Goal: Task Accomplishment & Management: Use online tool/utility

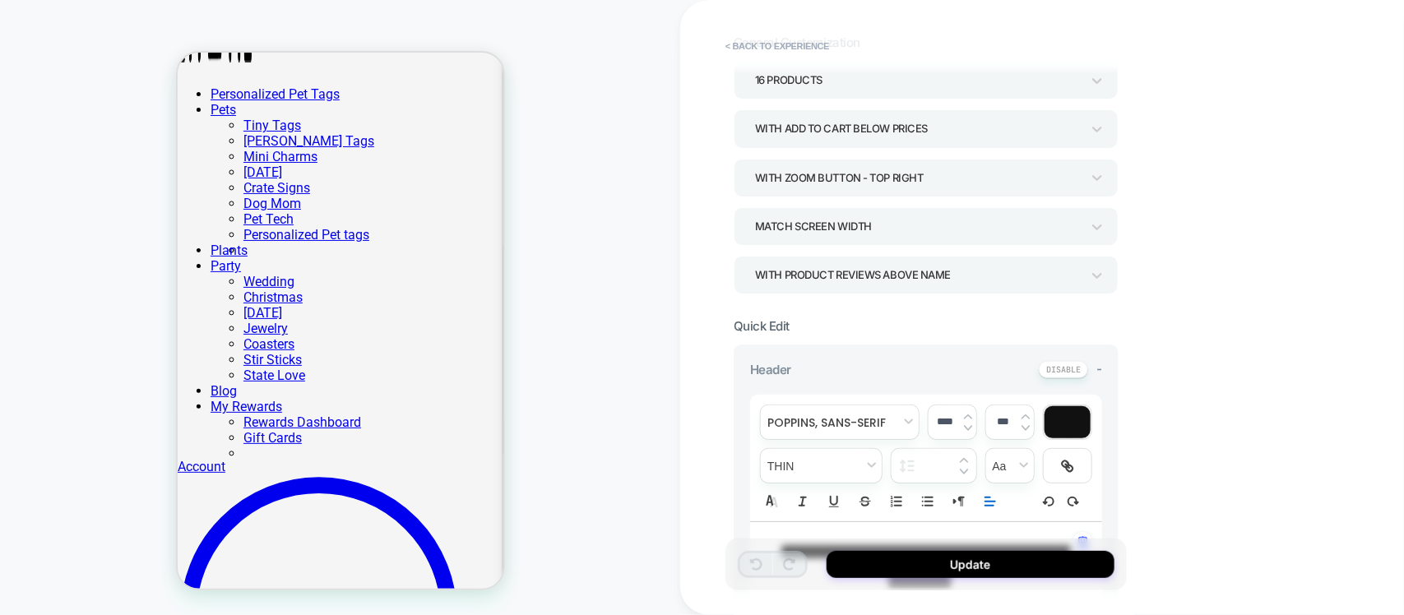
scroll to position [206, 0]
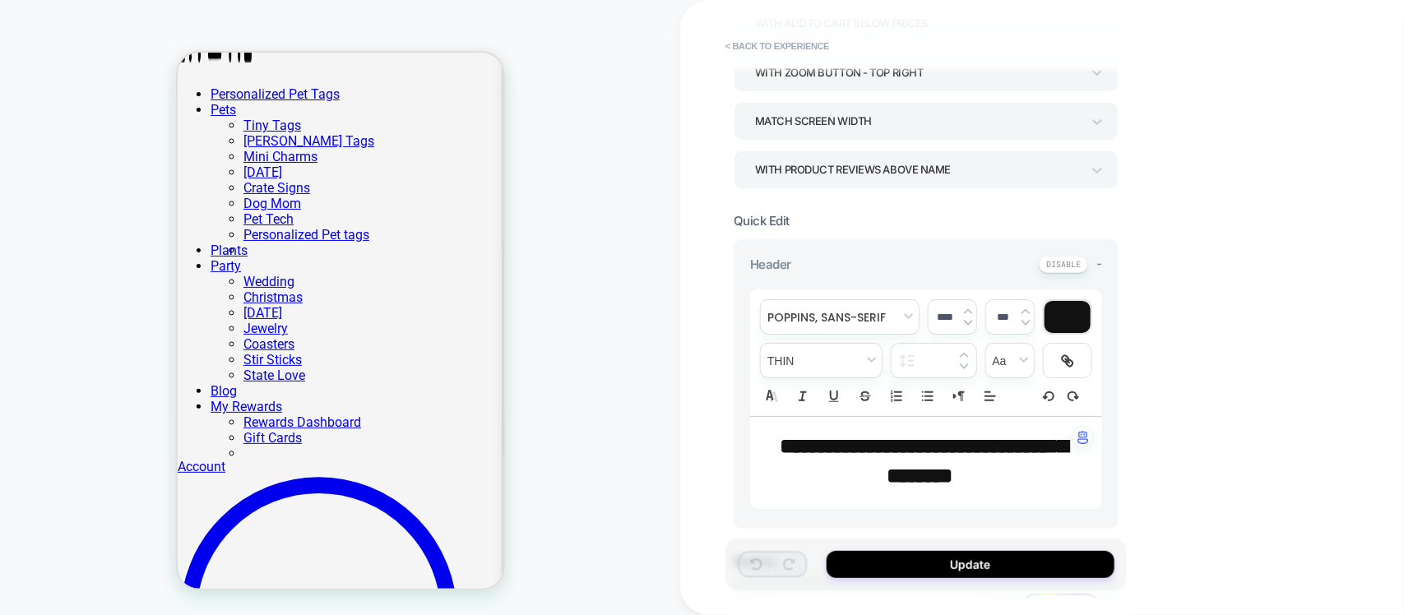
drag, startPoint x: 998, startPoint y: 475, endPoint x: 1058, endPoint y: 499, distance: 64.6
click at [998, 475] on p "**********" at bounding box center [920, 463] width 307 height 59
type input "****"
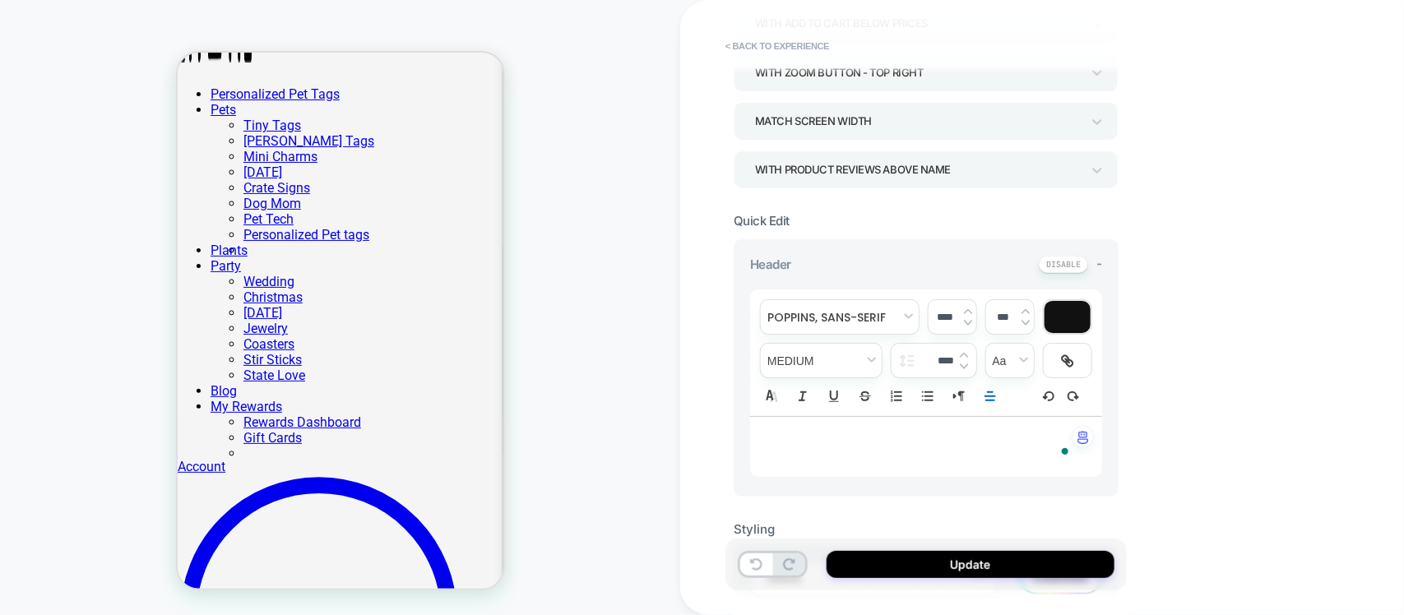
type input "****"
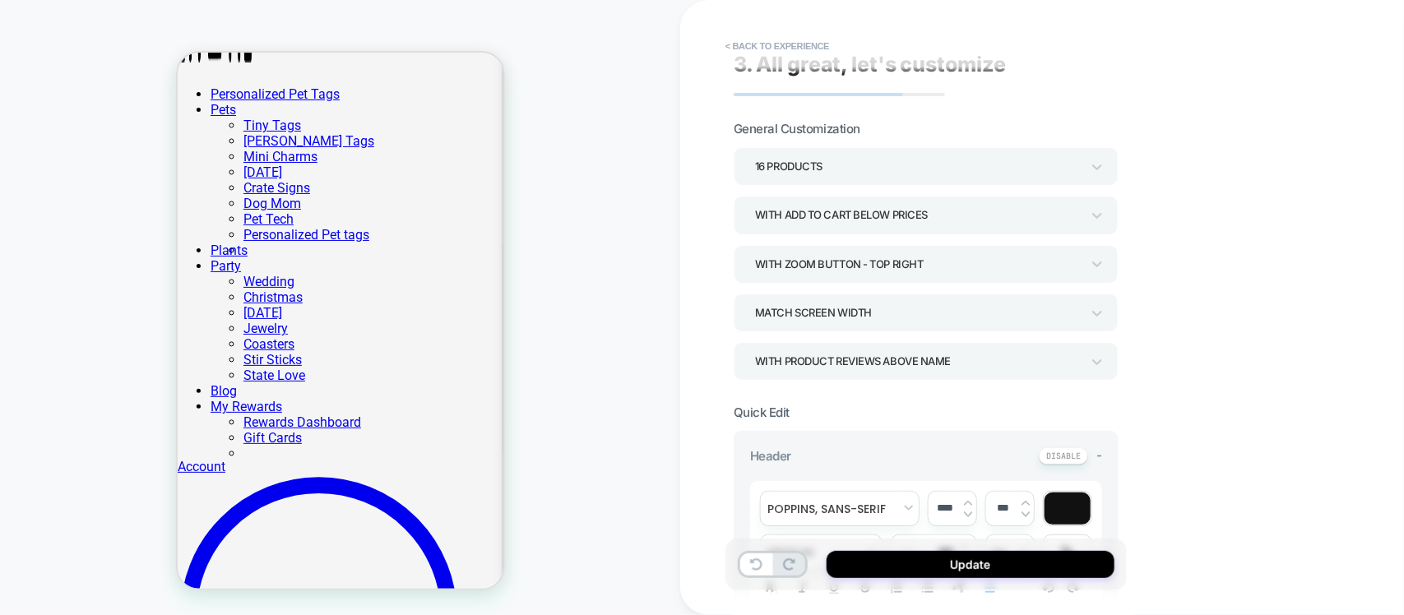
scroll to position [0, 0]
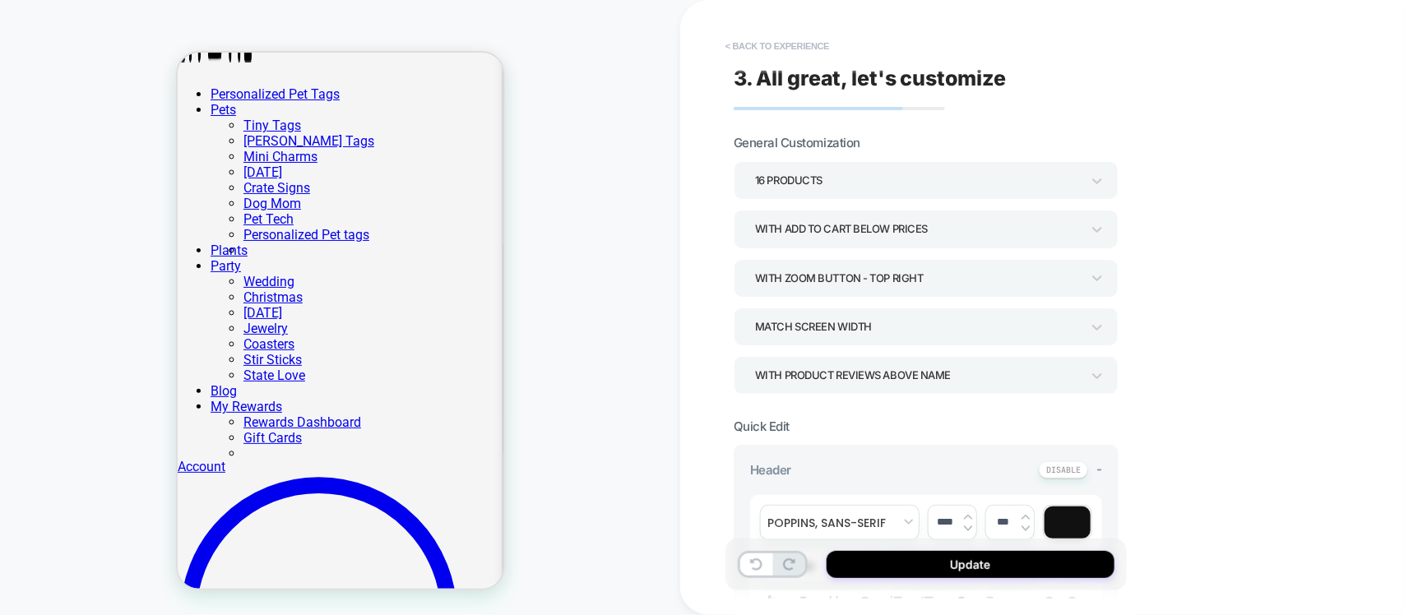
click at [728, 48] on button "< Back to experience" at bounding box center [777, 46] width 120 height 26
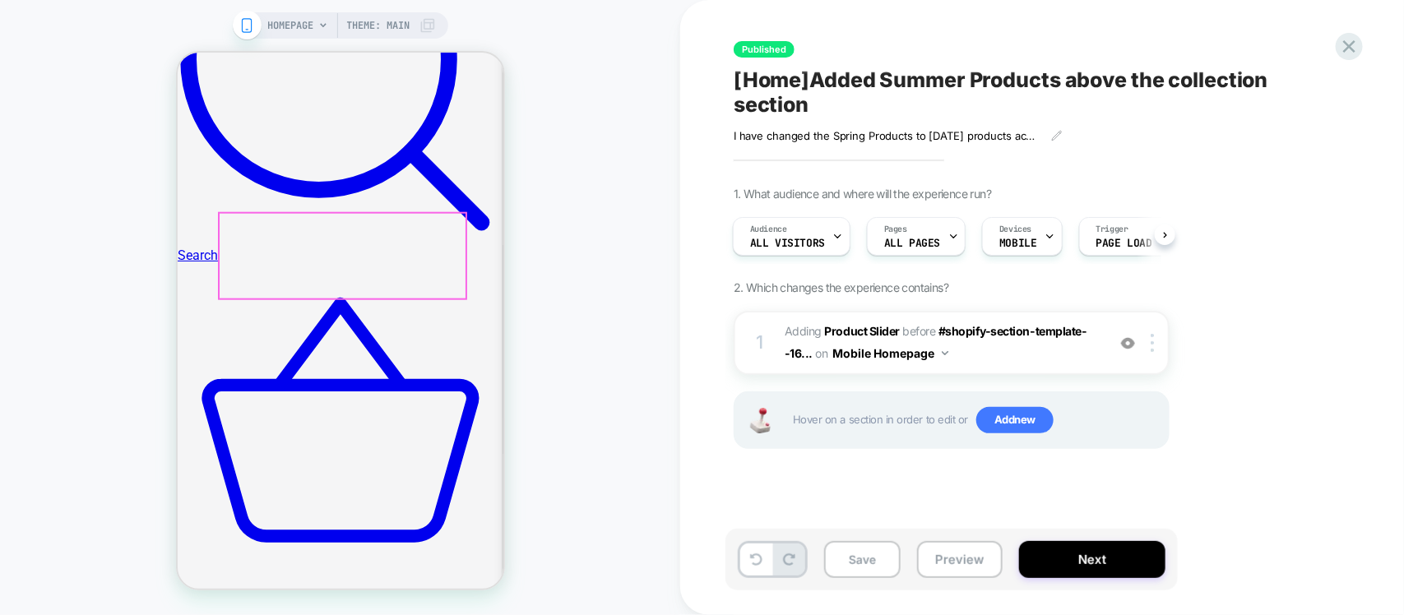
scroll to position [823, 0]
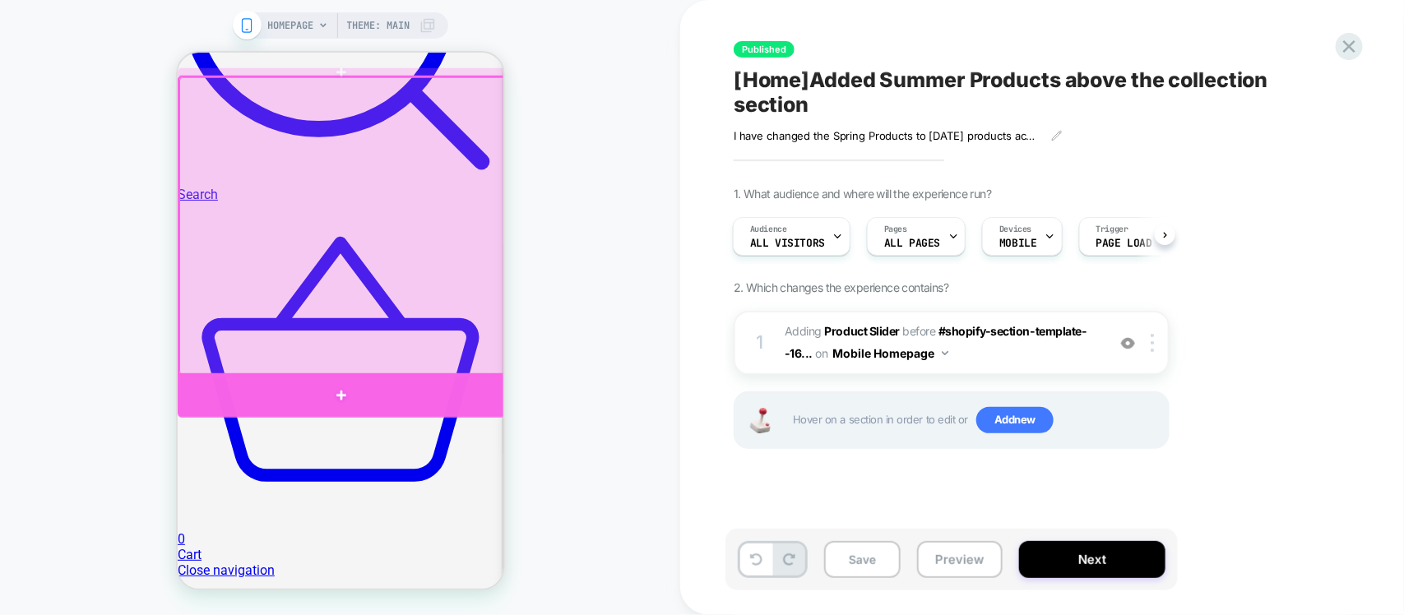
click at [488, 380] on div at bounding box center [340, 395] width 327 height 45
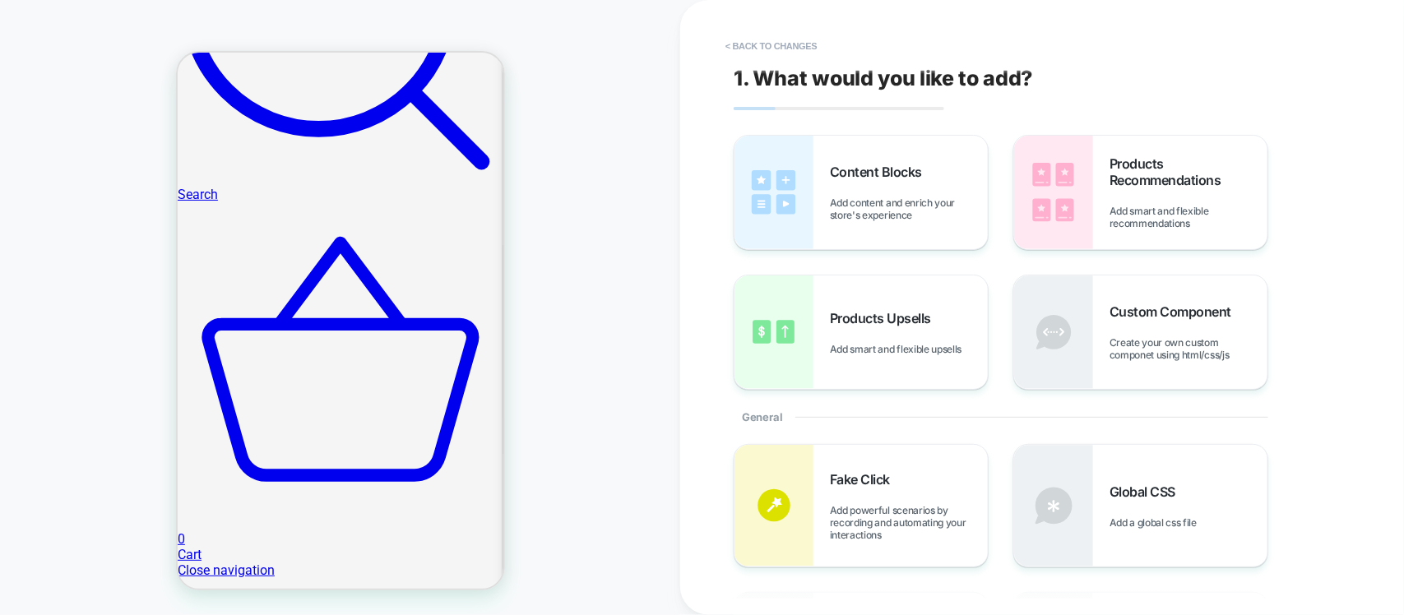
scroll to position [906, 0]
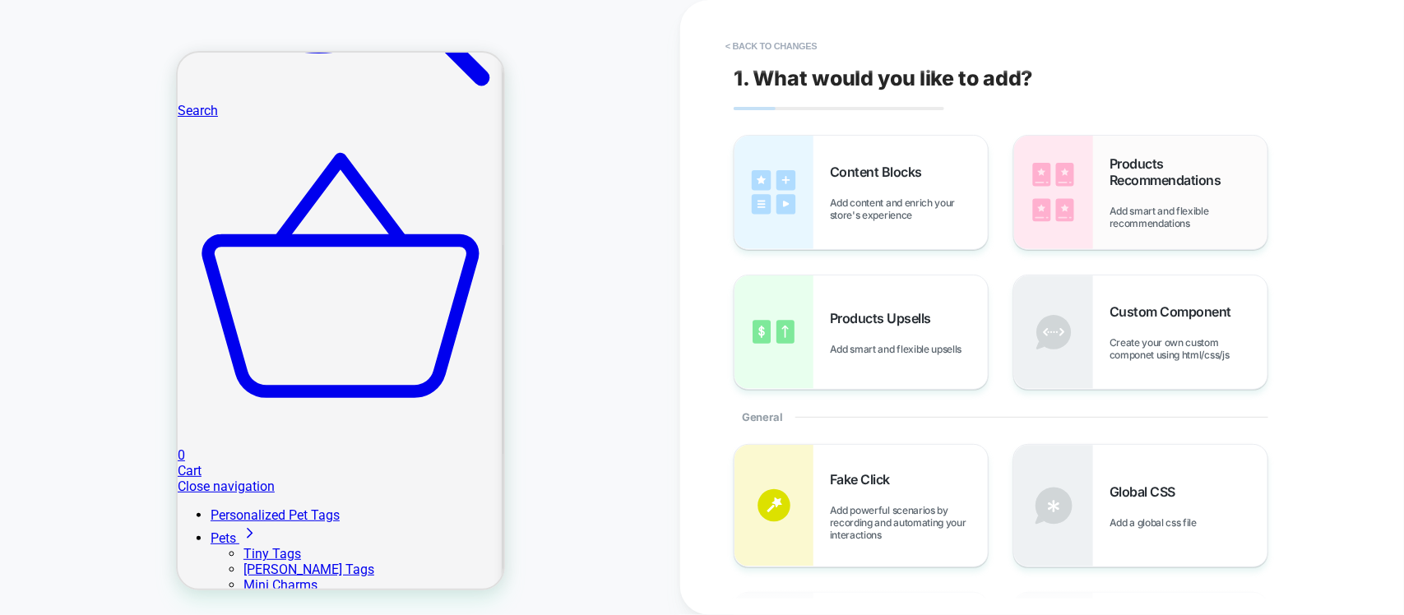
click at [1120, 227] on span "Add smart and flexible recommendations" at bounding box center [1189, 217] width 158 height 25
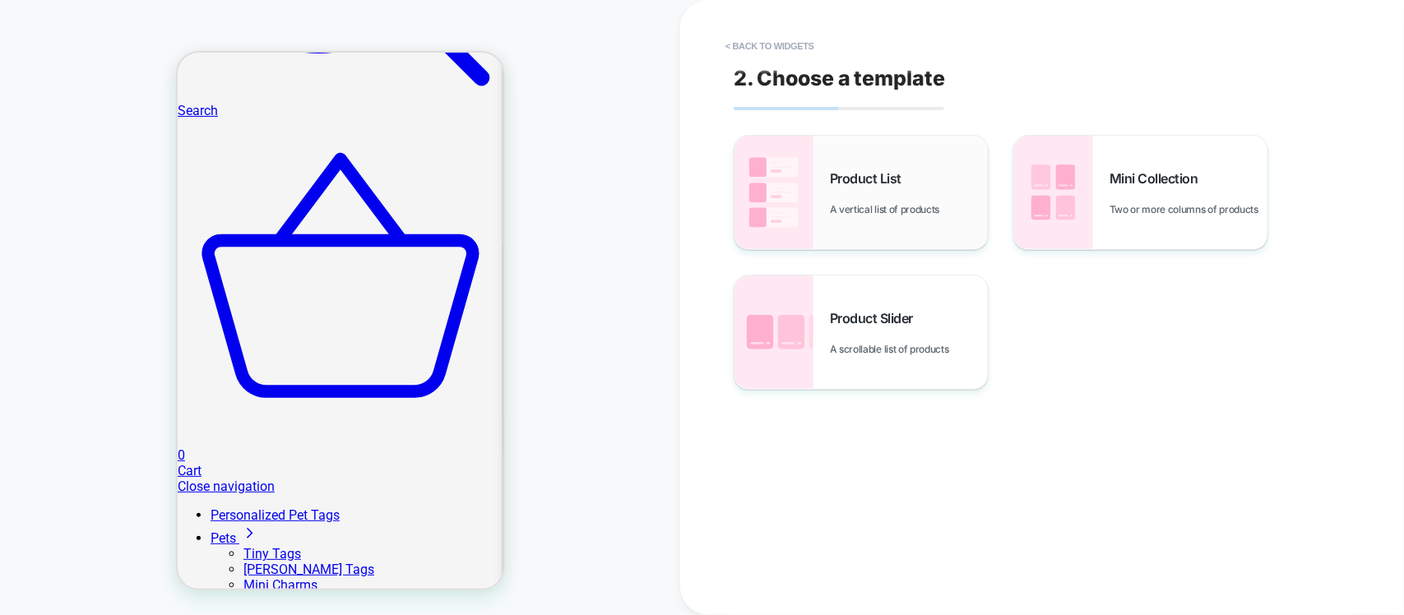
scroll to position [985, 0]
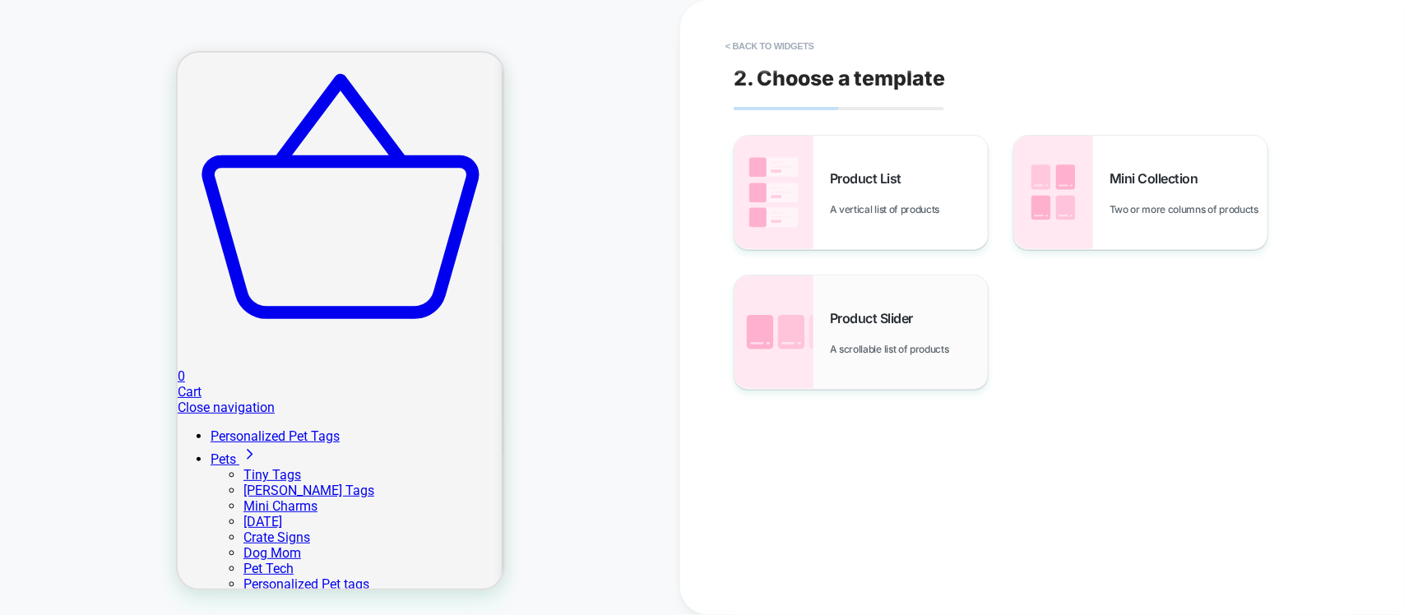
click at [833, 345] on span "A scrollable list of products" at bounding box center [894, 349] width 128 height 12
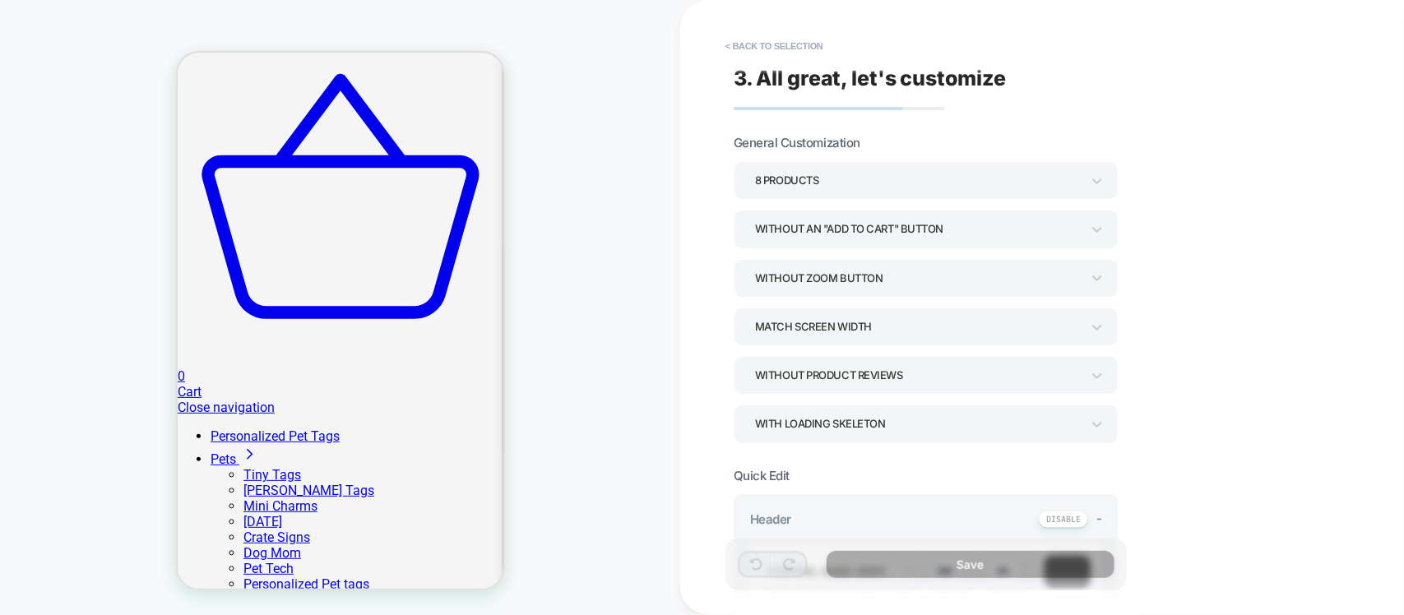
click at [980, 181] on div "8 Products" at bounding box center [918, 180] width 326 height 22
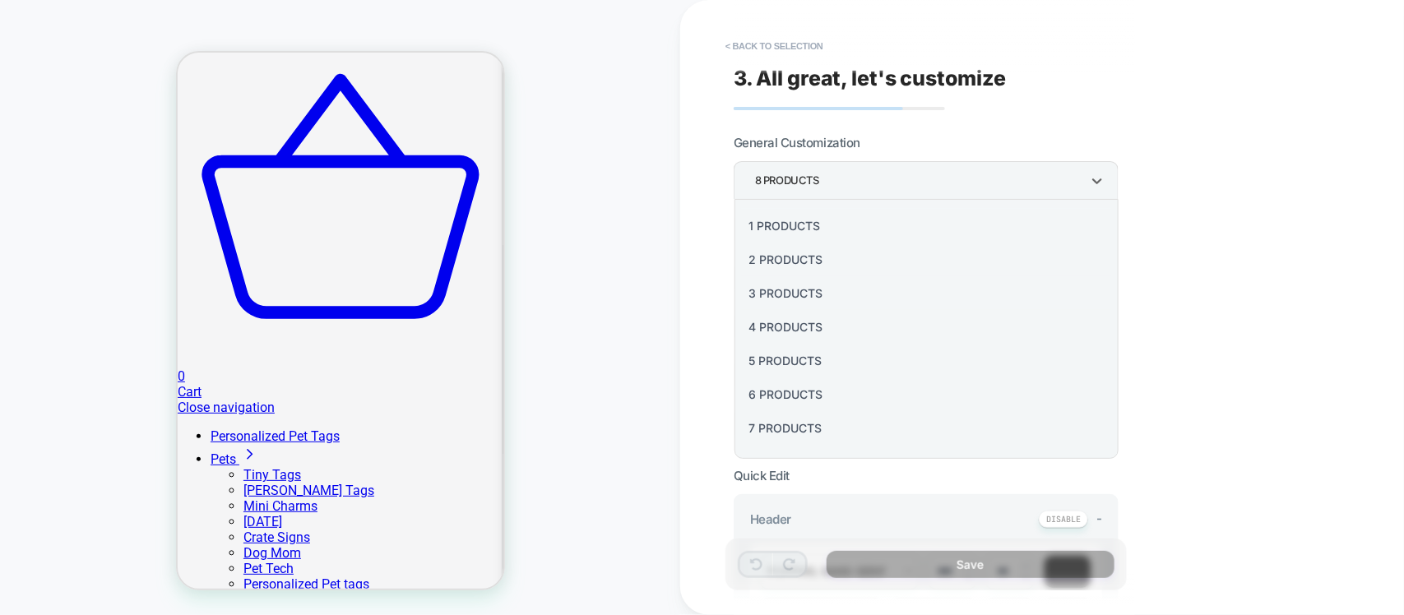
scroll to position [203, 0]
click at [862, 434] on div "16 Products" at bounding box center [927, 432] width 372 height 34
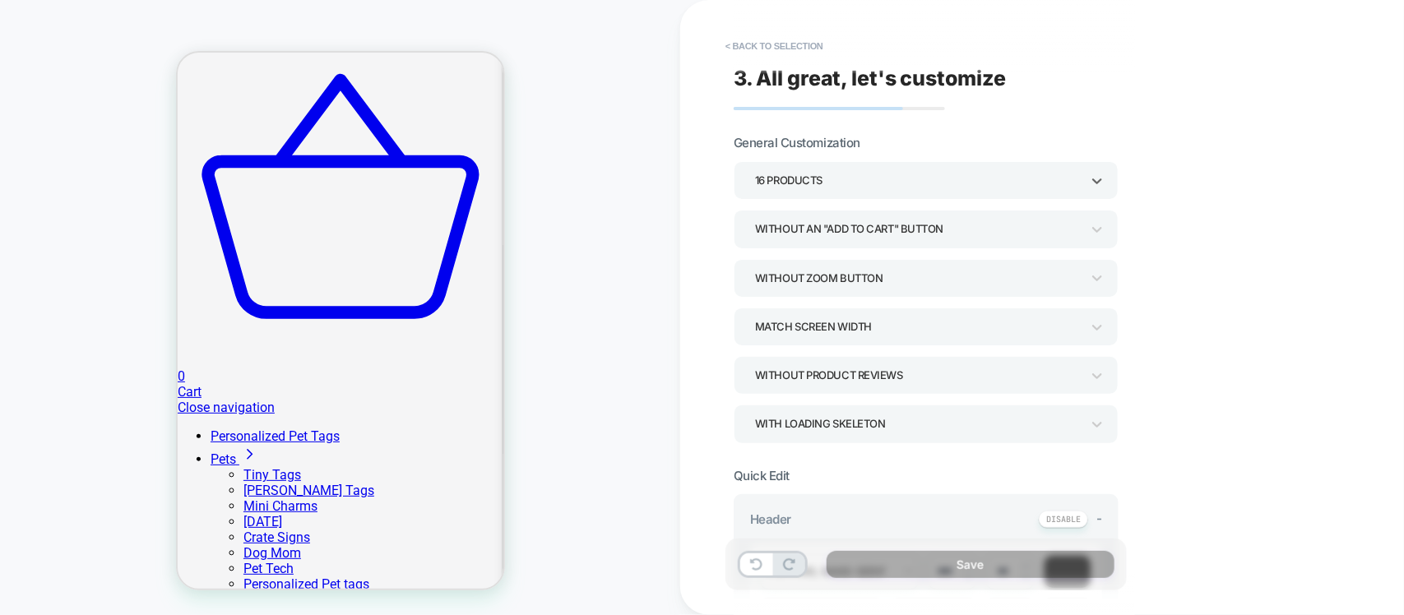
click at [948, 231] on div "Without an "add to cart" button" at bounding box center [918, 229] width 326 height 22
click at [884, 222] on div "Without an "add to cart" button" at bounding box center [918, 229] width 326 height 22
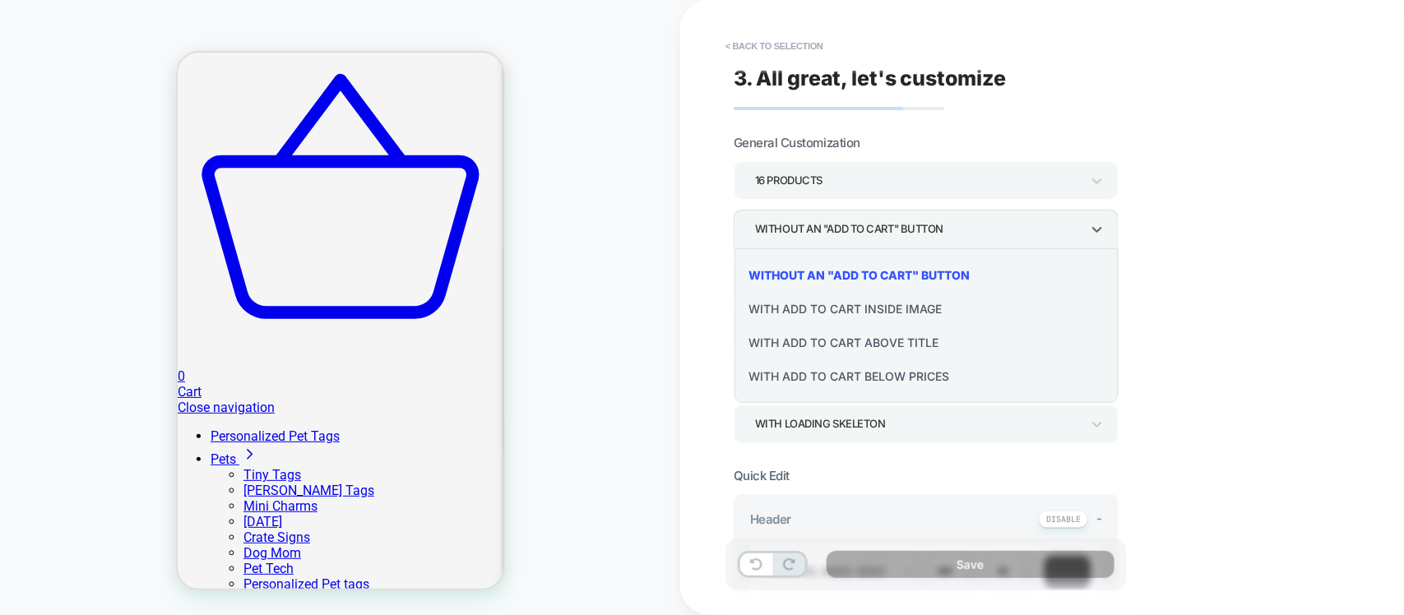
click at [873, 383] on div "With add to cart below prices" at bounding box center [927, 376] width 372 height 34
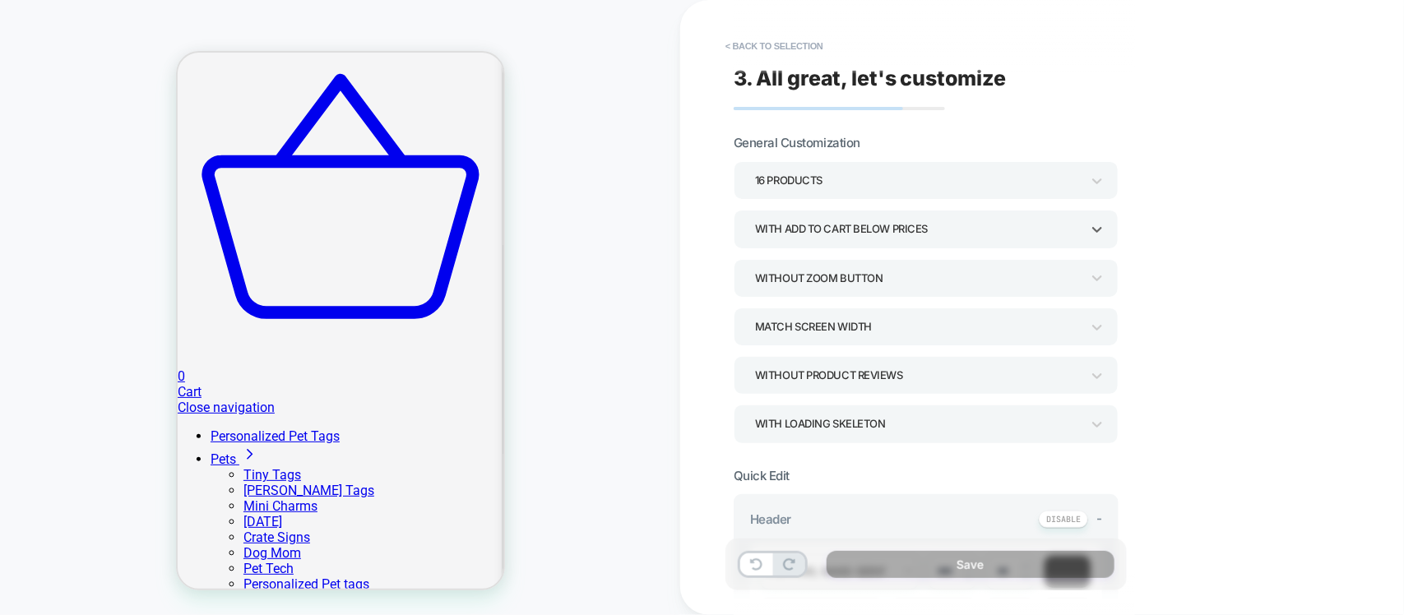
click at [989, 285] on div "Without Zoom Button" at bounding box center [918, 278] width 326 height 22
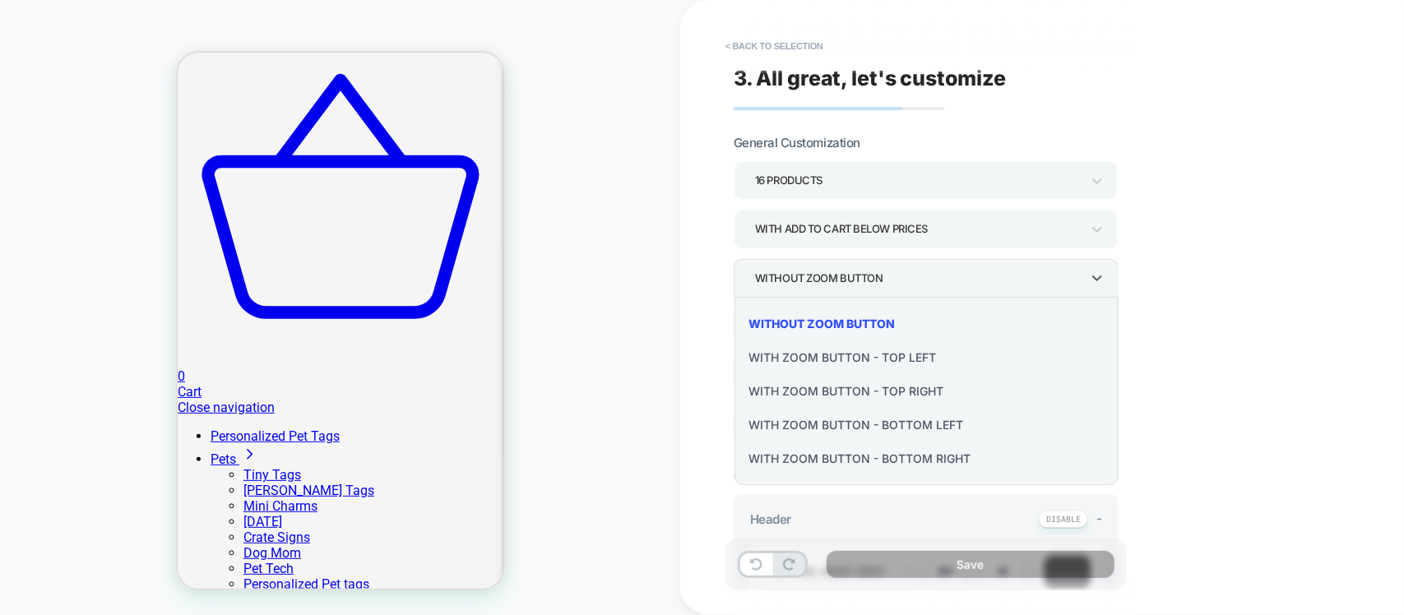
click at [989, 285] on div at bounding box center [702, 307] width 1404 height 615
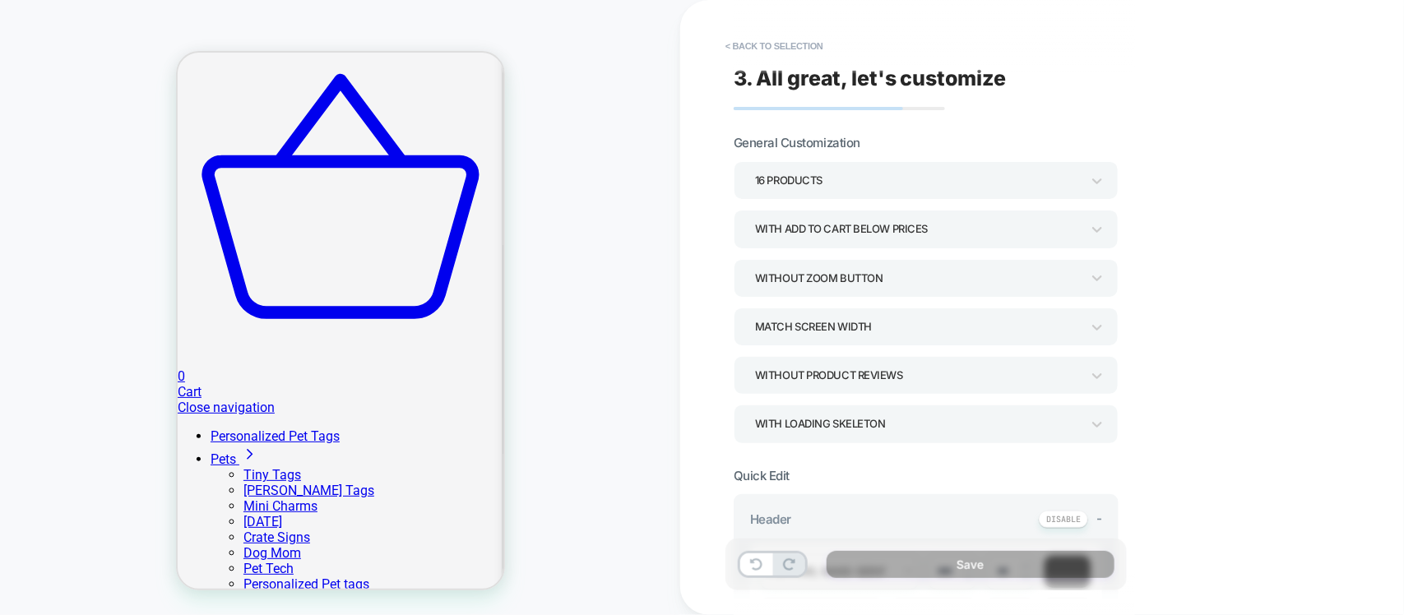
click at [951, 327] on div "Match Screen Width" at bounding box center [918, 327] width 326 height 22
click at [860, 407] on div "Match Parent Width" at bounding box center [927, 407] width 372 height 34
click at [943, 374] on div "Without Product Reviews" at bounding box center [918, 375] width 326 height 22
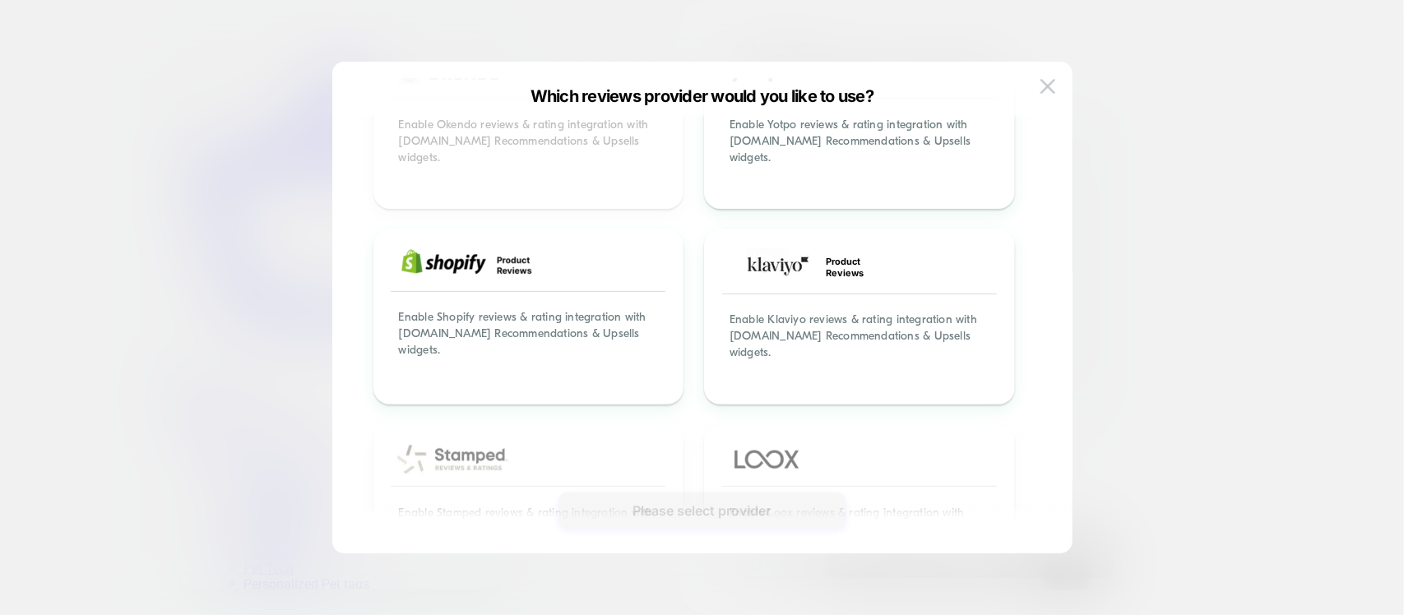
scroll to position [165, 0]
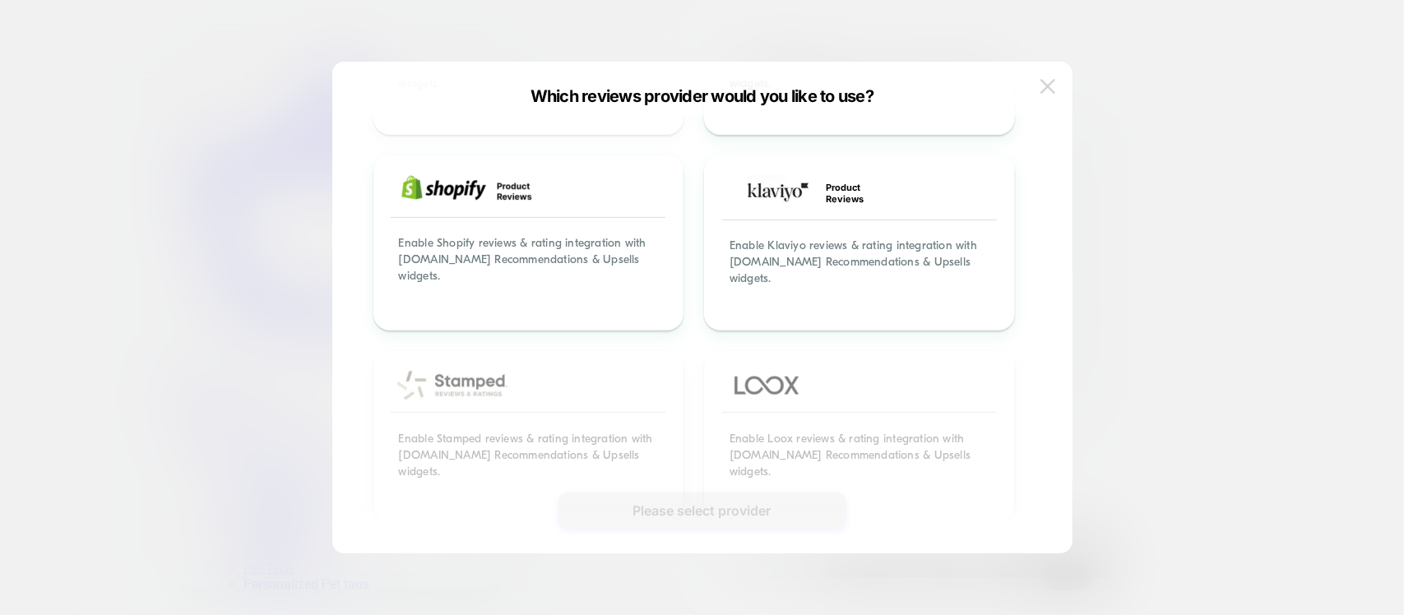
click at [1047, 89] on img at bounding box center [1048, 86] width 15 height 14
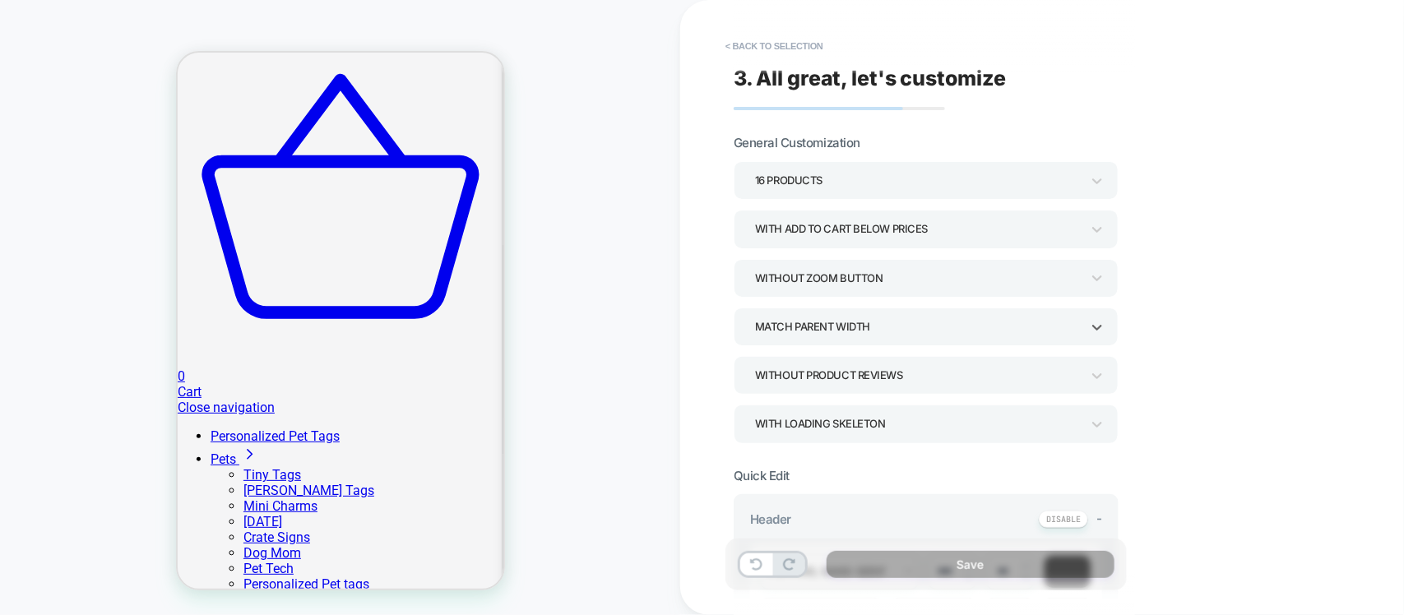
click at [934, 329] on div "Match Parent Width" at bounding box center [918, 327] width 326 height 22
click at [891, 367] on div "Match Screen Width" at bounding box center [927, 373] width 372 height 34
click at [993, 381] on div "Without Product Reviews" at bounding box center [918, 375] width 326 height 22
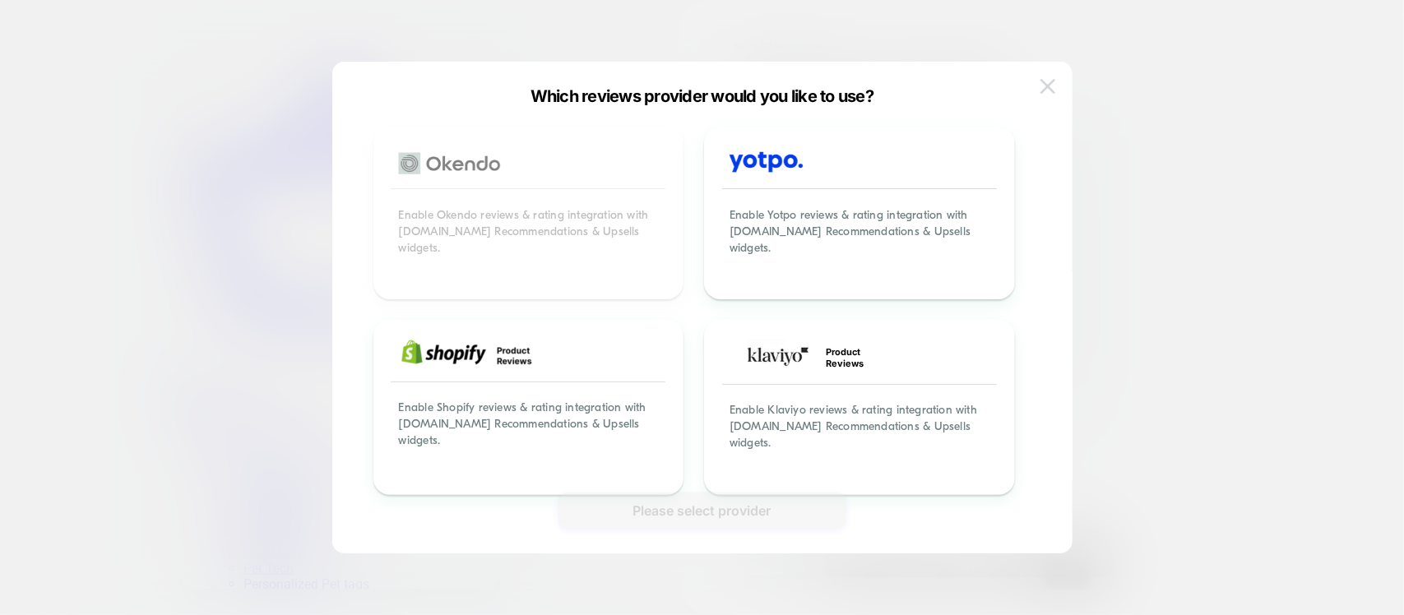
click at [1047, 90] on img at bounding box center [1048, 86] width 15 height 14
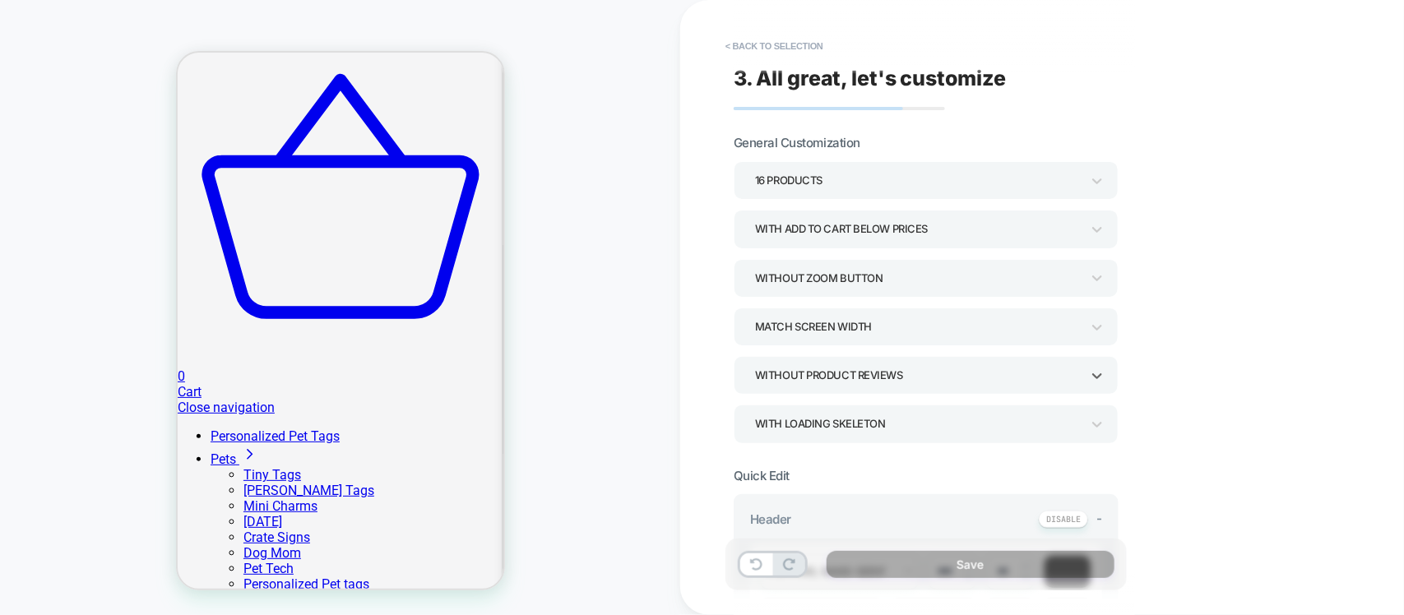
click at [1107, 374] on div "Without Product Reviews" at bounding box center [926, 375] width 385 height 38
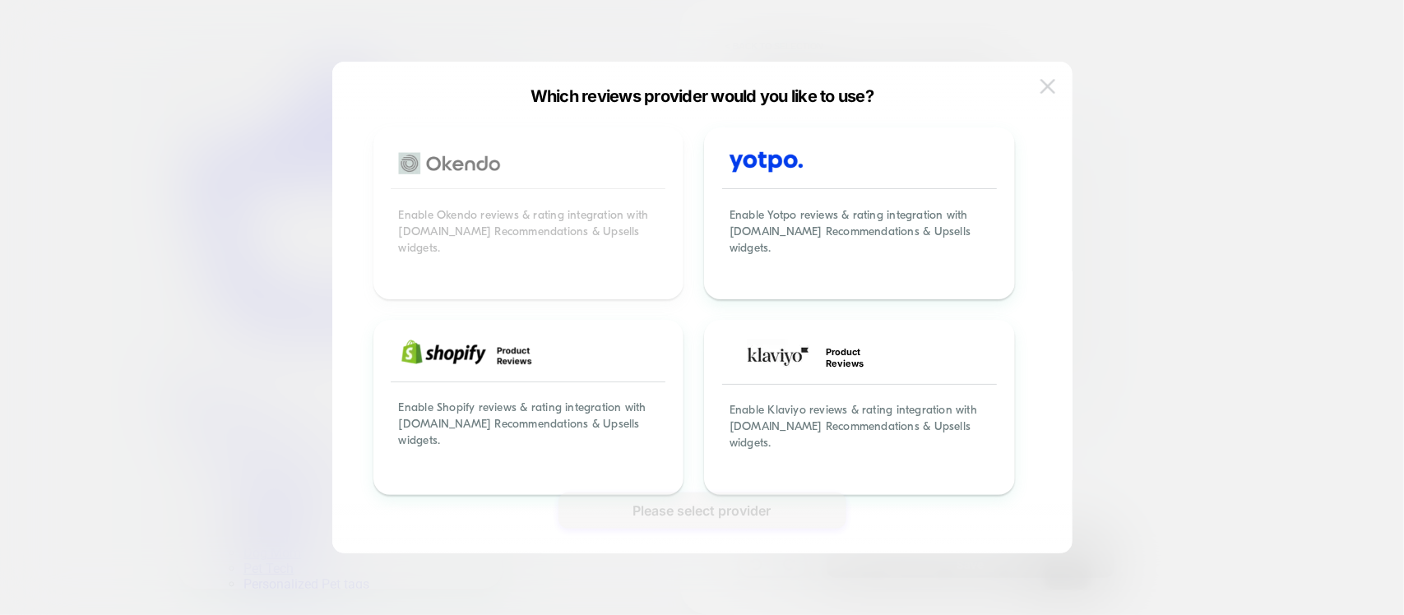
click at [1050, 82] on img at bounding box center [1048, 86] width 15 height 14
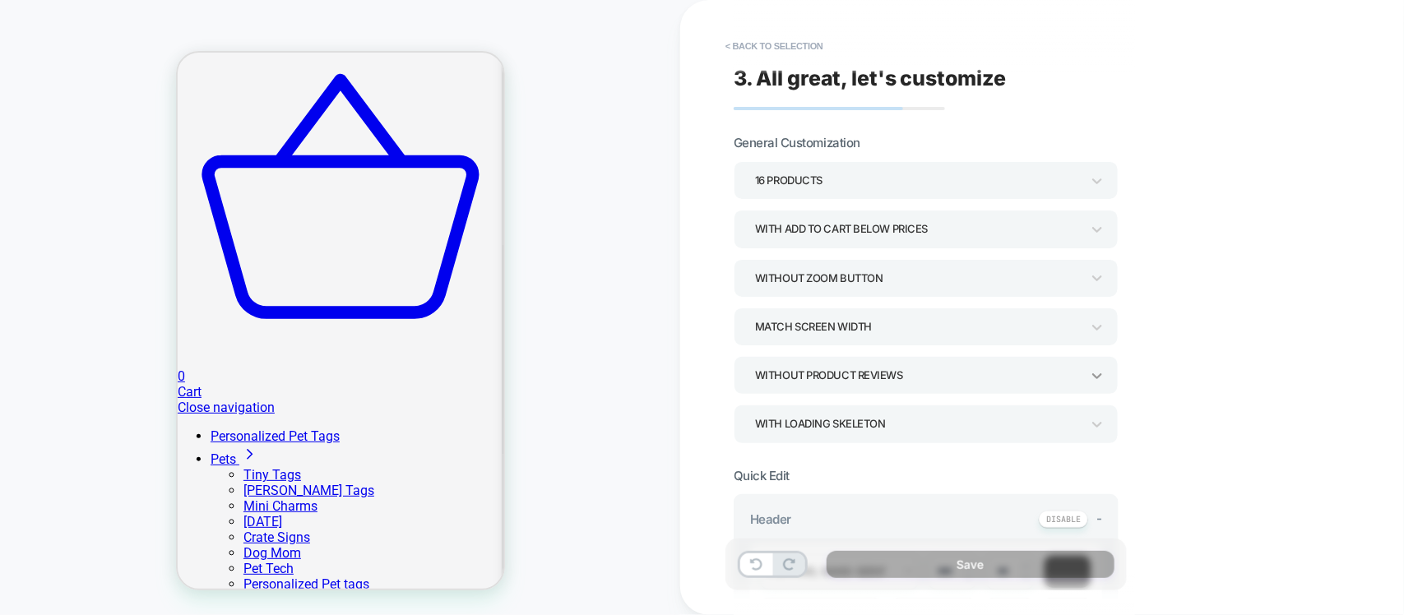
click at [1097, 380] on icon at bounding box center [1097, 376] width 16 height 16
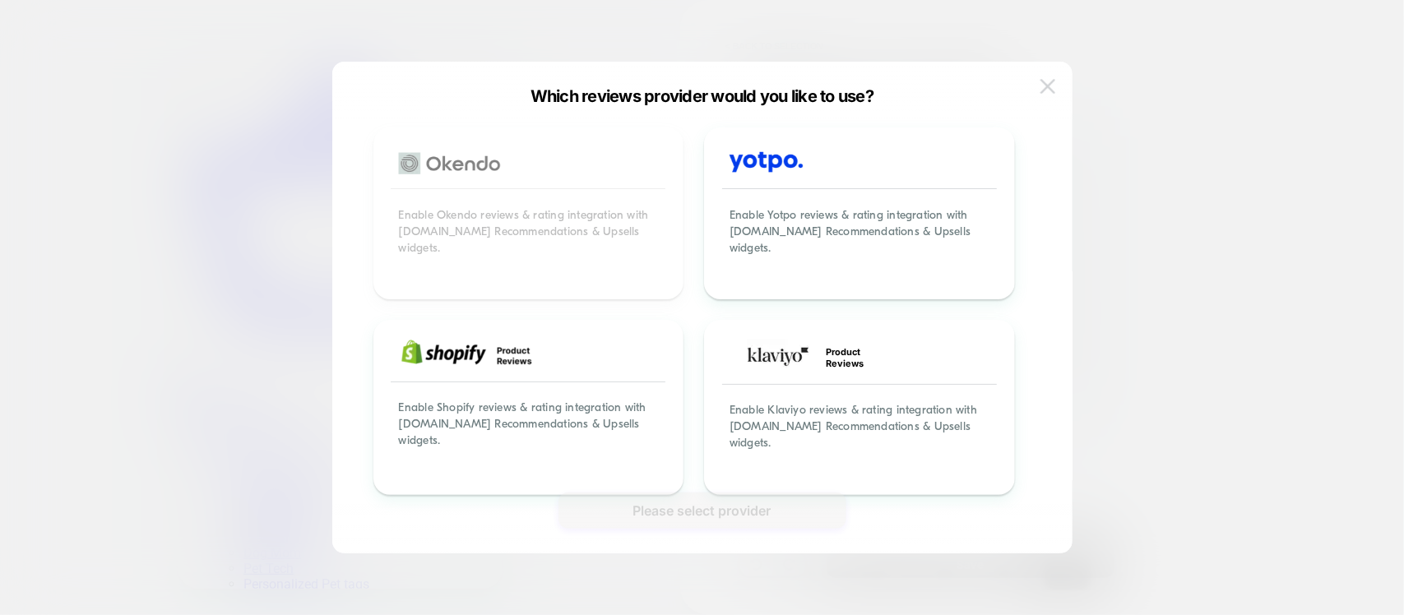
click at [1041, 81] on button at bounding box center [1048, 86] width 25 height 25
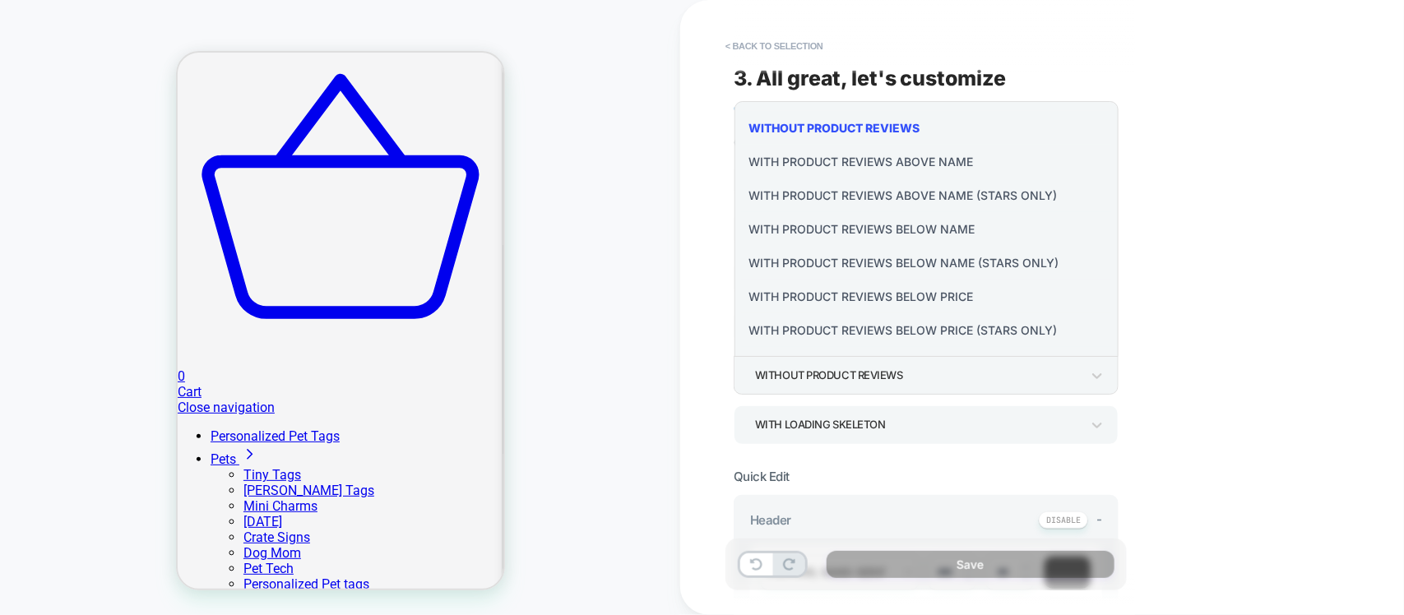
click at [897, 232] on div "With Product Reviews Below Name" at bounding box center [927, 229] width 372 height 34
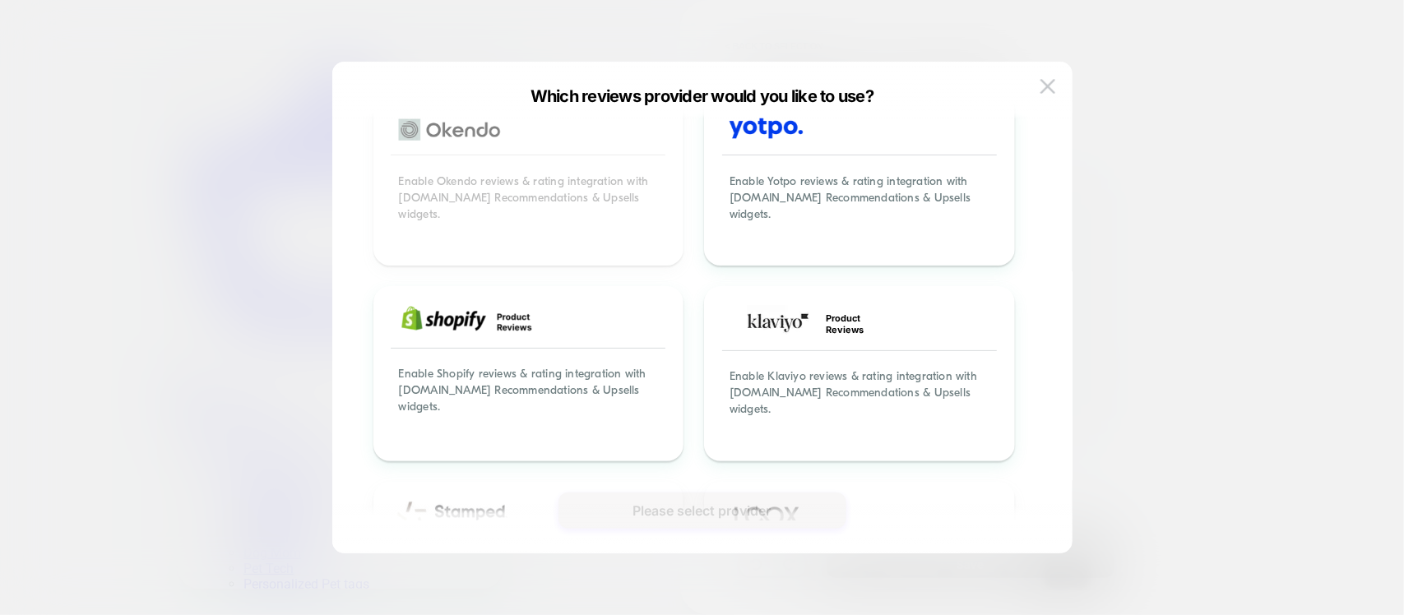
scroll to position [0, 0]
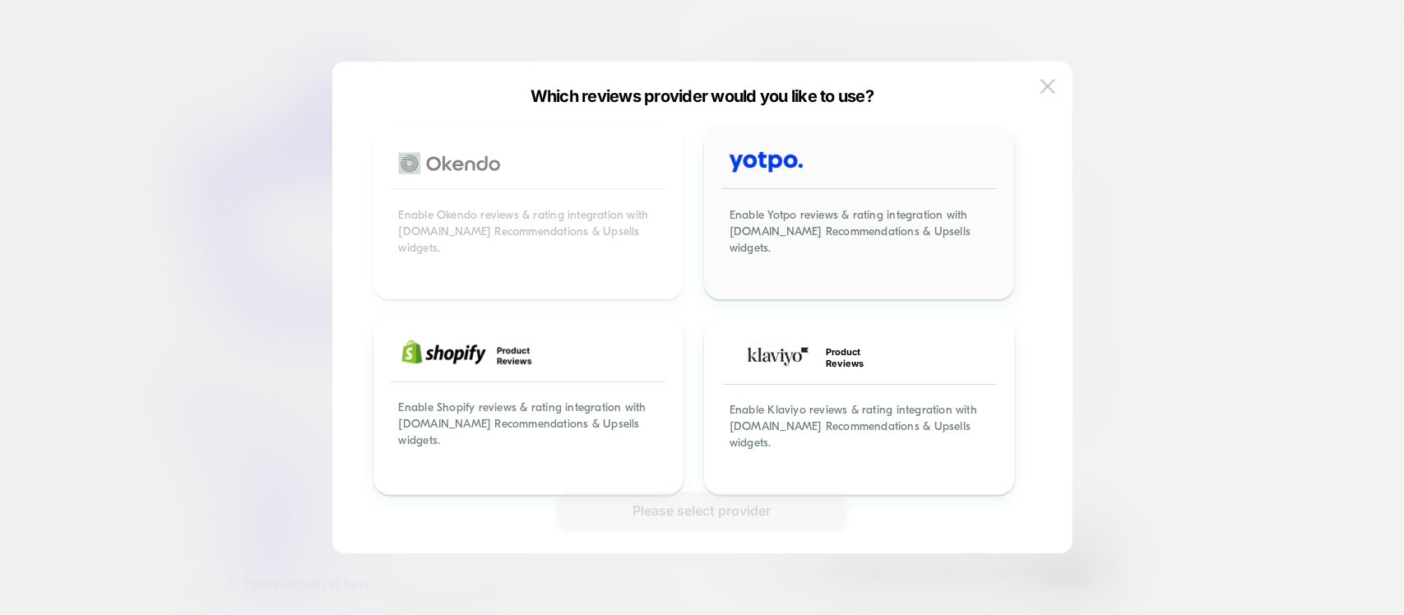
click at [815, 257] on div "Enable Yotpo reviews & rating integration with Visually.io Recommendations & Up…" at bounding box center [860, 241] width 306 height 112
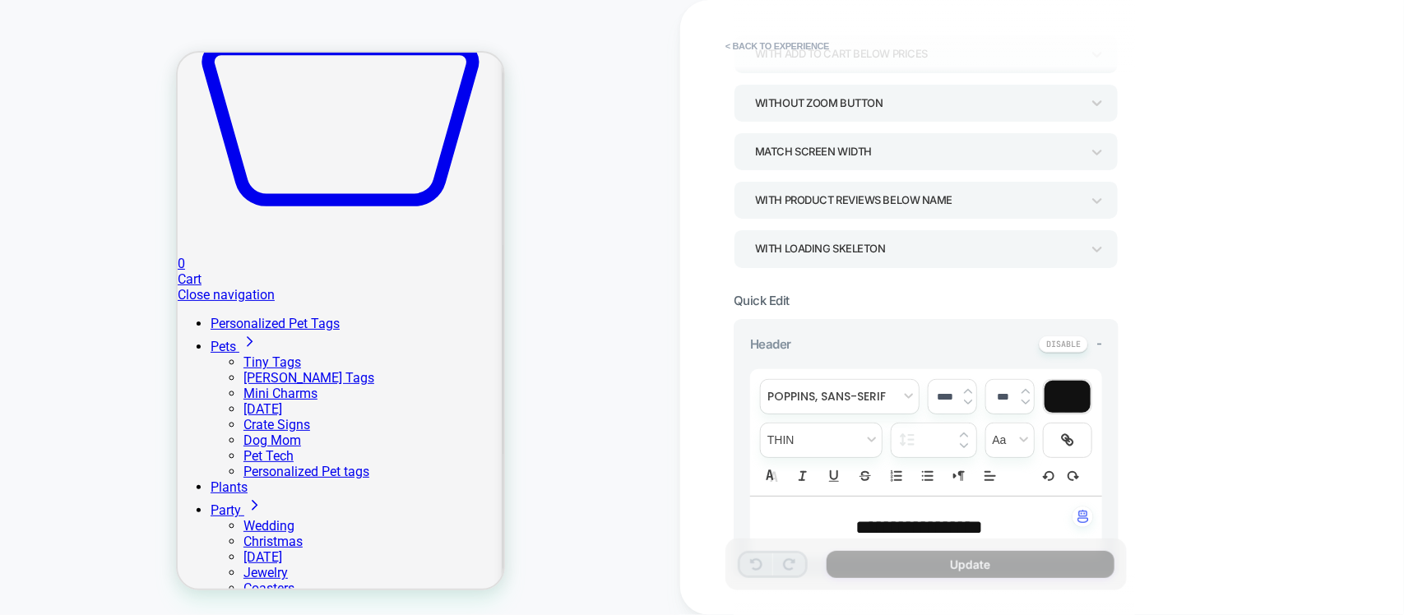
scroll to position [206, 0]
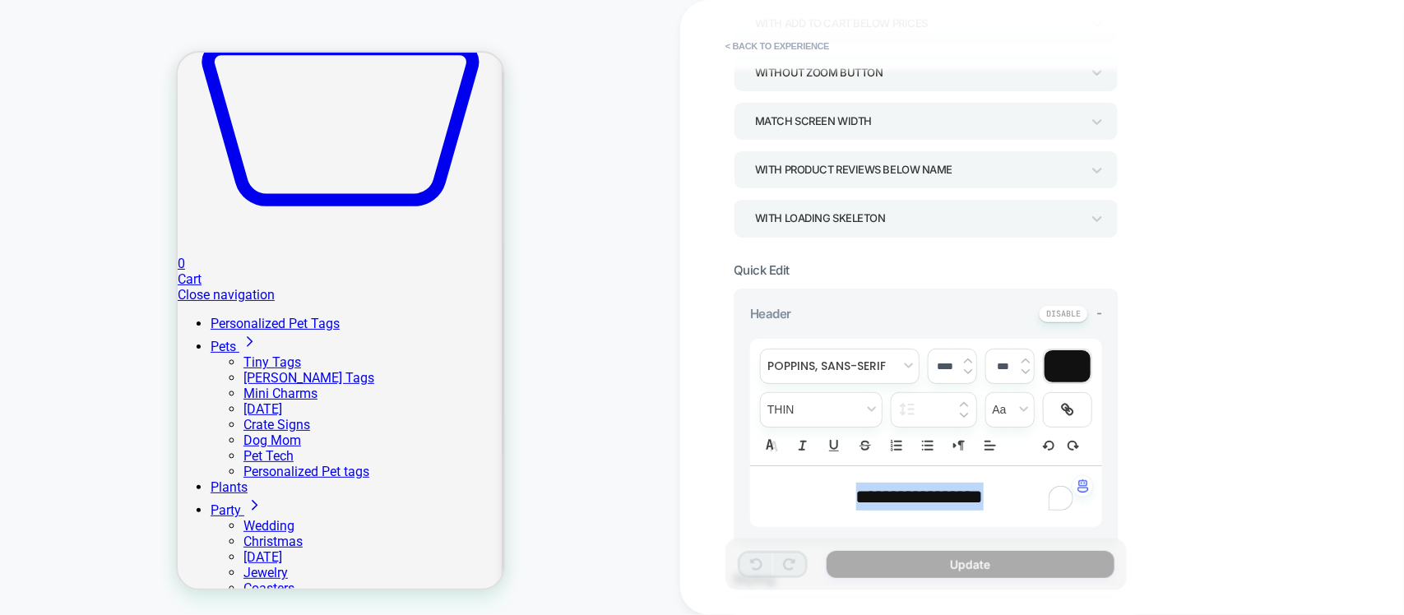
drag, startPoint x: 1022, startPoint y: 492, endPoint x: 772, endPoint y: 503, distance: 250.3
click at [772, 503] on p "**********" at bounding box center [920, 497] width 307 height 28
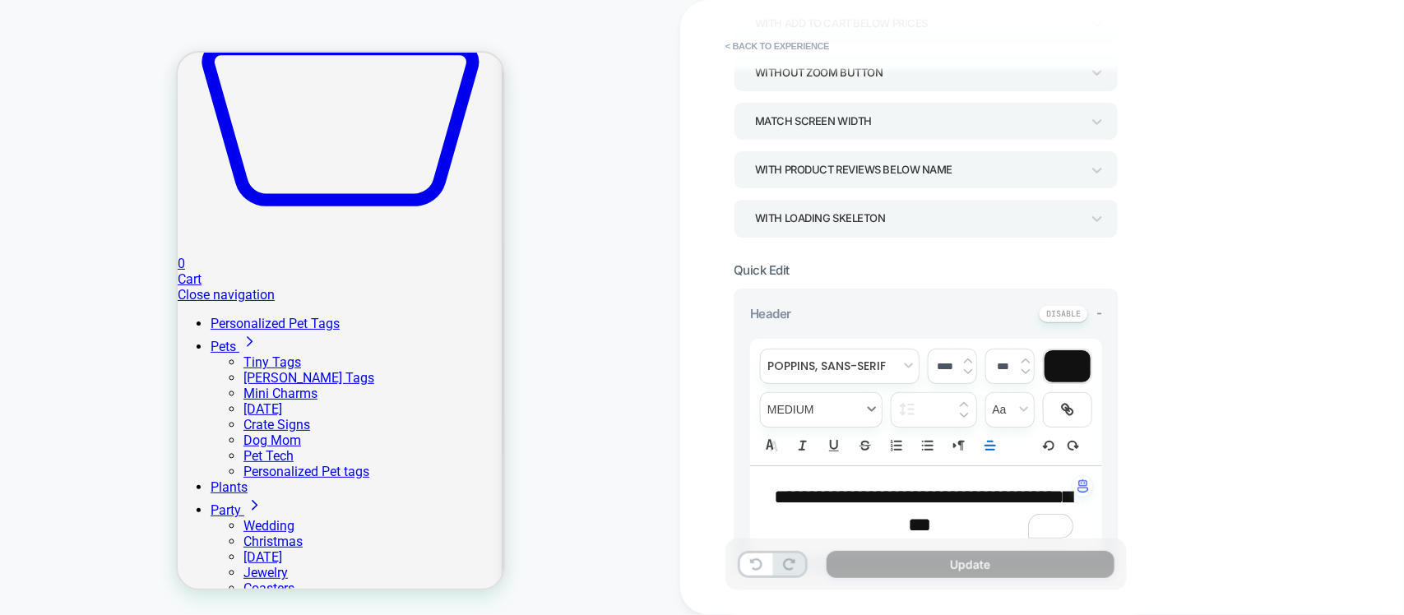
click at [860, 411] on span "fontWeight" at bounding box center [821, 410] width 121 height 34
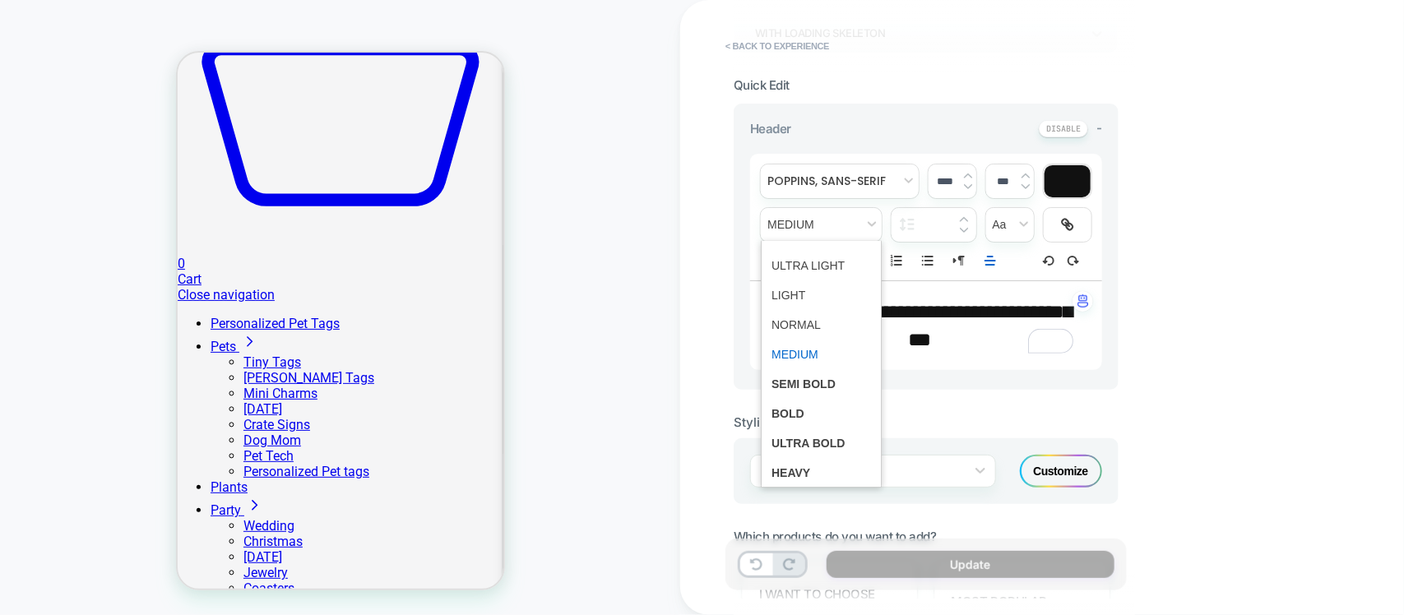
scroll to position [514, 0]
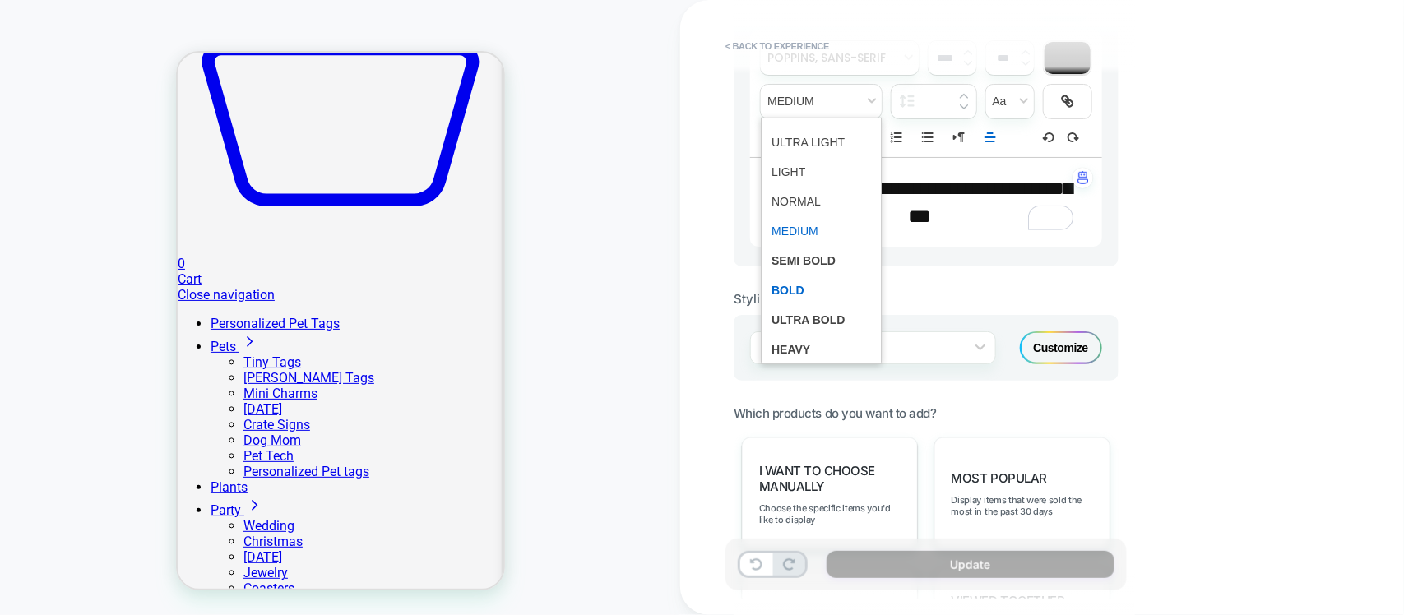
click at [802, 284] on span "fontWeight" at bounding box center [822, 291] width 100 height 30
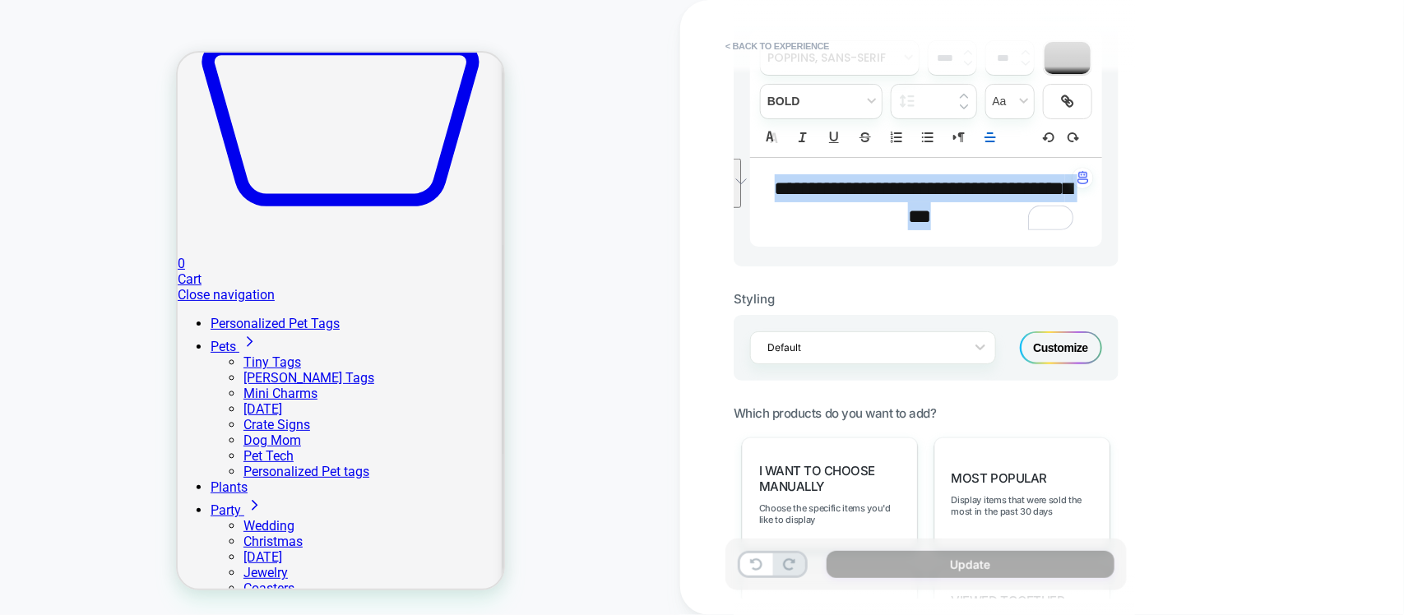
drag, startPoint x: 990, startPoint y: 211, endPoint x: 771, endPoint y: 165, distance: 223.6
click at [771, 165] on div "**********" at bounding box center [926, 202] width 352 height 89
click at [843, 90] on span "fontWeight" at bounding box center [821, 102] width 121 height 34
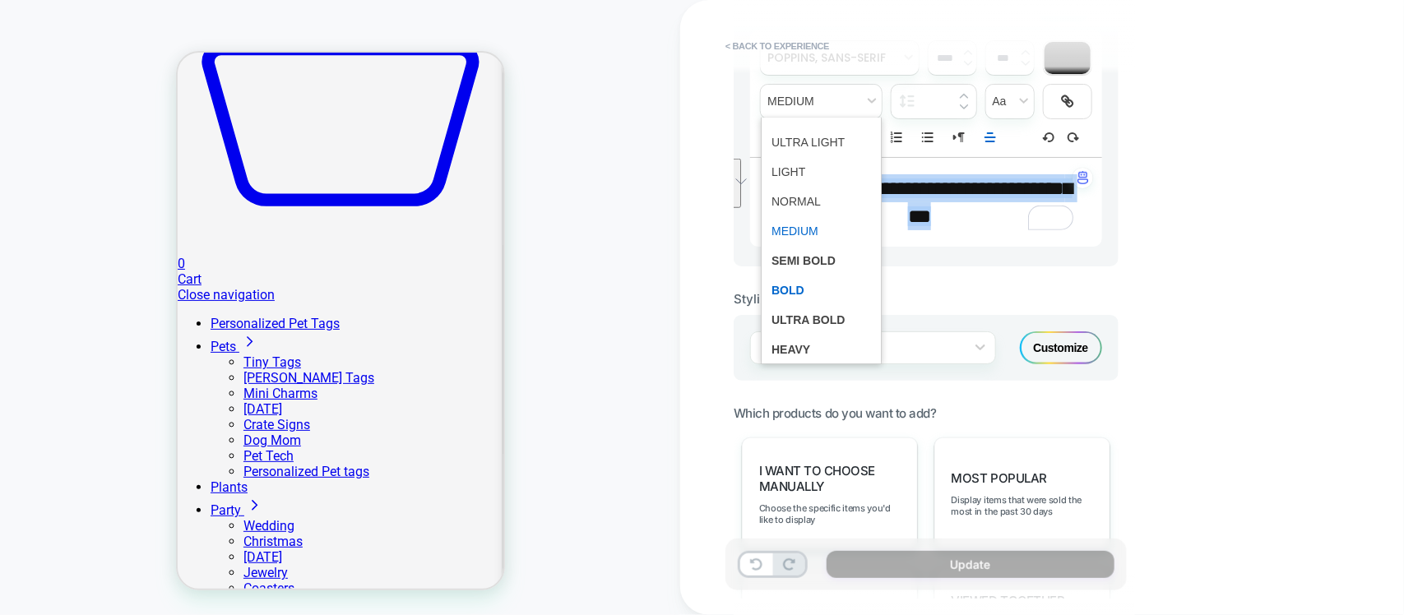
click at [800, 285] on span "fontWeight" at bounding box center [822, 291] width 100 height 30
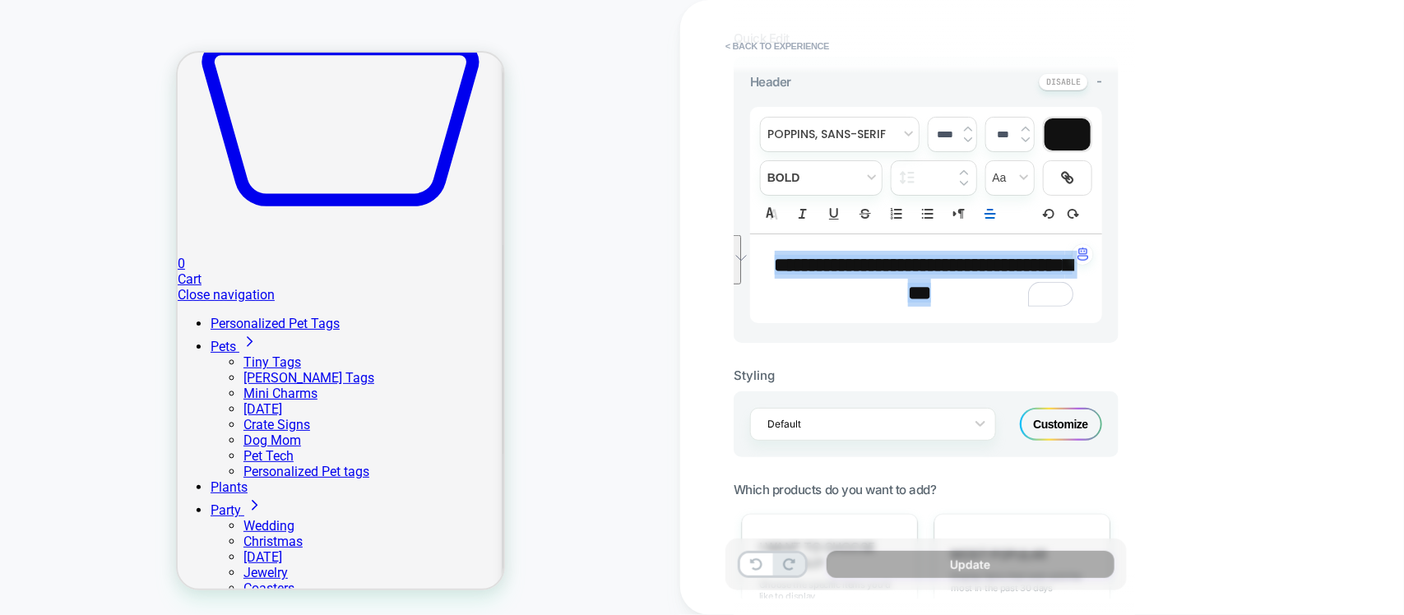
scroll to position [411, 0]
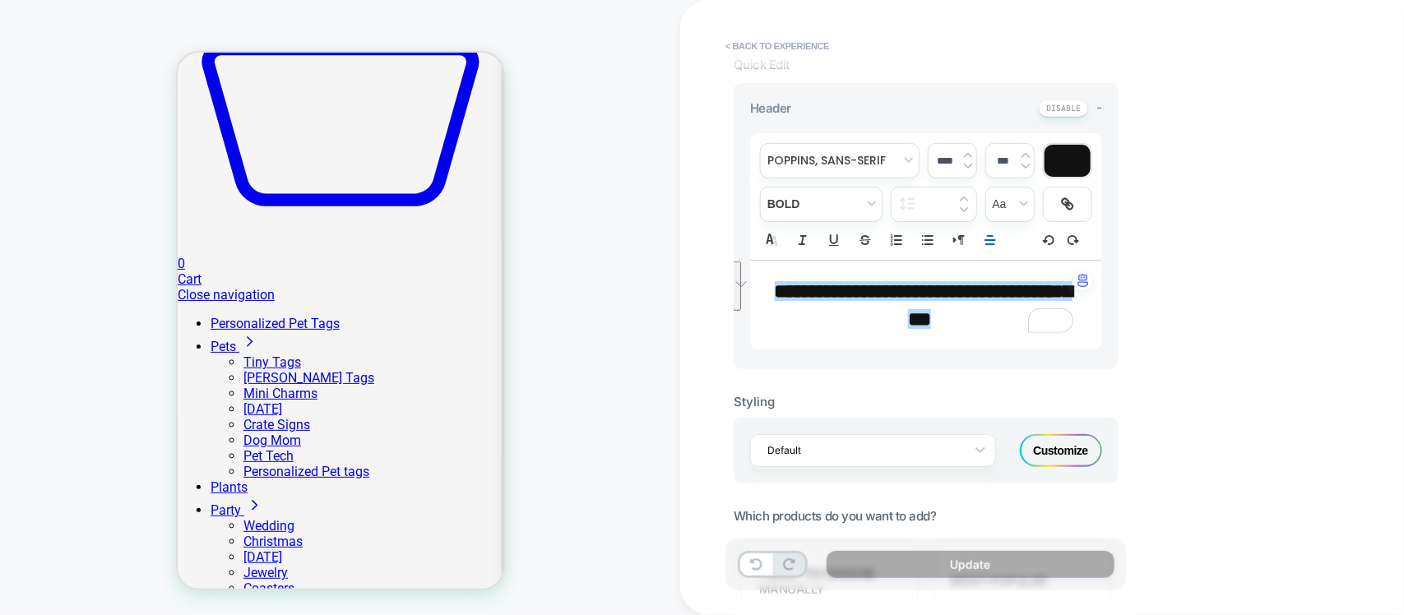
click at [943, 159] on input "****" at bounding box center [946, 161] width 34 height 12
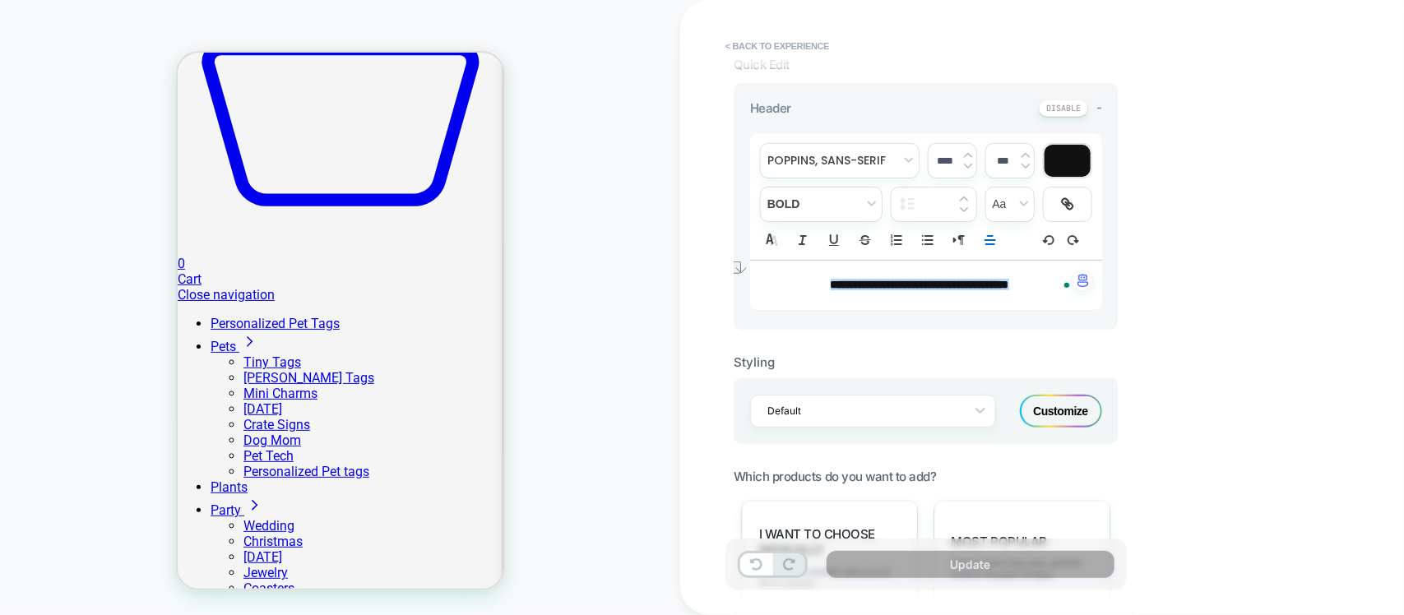
click at [939, 159] on input "****" at bounding box center [946, 161] width 34 height 12
type input "****"
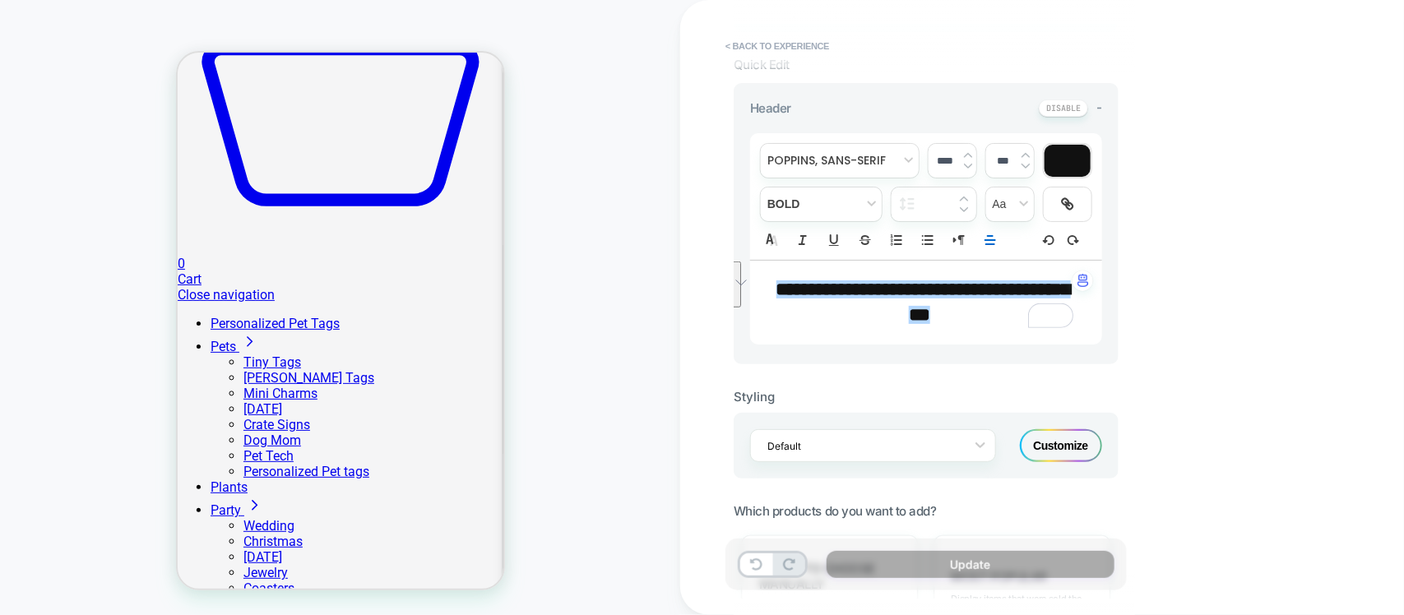
click at [1189, 368] on div "**********" at bounding box center [1042, 307] width 724 height 615
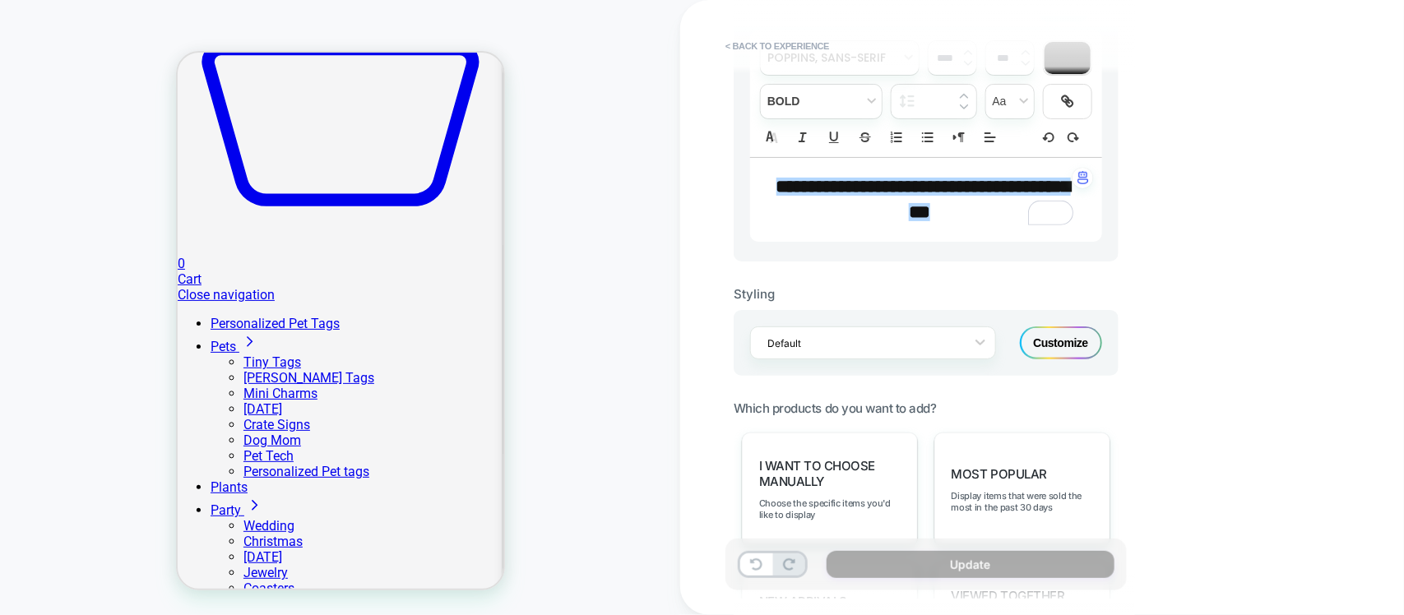
scroll to position [617, 0]
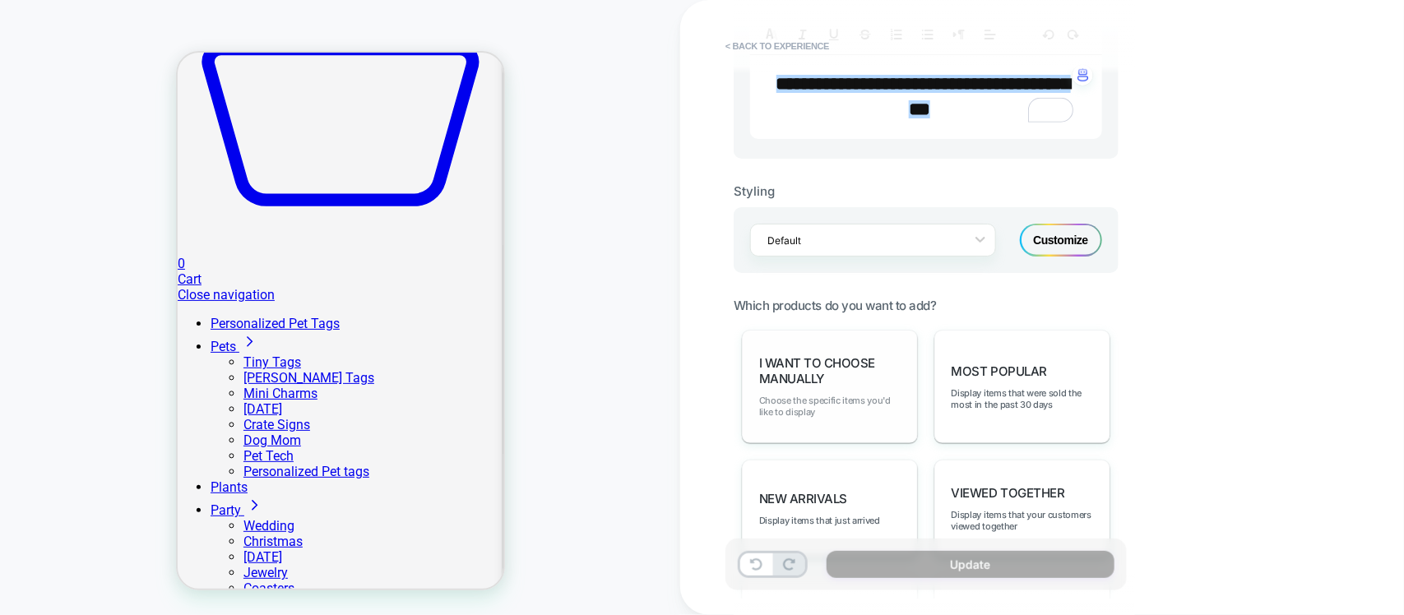
click at [821, 417] on span "Choose the specific items you'd like to display" at bounding box center [829, 406] width 141 height 23
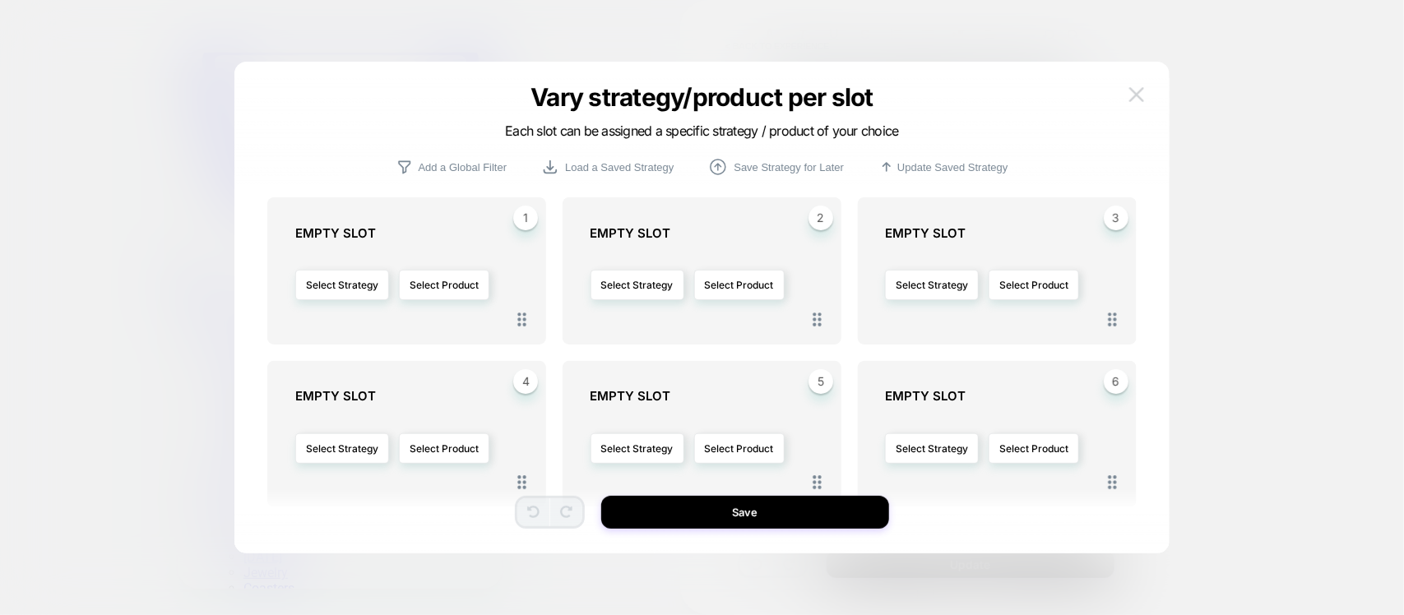
click at [1145, 95] on button at bounding box center [1136, 94] width 25 height 25
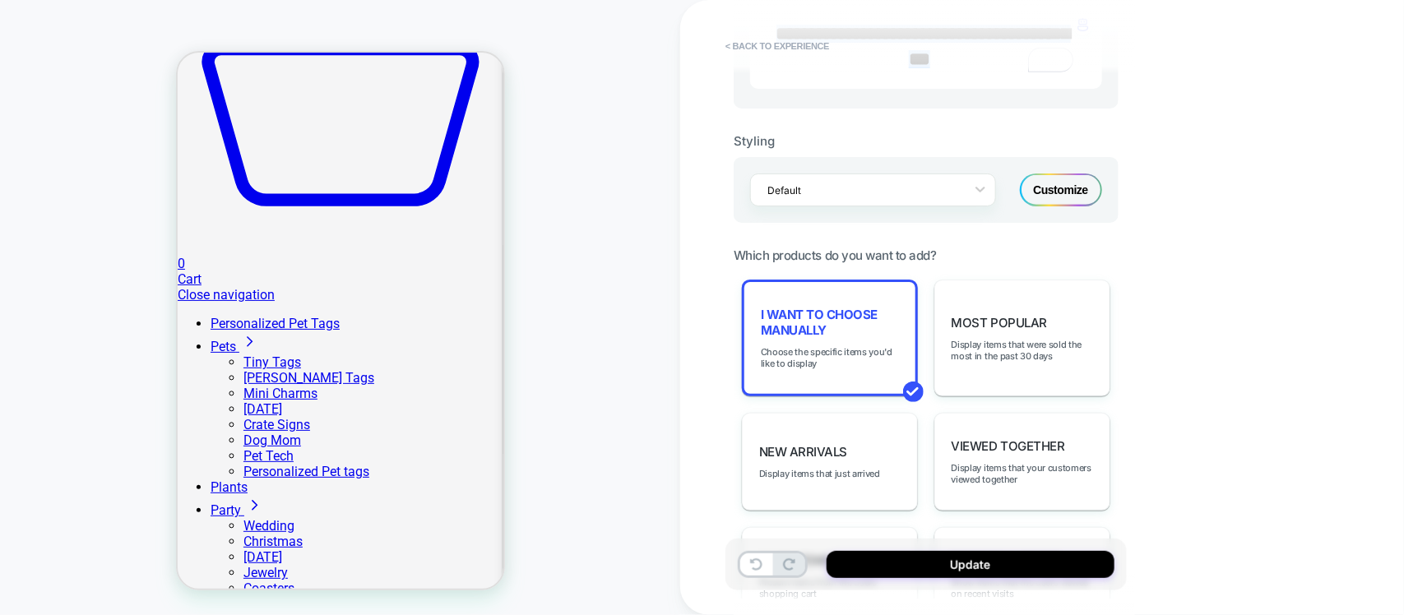
scroll to position [638, 0]
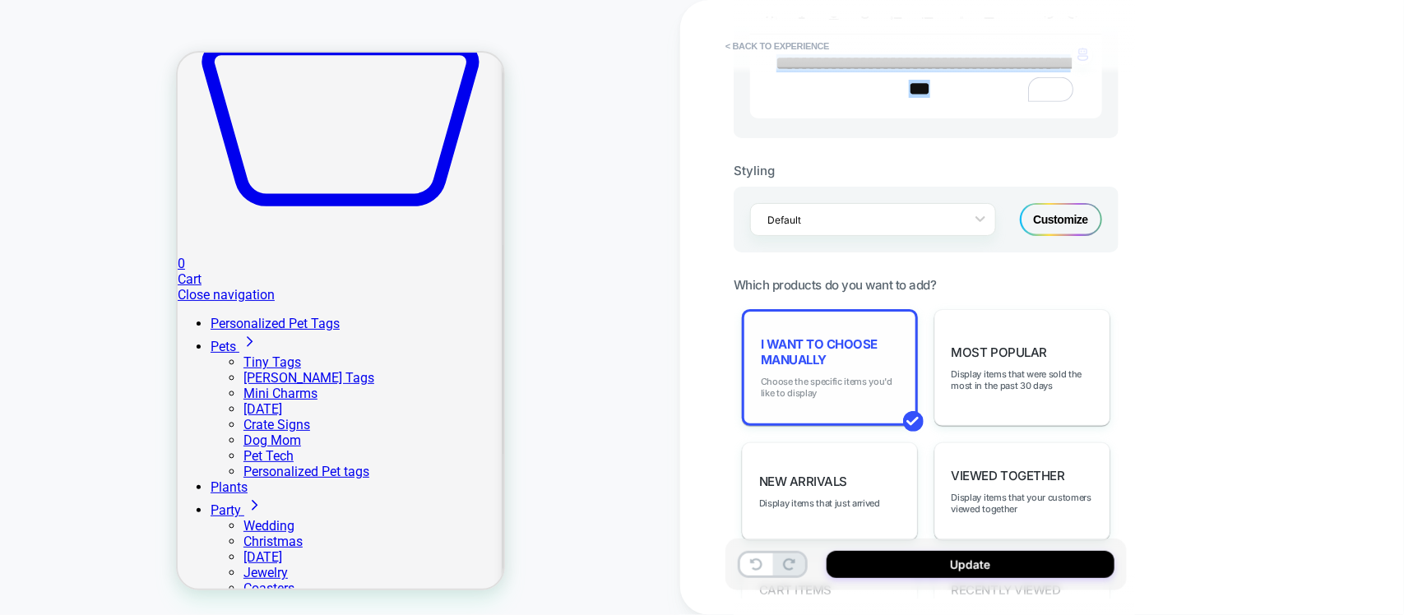
click at [816, 383] on span "Choose the specific items you'd like to display" at bounding box center [830, 387] width 138 height 23
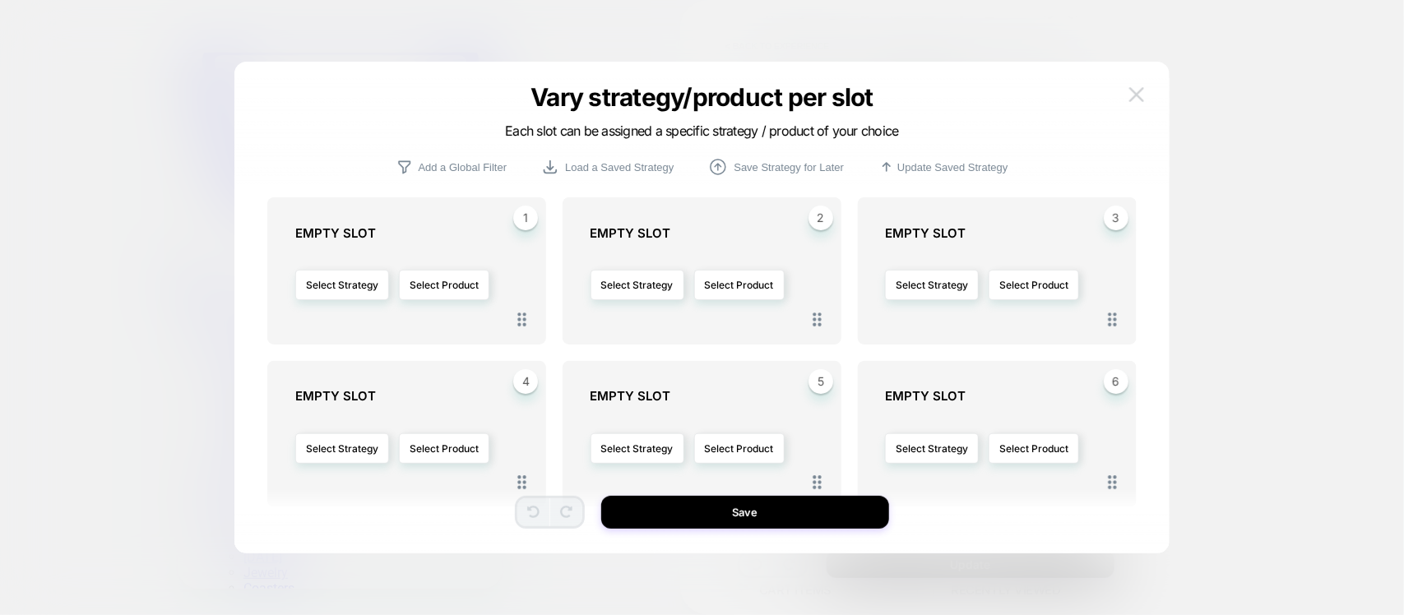
click at [1141, 100] on img at bounding box center [1136, 94] width 15 height 14
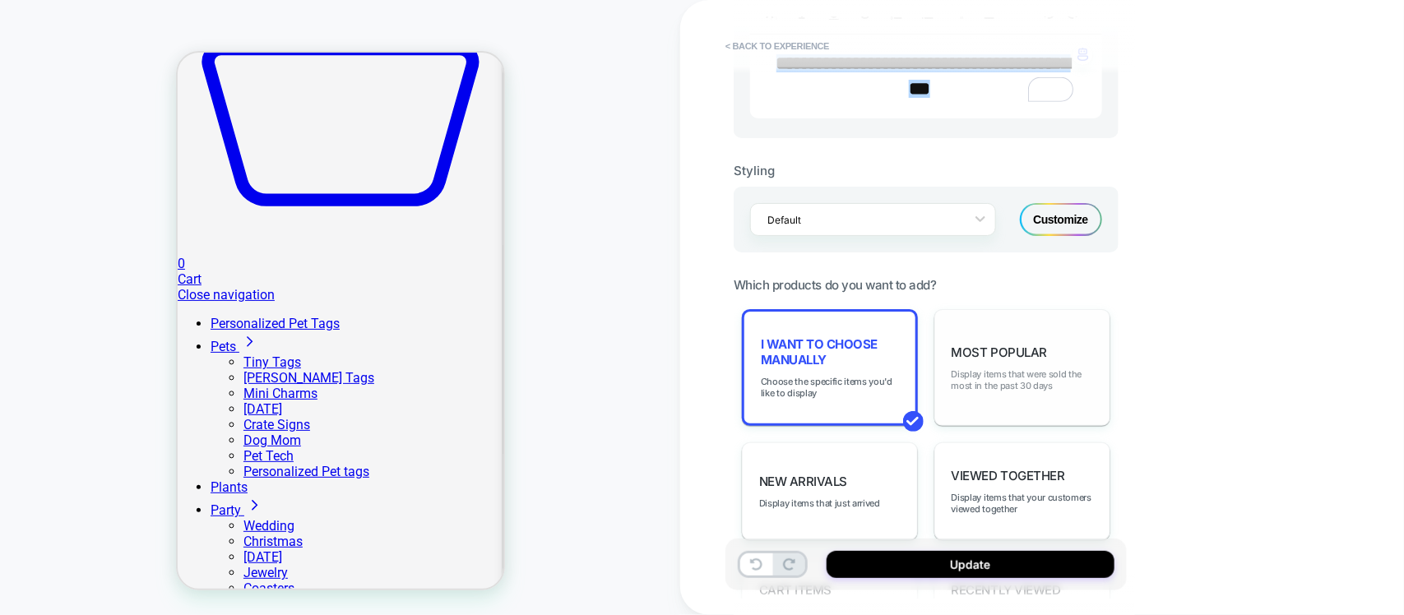
click at [996, 380] on span "Display items that were sold the most in the past 30 days" at bounding box center [1022, 380] width 141 height 23
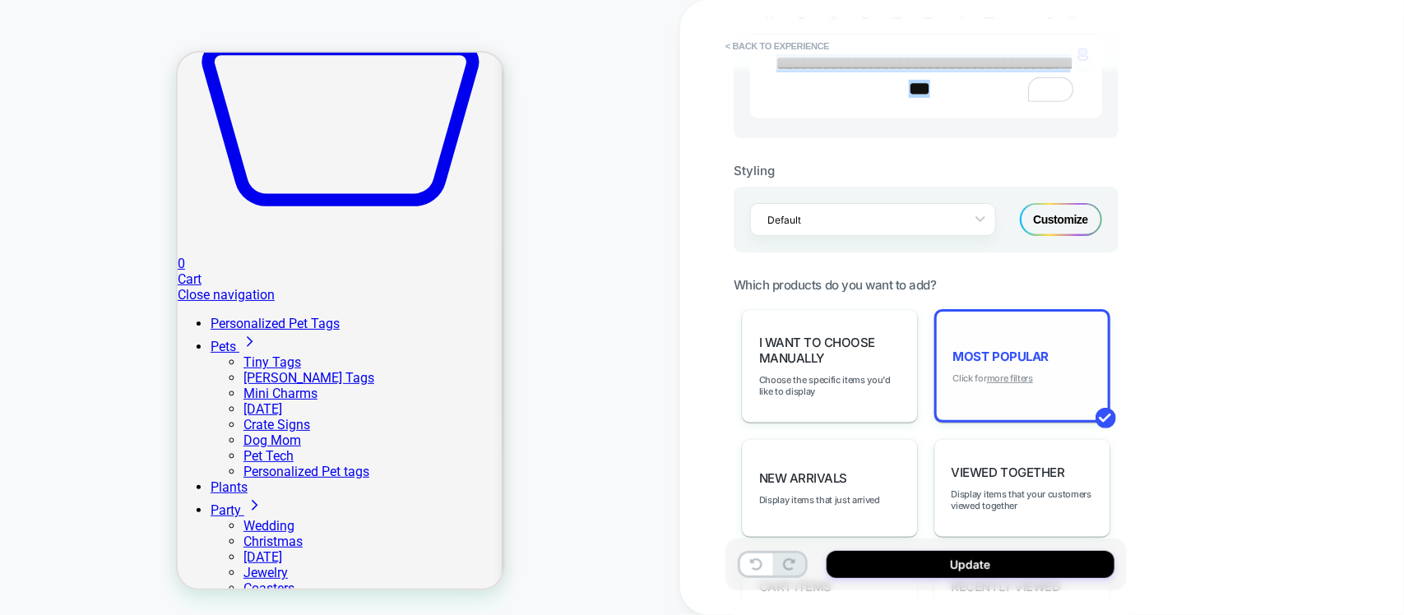
click at [1016, 377] on u "more filters" at bounding box center [1010, 379] width 46 height 12
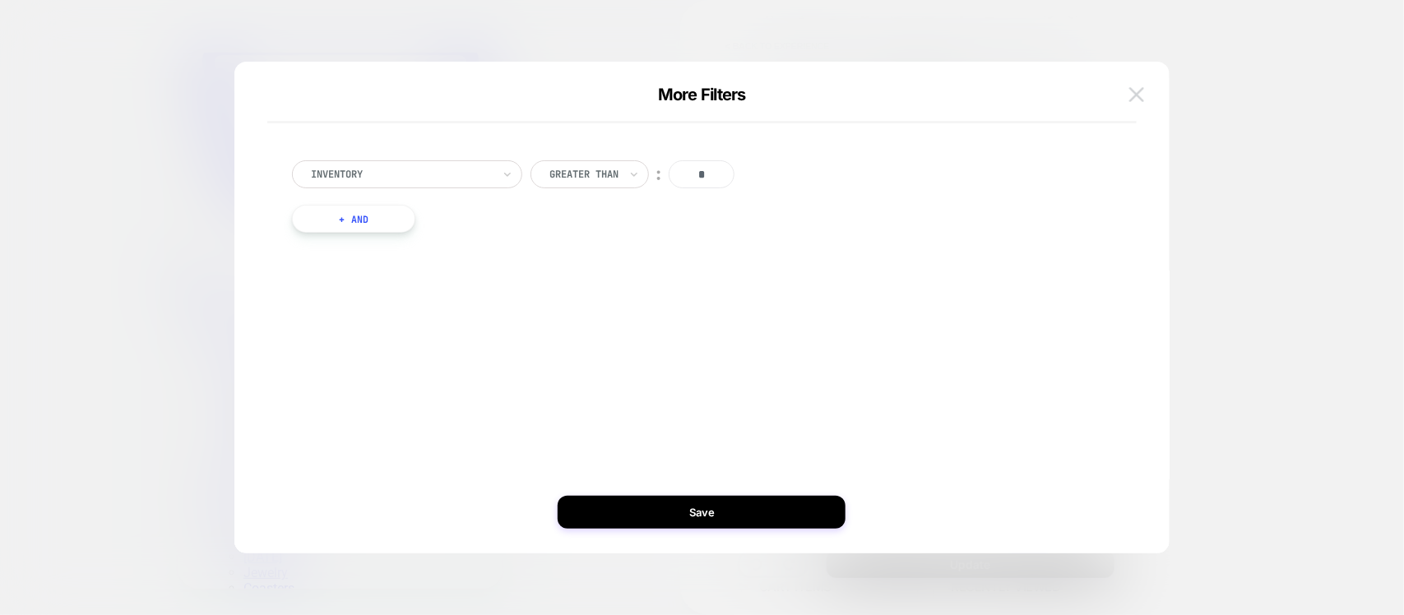
click at [1138, 96] on img at bounding box center [1136, 94] width 15 height 14
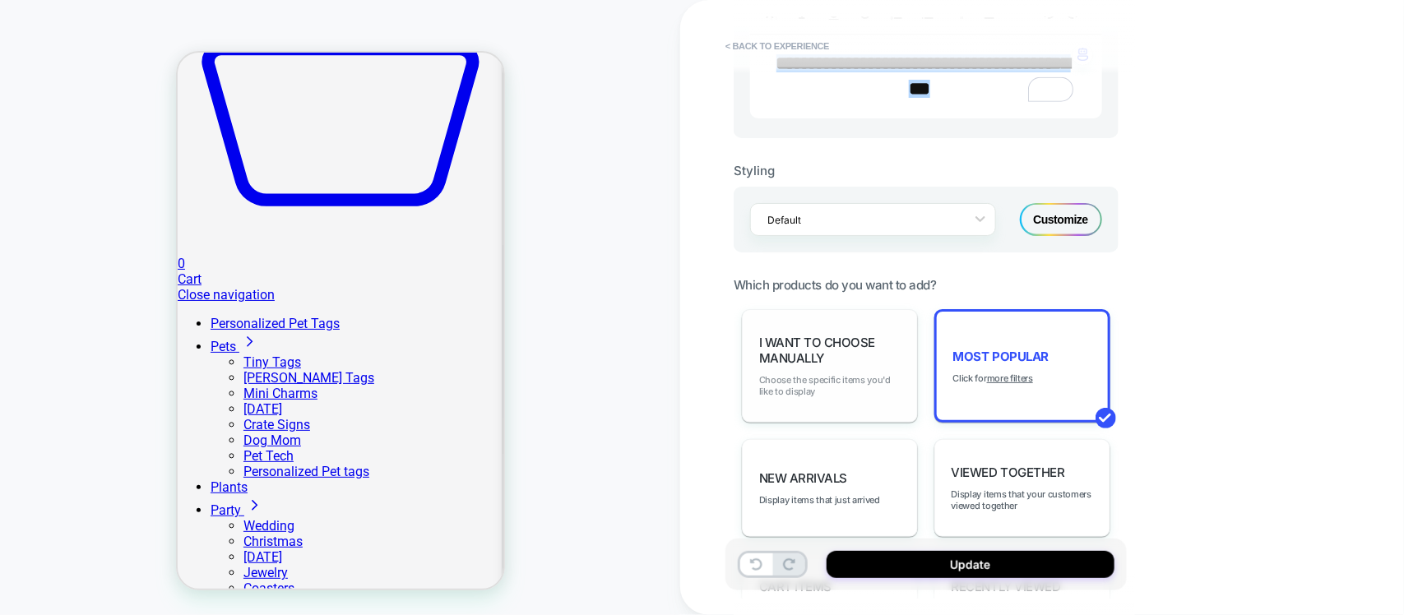
click at [864, 396] on span "Choose the specific items you'd like to display" at bounding box center [829, 385] width 141 height 23
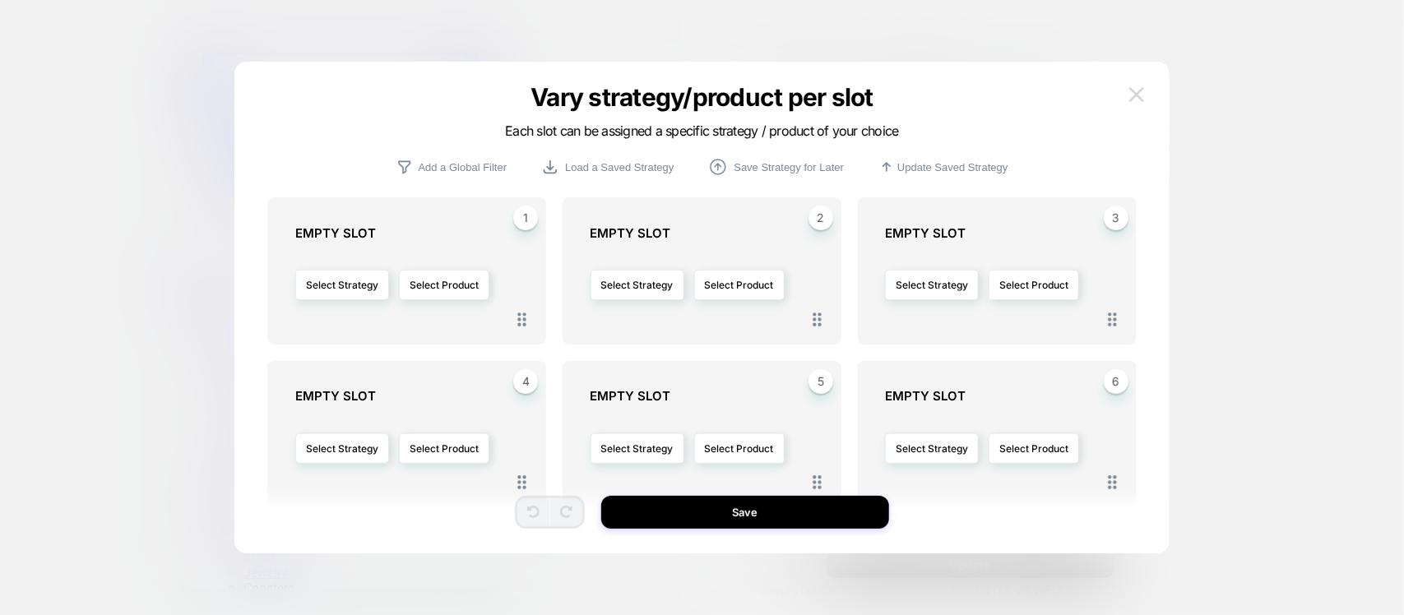
click at [1139, 92] on img at bounding box center [1136, 94] width 15 height 14
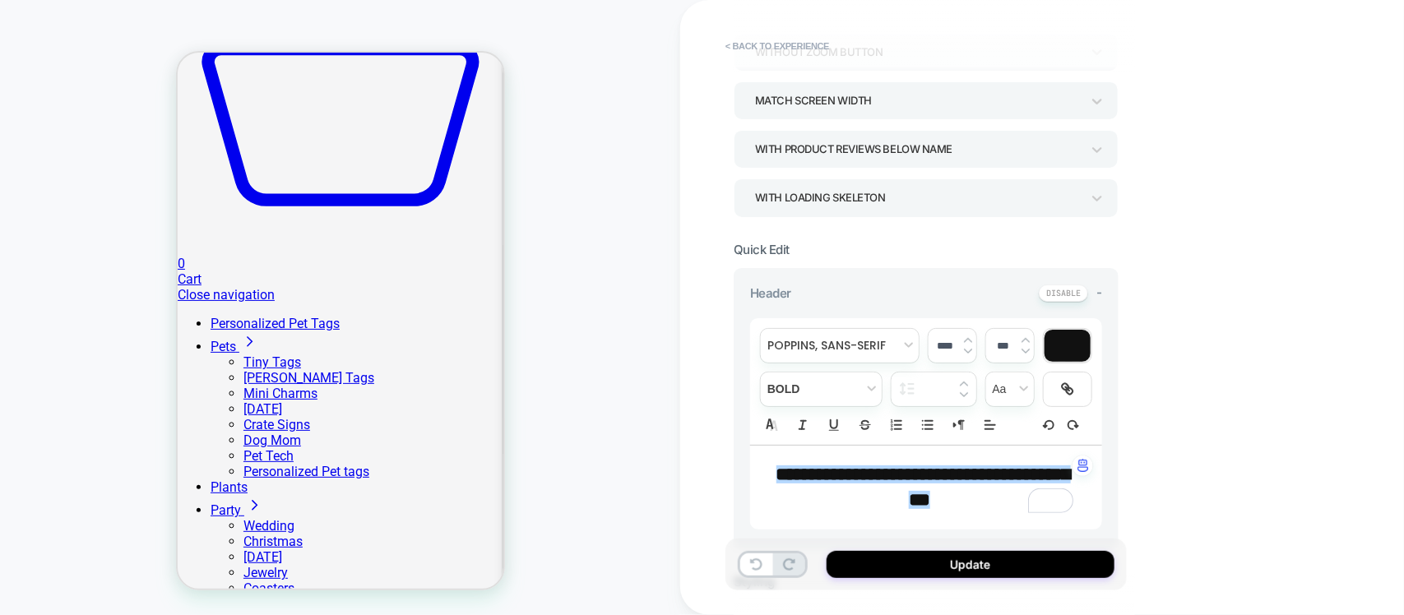
scroll to position [123, 0]
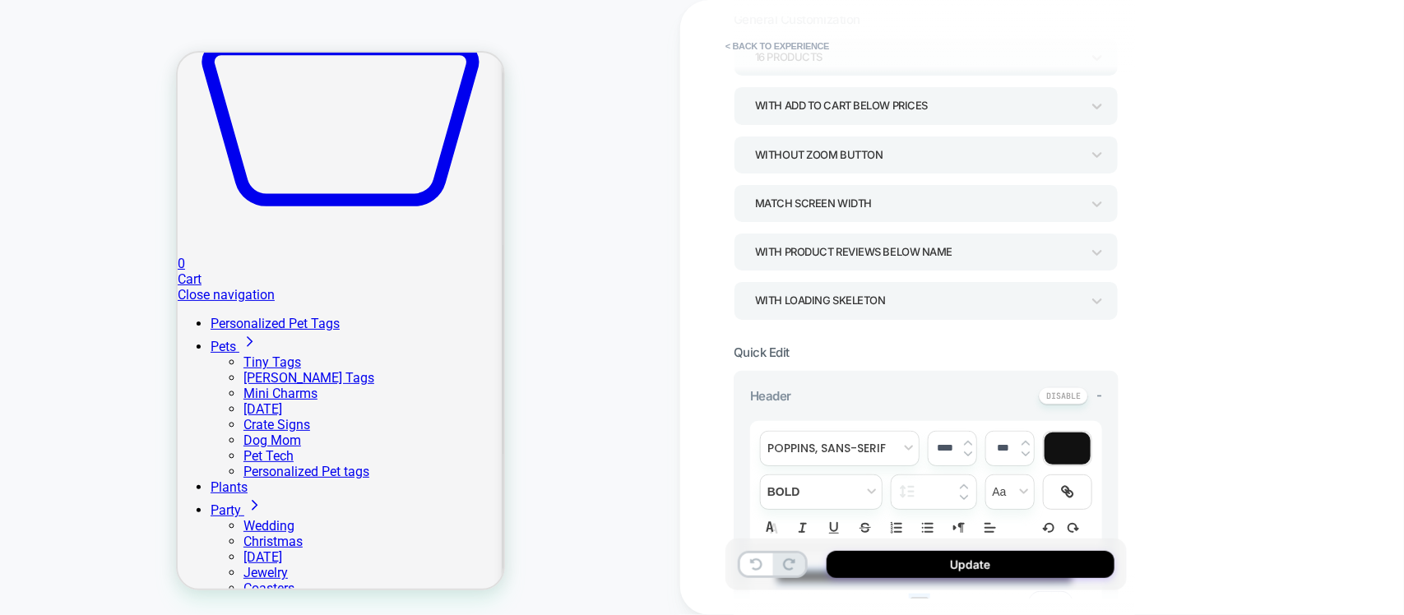
click at [1083, 255] on div "With Product Reviews Below Name" at bounding box center [918, 252] width 342 height 26
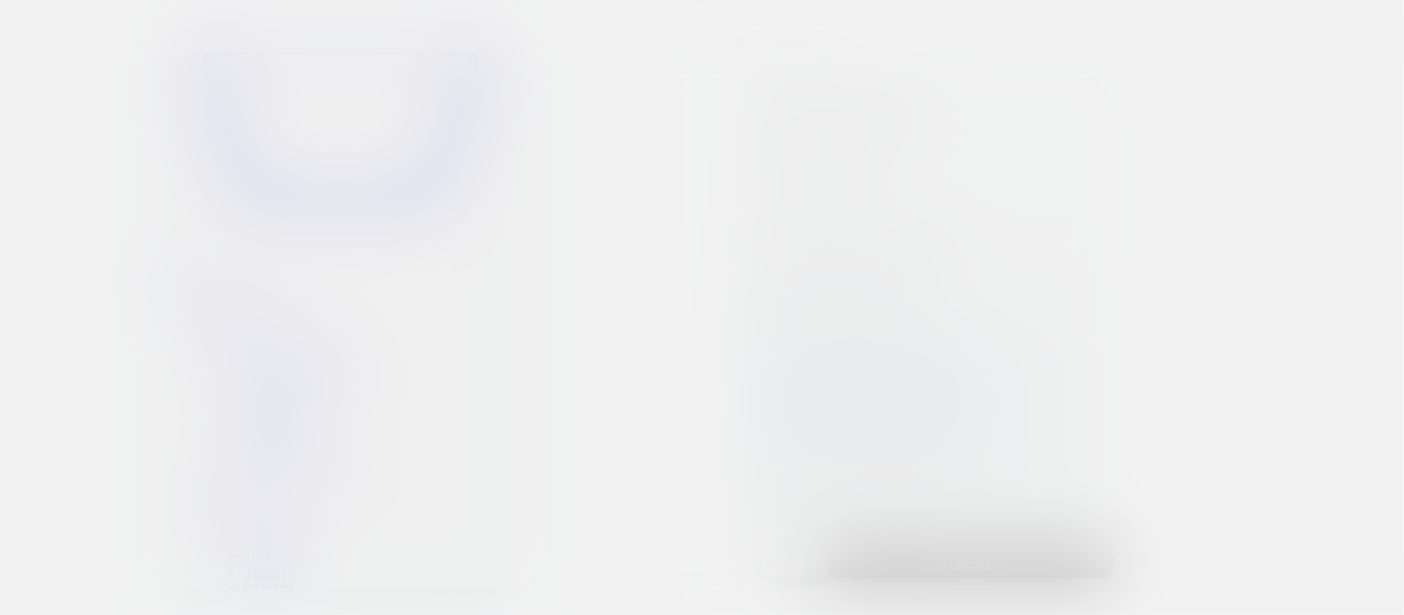
click at [1083, 255] on div at bounding box center [702, 307] width 1404 height 615
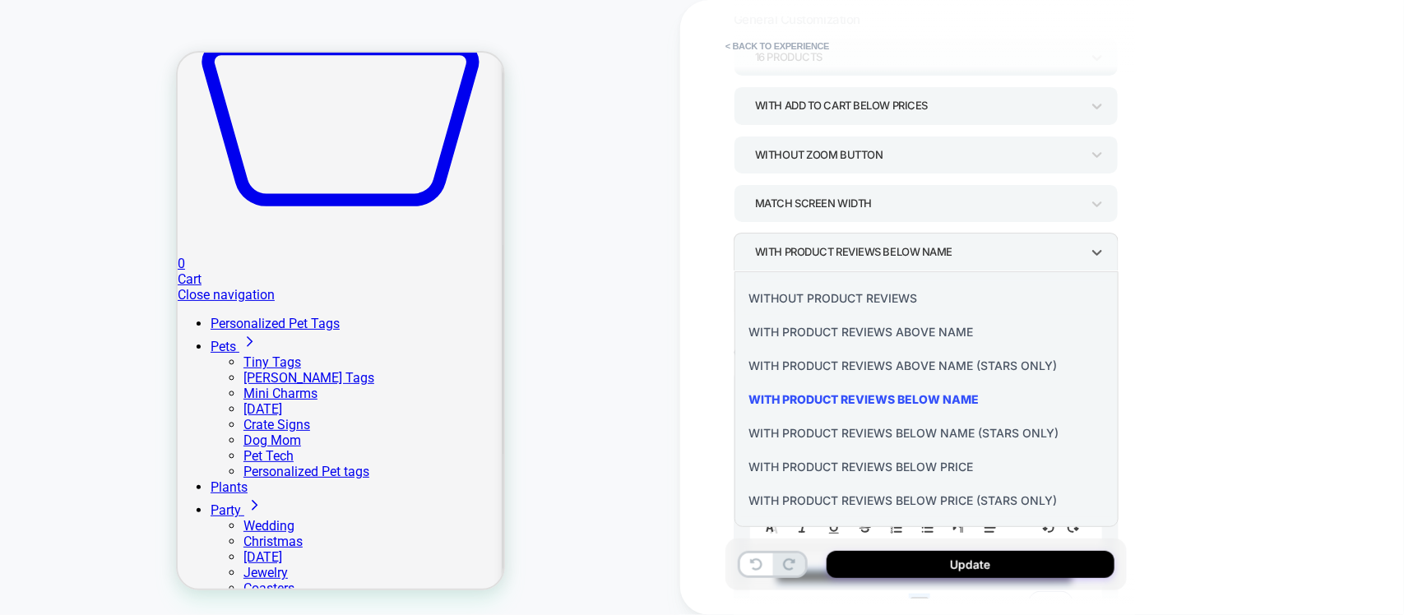
click at [920, 470] on div "With Product Reviews Below Price" at bounding box center [927, 467] width 372 height 34
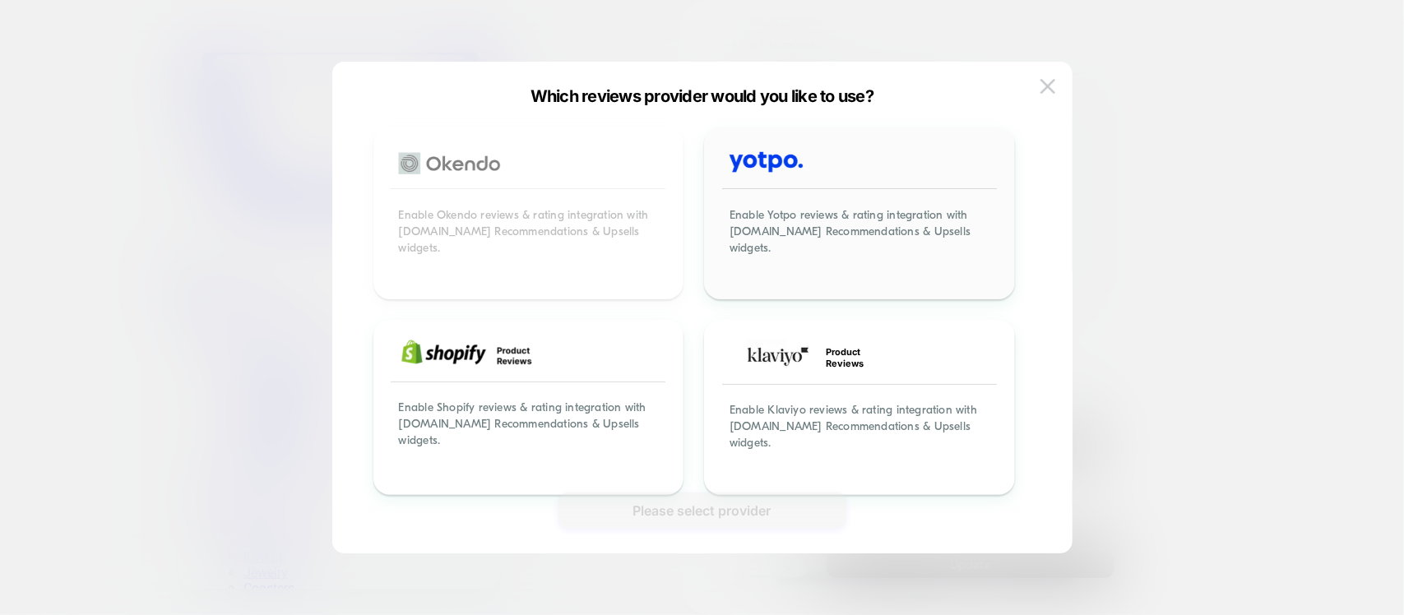
click at [865, 263] on div "Enable Yotpo reviews & rating integration with Visually.io Recommendations & Up…" at bounding box center [860, 241] width 306 height 112
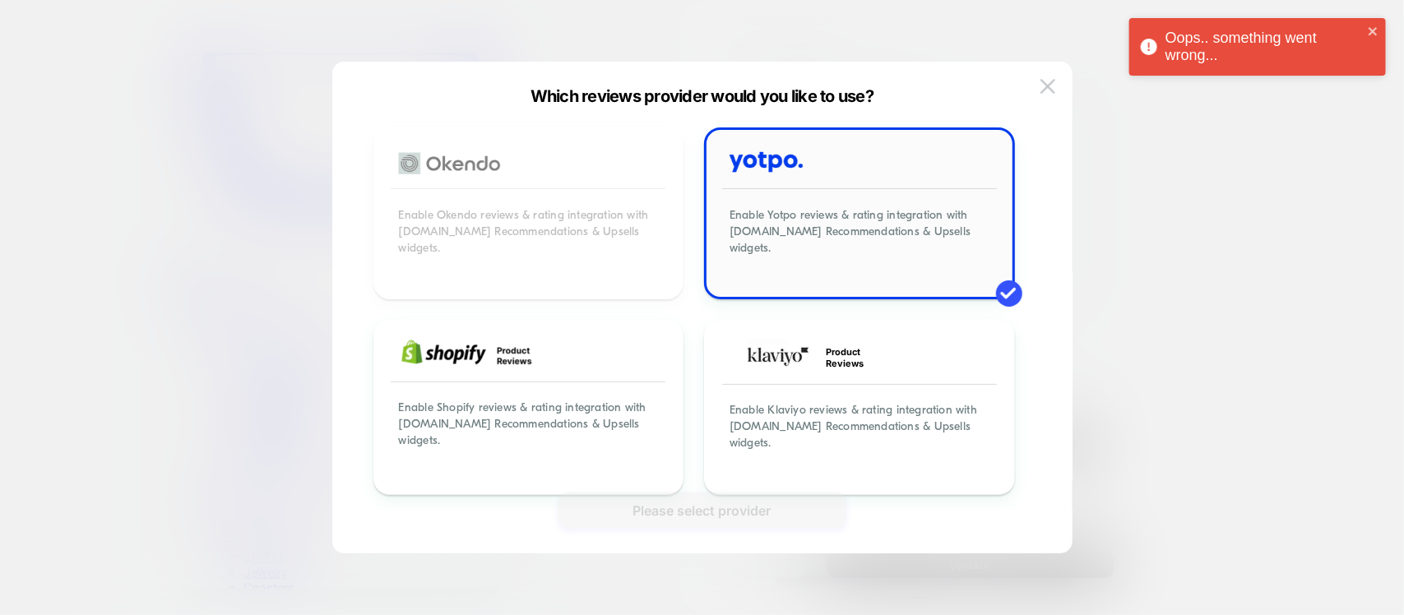
click at [865, 267] on div "Enable Yotpo reviews & rating integration with Visually.io Recommendations & Up…" at bounding box center [860, 241] width 306 height 112
click at [638, 420] on div "Enable Shopify reviews & rating integration with Visually.io Recommendations & …" at bounding box center [529, 435] width 306 height 115
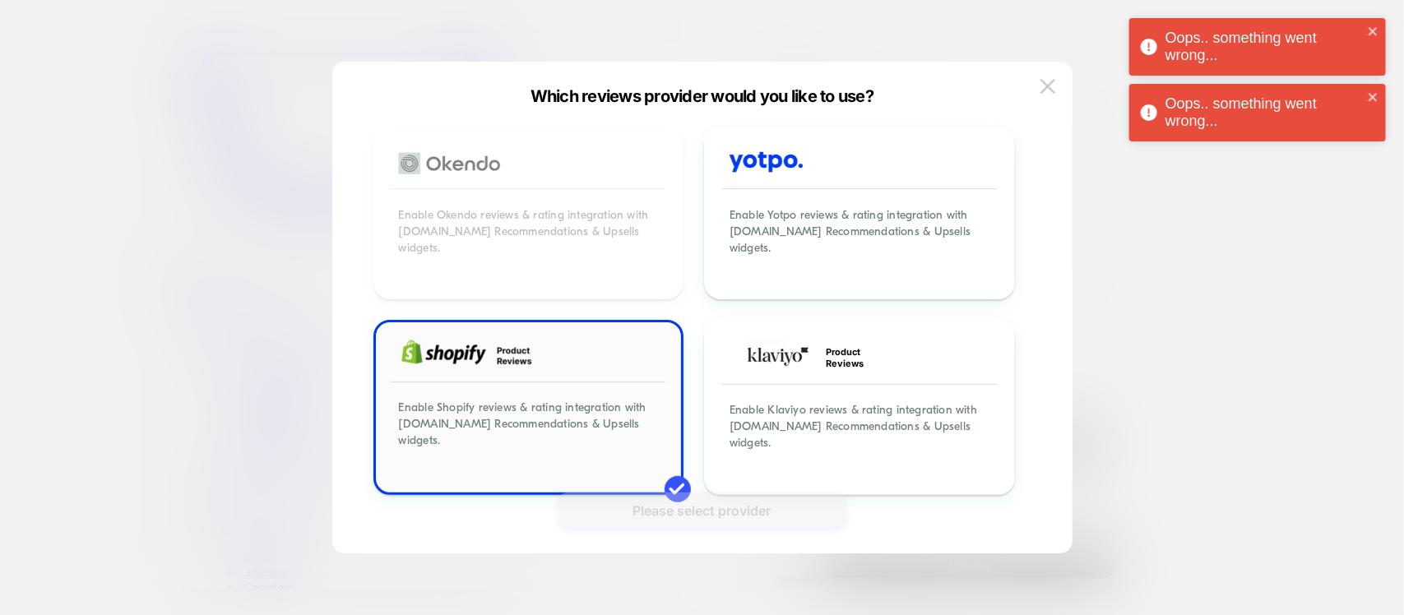
click at [638, 420] on div "Enable Shopify reviews & rating integration with Visually.io Recommendations & …" at bounding box center [529, 435] width 306 height 115
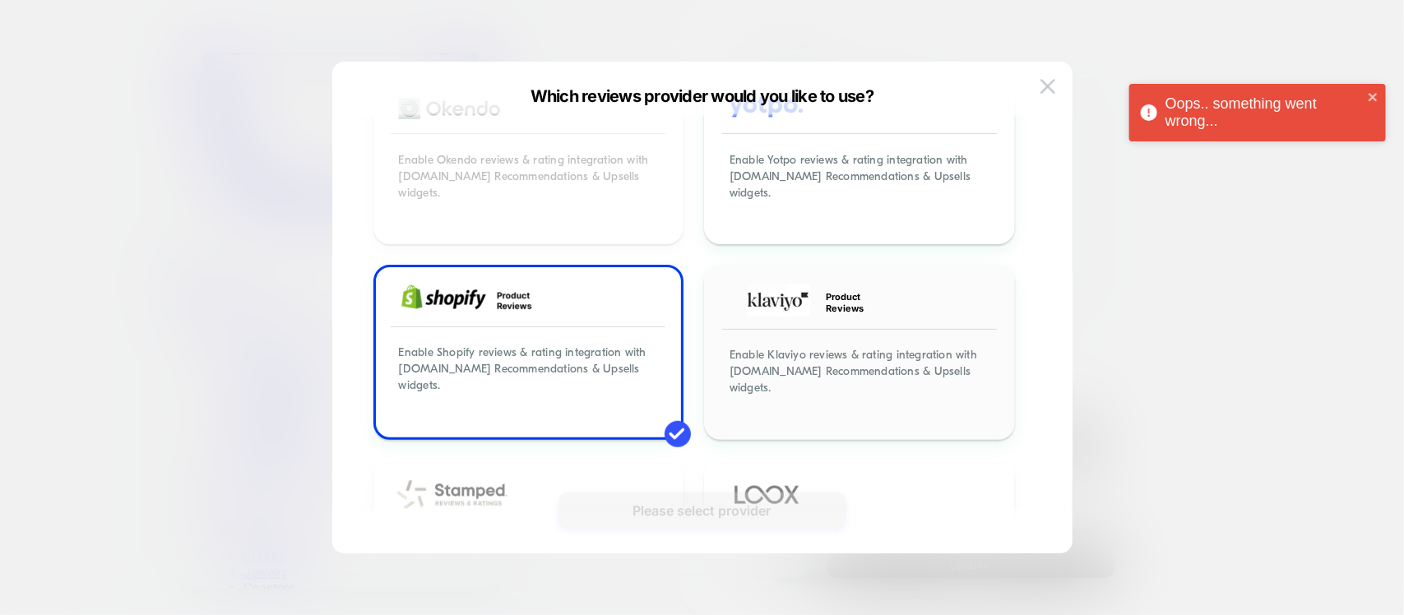
scroll to position [0, 0]
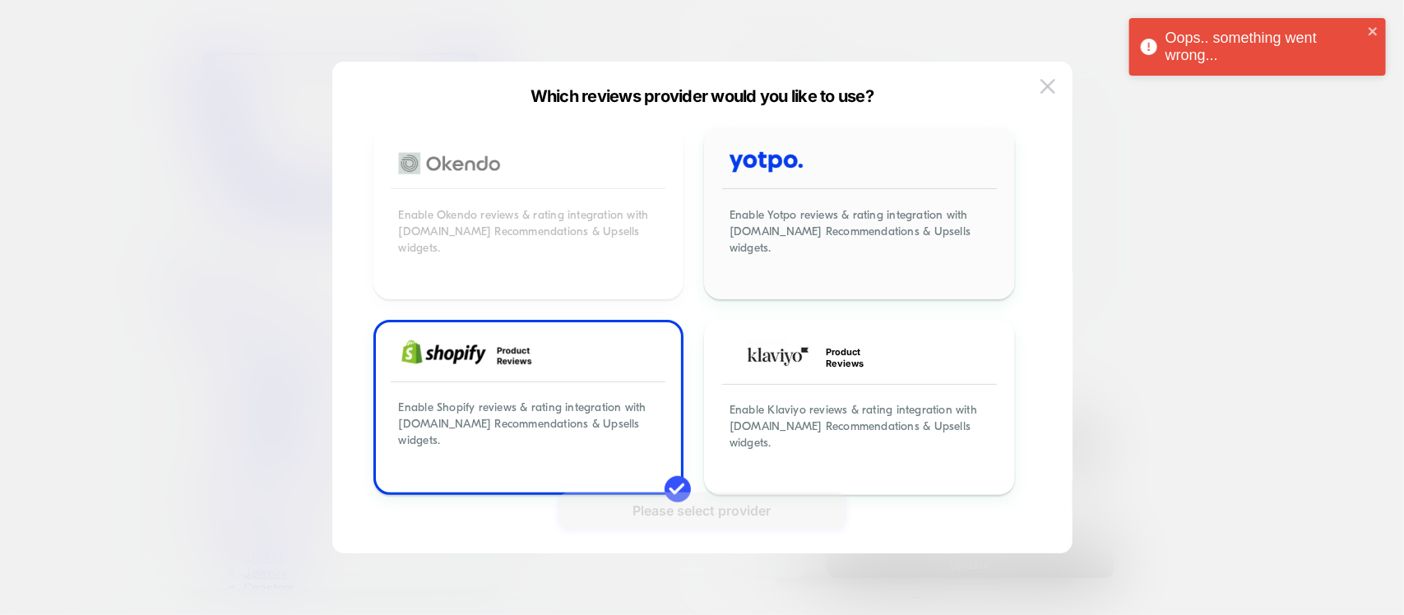
click at [832, 235] on div "Enable Yotpo reviews & rating integration with Visually.io Recommendations & Up…" at bounding box center [860, 241] width 306 height 112
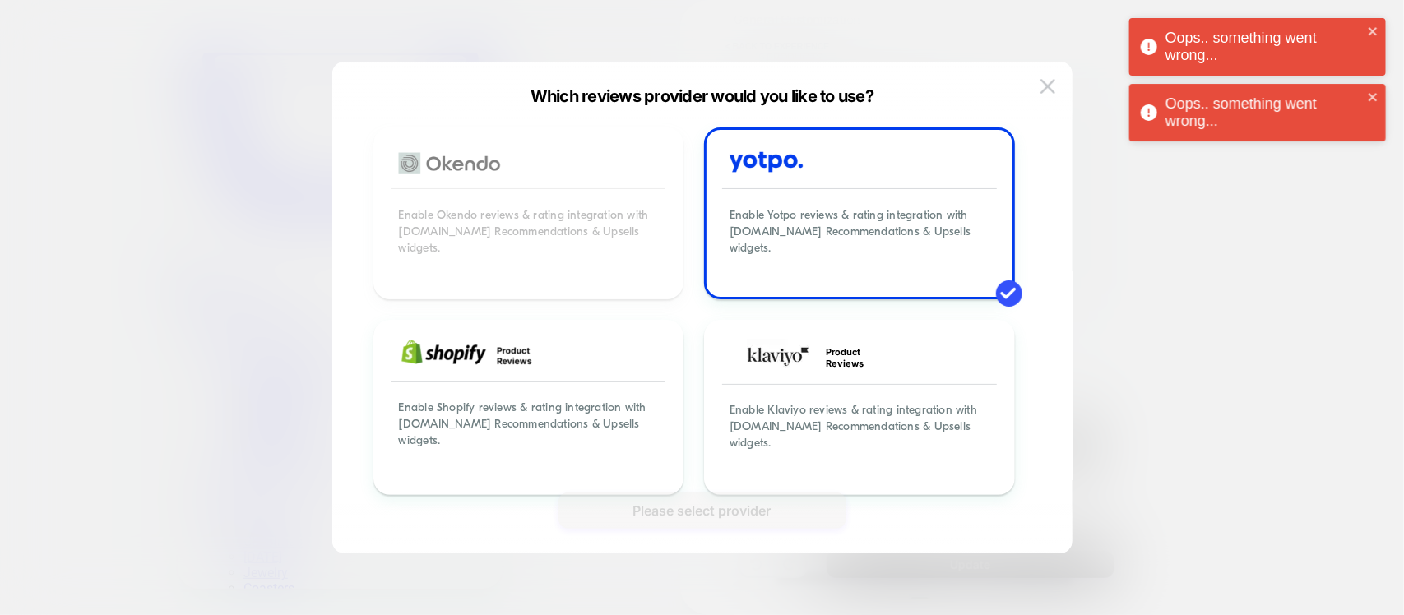
click at [728, 532] on div "Enable Okendo reviews & rating integration with Visually.io Recommendations & U…" at bounding box center [702, 308] width 691 height 492
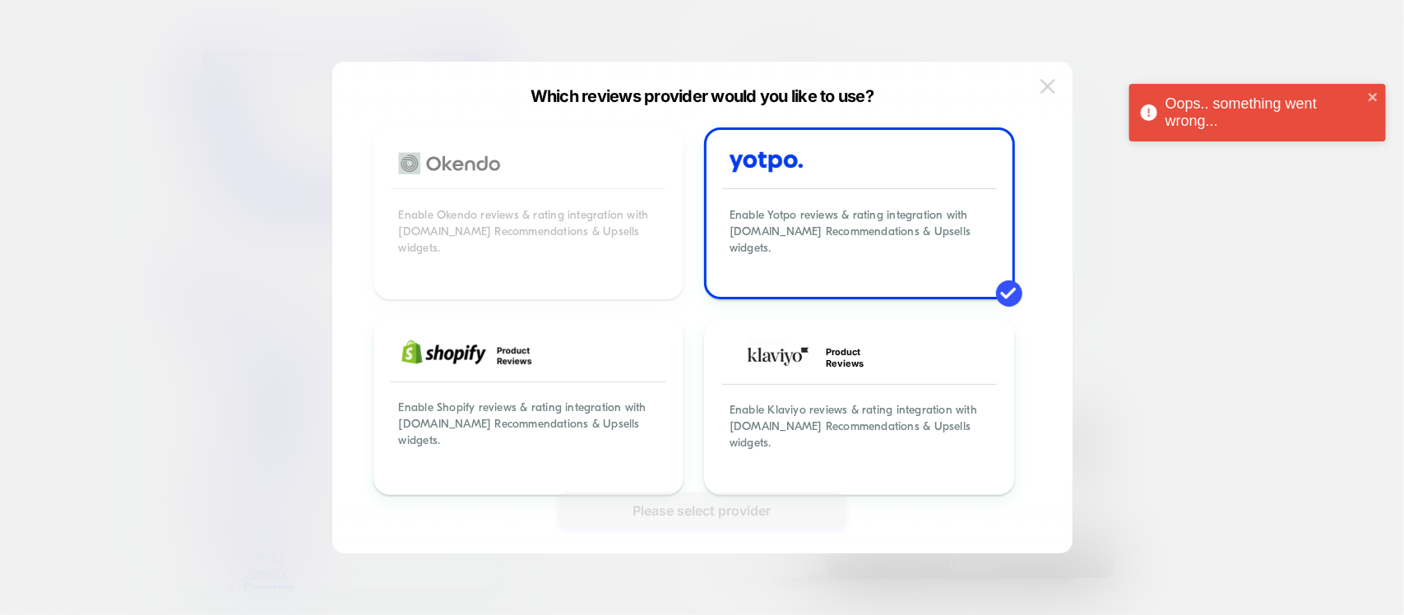
click at [1046, 79] on img at bounding box center [1048, 86] width 15 height 14
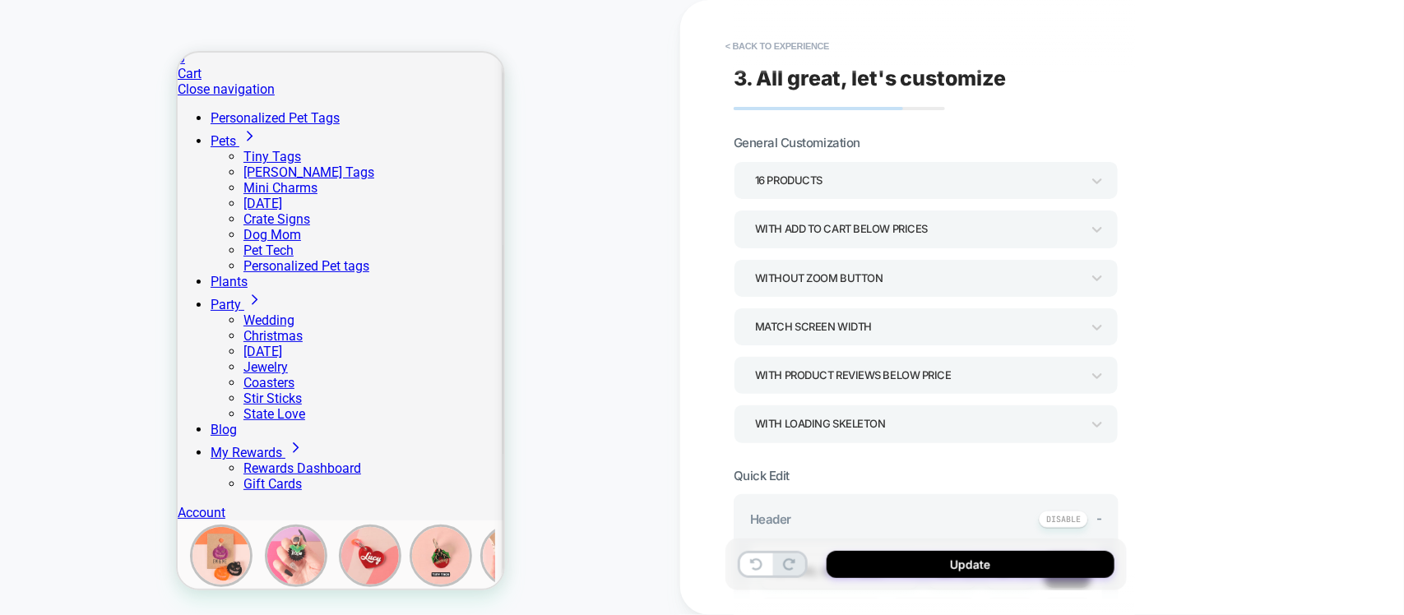
click at [726, 62] on div "**********" at bounding box center [926, 307] width 401 height 582
click at [745, 48] on button "< Back to experience" at bounding box center [777, 46] width 120 height 26
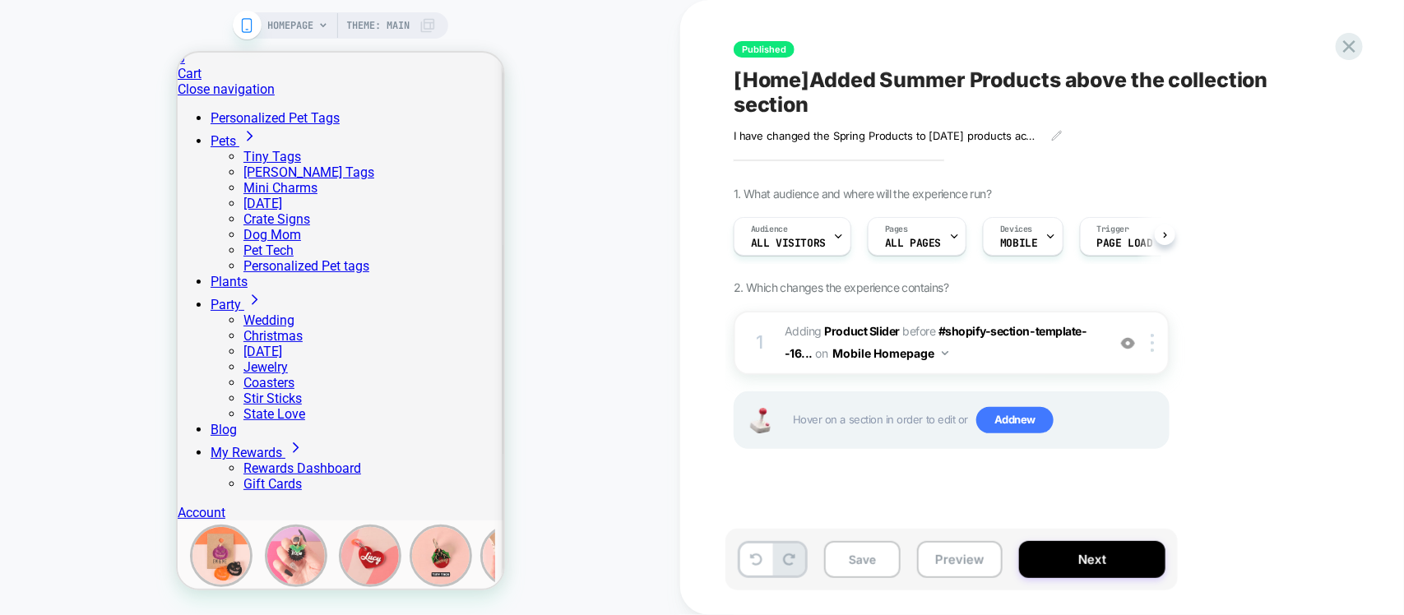
scroll to position [0, 1]
click at [1062, 359] on span "#_loomi_addon_1727272720864_dup1730554529_dup1735562779 Adding Product Slider B…" at bounding box center [941, 343] width 313 height 44
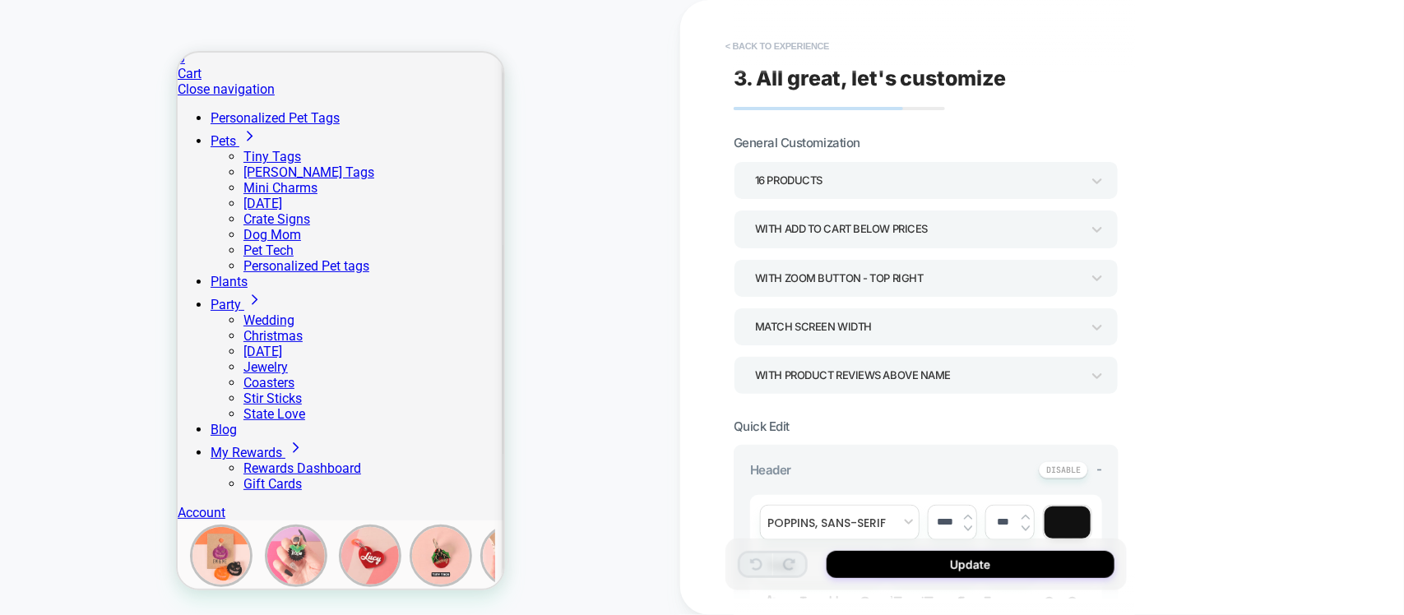
click at [746, 46] on button "< Back to experience" at bounding box center [777, 46] width 120 height 26
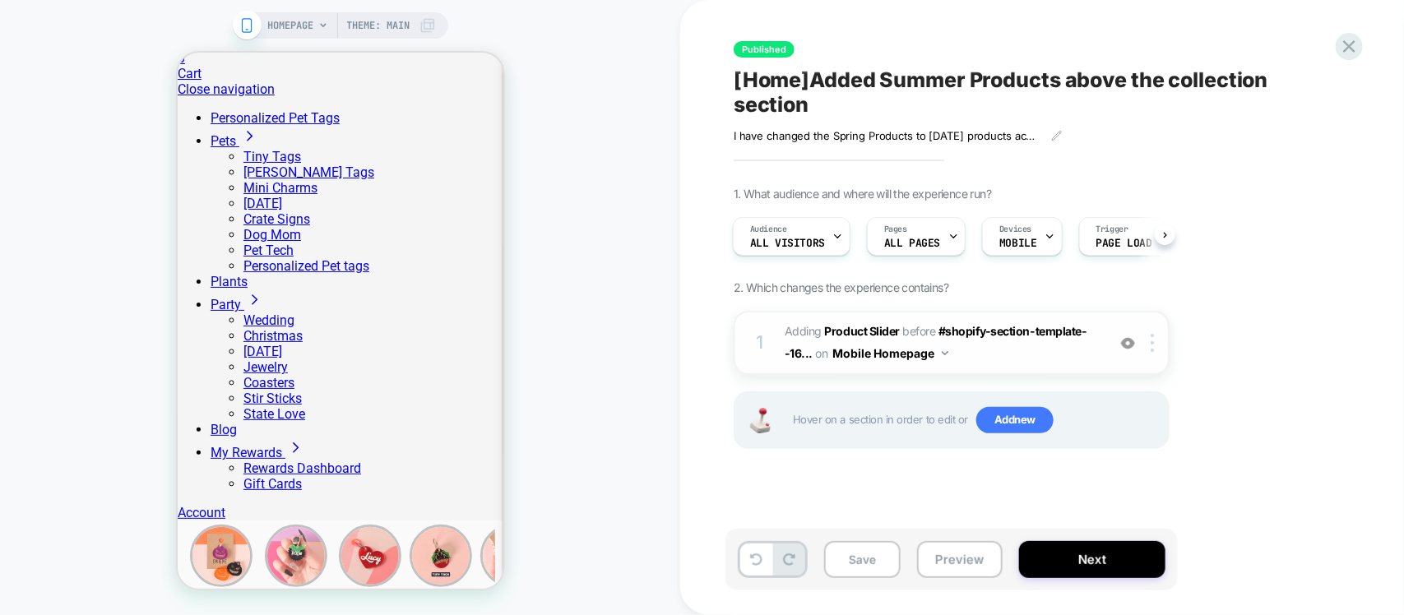
click at [946, 359] on button "Mobile Homepage" at bounding box center [890, 353] width 115 height 24
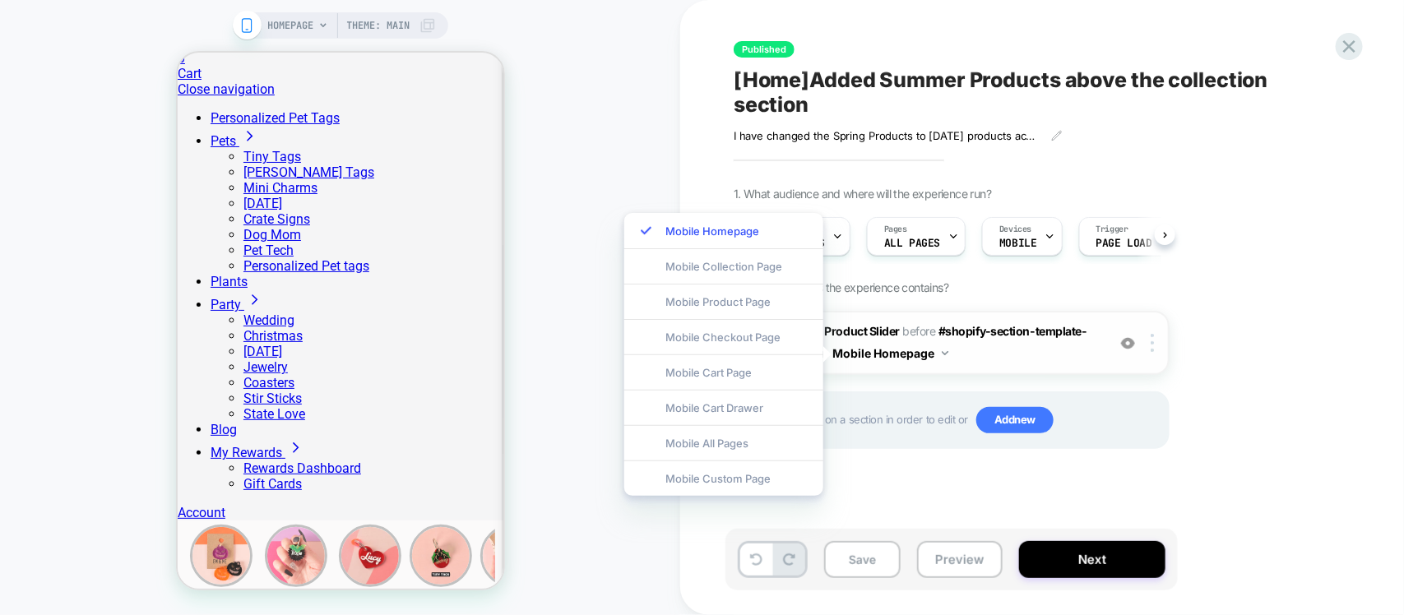
click at [946, 359] on button "Mobile Homepage" at bounding box center [890, 353] width 115 height 24
click at [1028, 359] on span "#_loomi_addon_1727272720864_dup1730554529_dup1735562779 Adding Product Slider B…" at bounding box center [941, 343] width 313 height 44
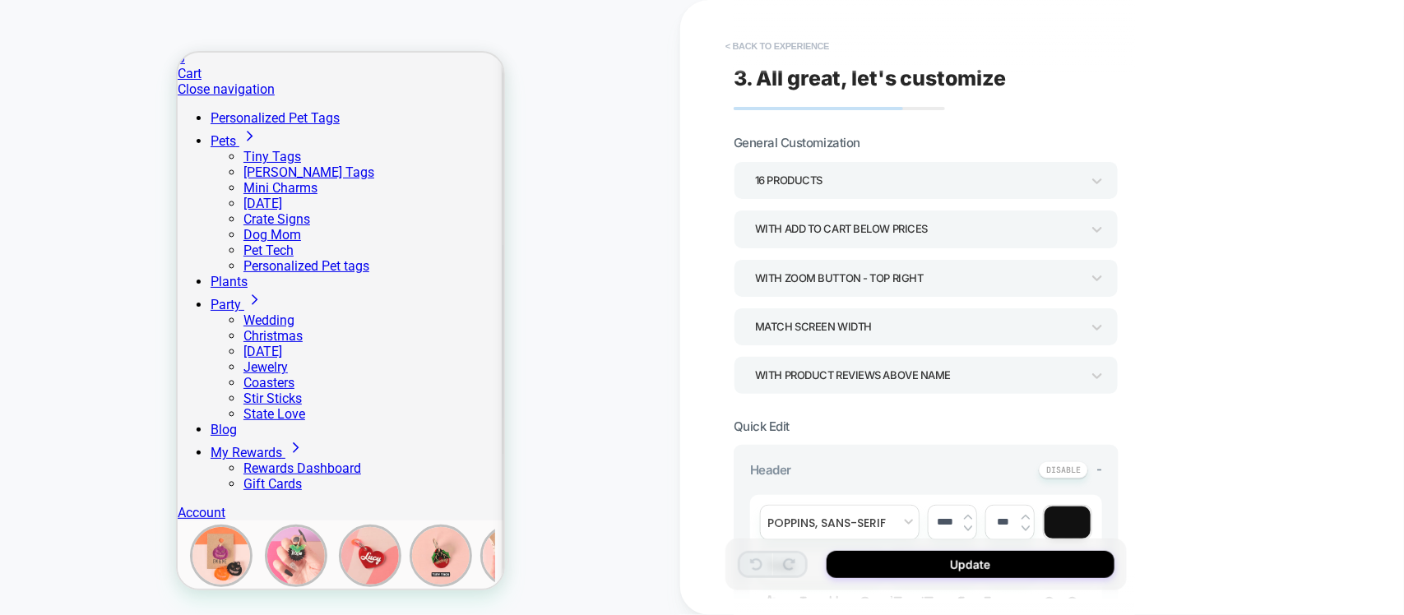
click at [730, 47] on button "< Back to experience" at bounding box center [777, 46] width 120 height 26
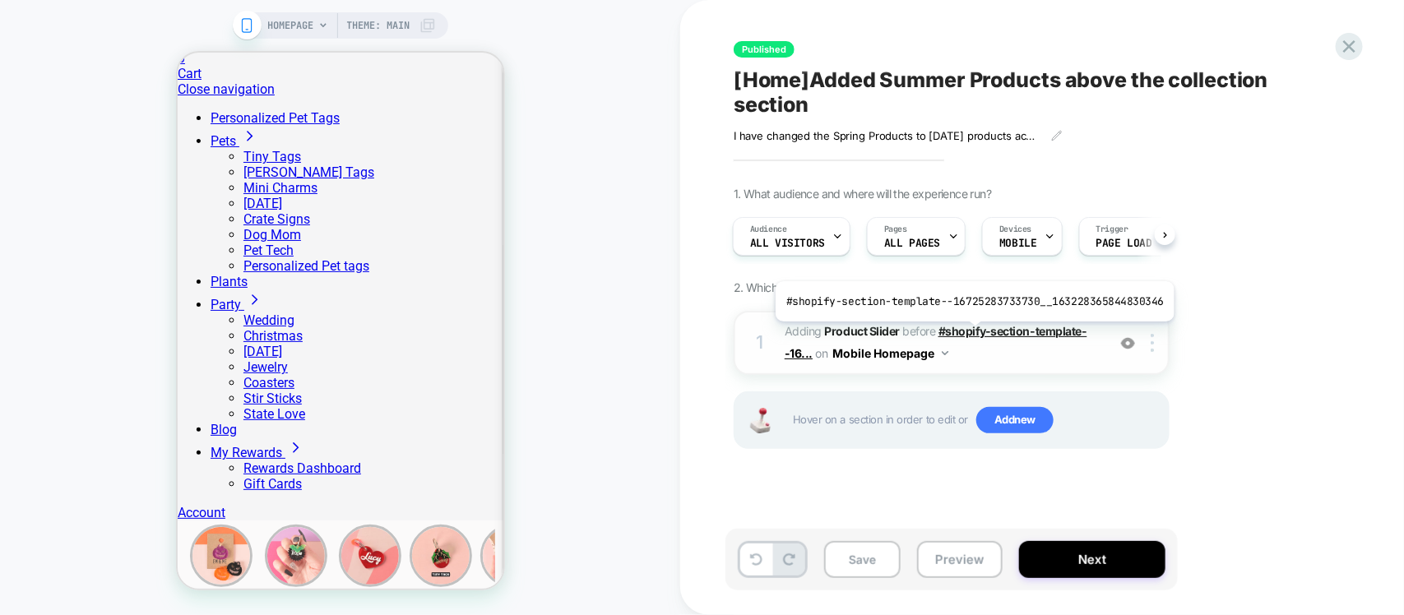
click at [971, 334] on span "#shopify-section-template--16..." at bounding box center [936, 342] width 303 height 36
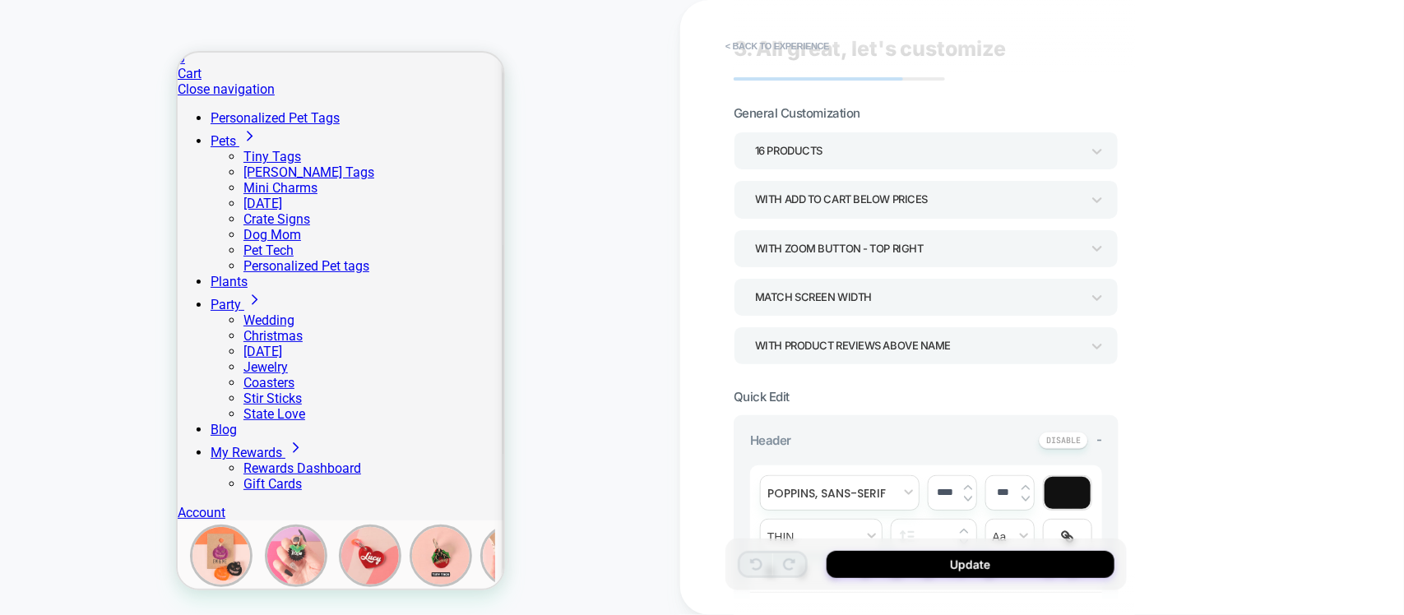
scroll to position [0, 0]
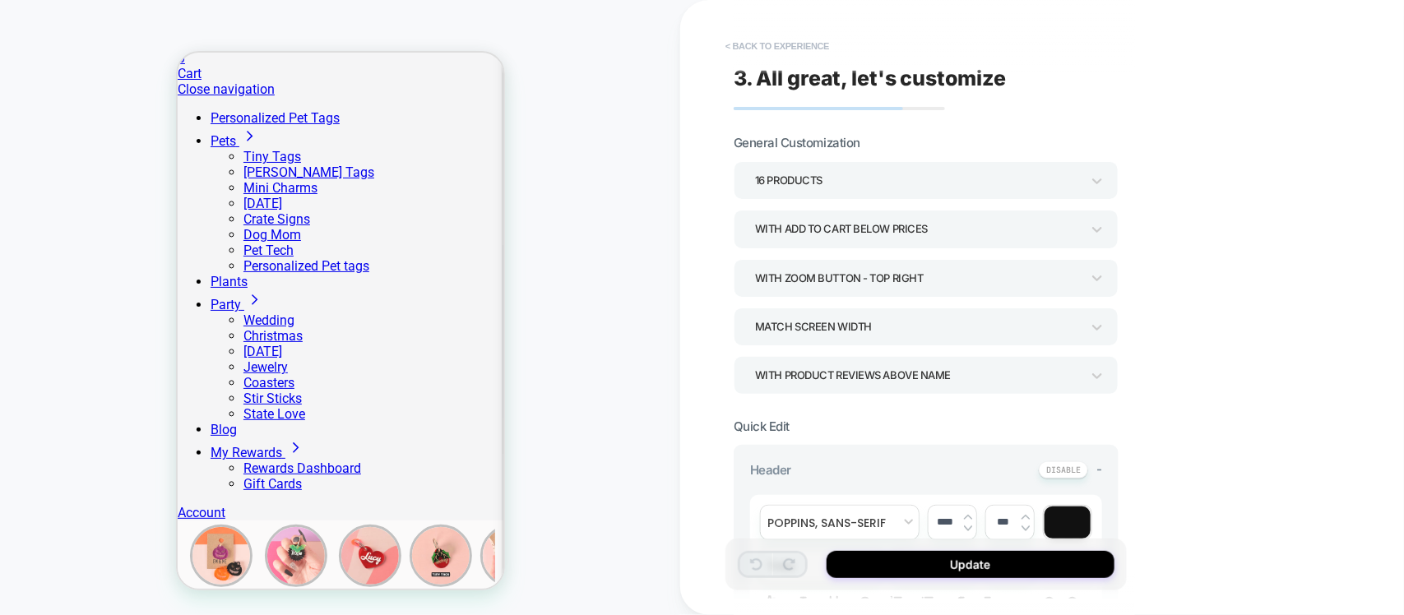
click at [761, 48] on button "< Back to experience" at bounding box center [777, 46] width 120 height 26
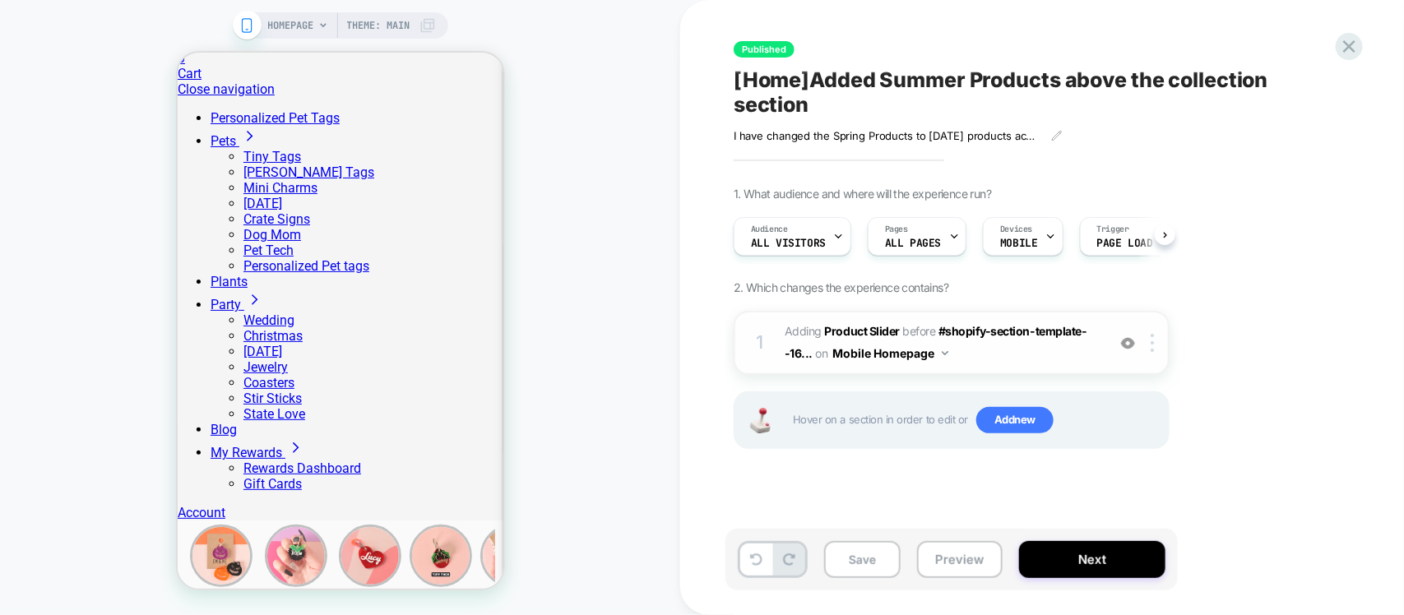
scroll to position [0, 1]
click at [1150, 348] on div at bounding box center [1155, 343] width 27 height 18
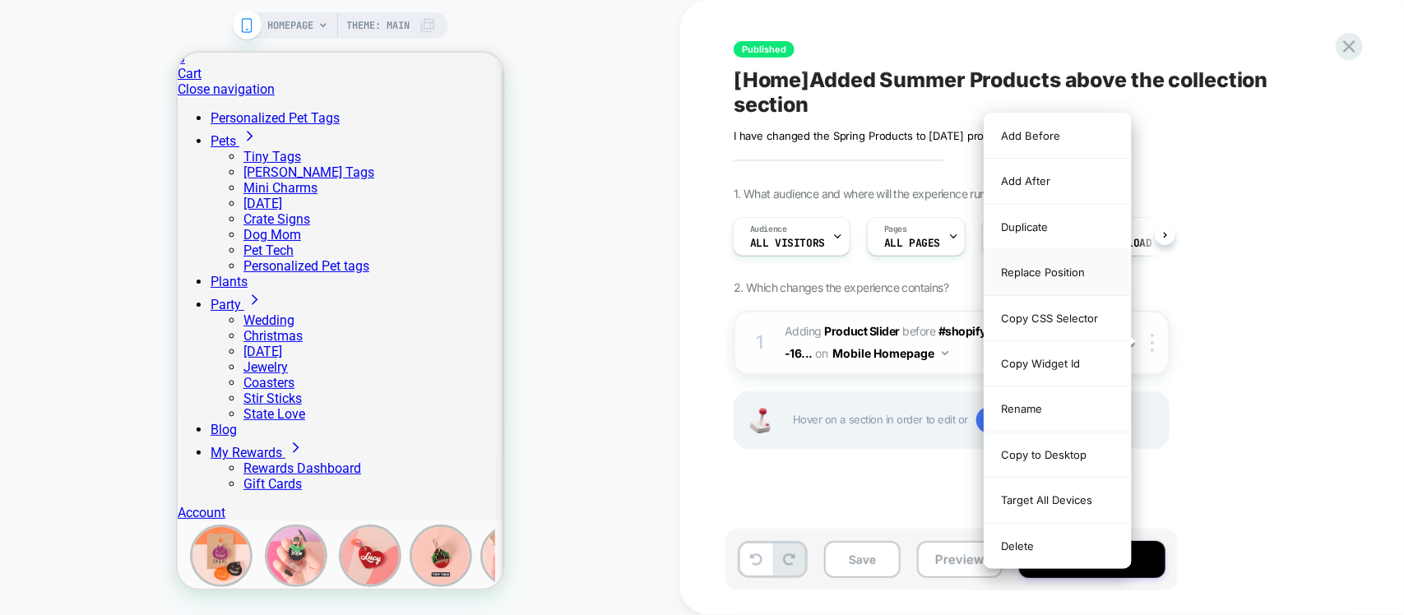
click at [1059, 285] on div "Replace Position" at bounding box center [1058, 272] width 146 height 45
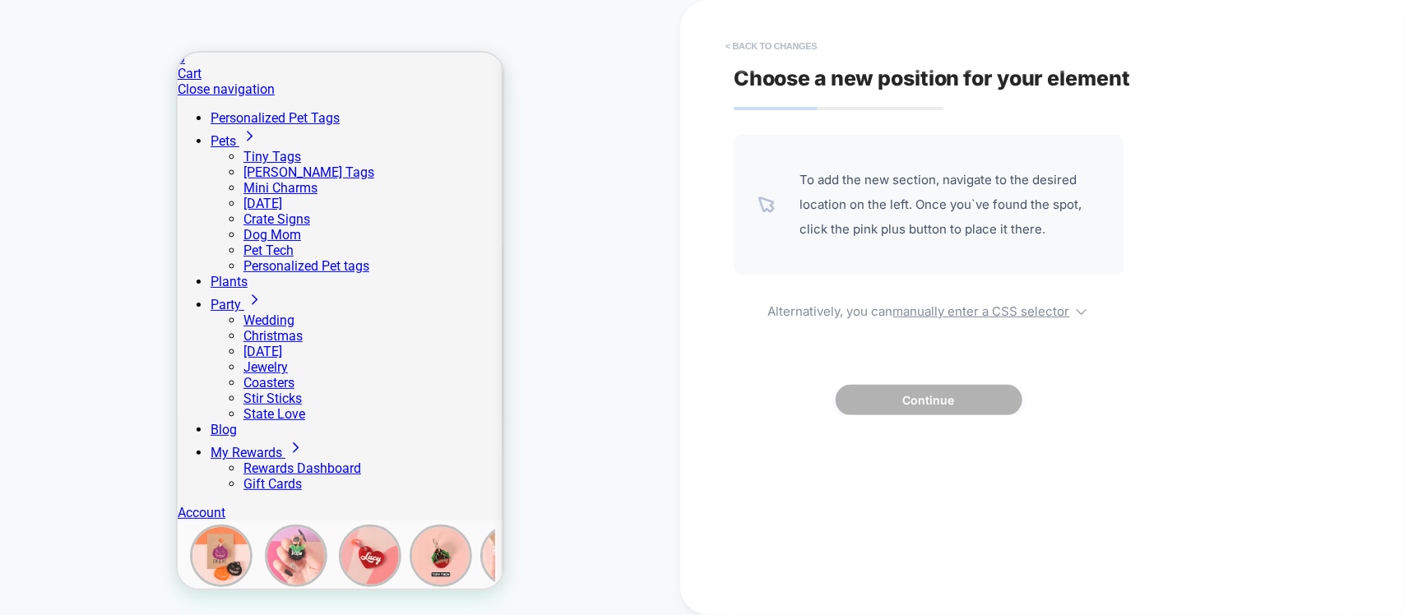
click at [734, 39] on button "< Back to changes" at bounding box center [771, 46] width 109 height 26
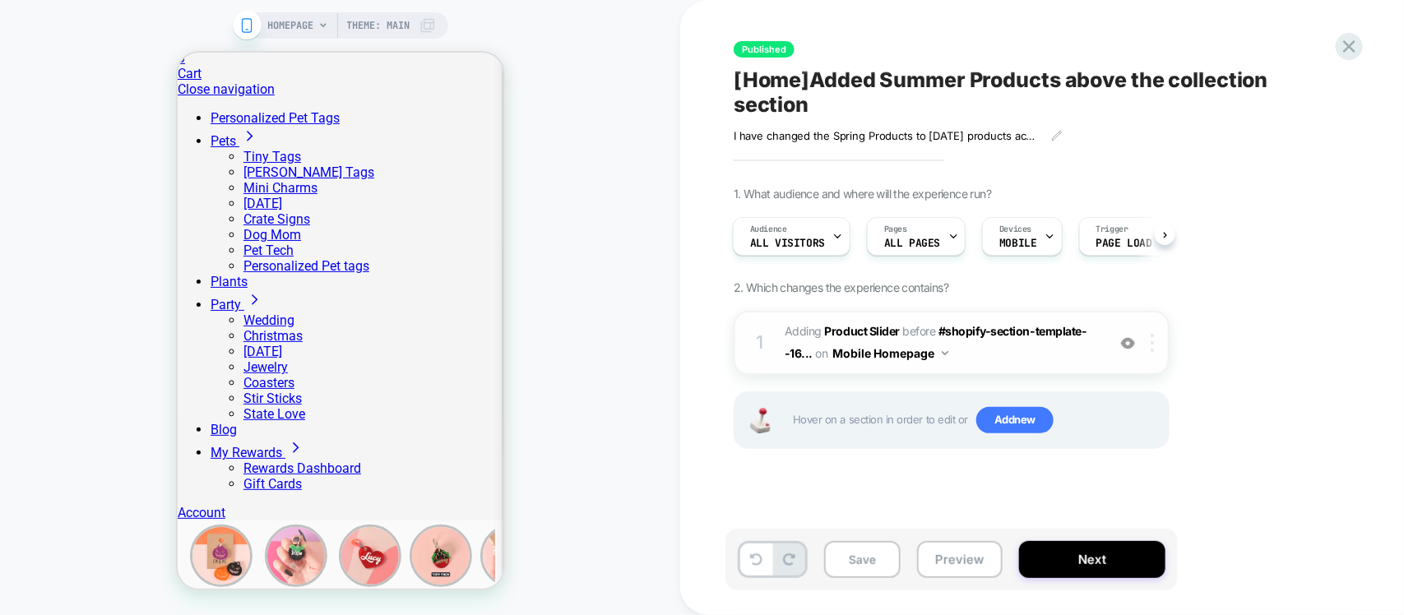
click at [1152, 338] on img at bounding box center [1152, 343] width 3 height 18
click at [1157, 343] on div at bounding box center [1155, 343] width 27 height 18
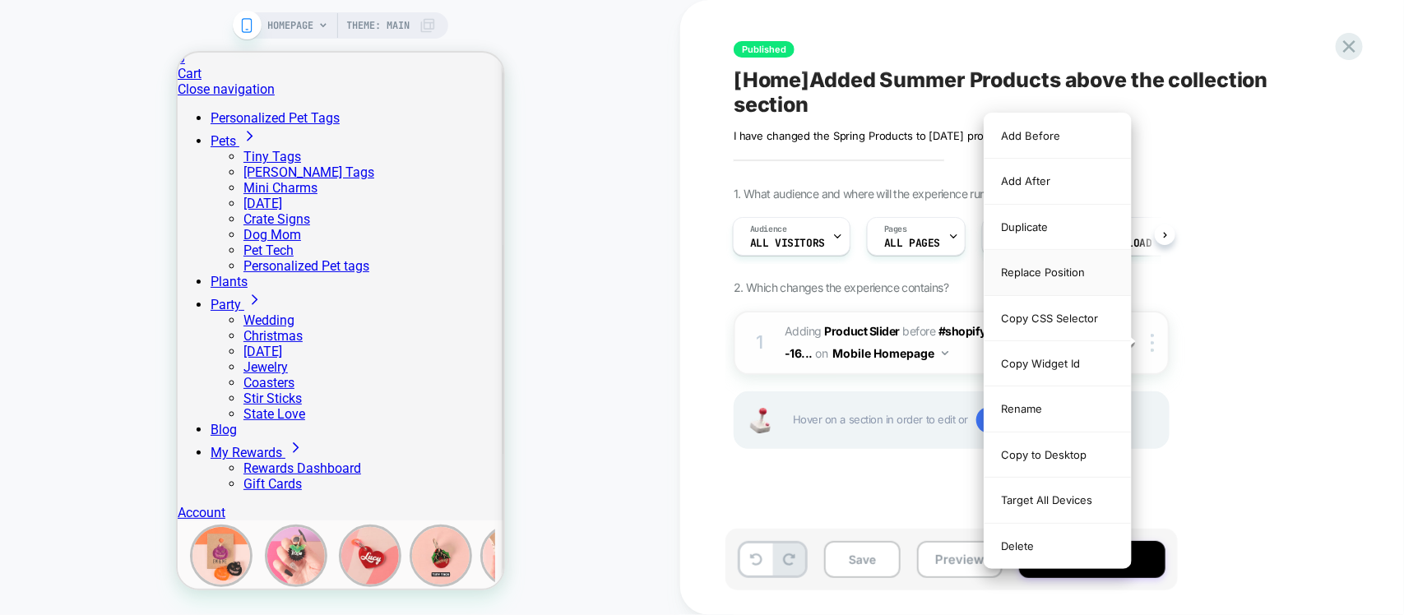
click at [1067, 288] on div "Replace Position" at bounding box center [1058, 272] width 146 height 45
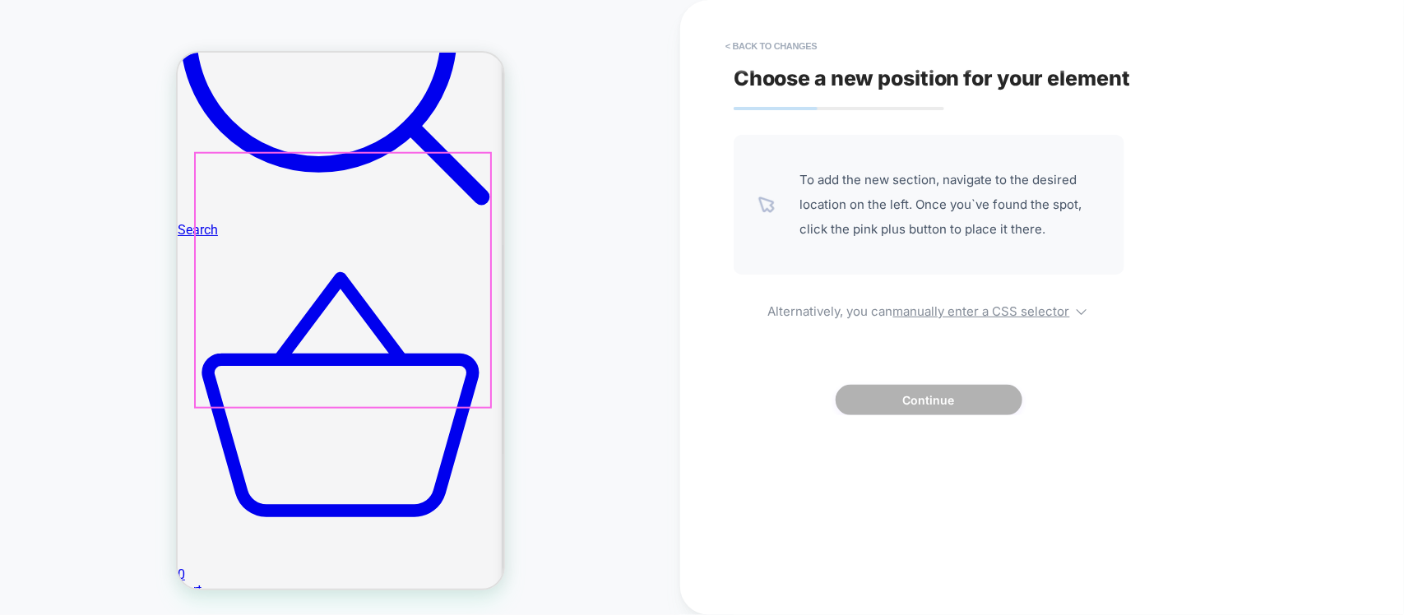
scroll to position [893, 0]
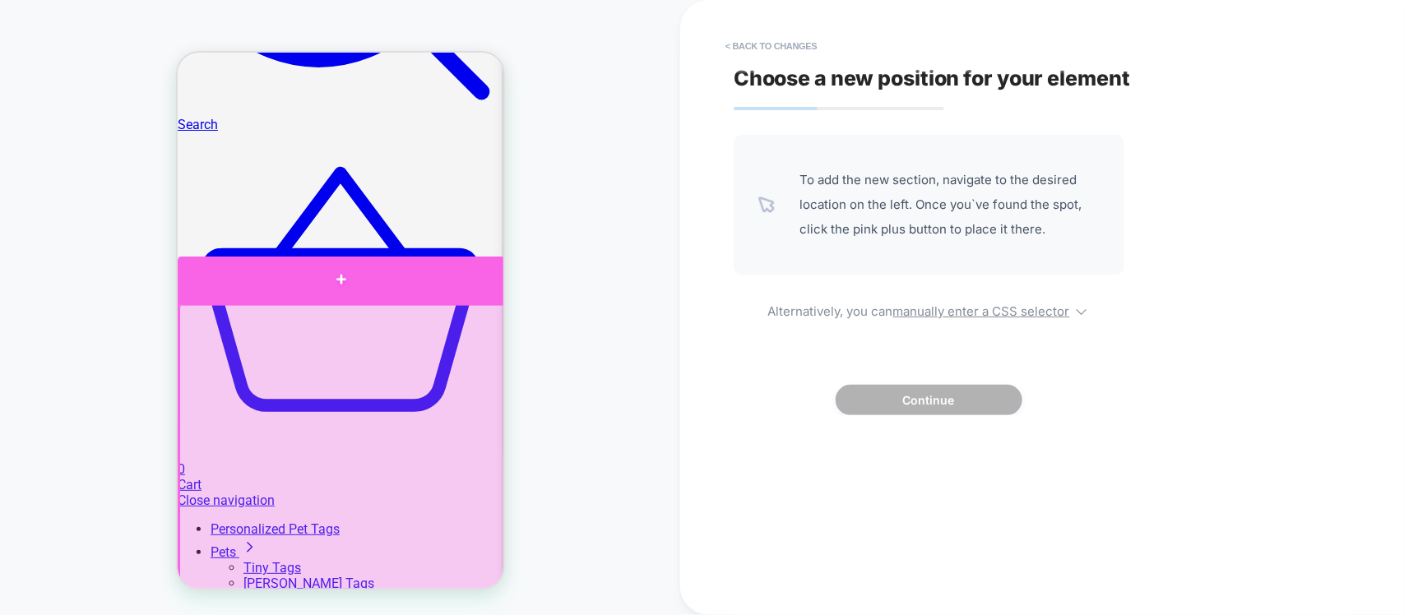
click at [440, 296] on div at bounding box center [340, 280] width 327 height 48
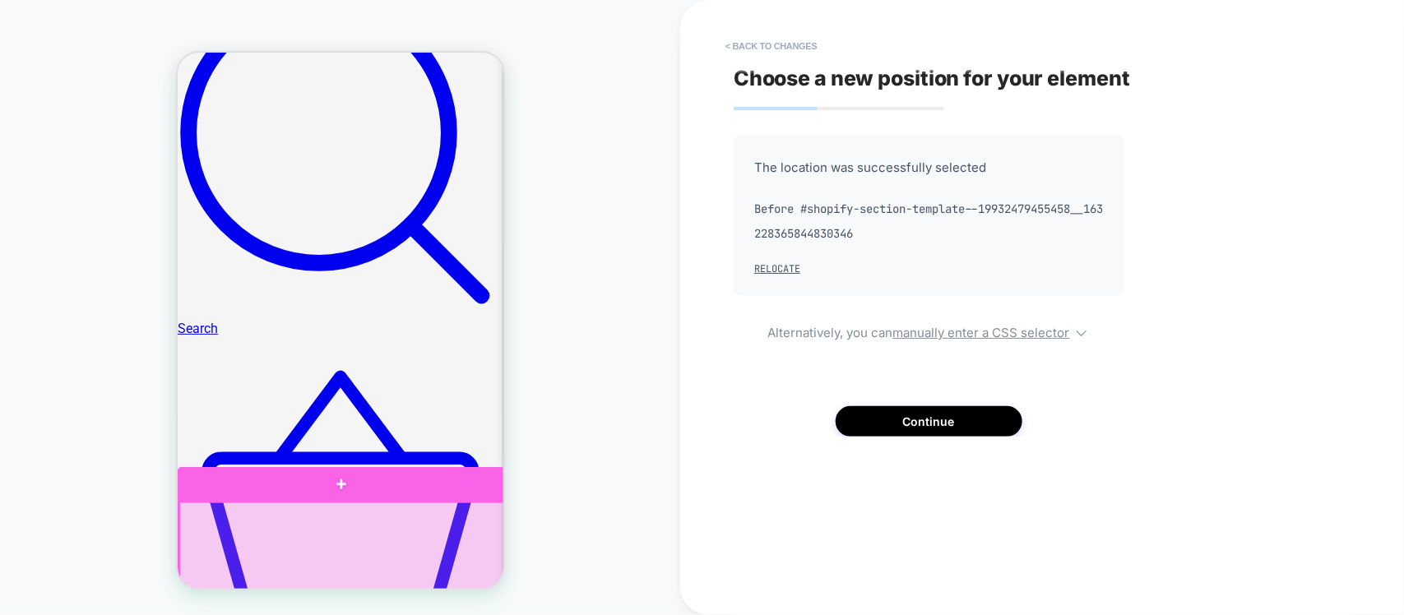
scroll to position [687, 0]
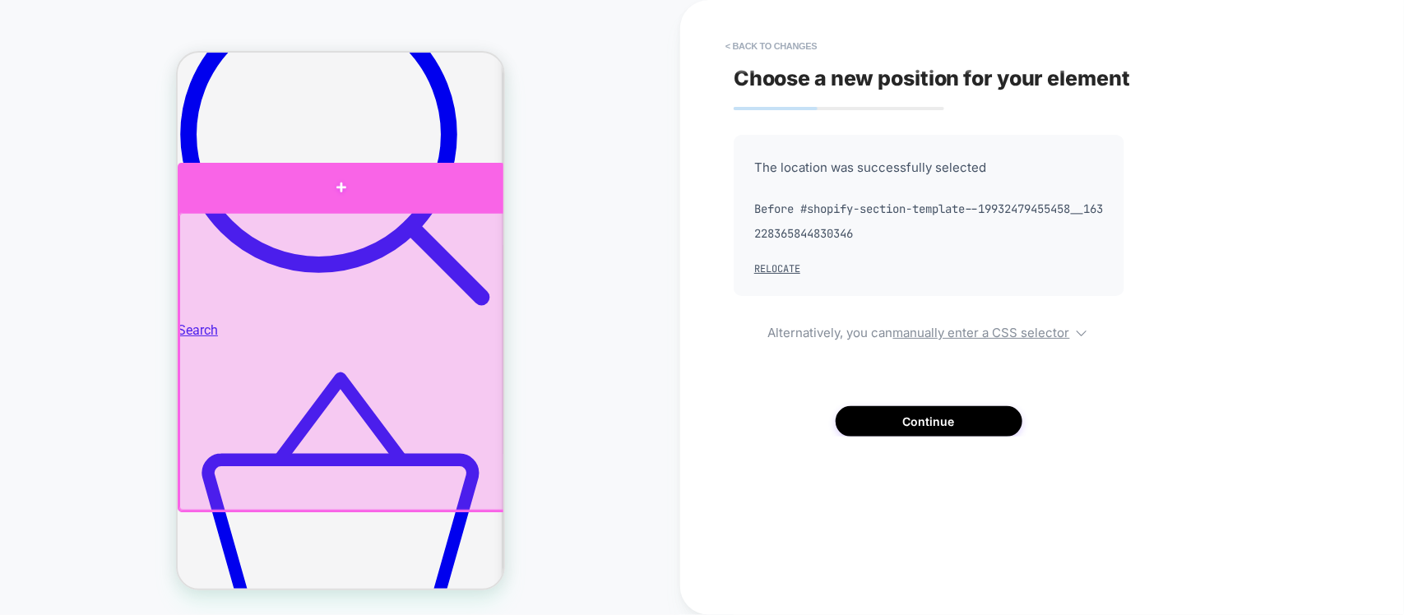
click at [484, 197] on div at bounding box center [340, 186] width 327 height 49
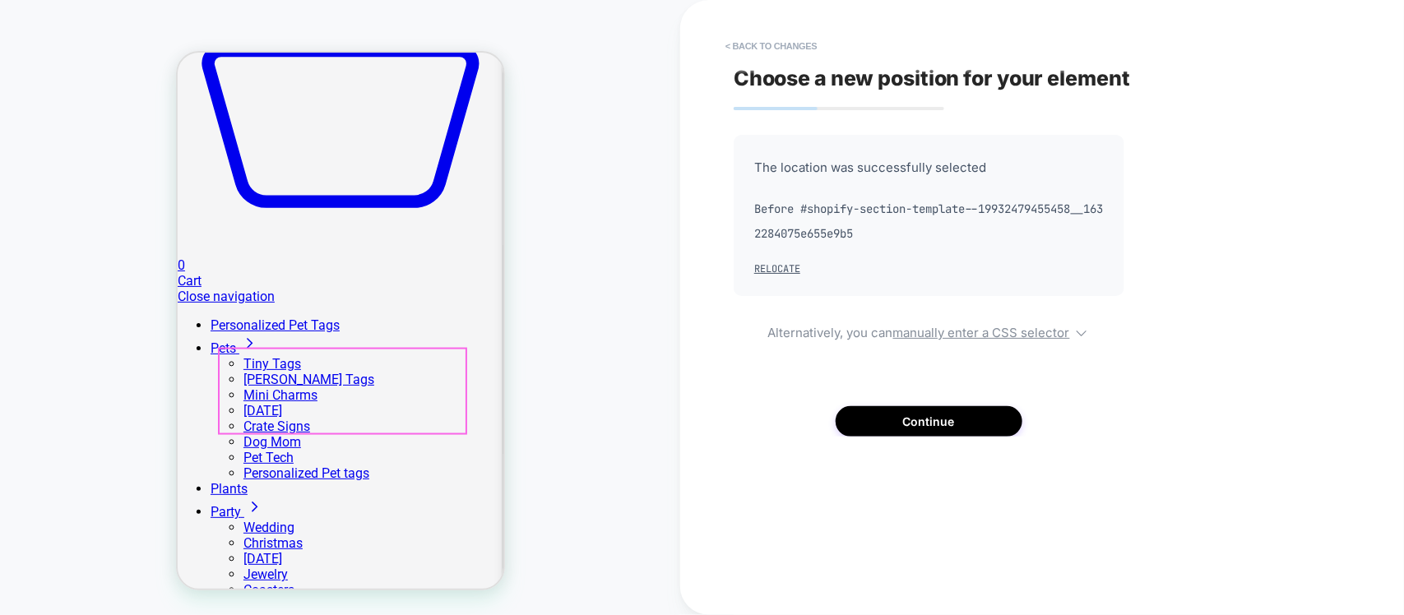
scroll to position [1098, 0]
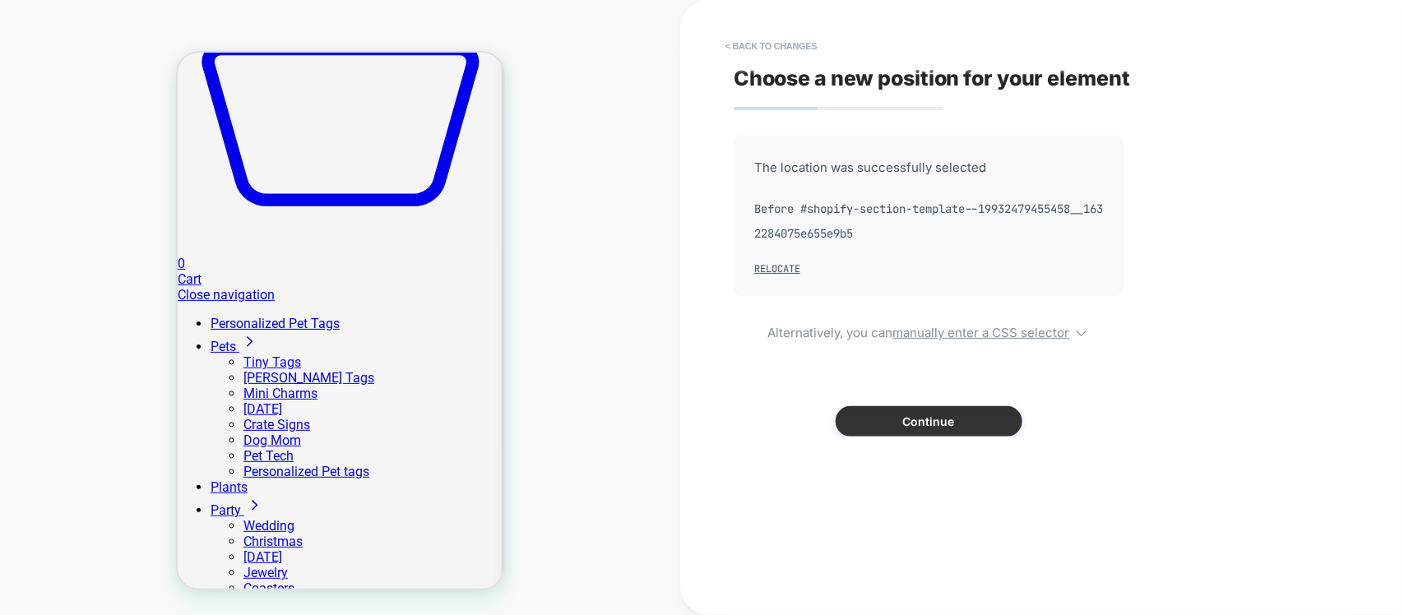
click at [958, 414] on button "Continue" at bounding box center [929, 421] width 187 height 30
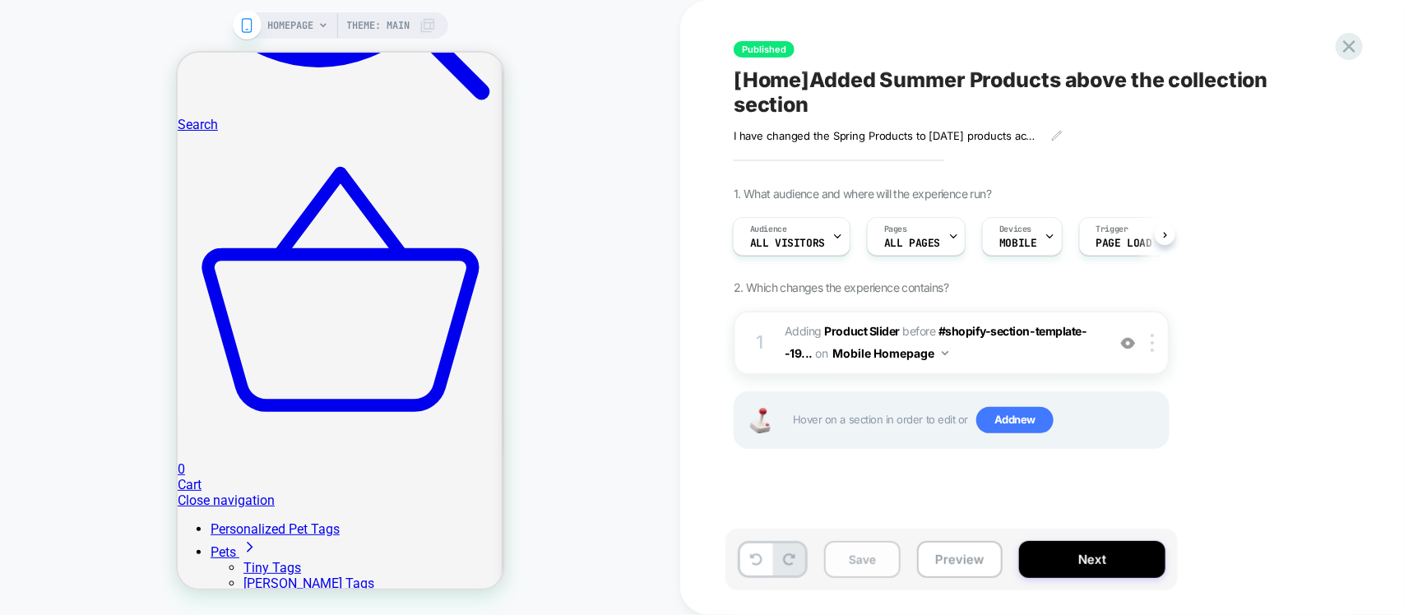
click at [856, 561] on button "Save" at bounding box center [862, 559] width 77 height 37
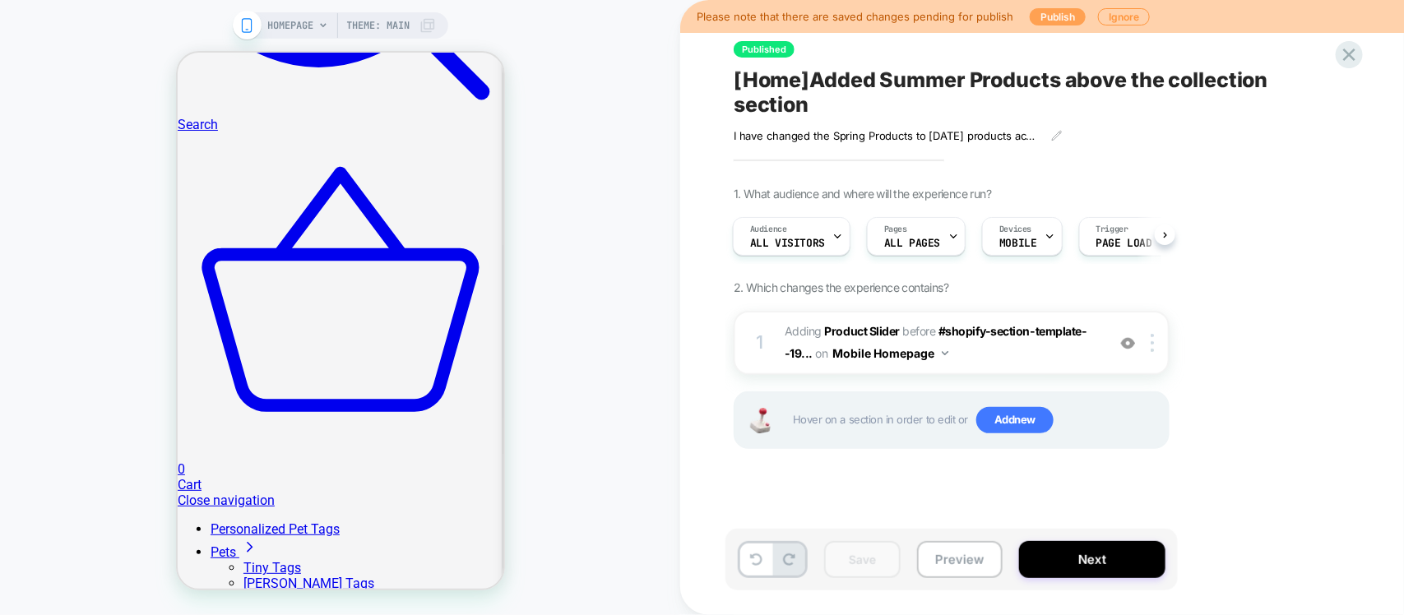
click at [1037, 17] on button "Publish" at bounding box center [1058, 16] width 56 height 17
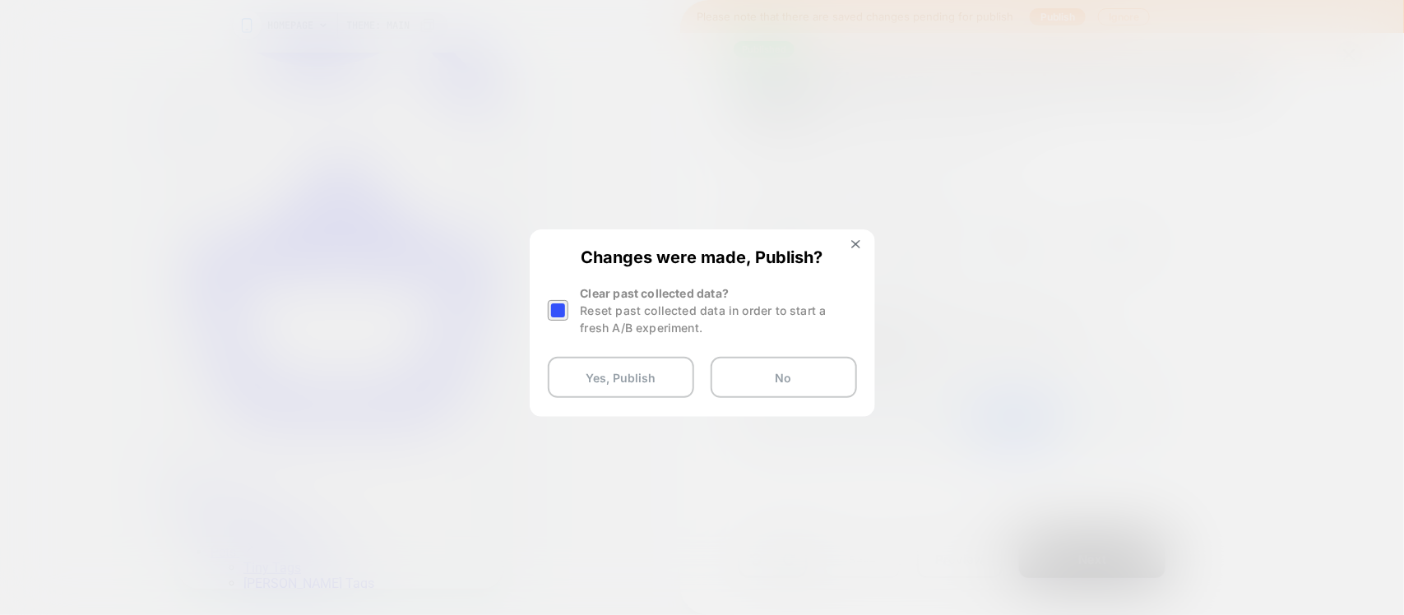
click at [565, 302] on div at bounding box center [558, 310] width 21 height 21
click at [590, 360] on button "Yes, Publish" at bounding box center [621, 377] width 146 height 41
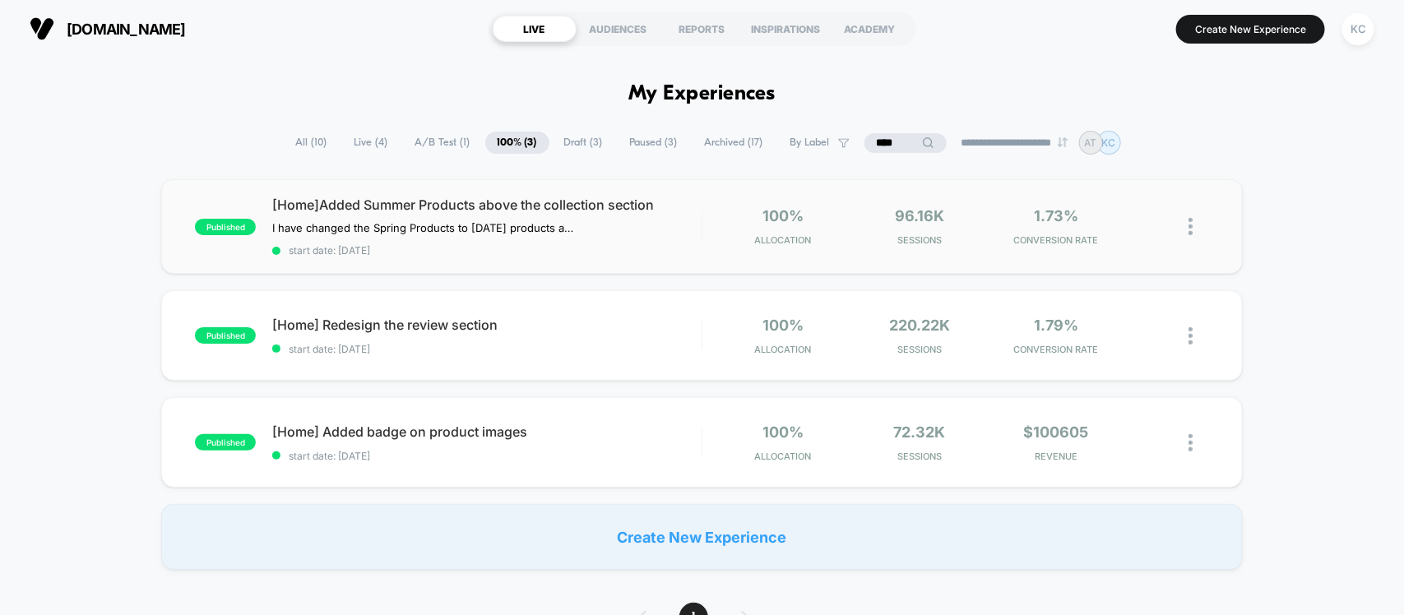
click at [554, 252] on span "start date: [DATE]" at bounding box center [486, 250] width 429 height 12
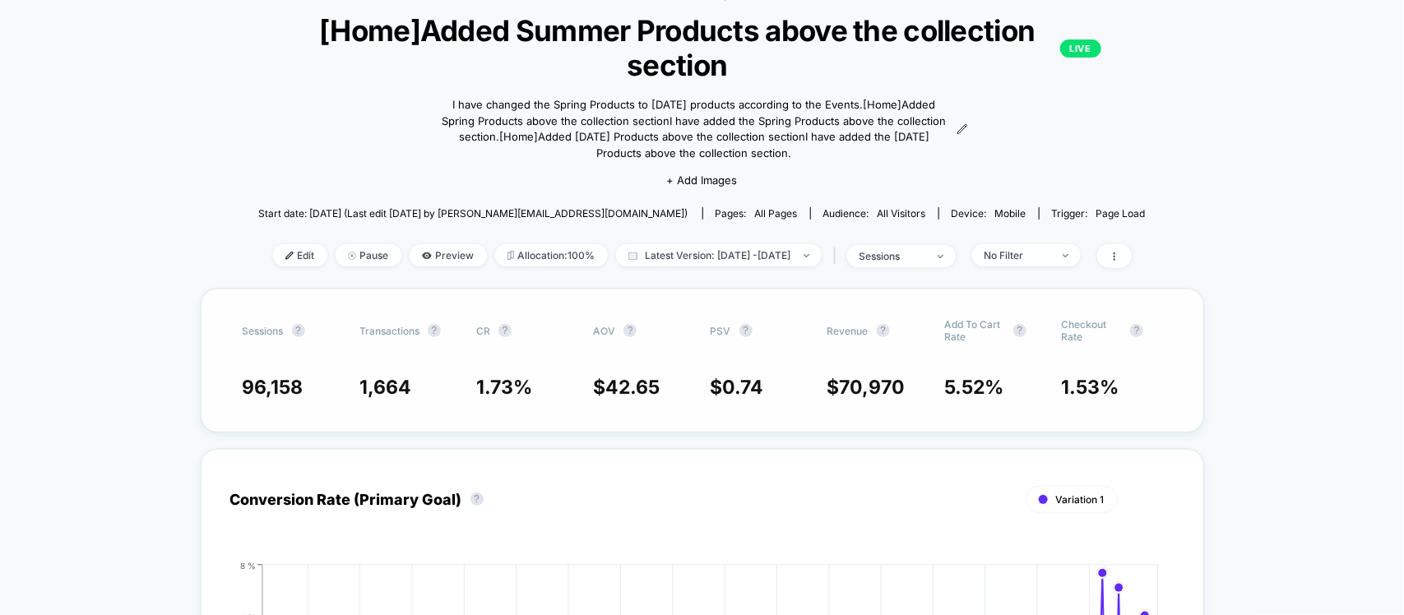
scroll to position [103, 0]
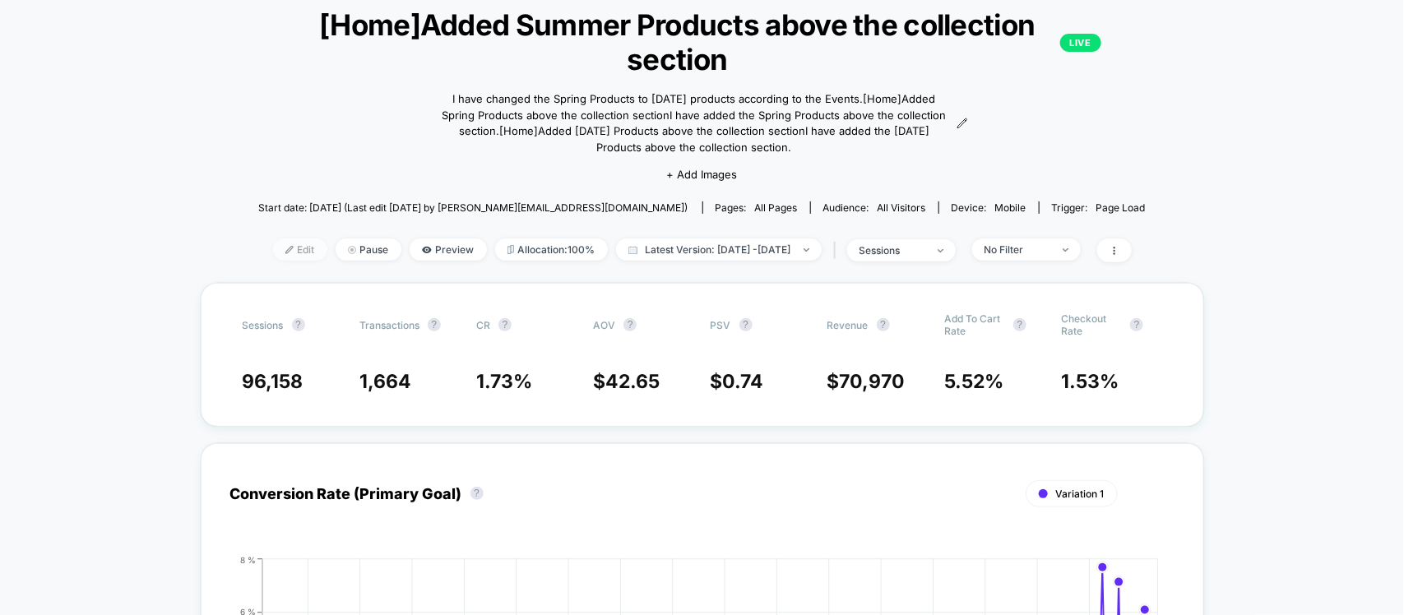
click at [289, 248] on span "Edit" at bounding box center [300, 250] width 54 height 22
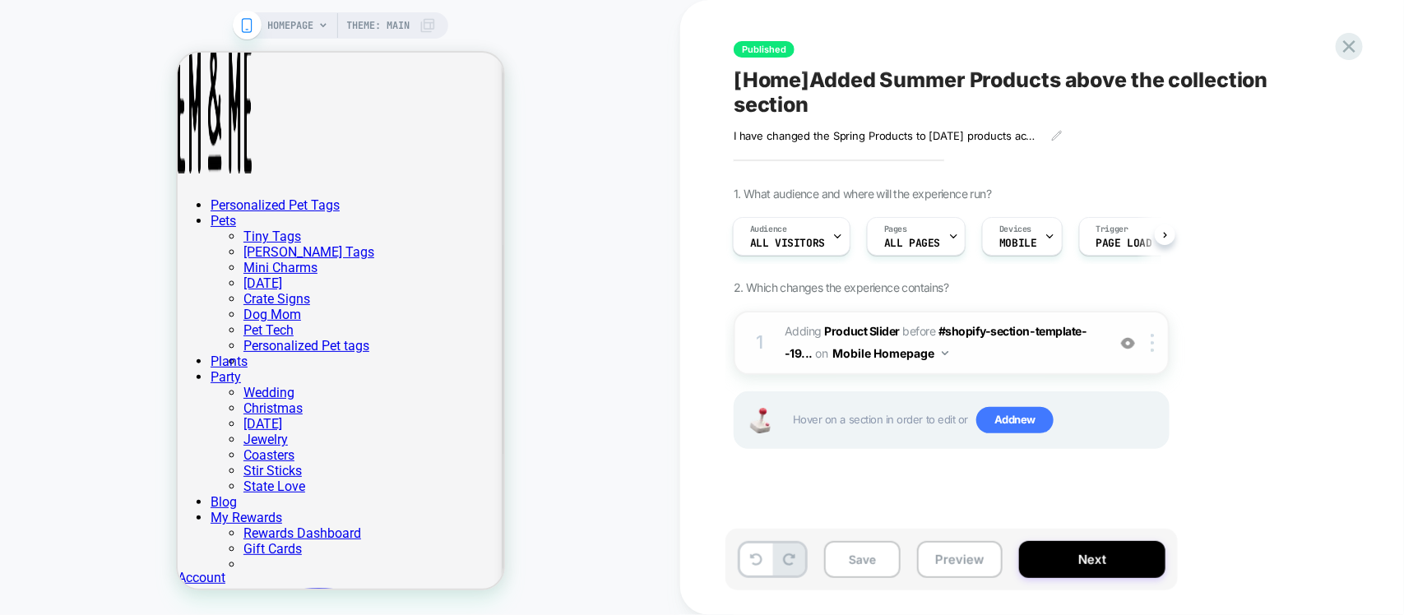
scroll to position [206, 0]
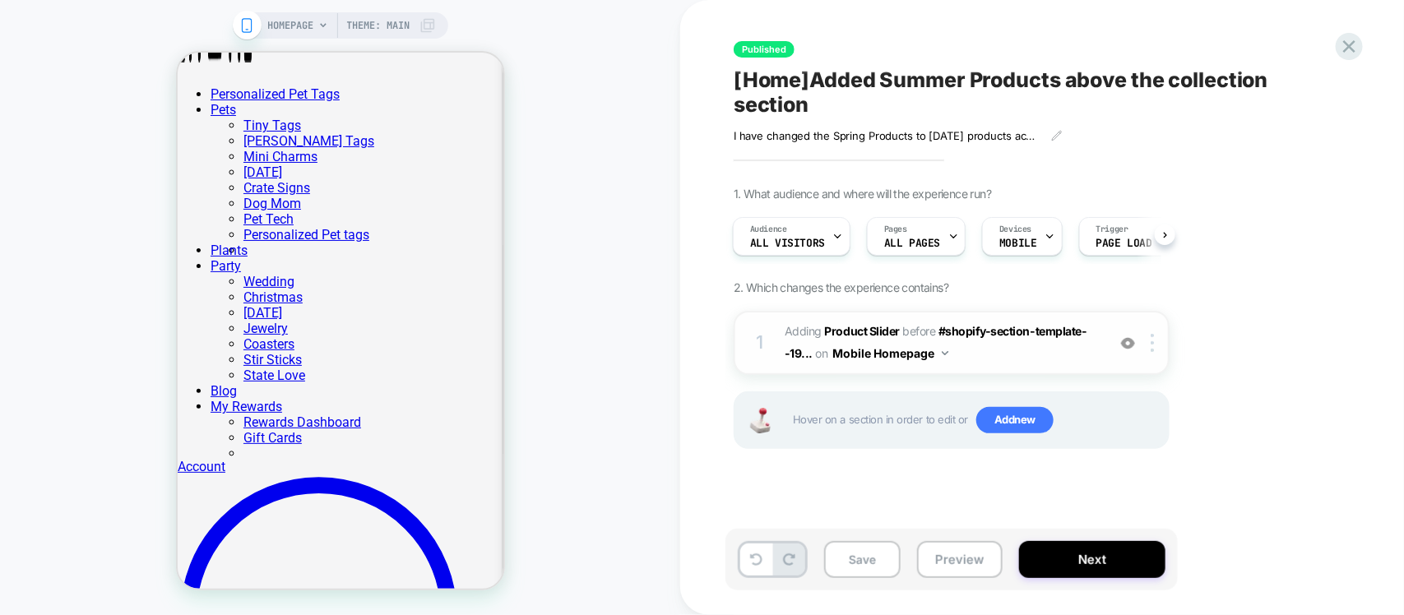
click at [1008, 368] on div "1 #_loomi_addon_1727272720864_dup1730554529_dup1735562779 Adding Product Slider…" at bounding box center [952, 343] width 436 height 64
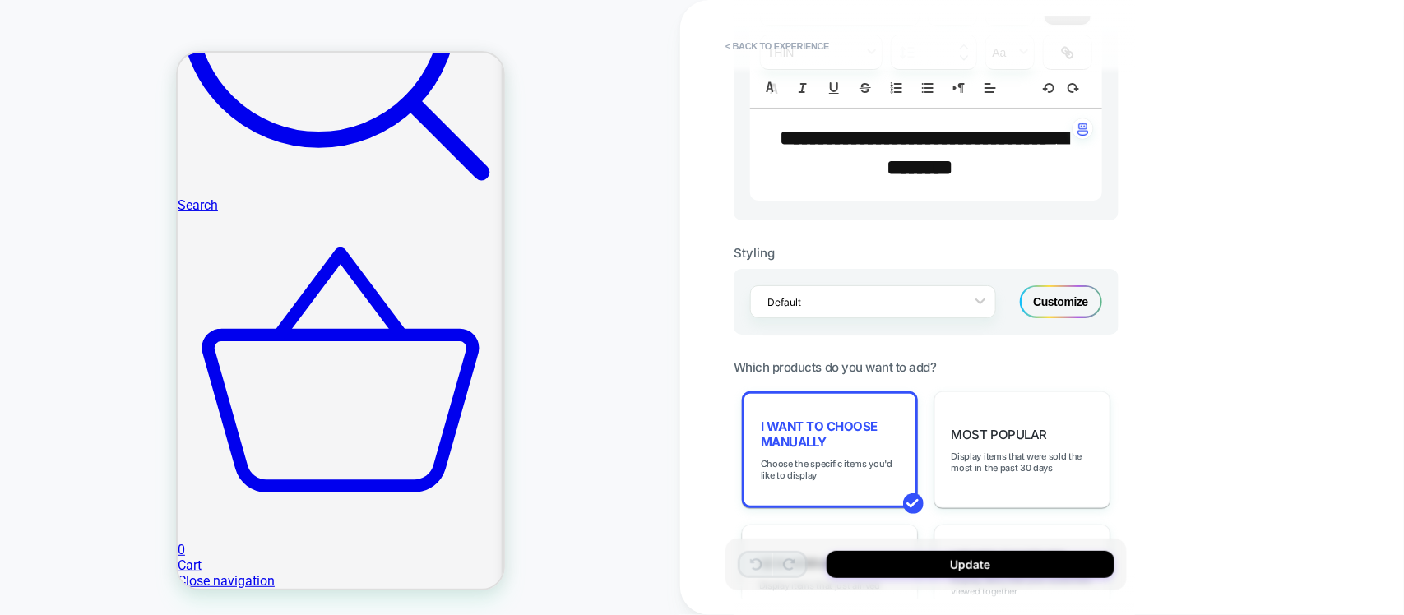
scroll to position [617, 0]
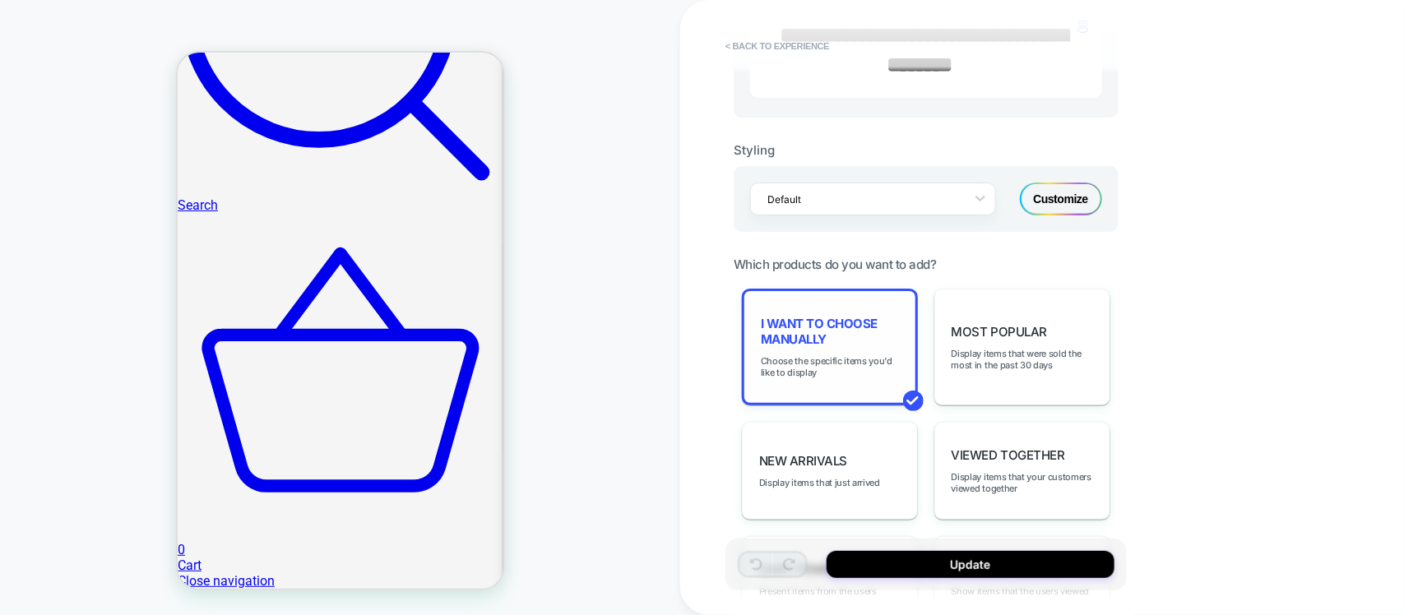
click at [818, 333] on span "I want to choose manually" at bounding box center [830, 331] width 138 height 31
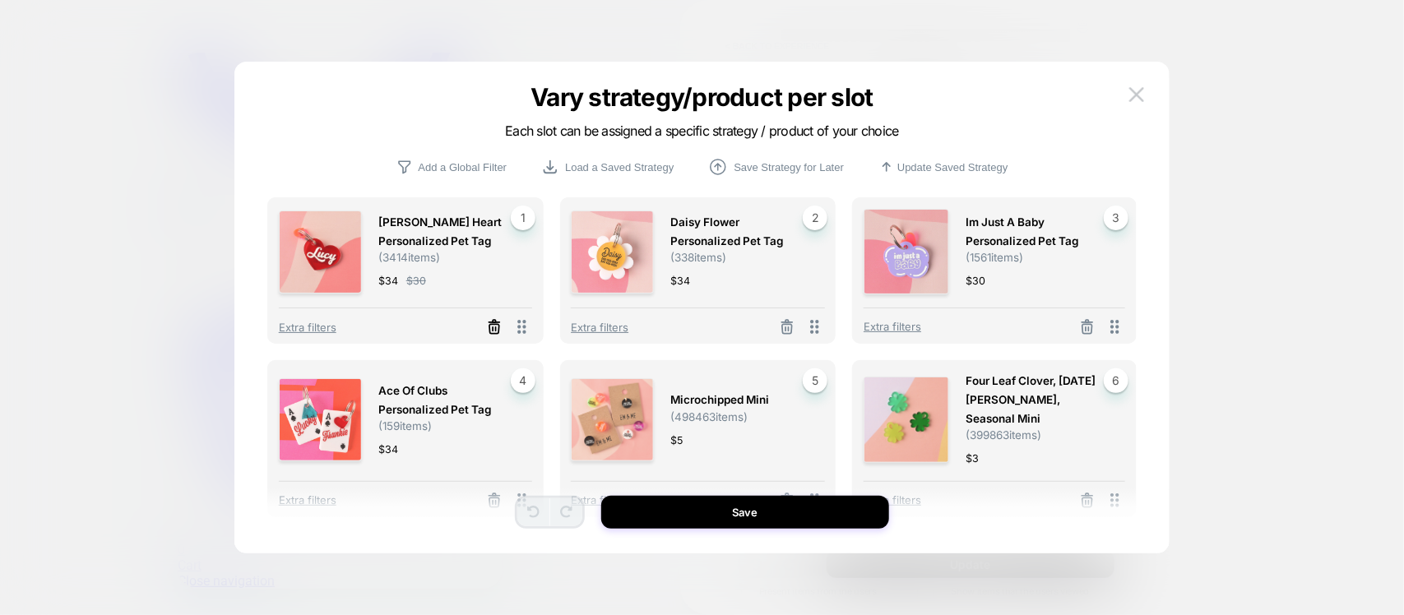
click at [492, 329] on icon at bounding box center [495, 329] width 10 height 9
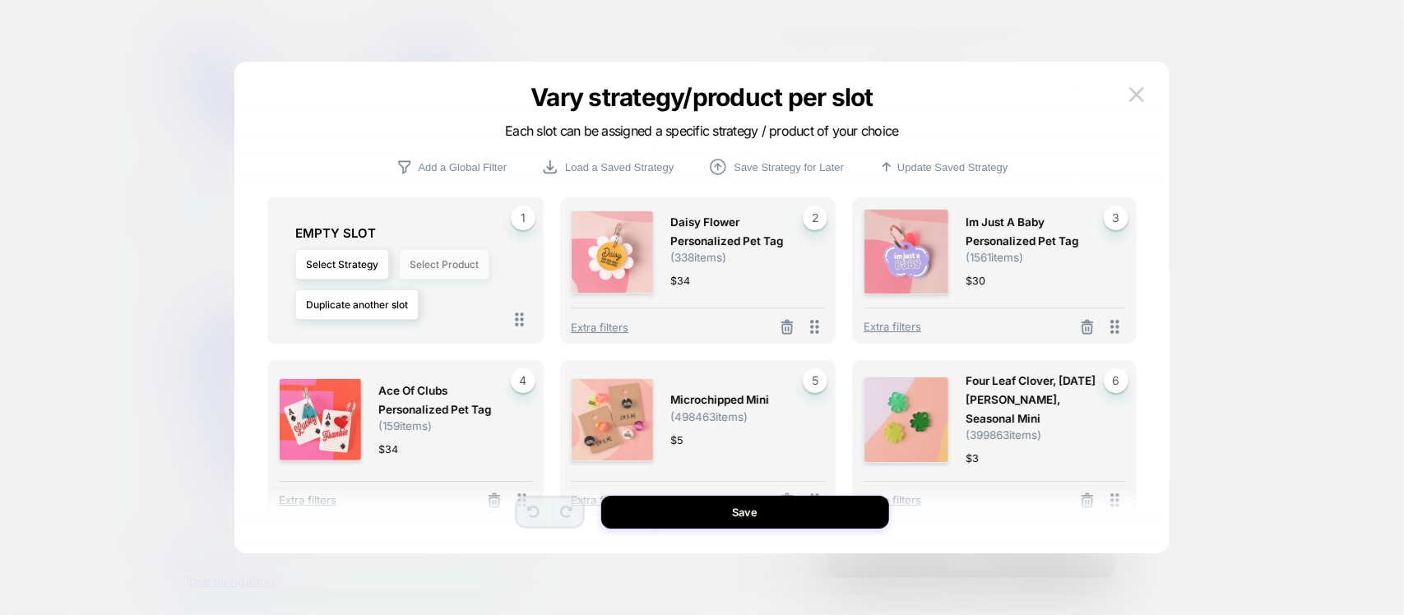
click at [447, 265] on button "Select Product" at bounding box center [444, 264] width 90 height 30
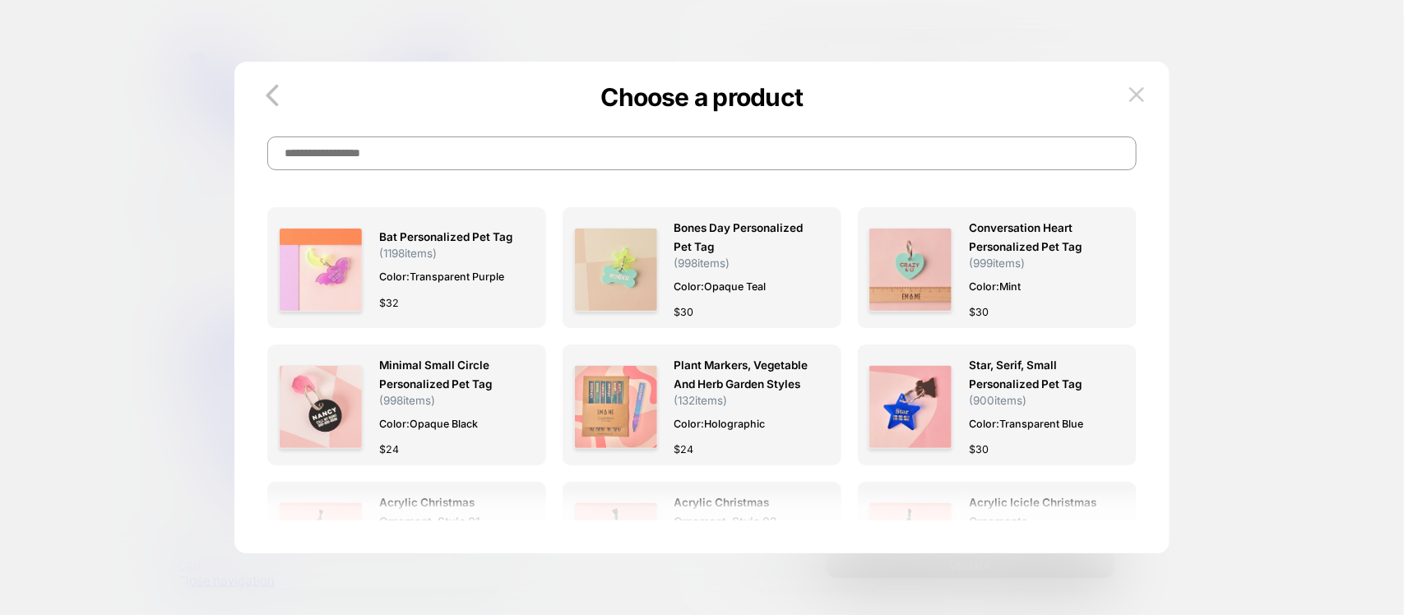
click at [413, 137] on input at bounding box center [701, 154] width 869 height 34
paste input "**********"
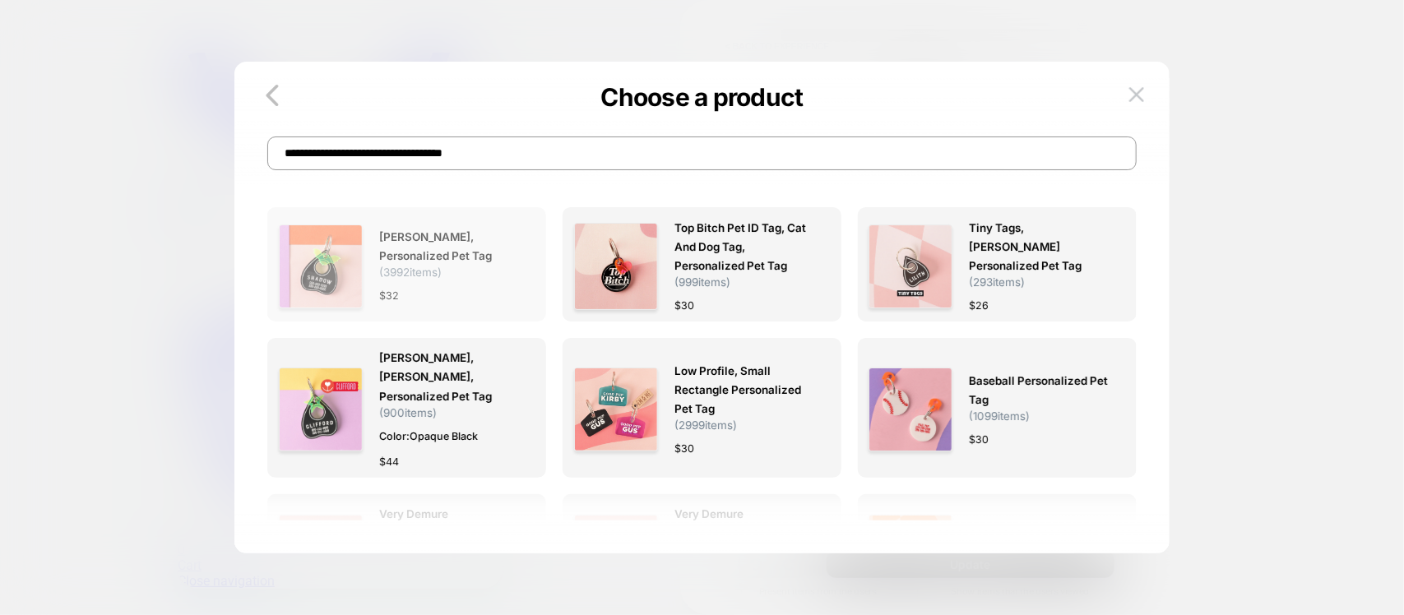
type input "**********"
click at [479, 298] on div "$ 32" at bounding box center [449, 295] width 140 height 17
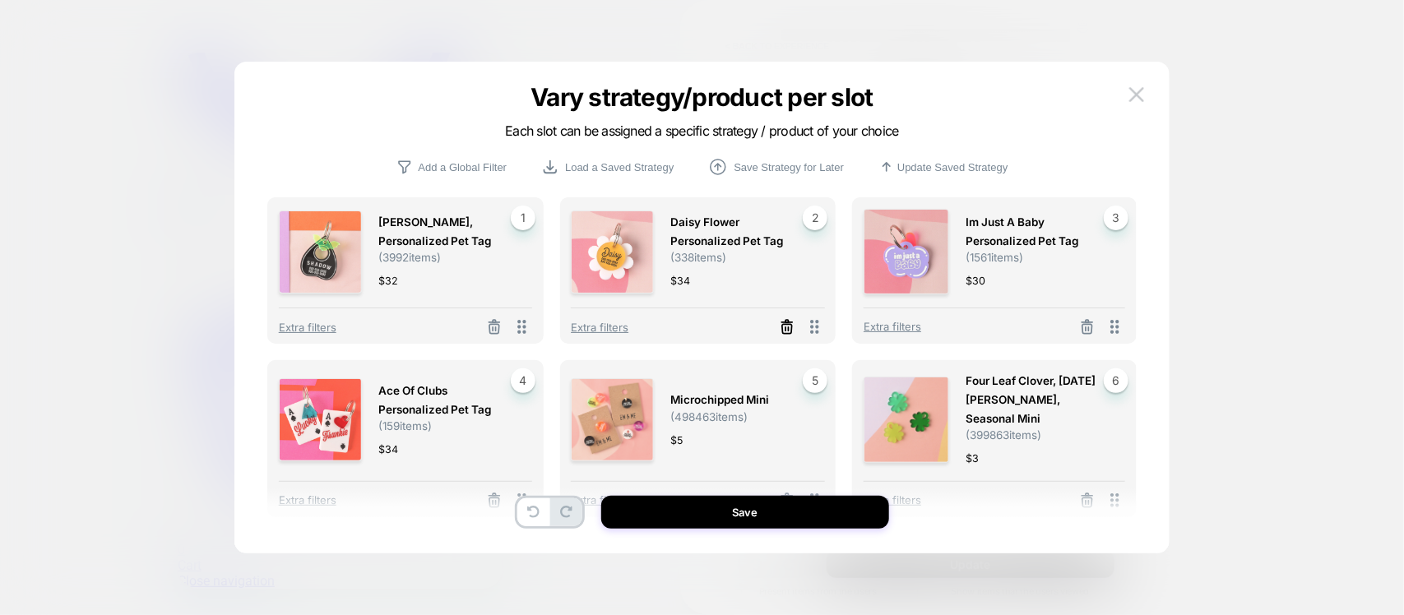
click at [792, 327] on icon at bounding box center [787, 329] width 10 height 9
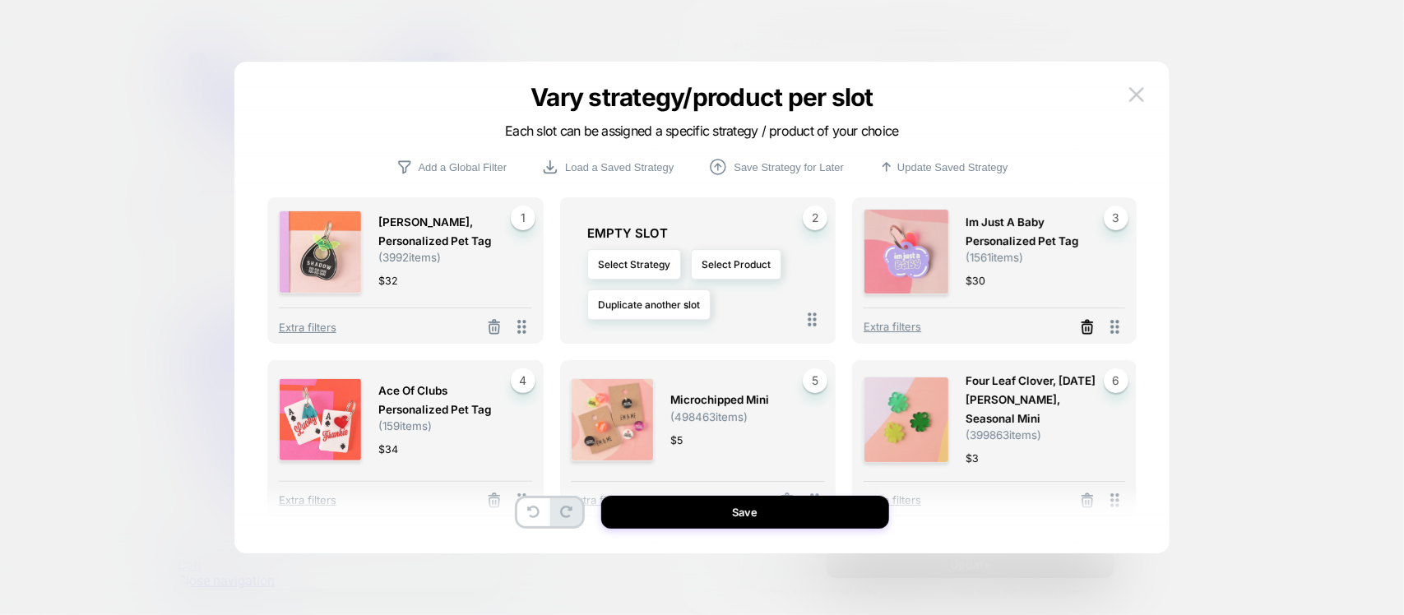
click at [1087, 335] on icon at bounding box center [1087, 327] width 16 height 16
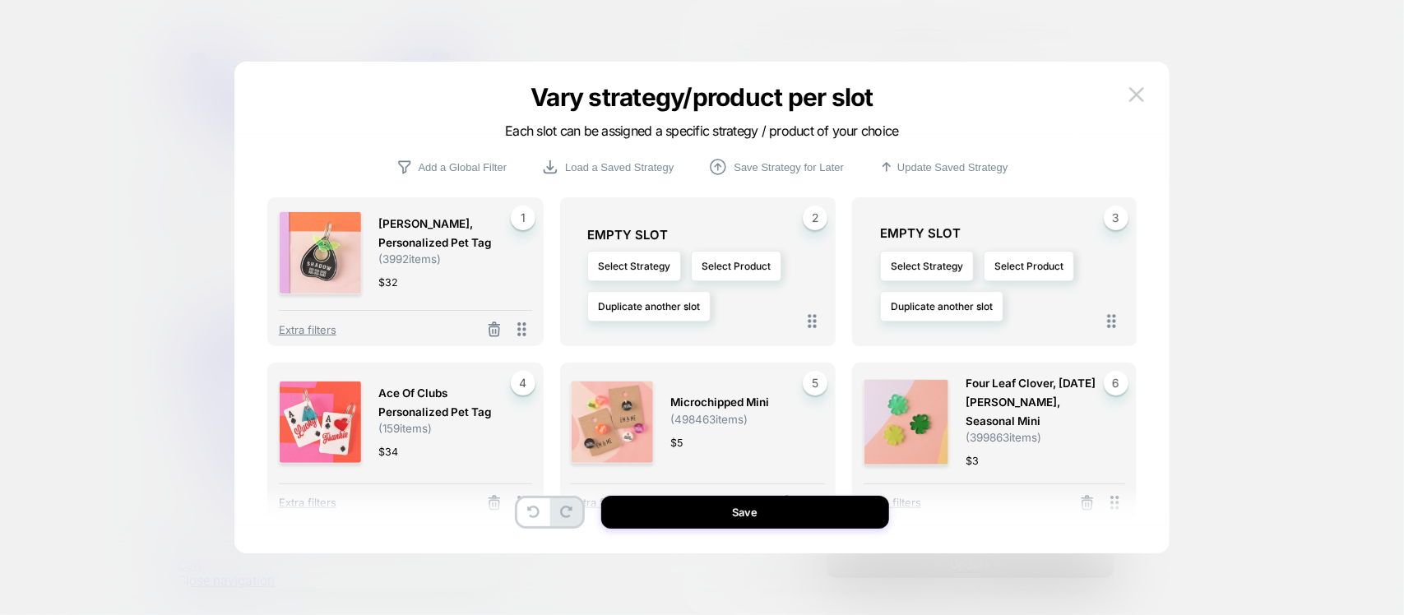
scroll to position [103, 0]
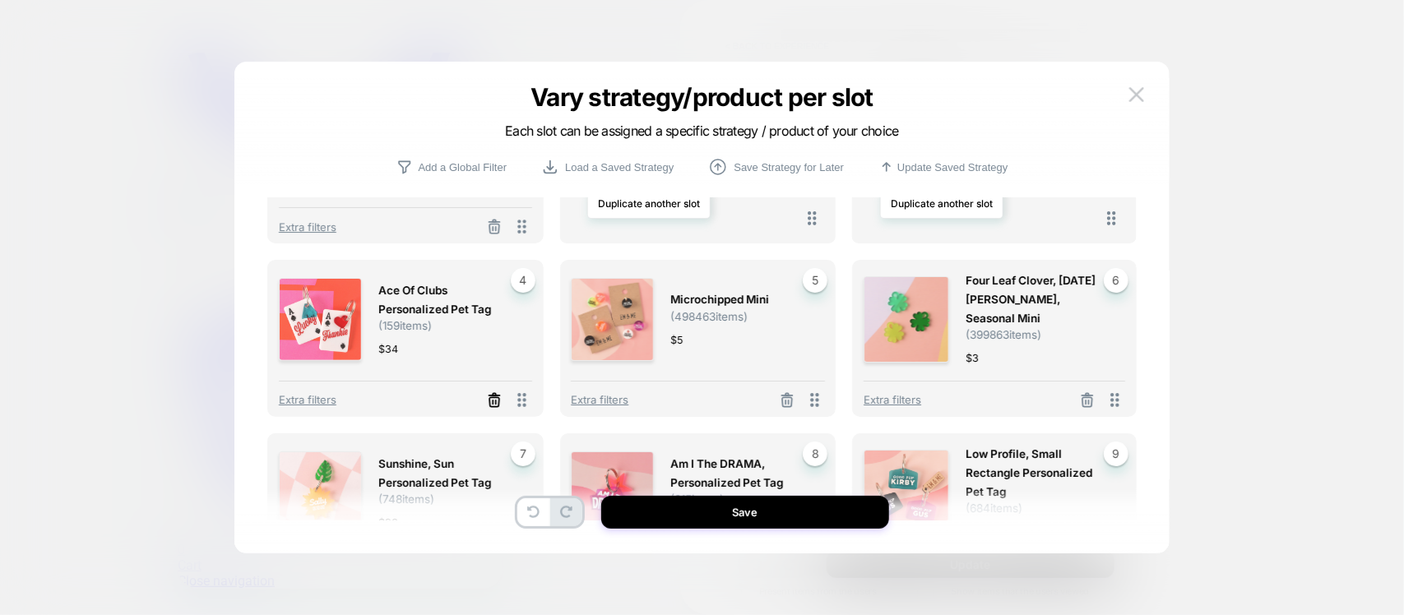
click at [495, 396] on icon at bounding box center [494, 400] width 16 height 16
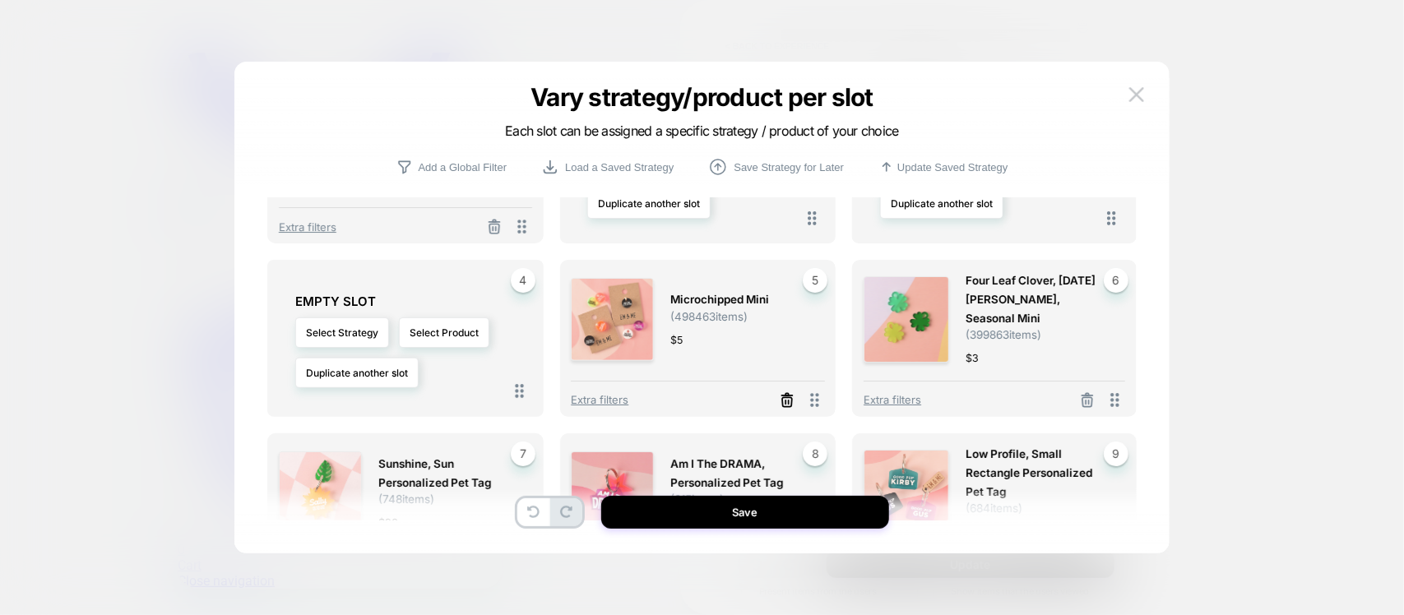
click at [791, 398] on icon at bounding box center [787, 402] width 10 height 9
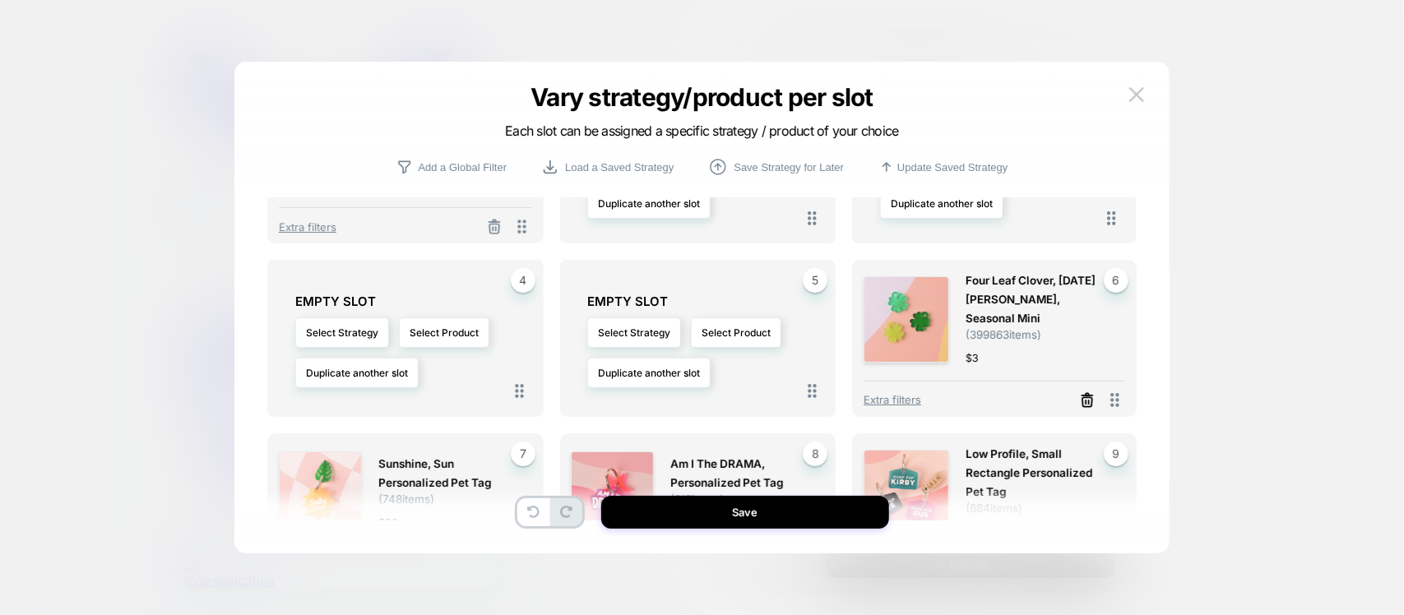
click at [1088, 393] on icon at bounding box center [1087, 400] width 16 height 16
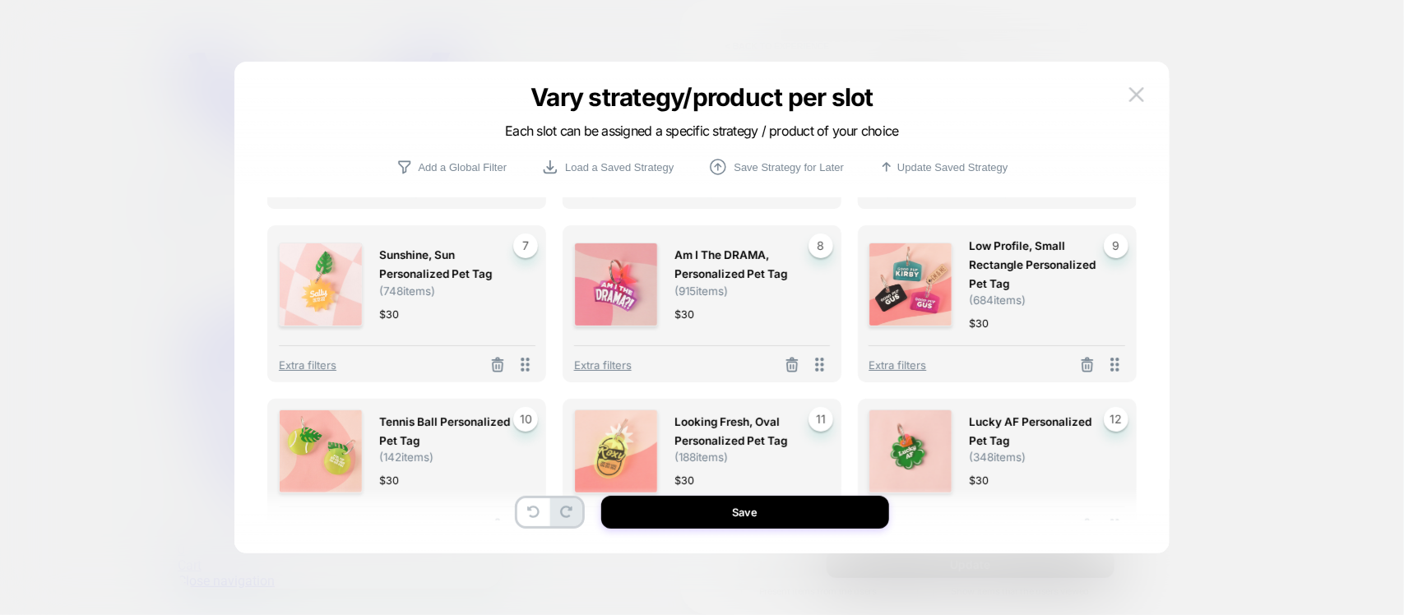
scroll to position [308, 0]
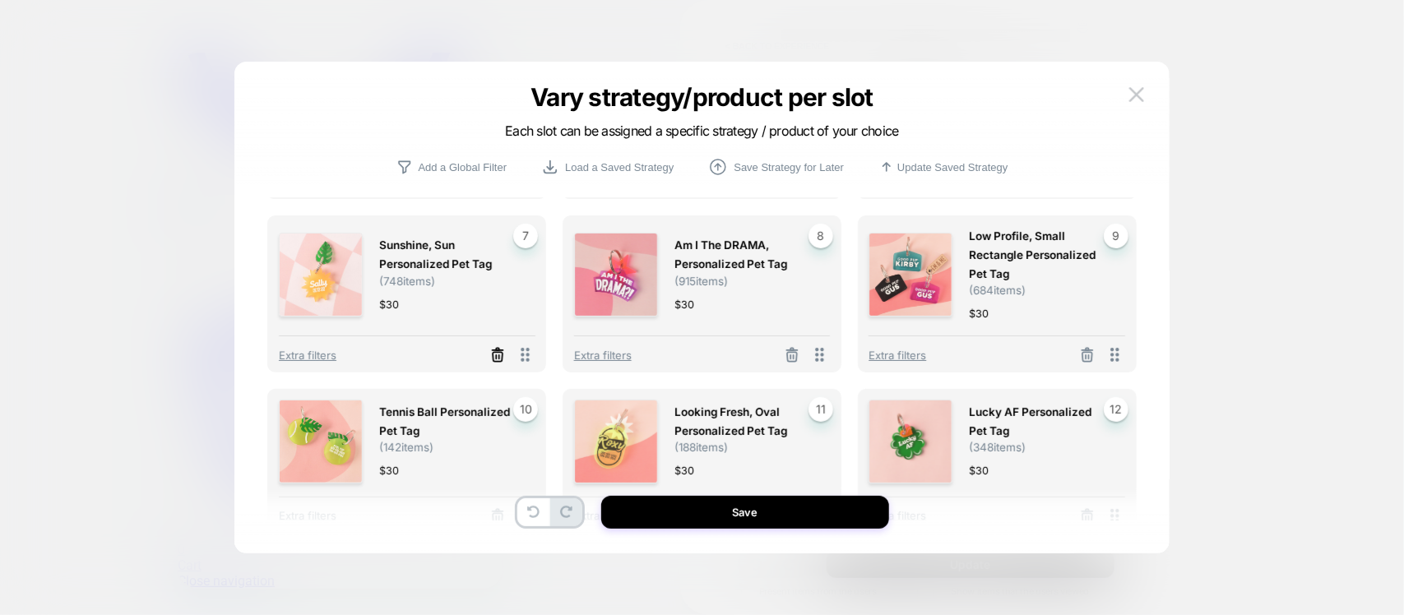
click at [496, 362] on icon at bounding box center [498, 357] width 10 height 9
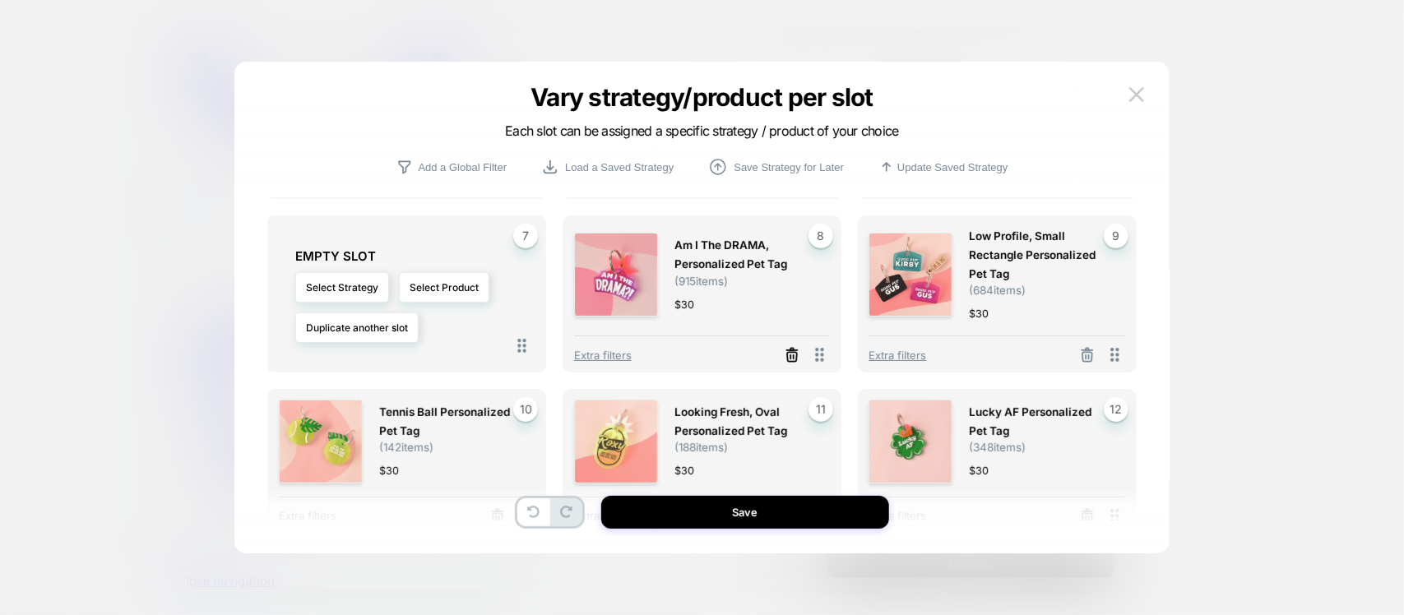
click at [792, 355] on icon at bounding box center [792, 355] width 16 height 16
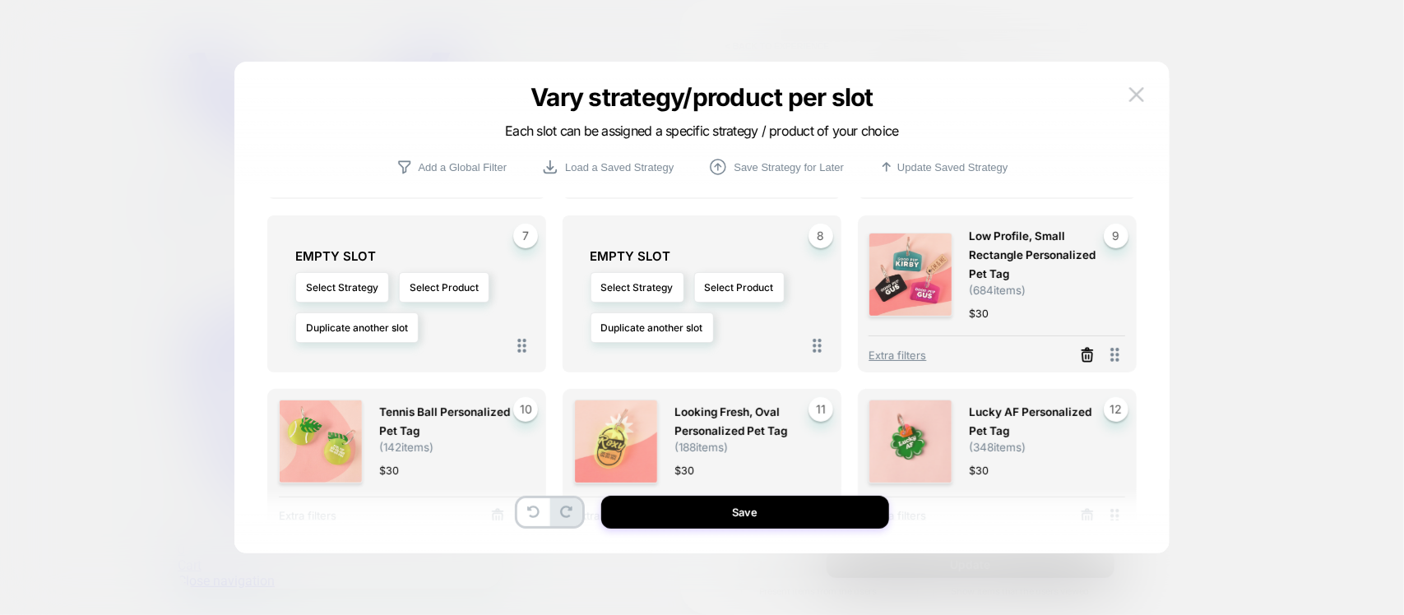
click at [1087, 358] on icon at bounding box center [1087, 355] width 16 height 16
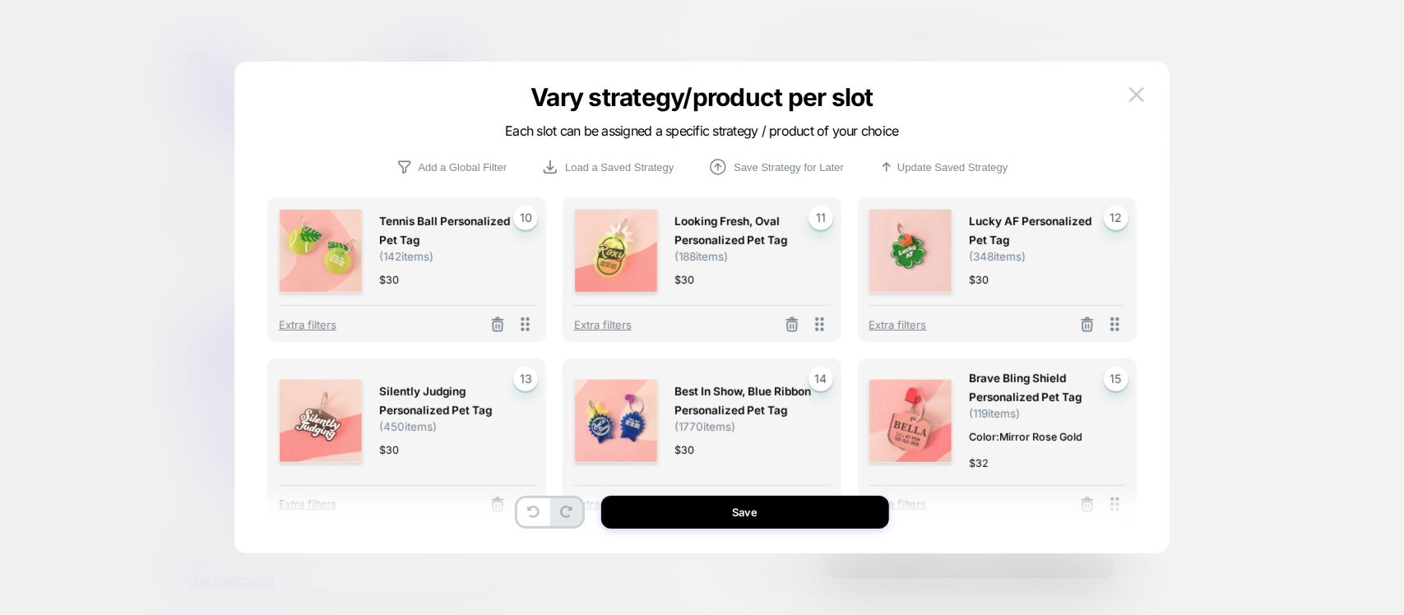
scroll to position [514, 0]
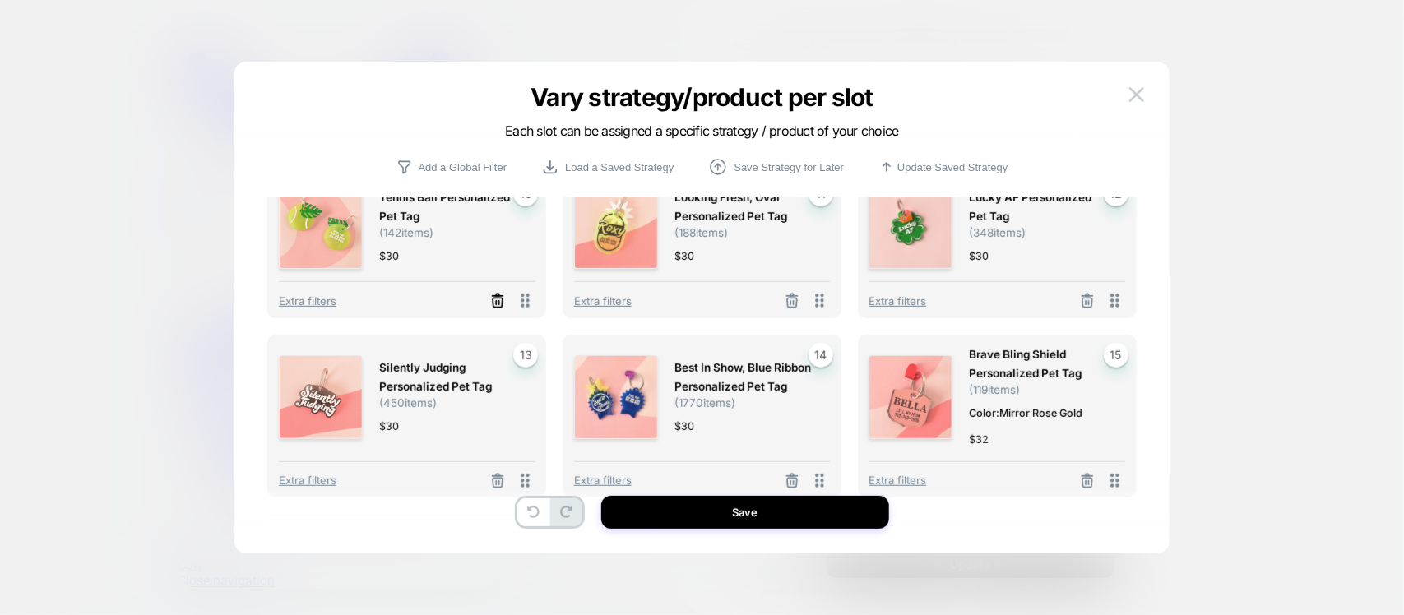
click at [494, 306] on icon at bounding box center [498, 303] width 10 height 9
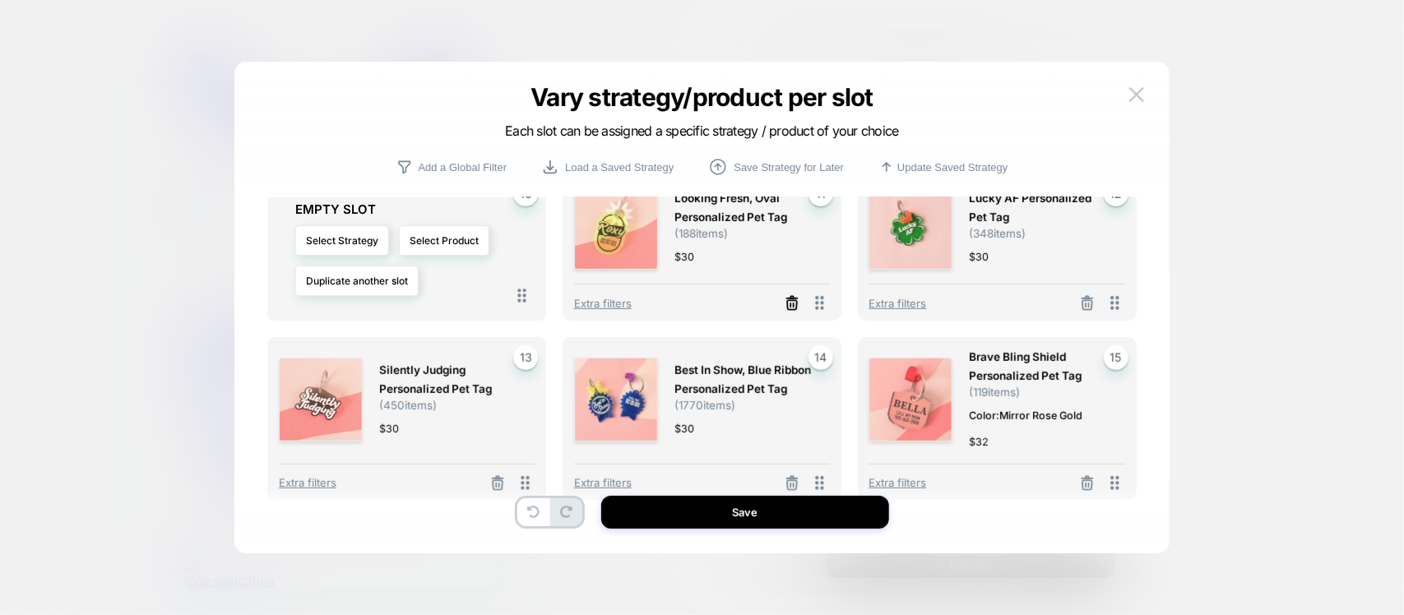
click at [796, 302] on icon at bounding box center [792, 305] width 10 height 9
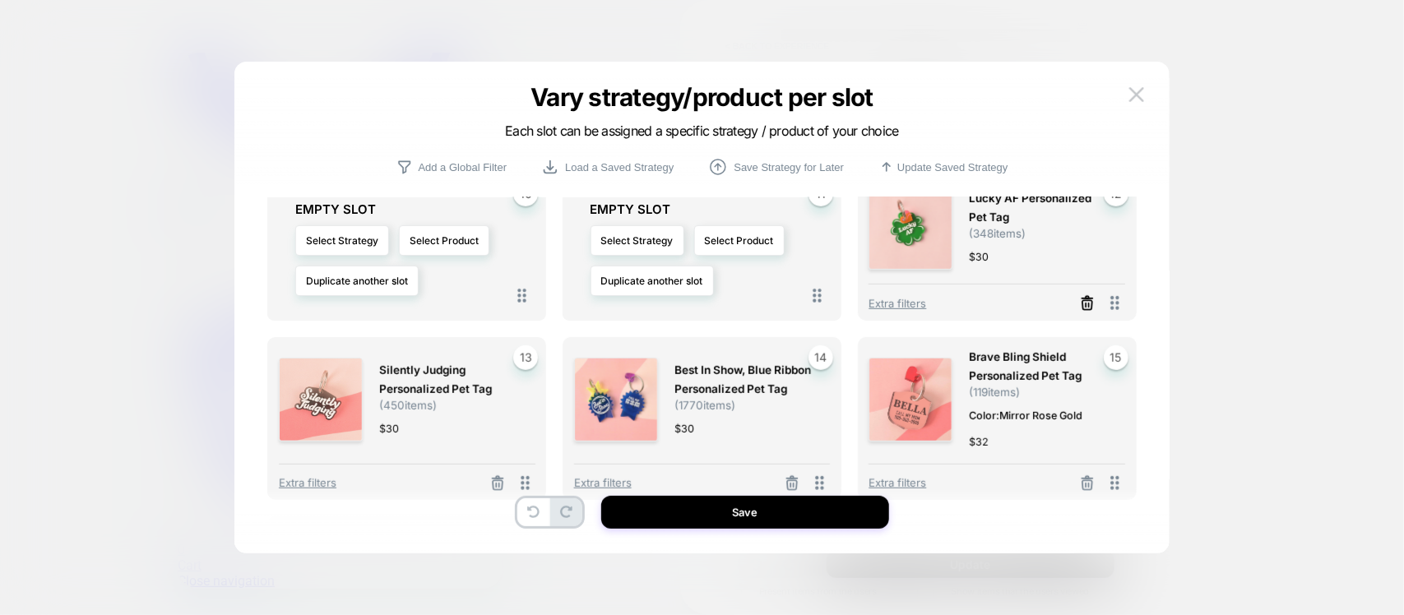
click at [1091, 302] on icon at bounding box center [1087, 303] width 16 height 16
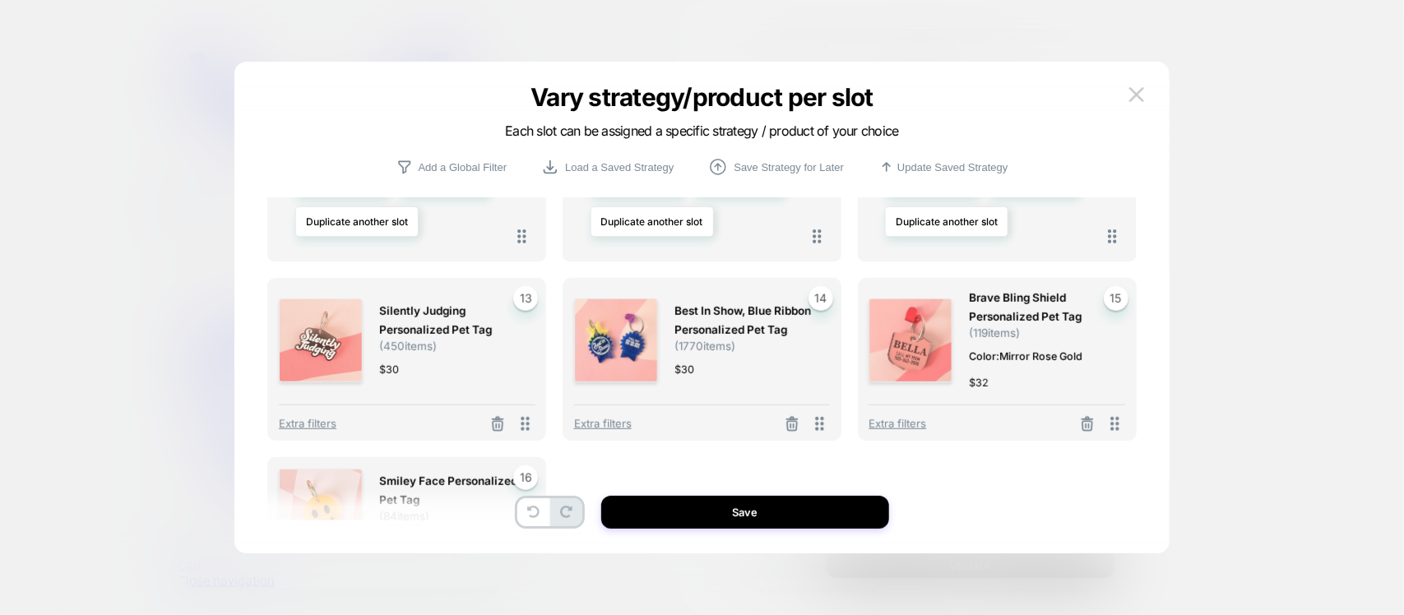
scroll to position [617, 0]
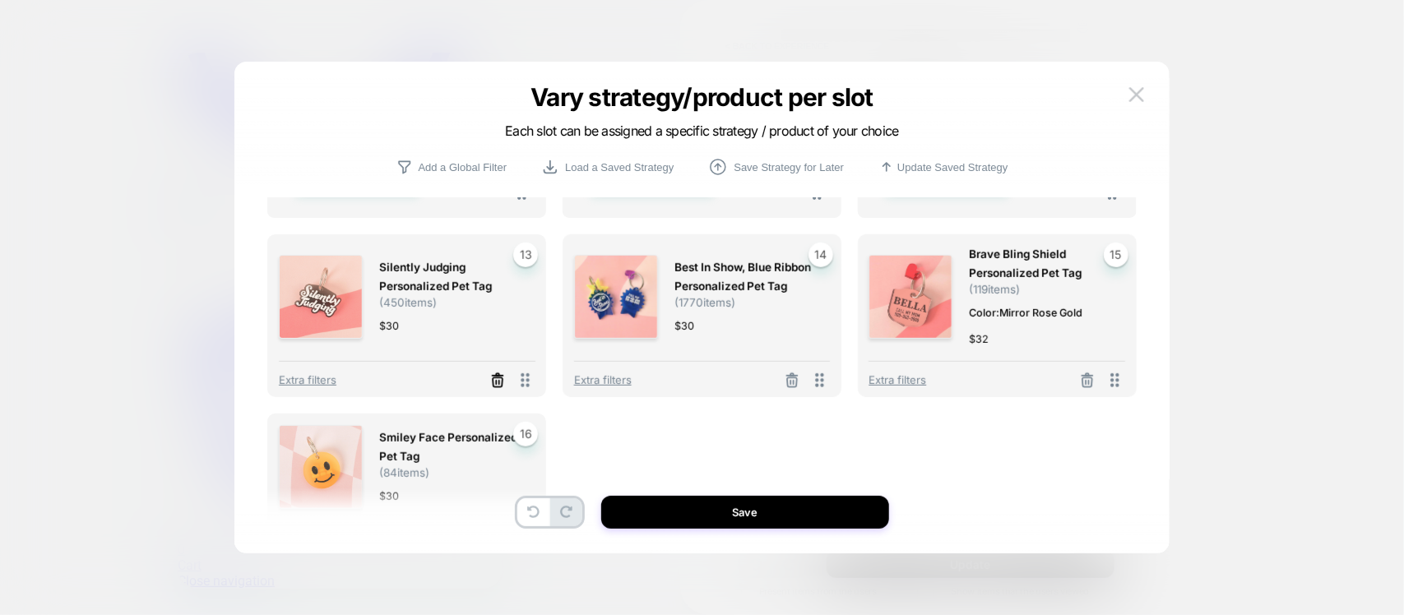
click at [494, 373] on icon at bounding box center [497, 381] width 16 height 16
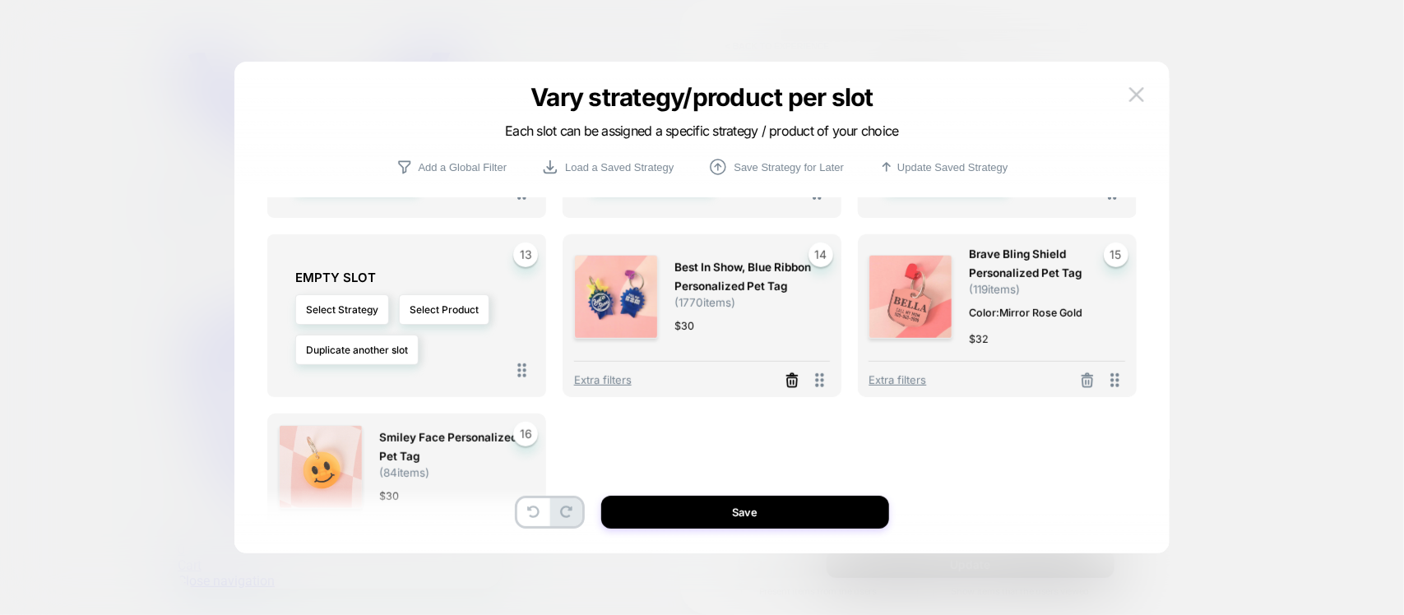
click at [796, 378] on icon at bounding box center [792, 382] width 10 height 9
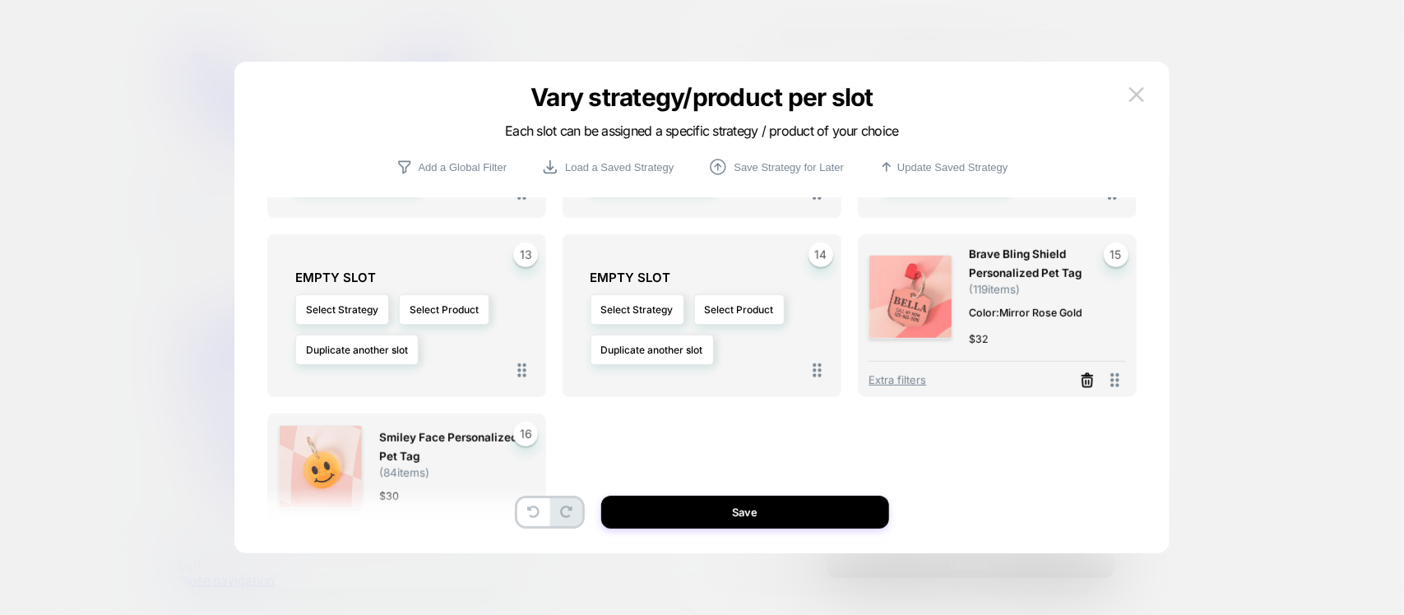
click at [1083, 376] on line at bounding box center [1088, 376] width 11 height 0
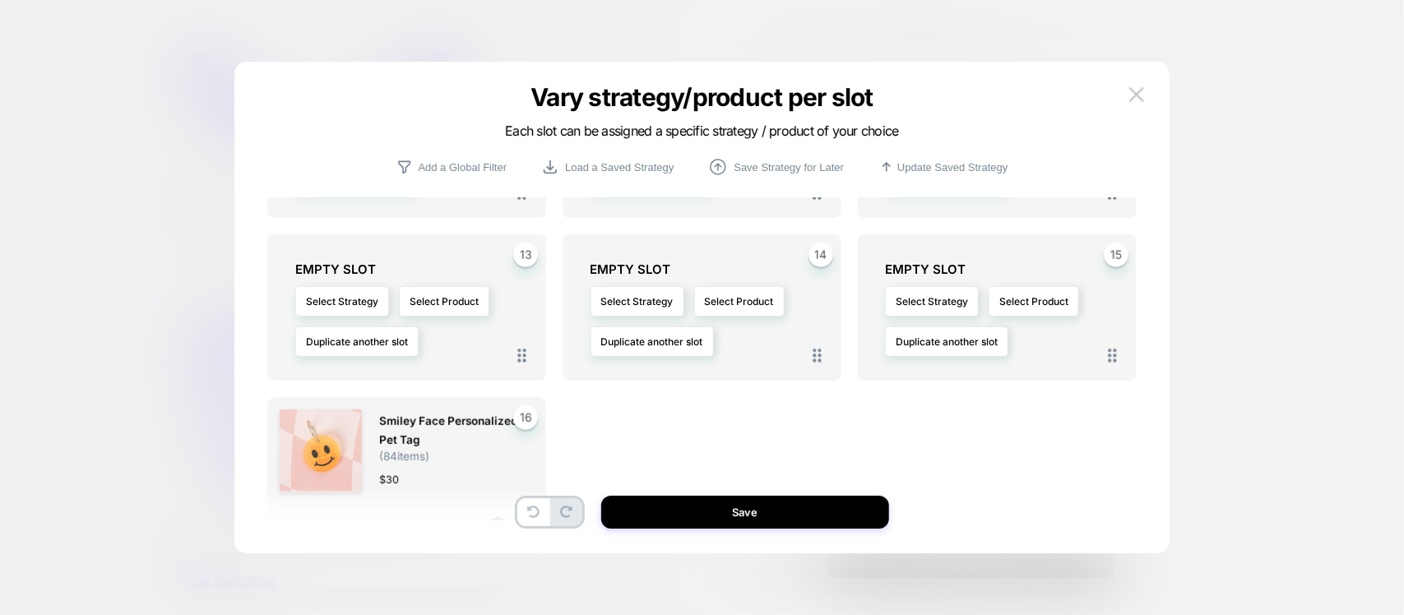
scroll to position [680, 0]
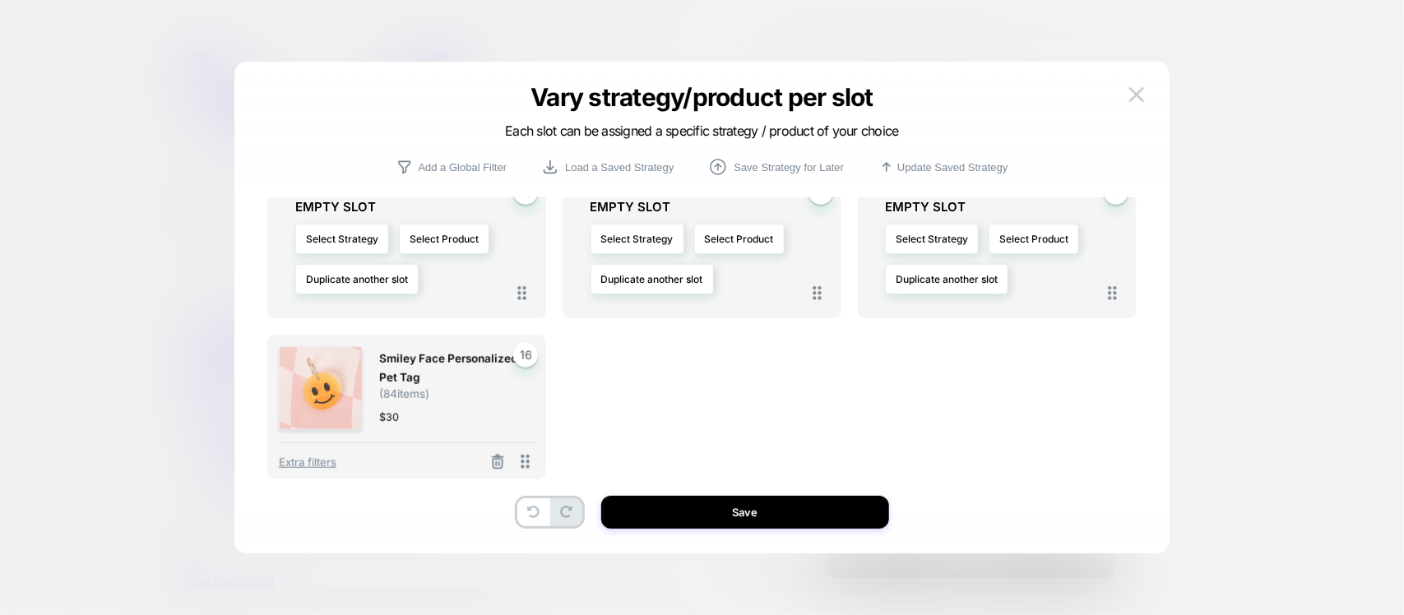
click at [485, 461] on button at bounding box center [498, 463] width 26 height 21
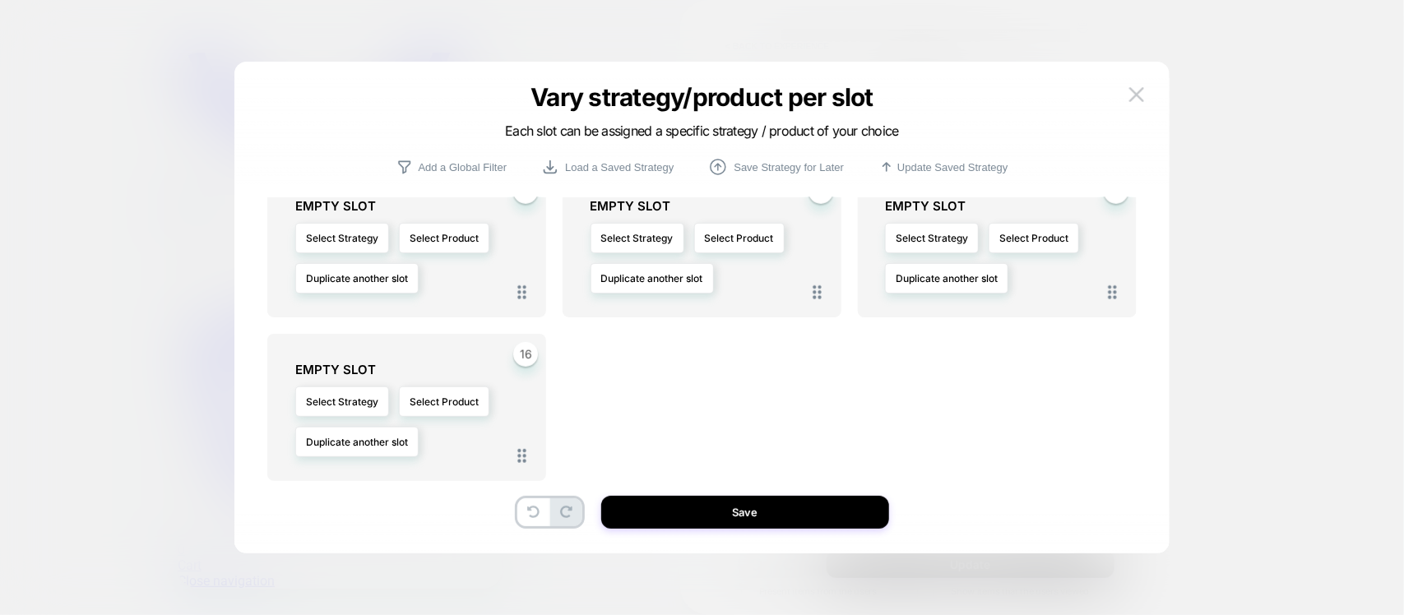
click at [498, 461] on div "16 EMPTY SLOT Select Strategy Select Product Duplicate another slot" at bounding box center [406, 407] width 279 height 147
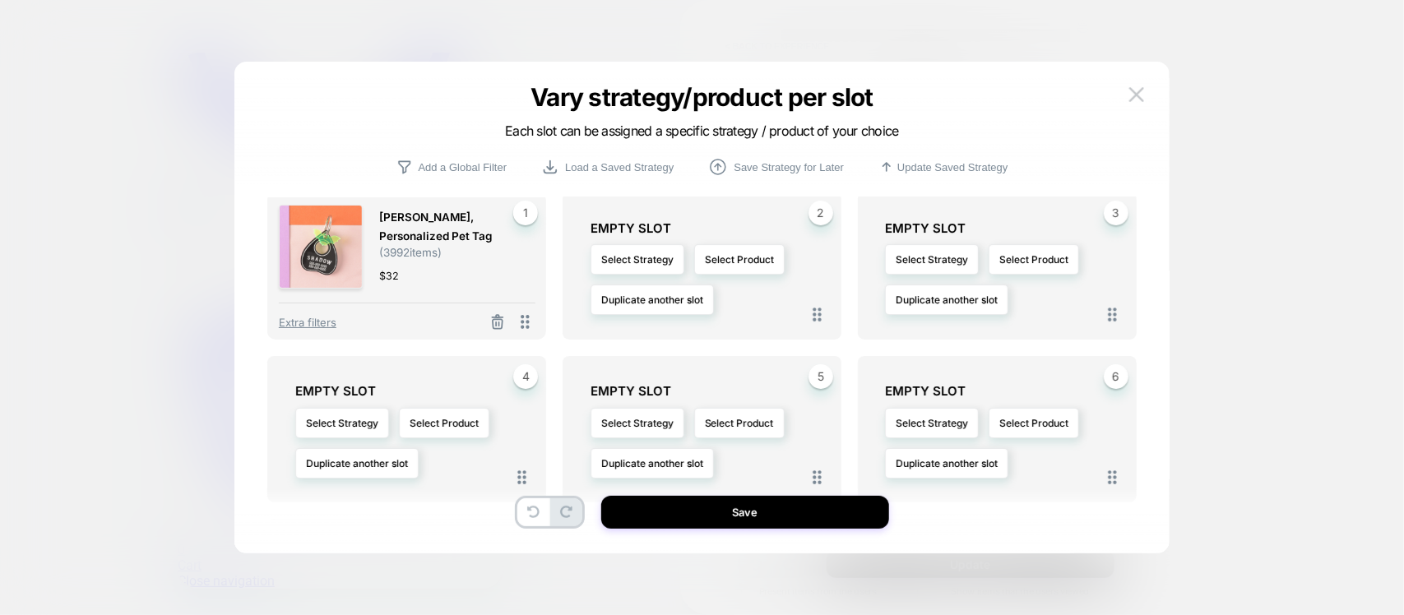
scroll to position [0, 0]
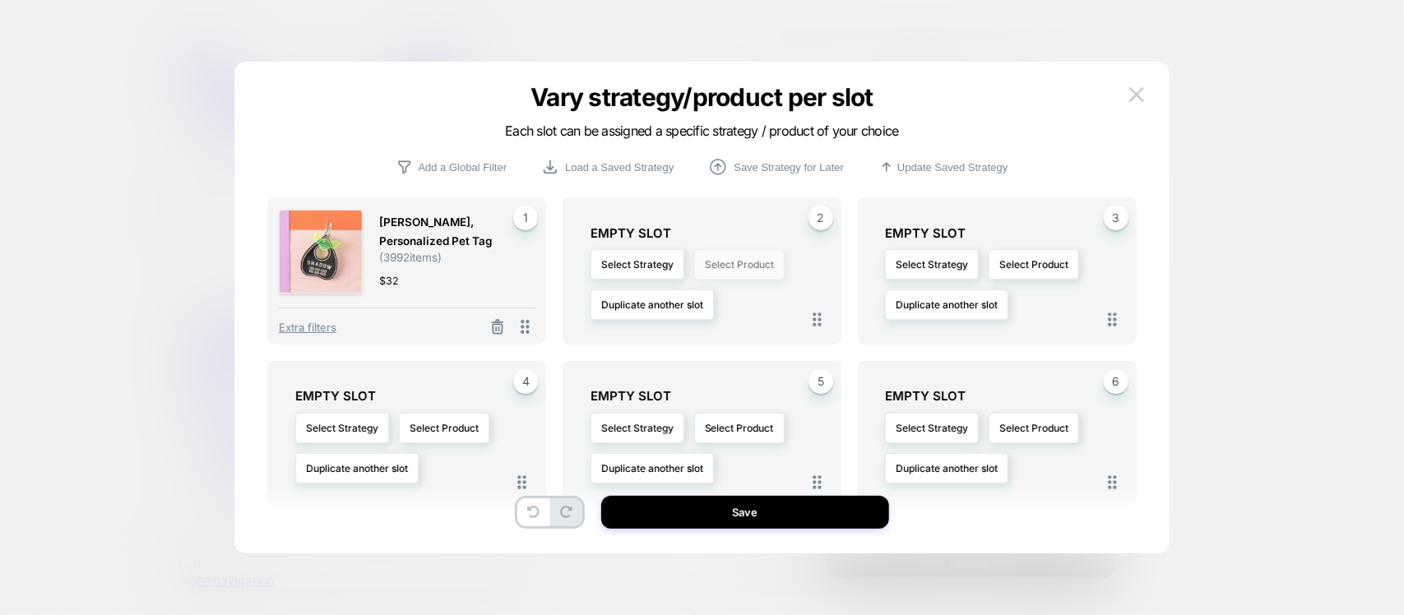
click at [708, 266] on button "Select Product" at bounding box center [739, 264] width 90 height 30
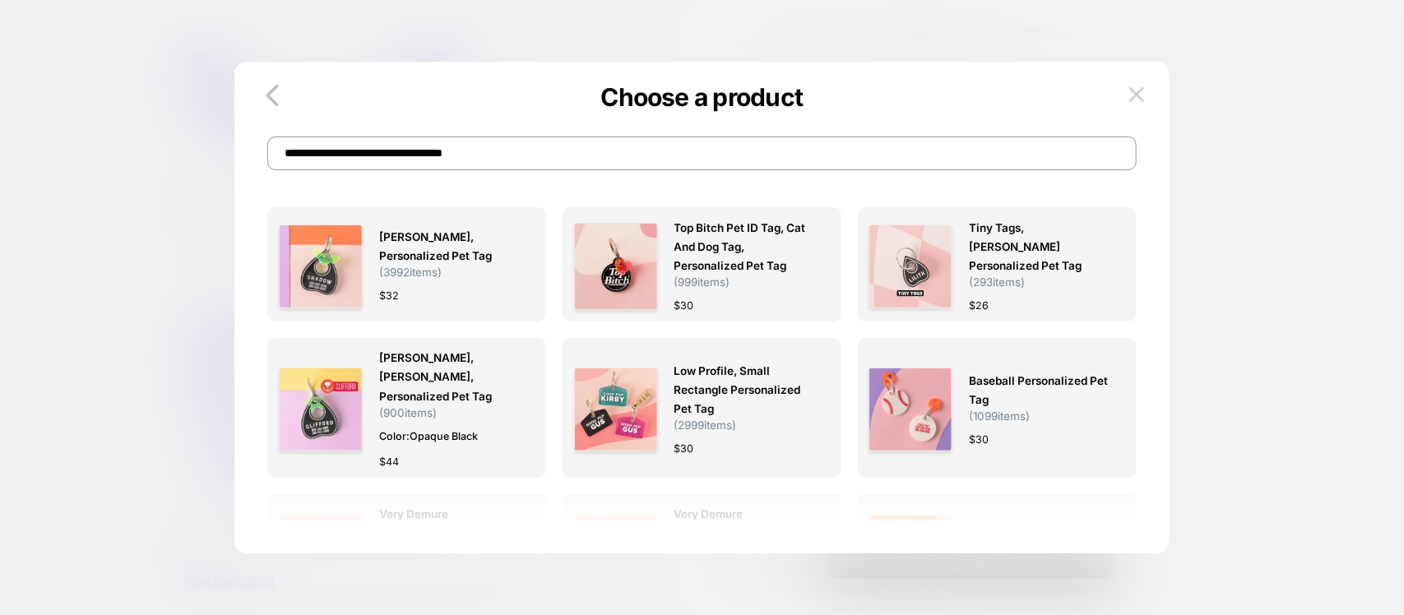
click at [557, 159] on input "**********" at bounding box center [701, 154] width 869 height 34
paste input
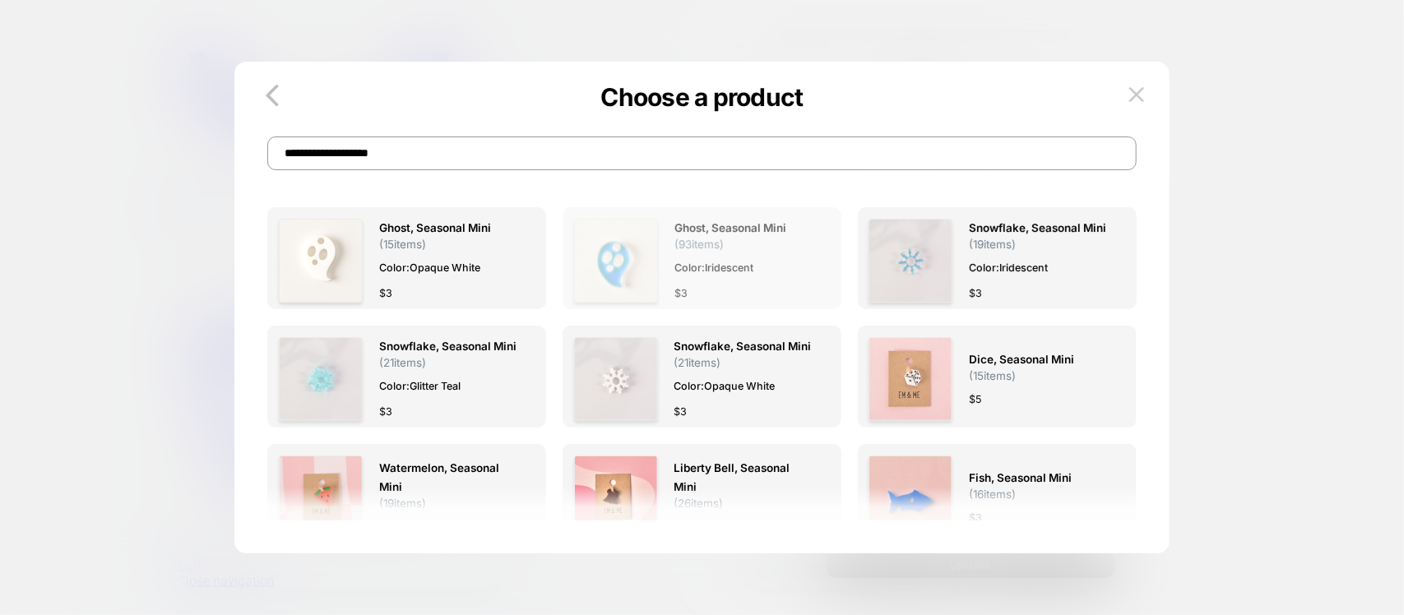
type input "**********"
click at [763, 297] on div "$ 3" at bounding box center [745, 293] width 140 height 17
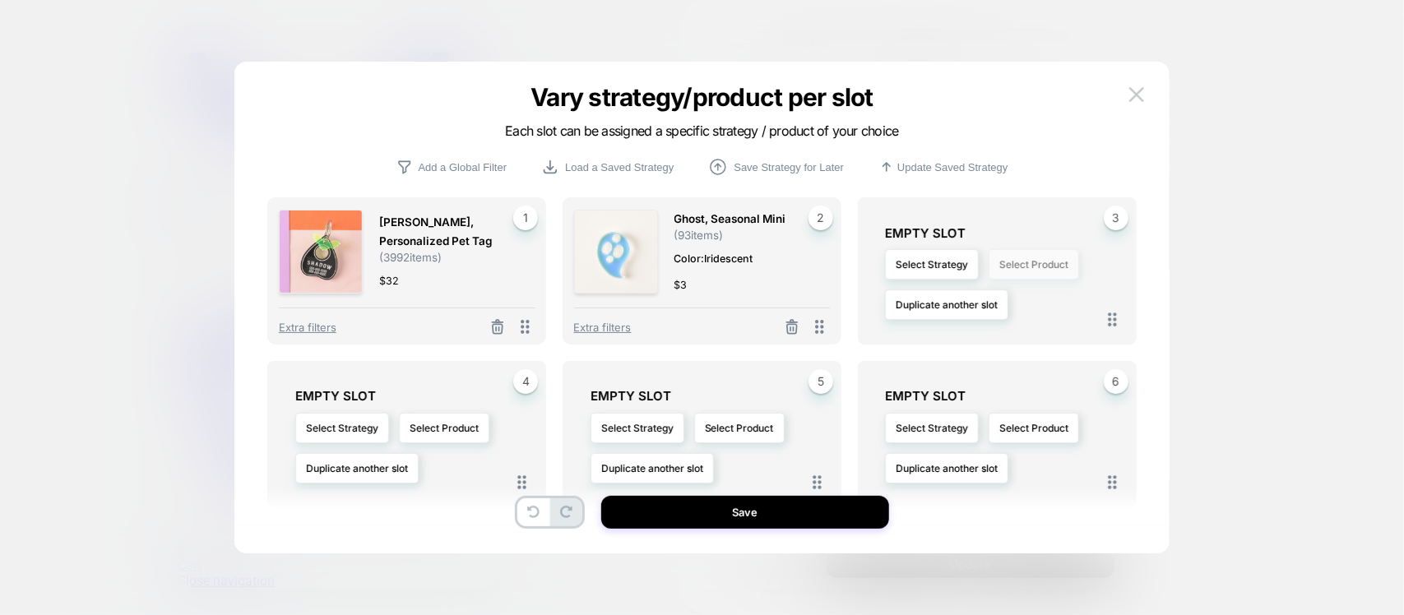
click at [1035, 274] on button "Select Product" at bounding box center [1034, 264] width 90 height 30
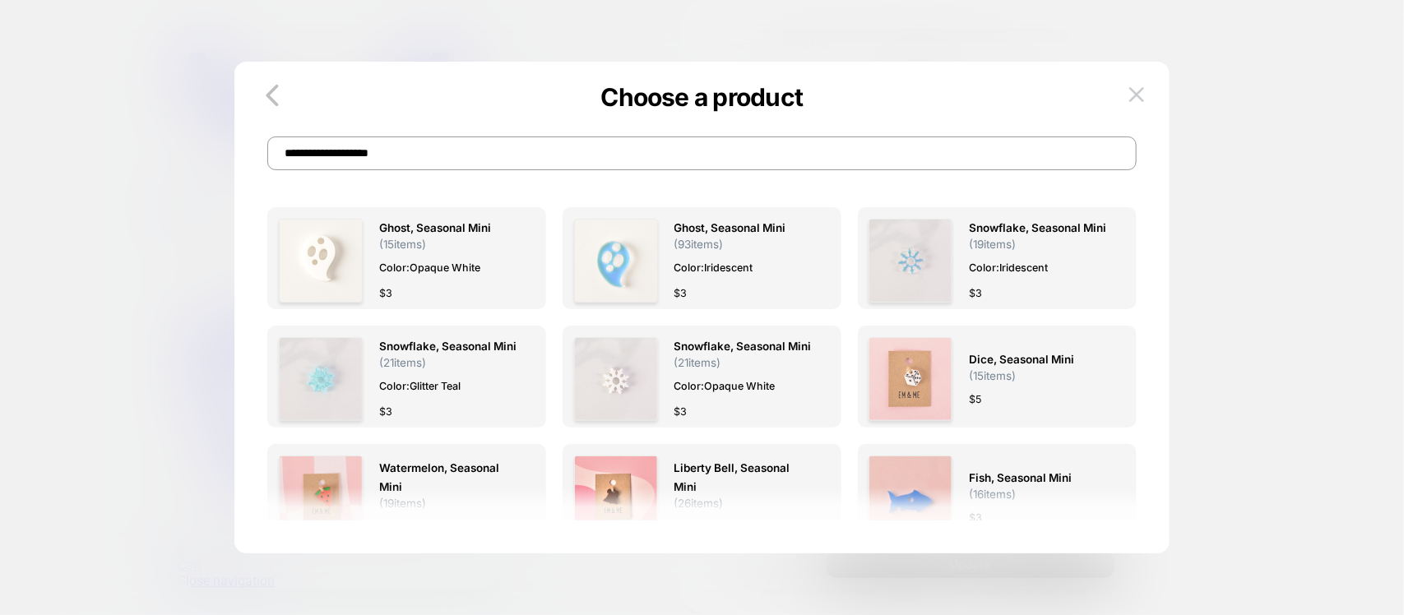
drag, startPoint x: 619, startPoint y: 163, endPoint x: 230, endPoint y: 163, distance: 389.1
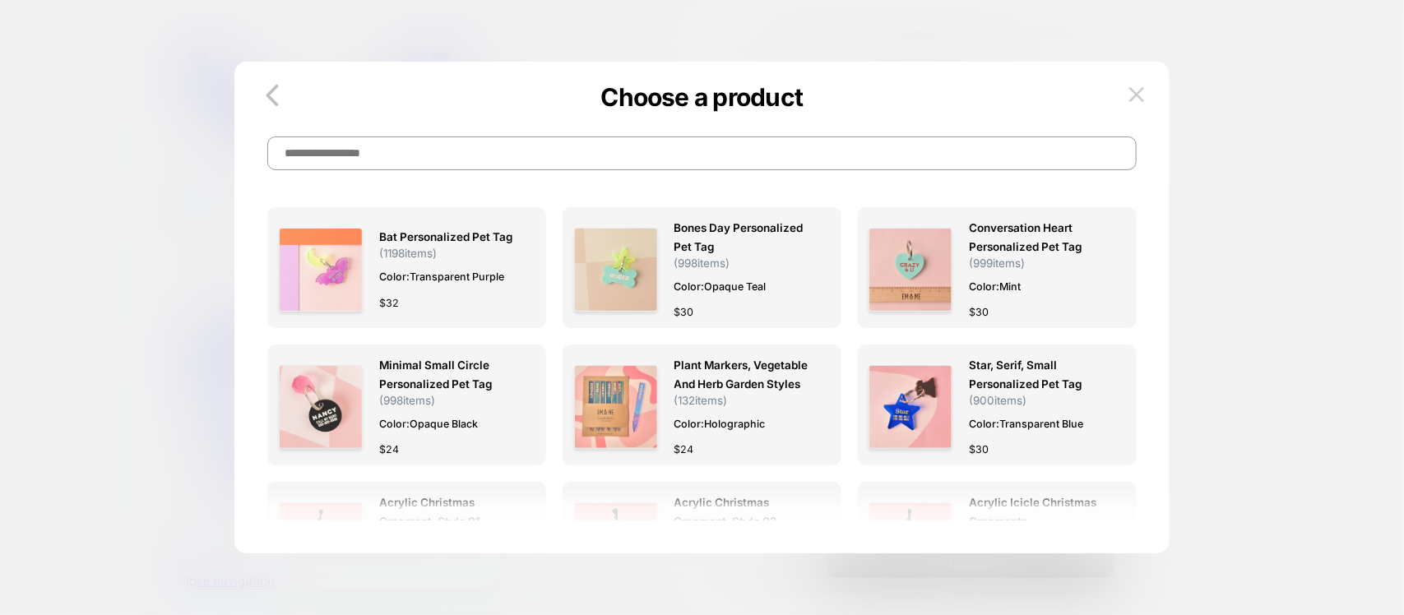
click at [451, 151] on input at bounding box center [701, 154] width 869 height 34
paste input "**********"
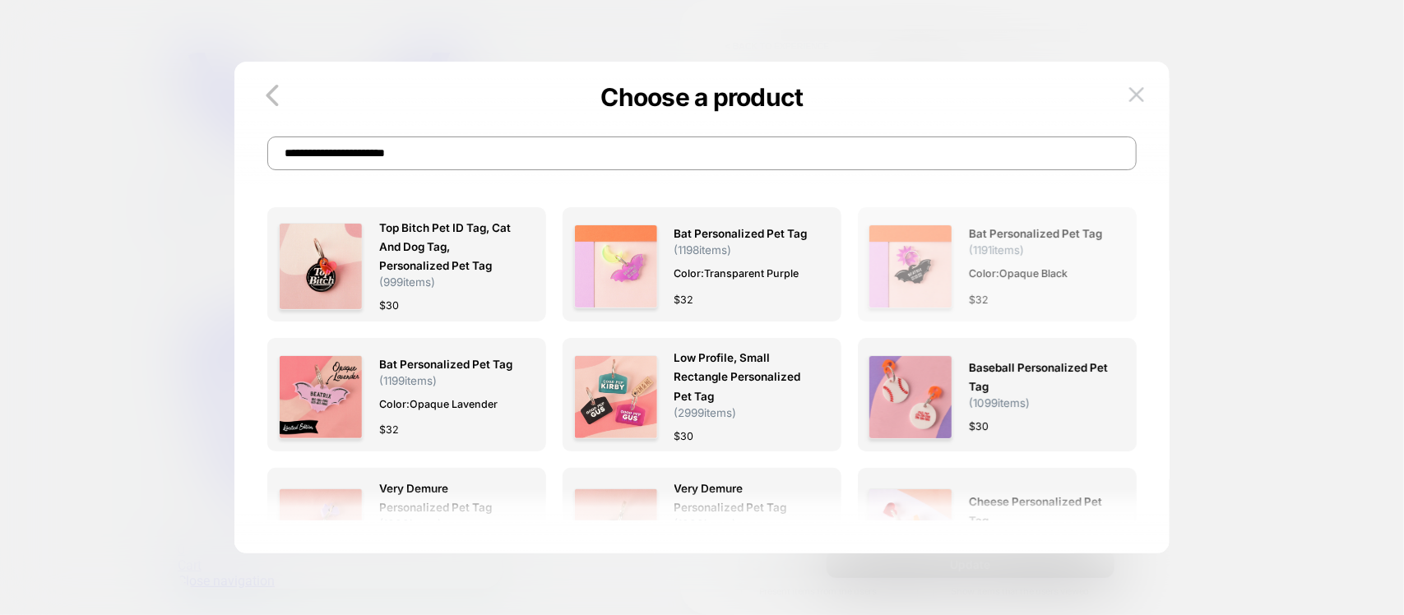
type input "**********"
click at [1029, 314] on div "Bat Personalized Pet Tag ( 1191 items) Color: Opaque Black $ 32" at bounding box center [1039, 267] width 140 height 96
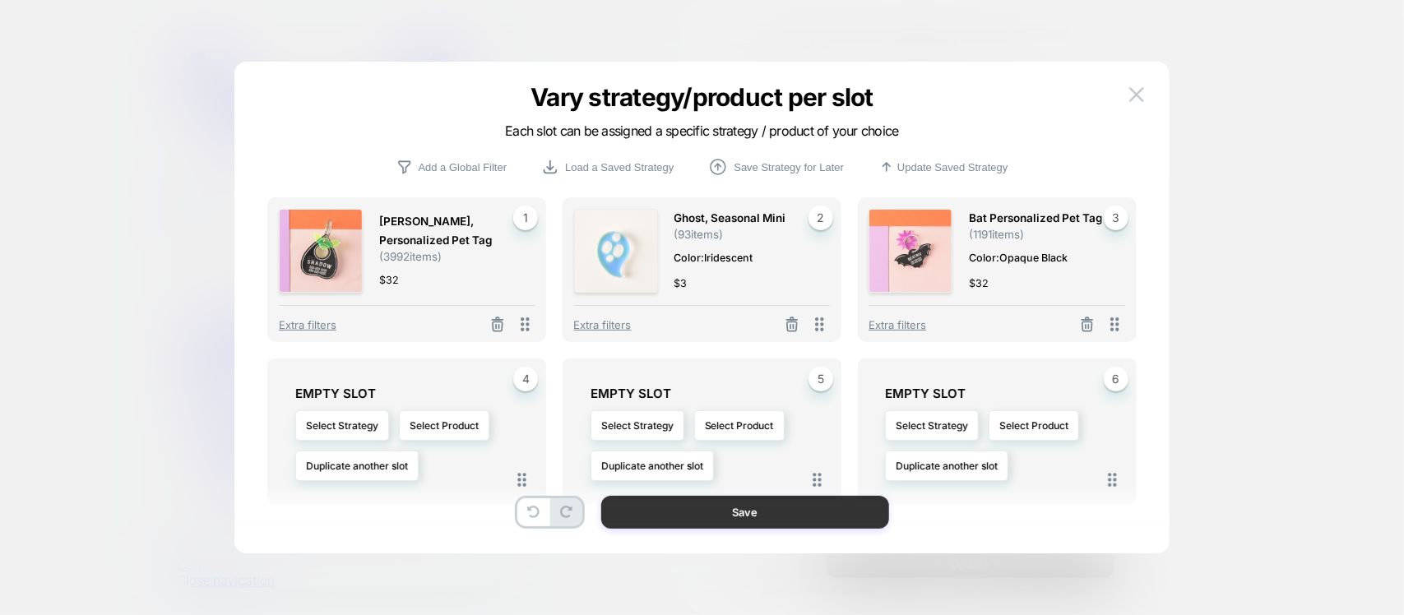
click at [790, 502] on button "Save" at bounding box center [745, 512] width 288 height 33
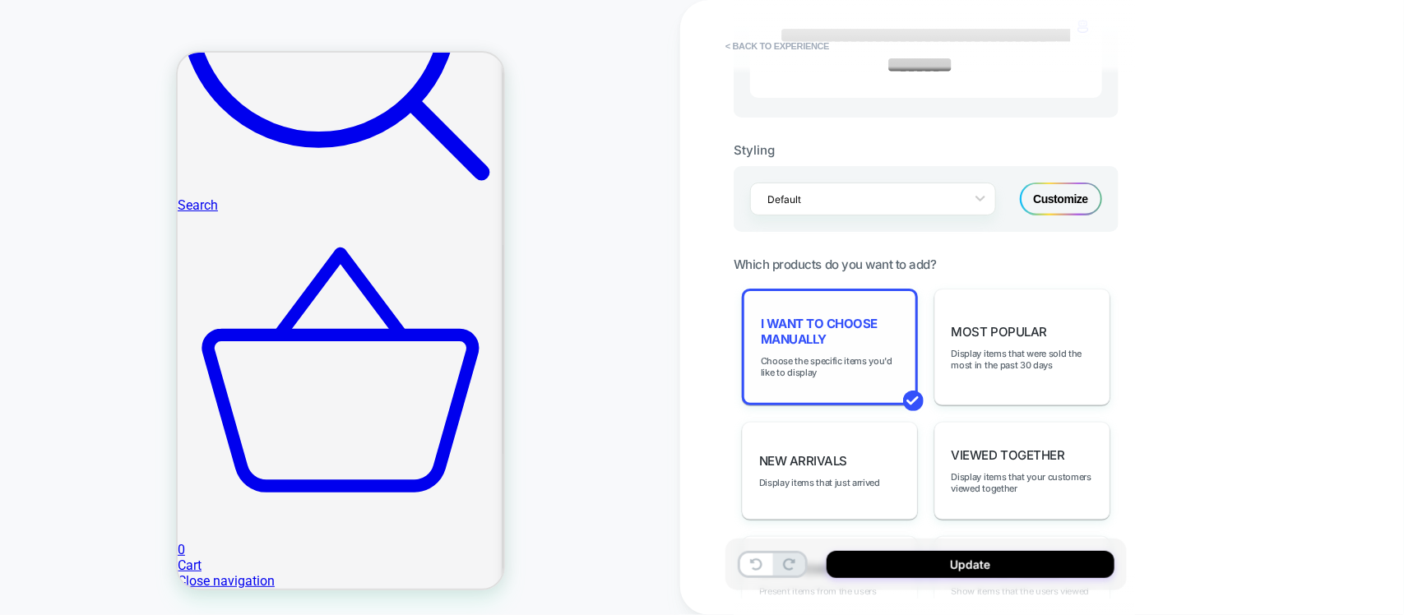
click at [911, 306] on div "I want to choose manually Choose the specific items you'd like to display" at bounding box center [830, 347] width 176 height 117
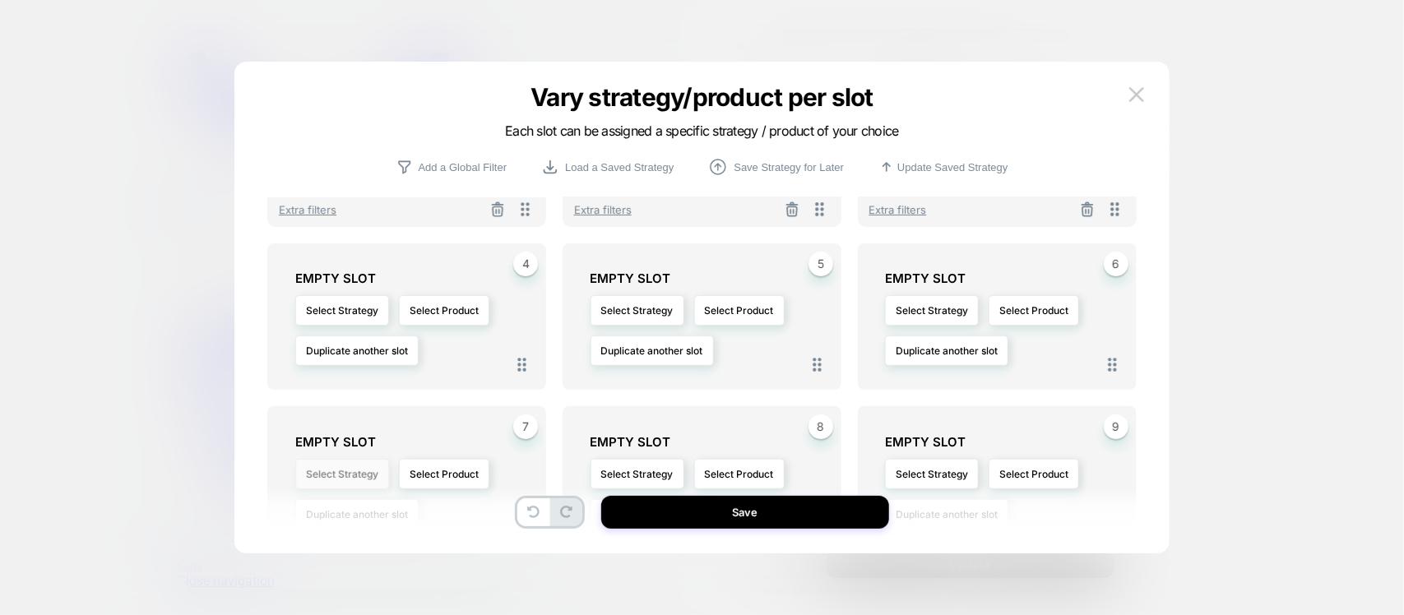
scroll to position [103, 0]
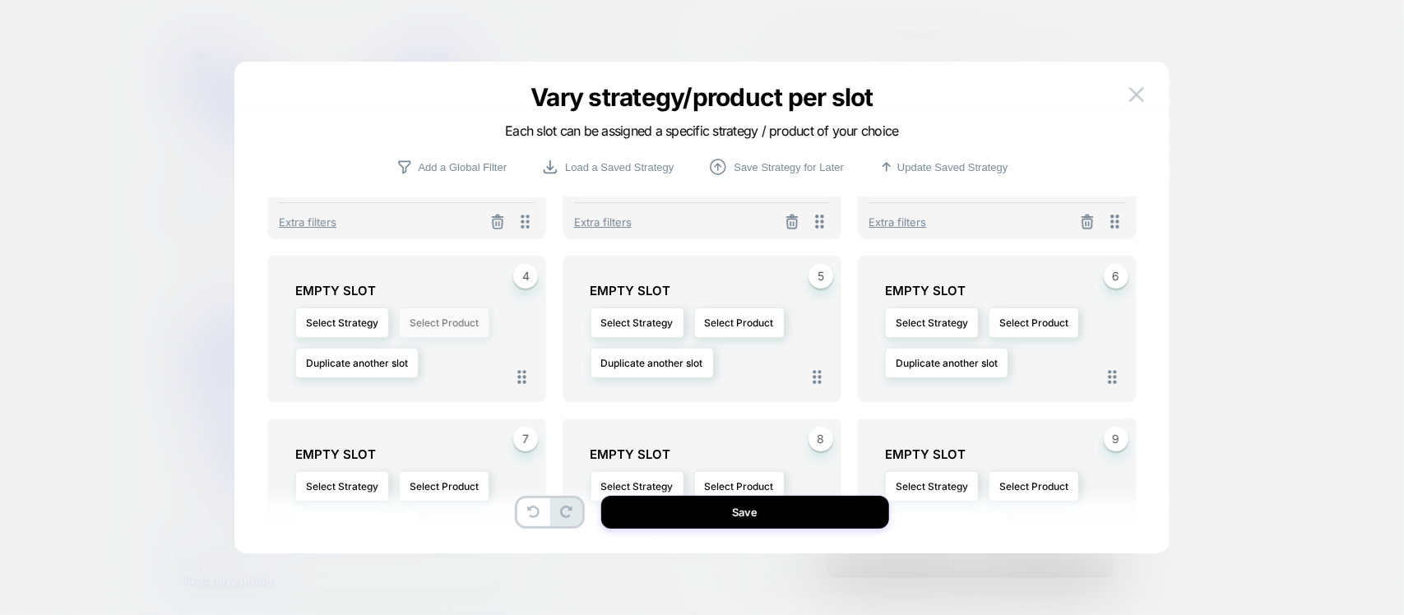
click at [466, 327] on button "Select Product" at bounding box center [444, 323] width 90 height 30
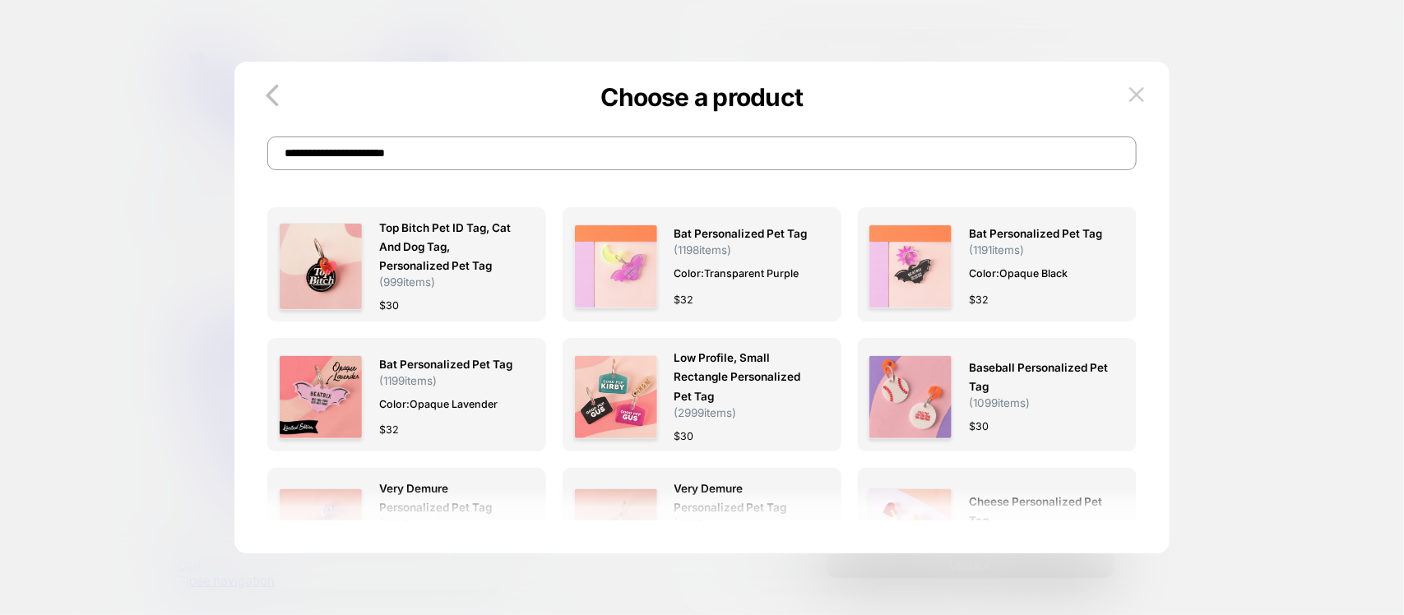
paste input "*******"
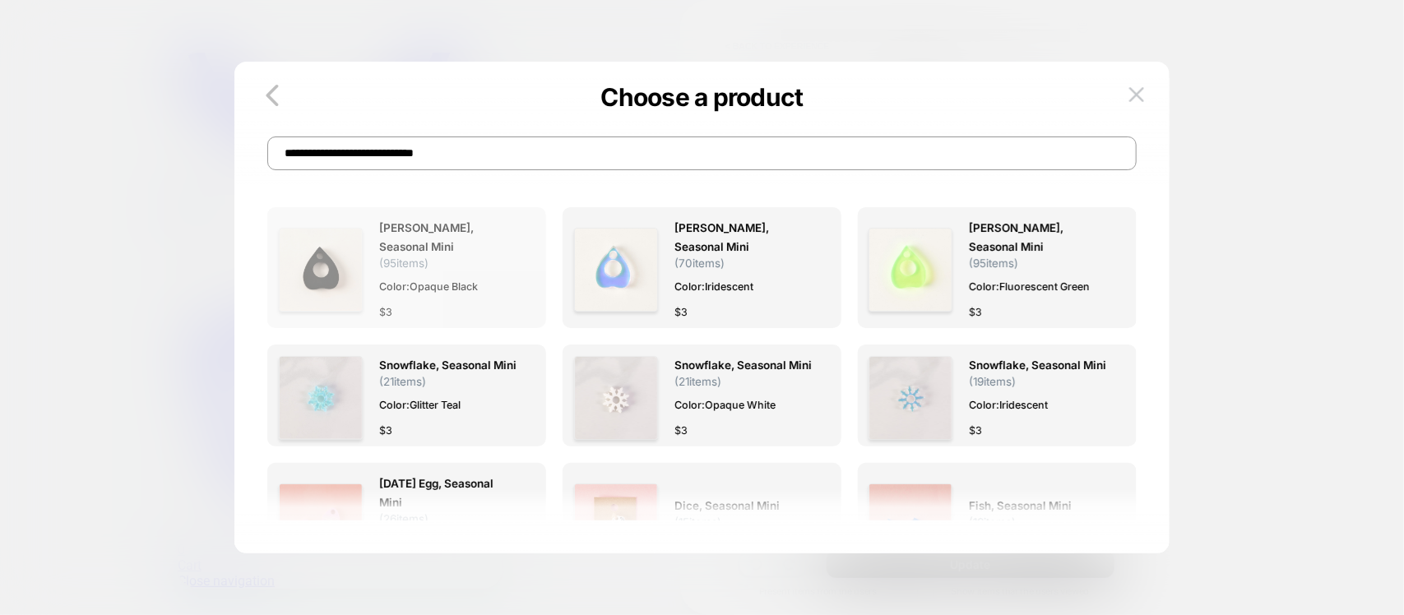
type input "**********"
click at [482, 314] on div "$ 3" at bounding box center [449, 312] width 140 height 17
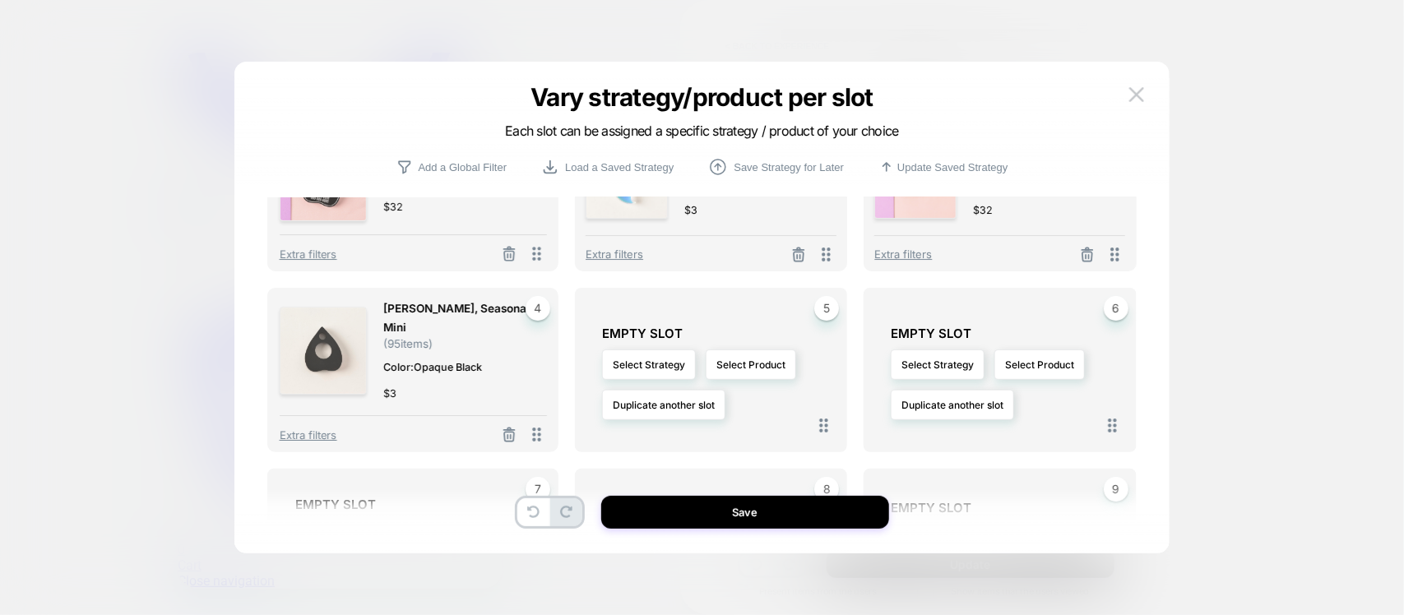
scroll to position [103, 0]
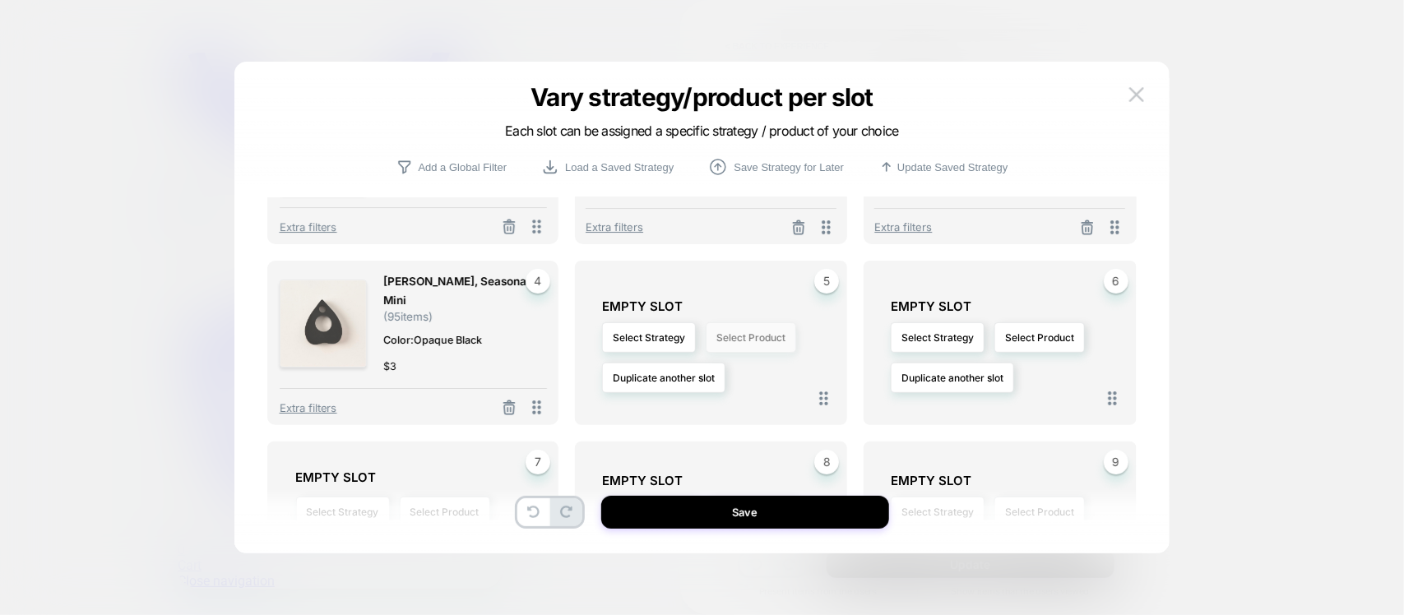
click at [725, 330] on button "Select Product" at bounding box center [751, 337] width 90 height 30
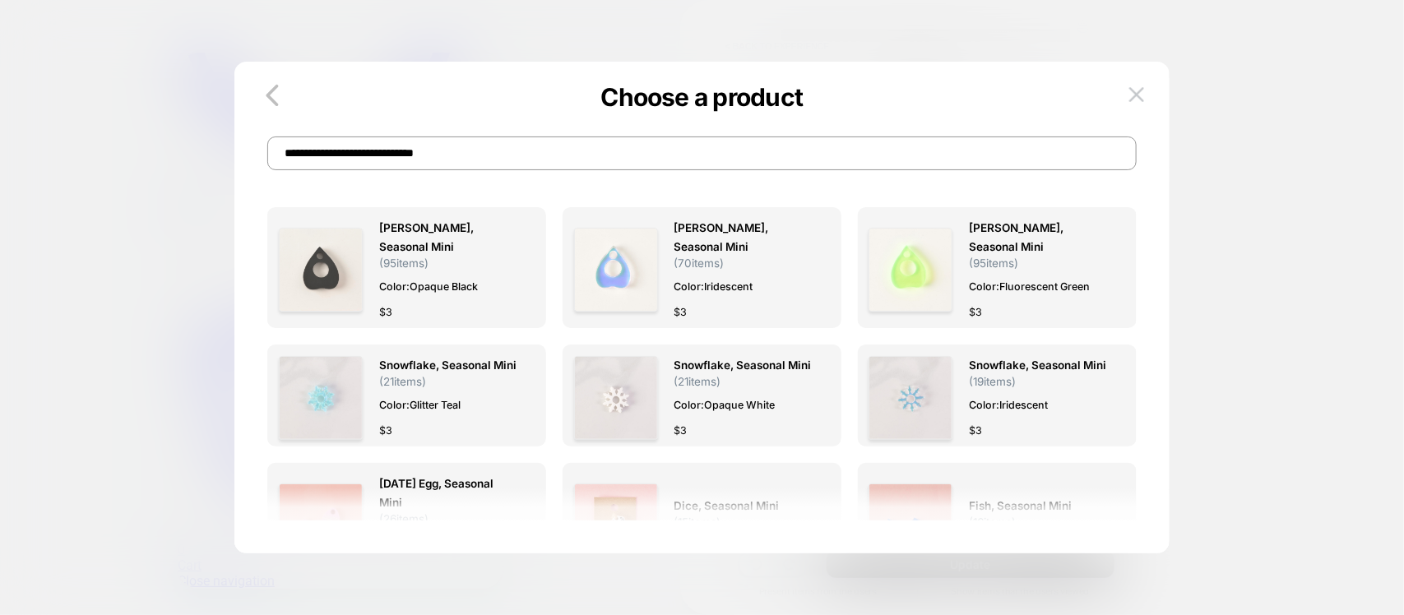
scroll to position [0, 0]
paste input "**"
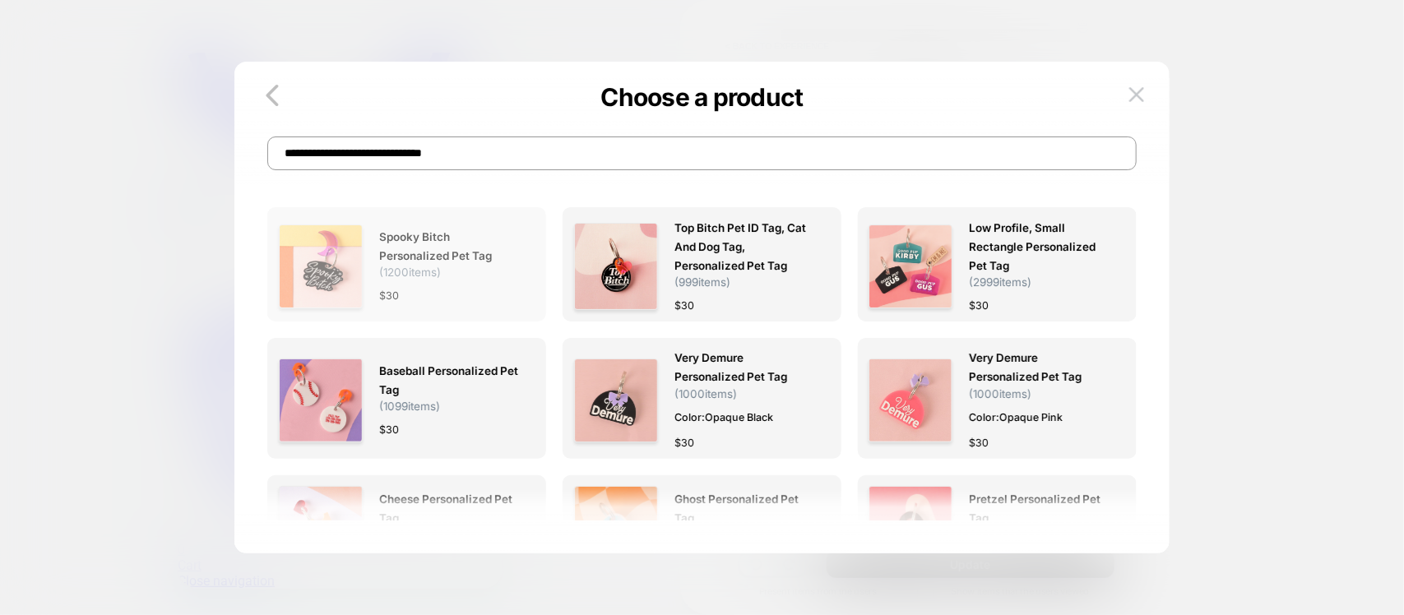
type input "**********"
click at [475, 310] on div "Spooky Bitch Personalized Pet Tag ( 1200 items) $ 30" at bounding box center [449, 267] width 140 height 96
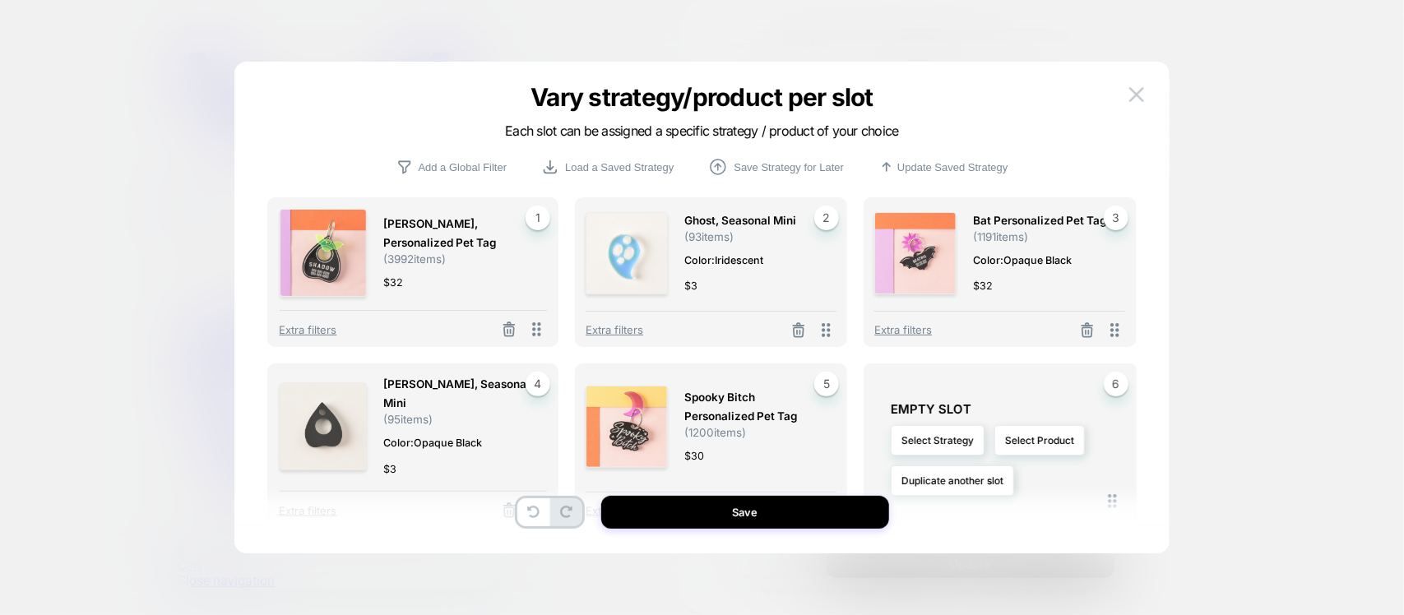
scroll to position [206, 0]
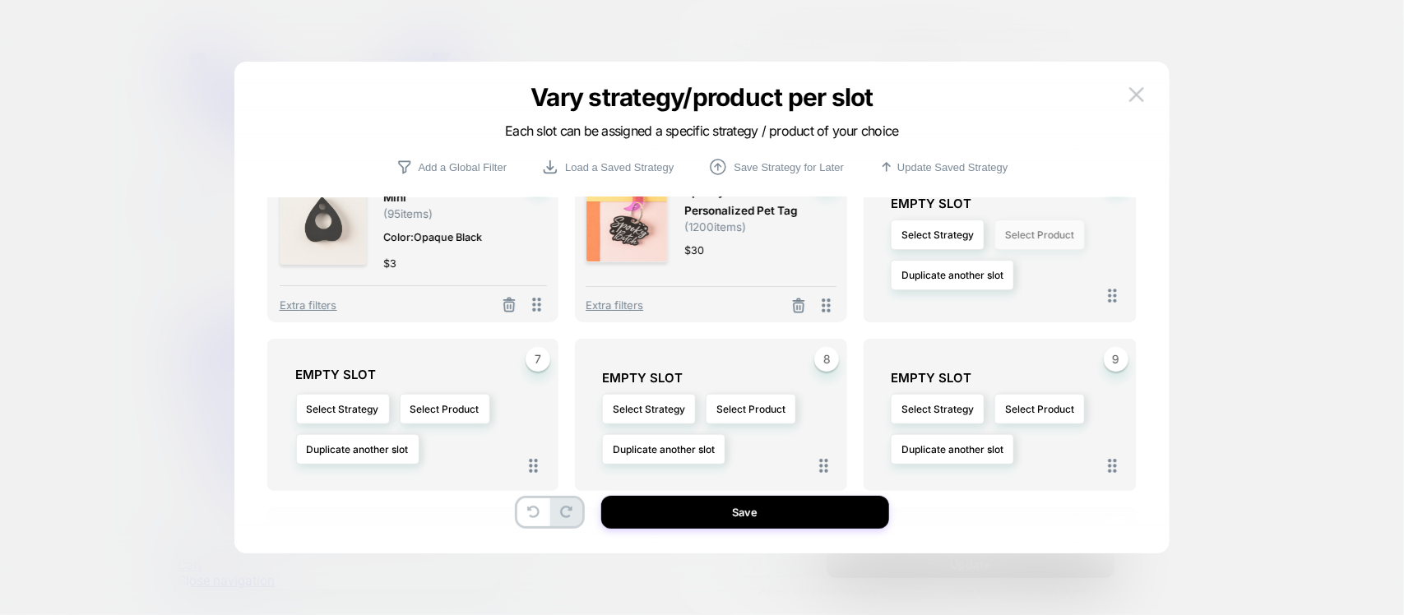
click at [1037, 233] on button "Select Product" at bounding box center [1040, 235] width 90 height 30
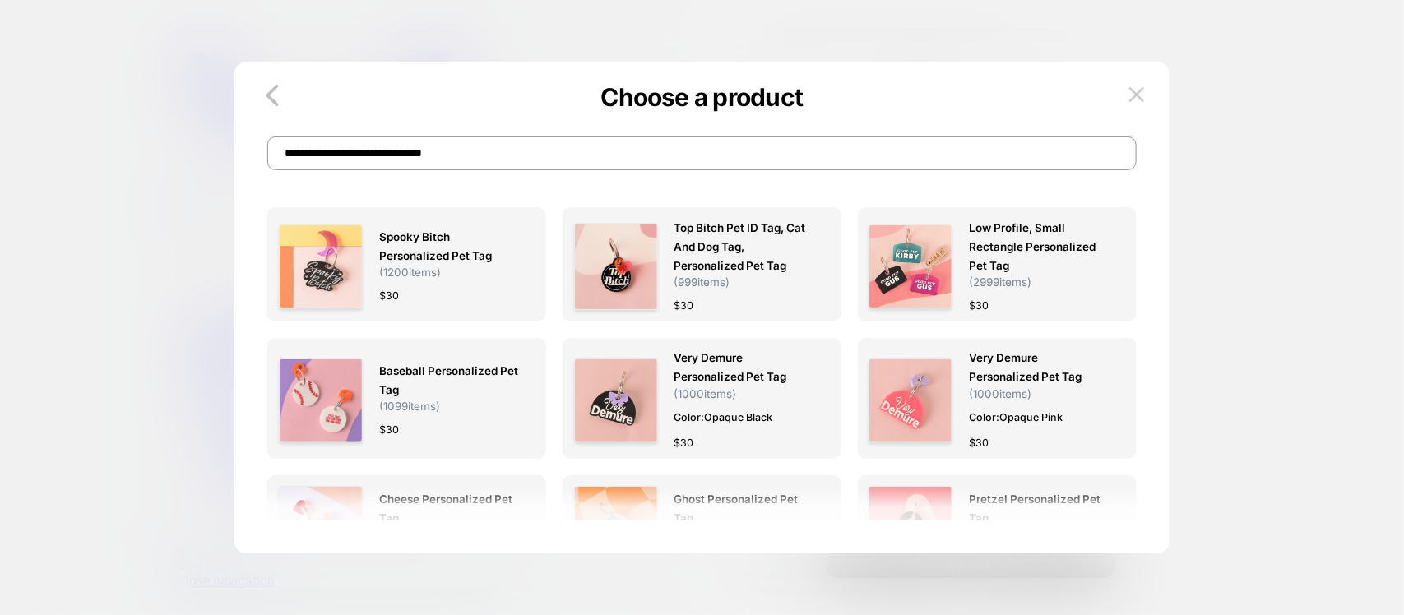
scroll to position [10, 0]
paste input
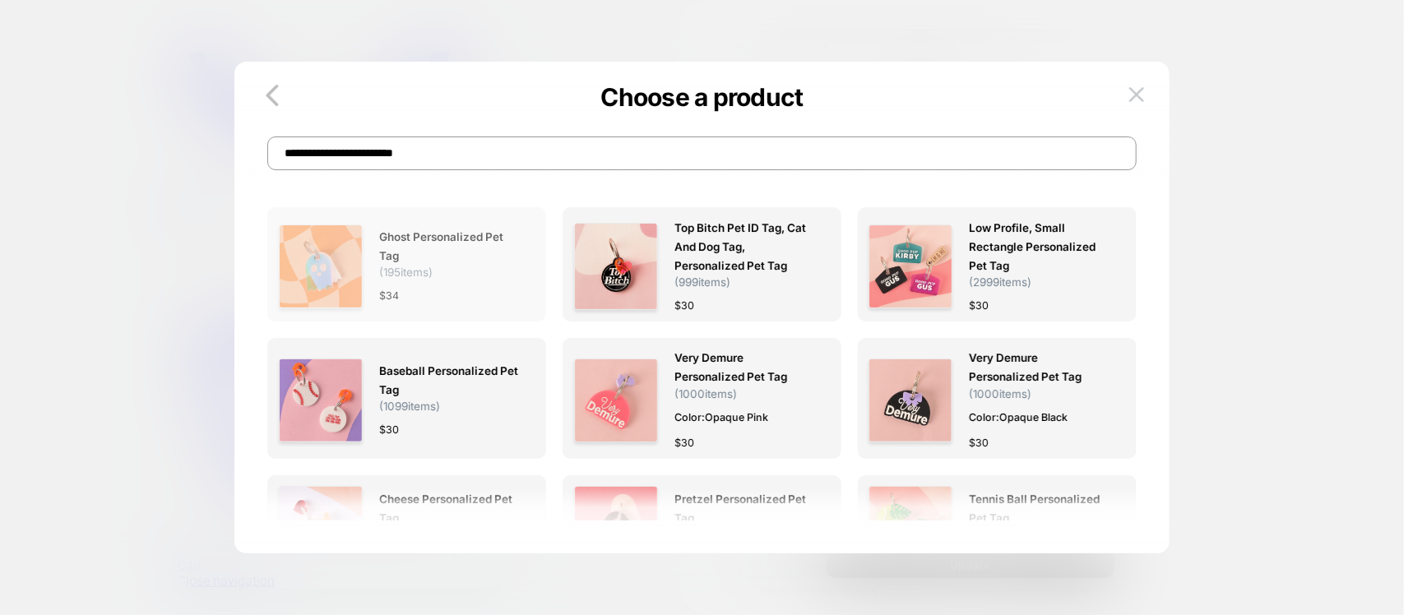
type input "**********"
click at [387, 274] on span "( 195 items)" at bounding box center [405, 272] width 53 height 13
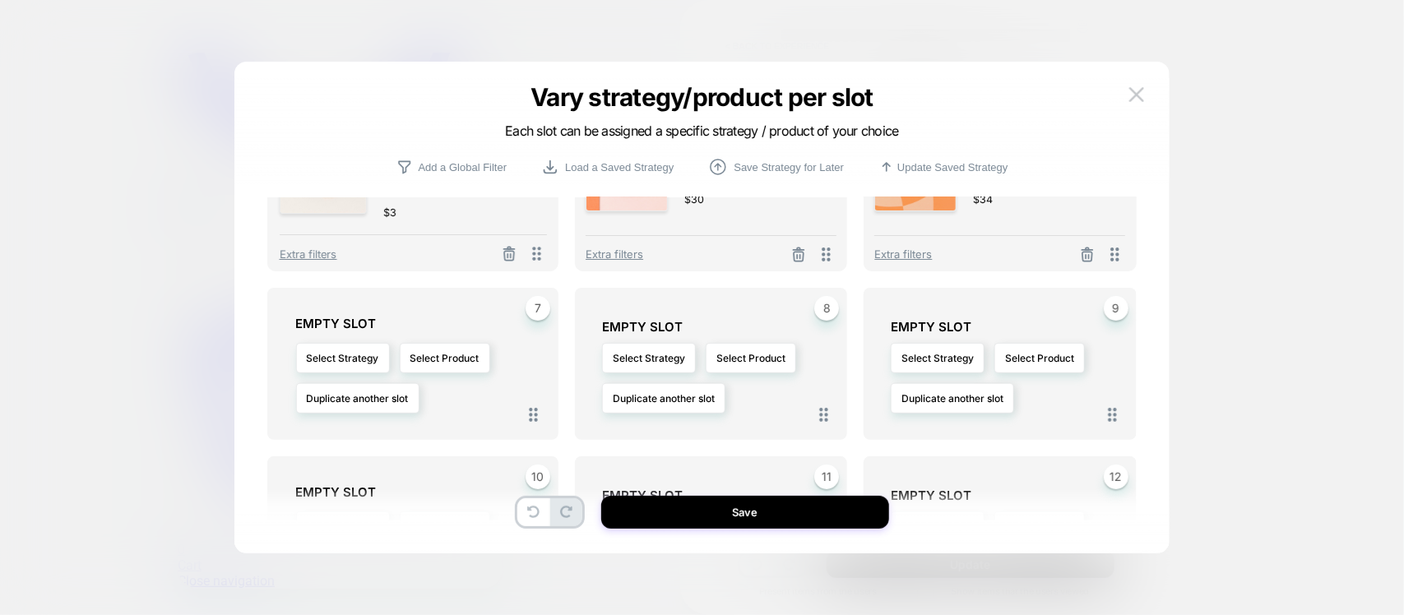
scroll to position [318, 0]
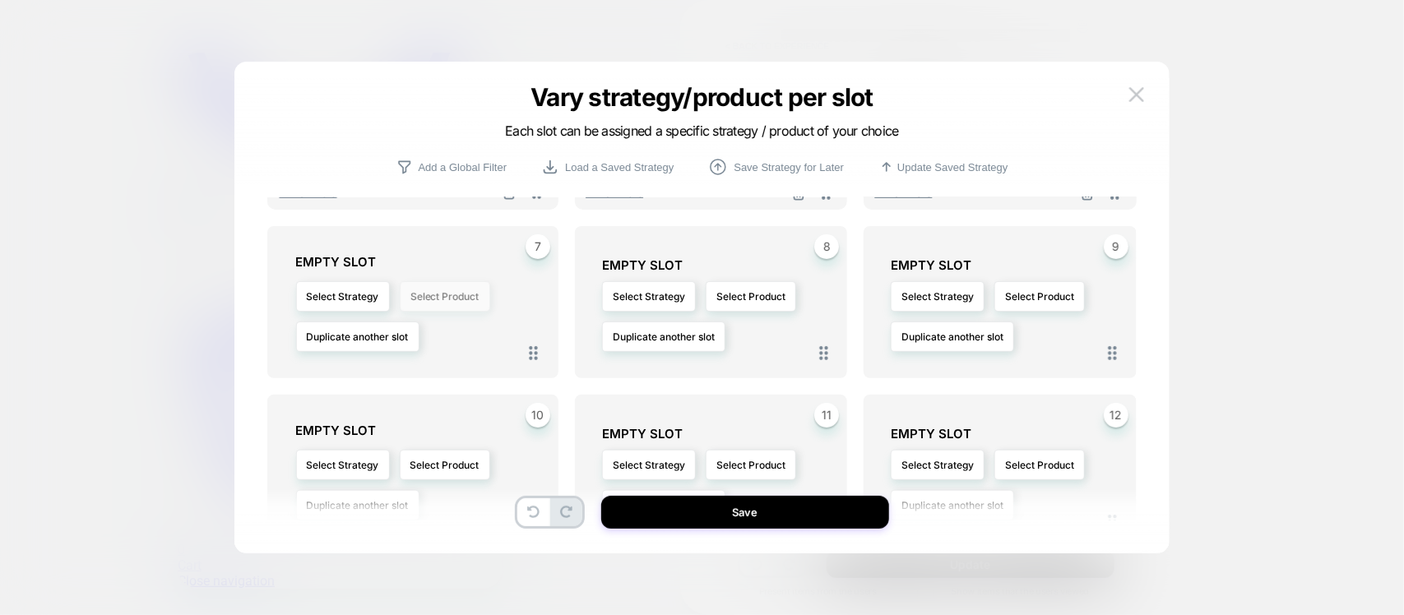
click at [469, 285] on button "Select Product" at bounding box center [445, 296] width 90 height 30
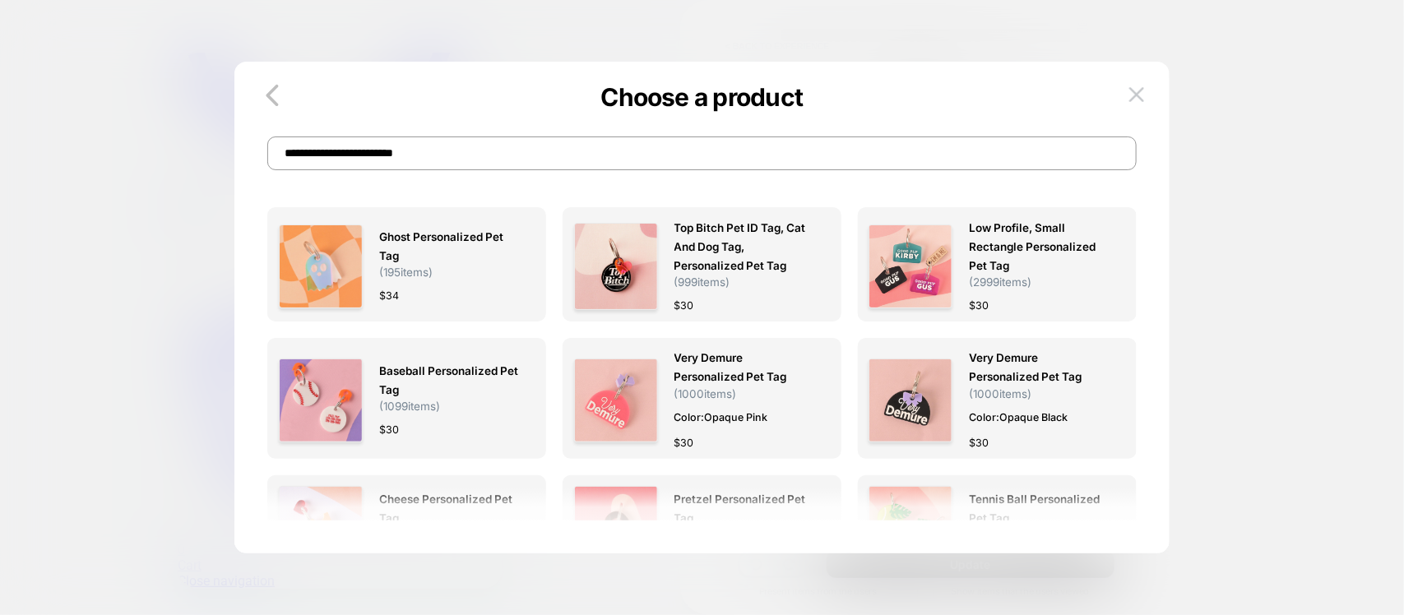
click at [465, 169] on input "**********" at bounding box center [701, 154] width 869 height 34
paste input
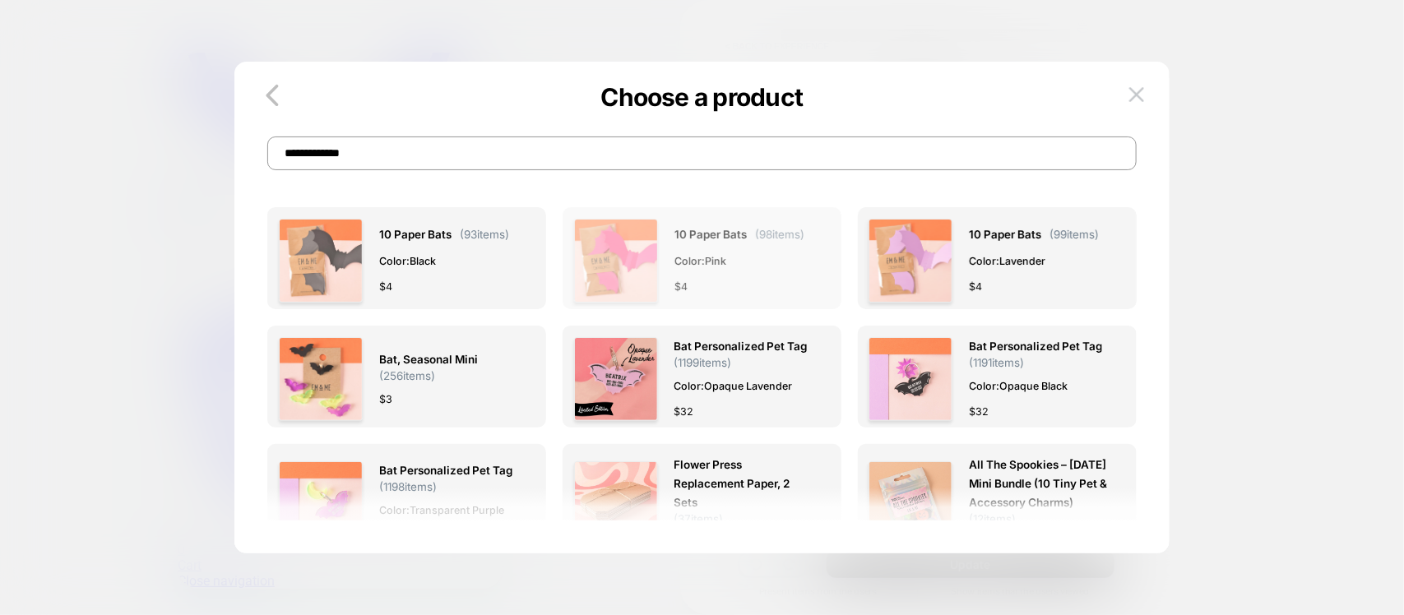
type input "**********"
click at [815, 290] on div "10 Paper Bats ( 98 items) Color: Pink $ 4" at bounding box center [702, 261] width 257 height 84
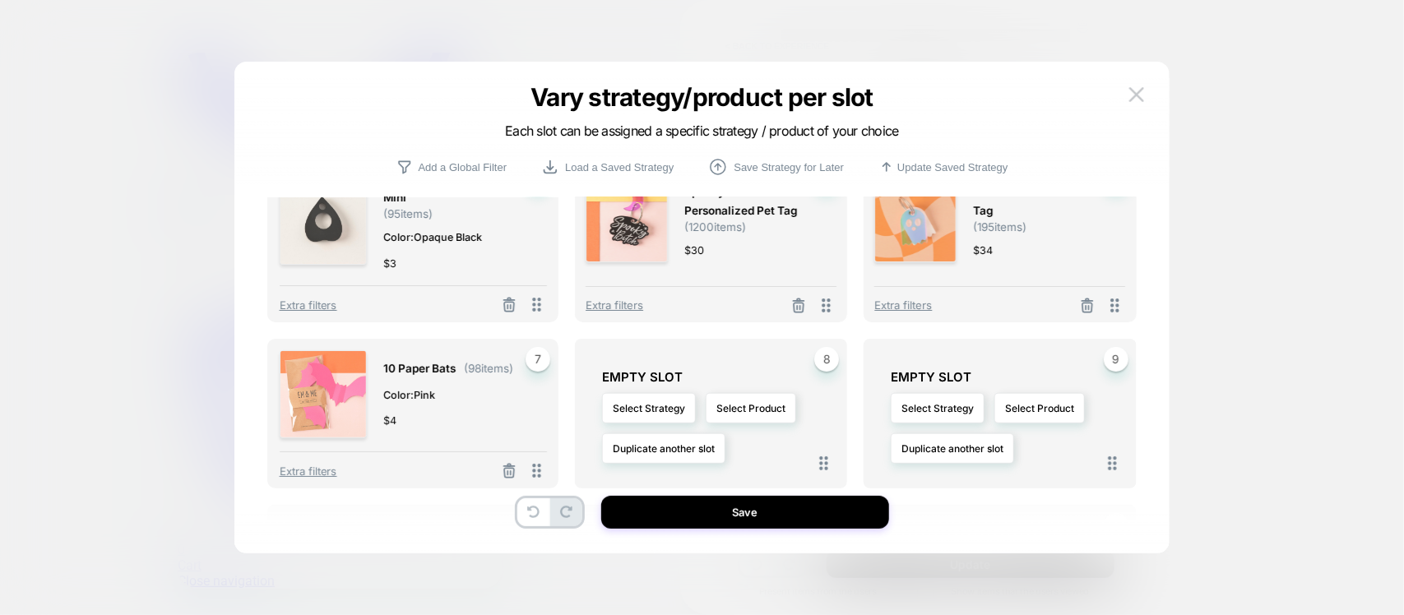
scroll to position [308, 0]
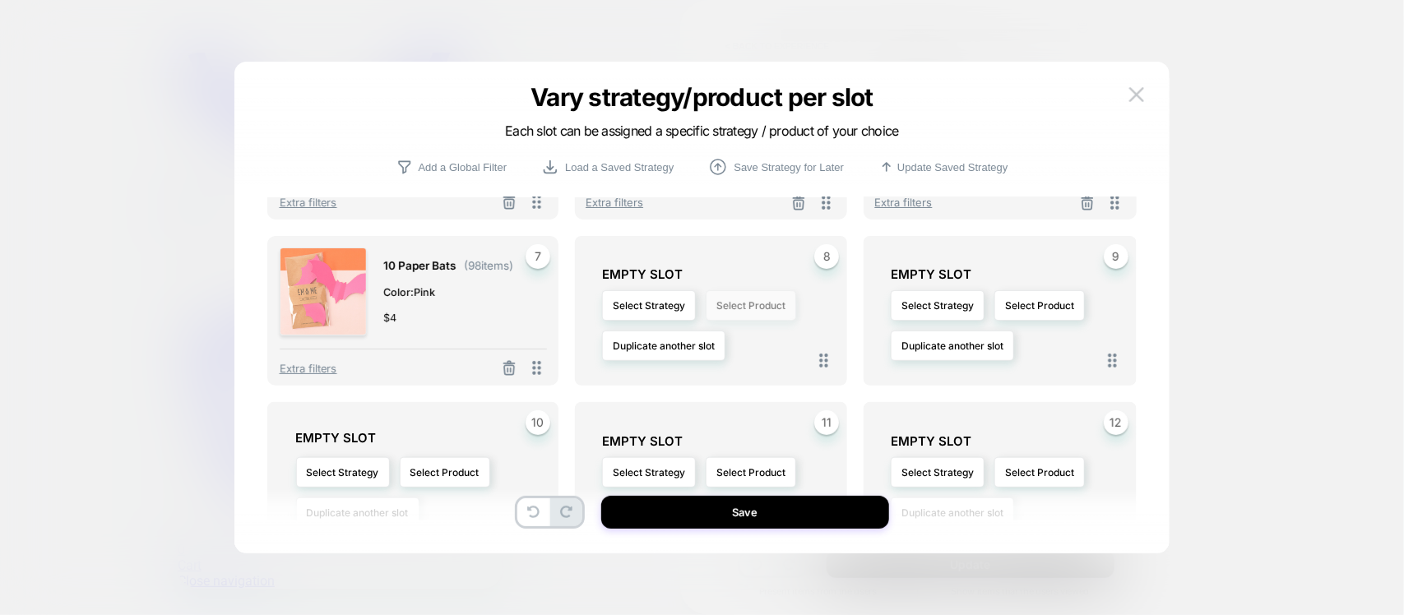
click at [712, 306] on button "Select Product" at bounding box center [751, 305] width 90 height 30
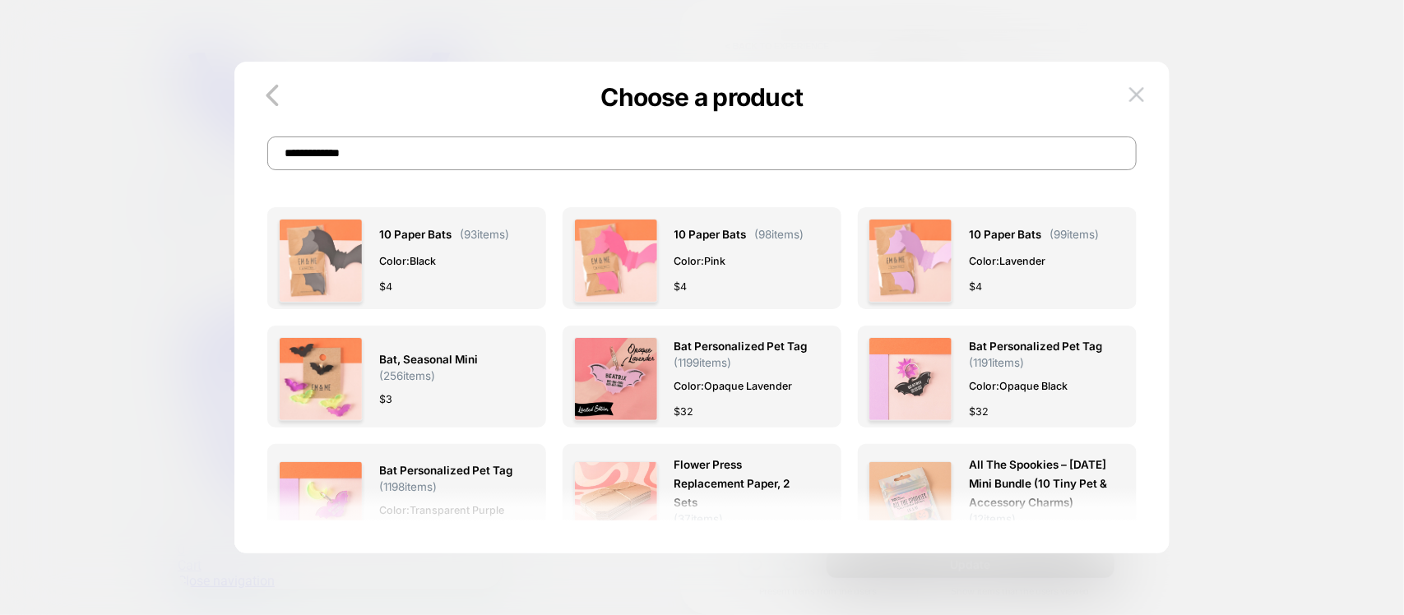
paste input "**********"
type input "**********"
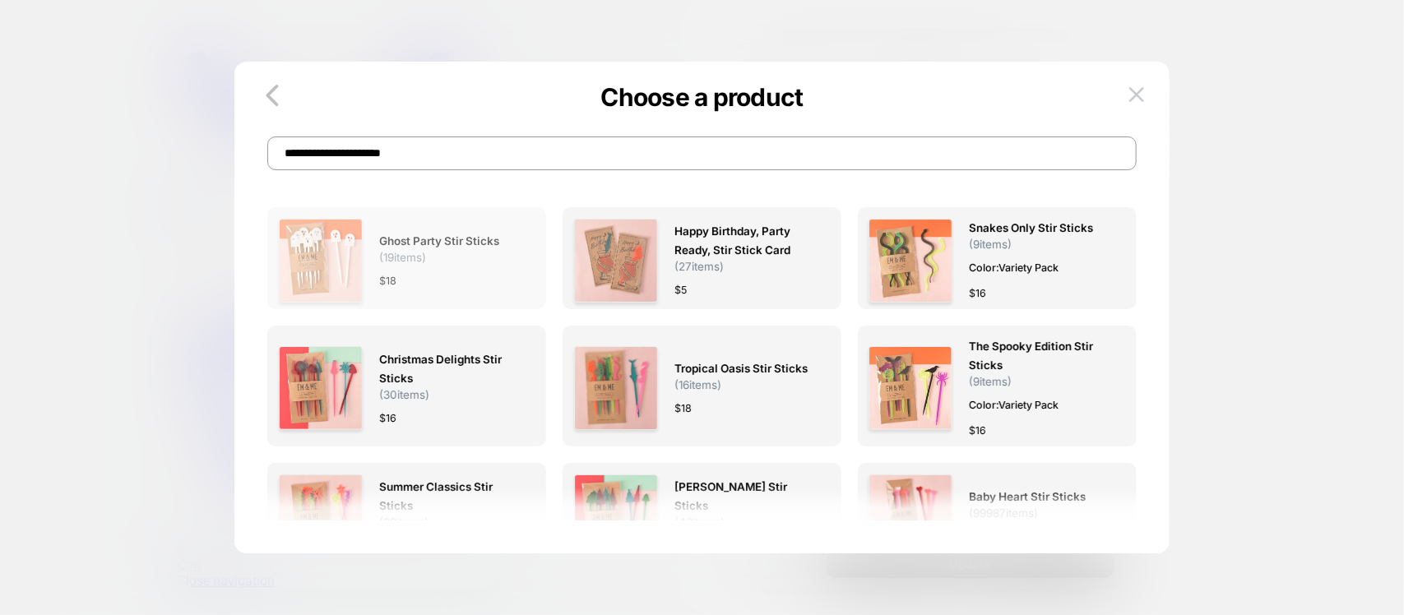
click at [474, 286] on div "$ 18" at bounding box center [449, 280] width 140 height 17
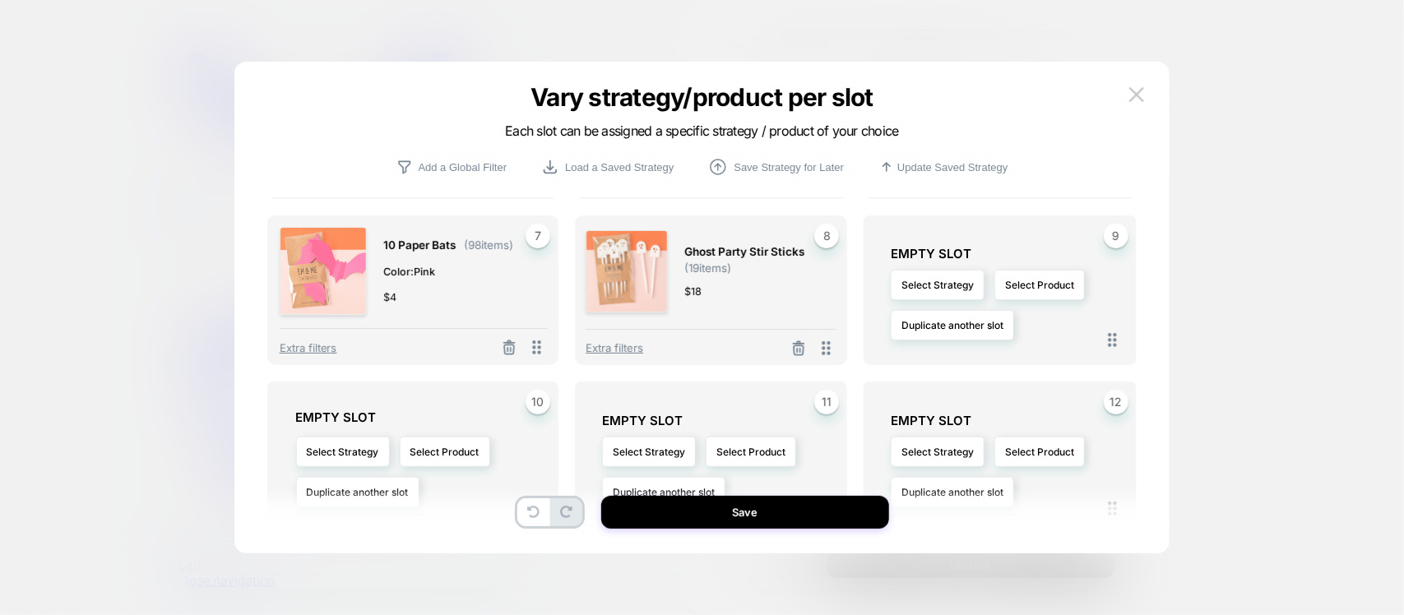
scroll to position [308, 0]
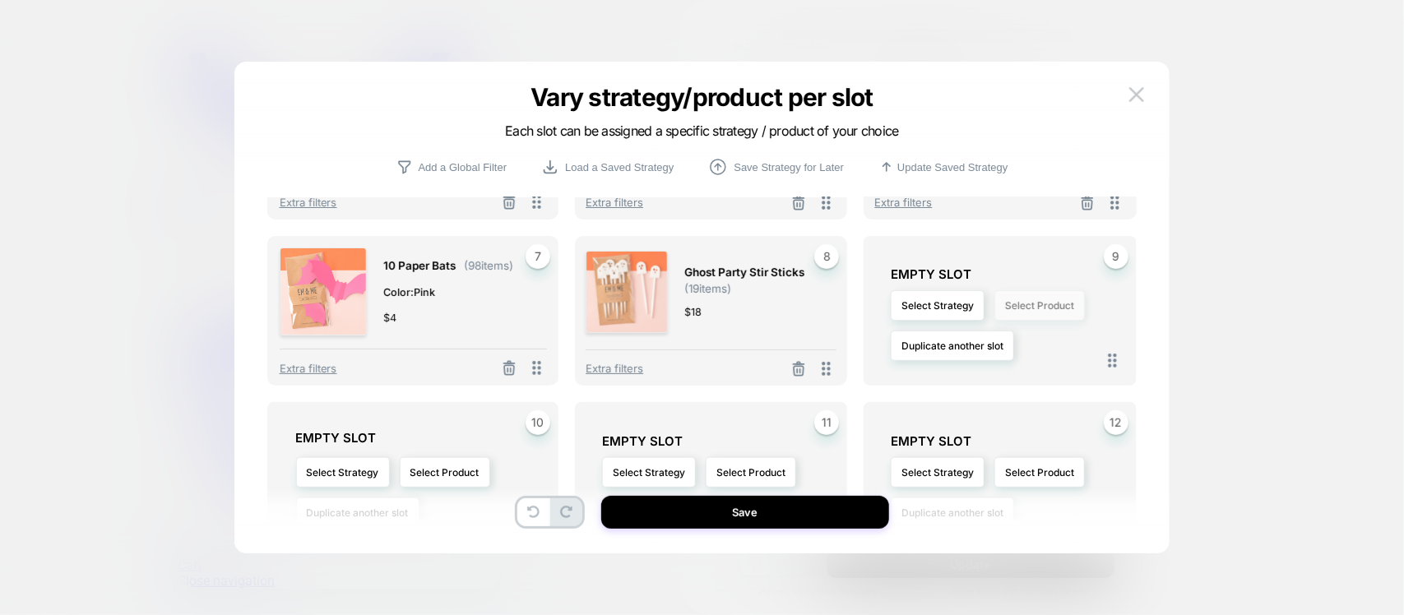
click at [1017, 294] on button "Select Product" at bounding box center [1040, 305] width 90 height 30
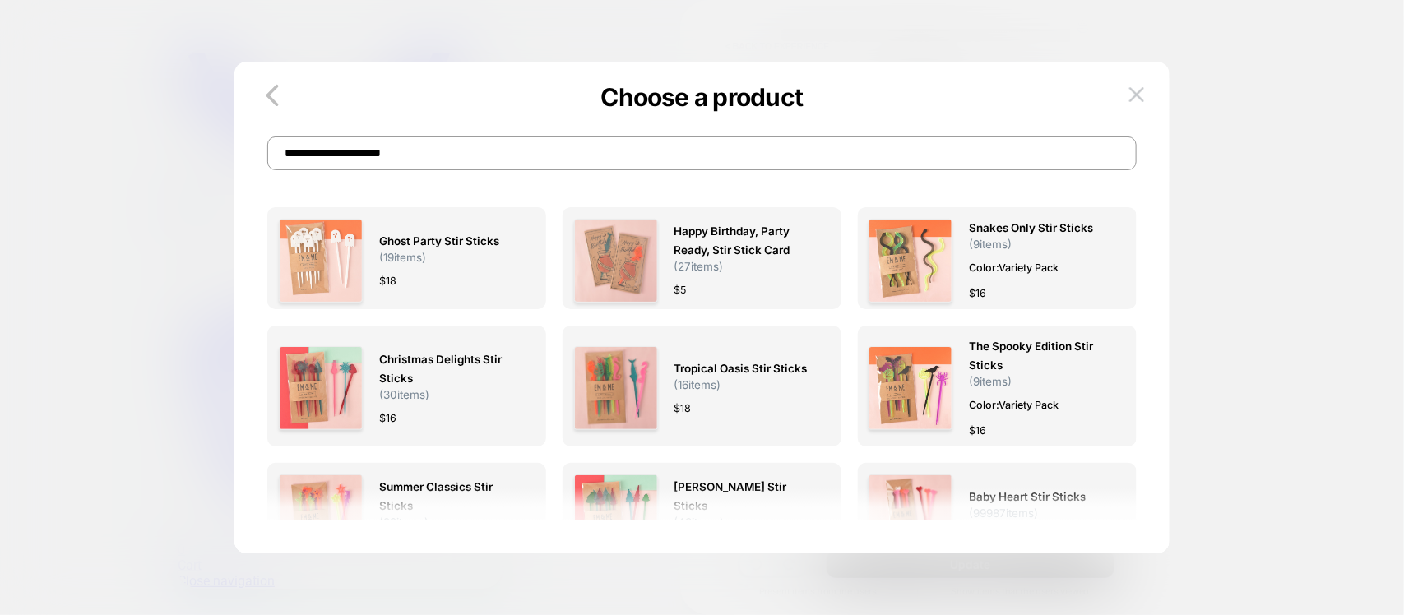
click at [662, 166] on input "**********" at bounding box center [701, 154] width 869 height 34
paste input "**********"
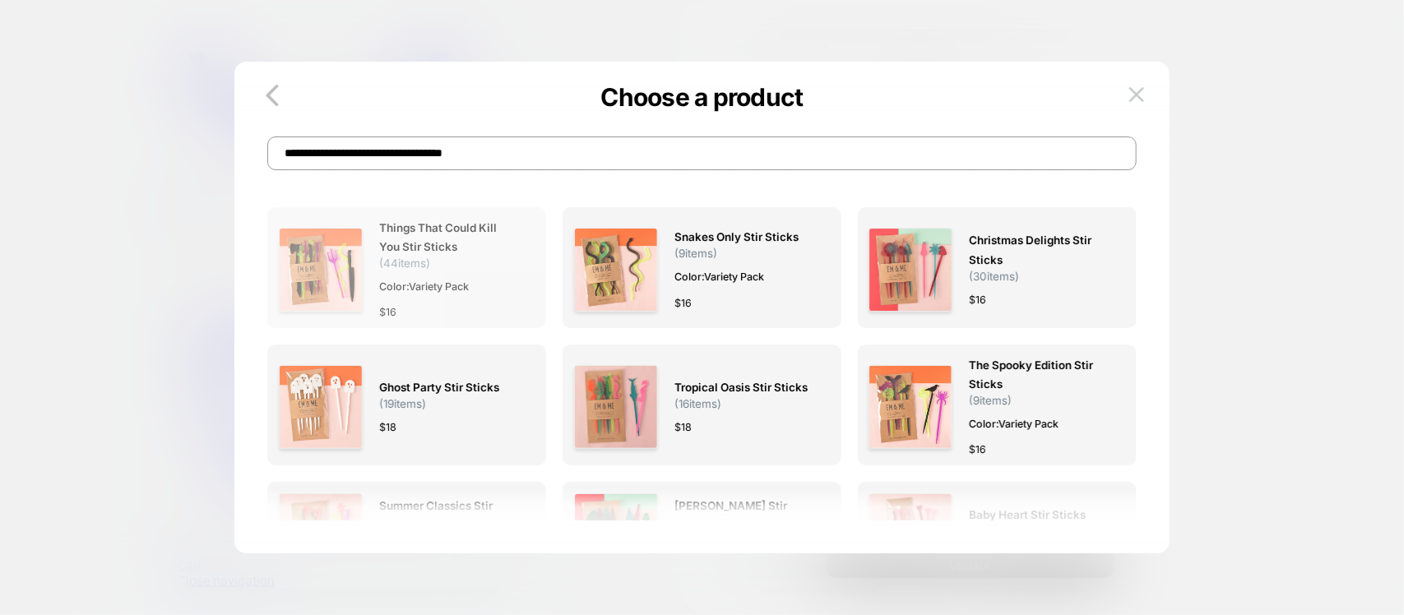
type input "**********"
click at [430, 313] on div "$ 16" at bounding box center [449, 312] width 140 height 17
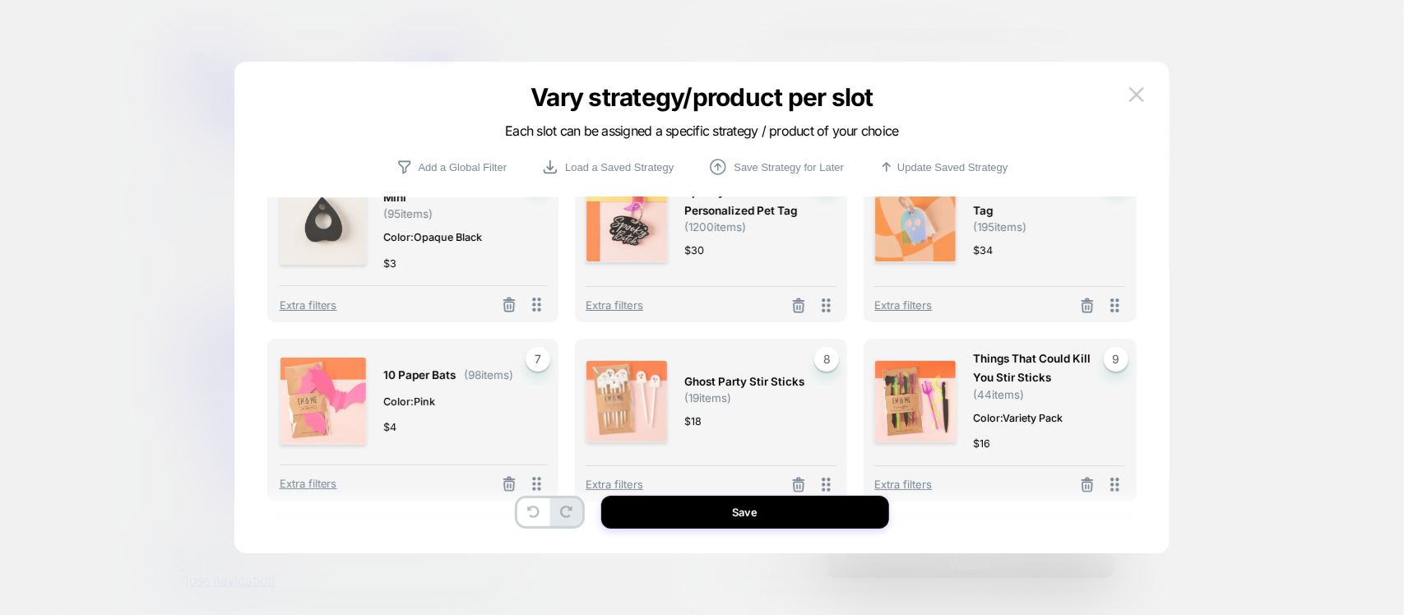
scroll to position [411, 0]
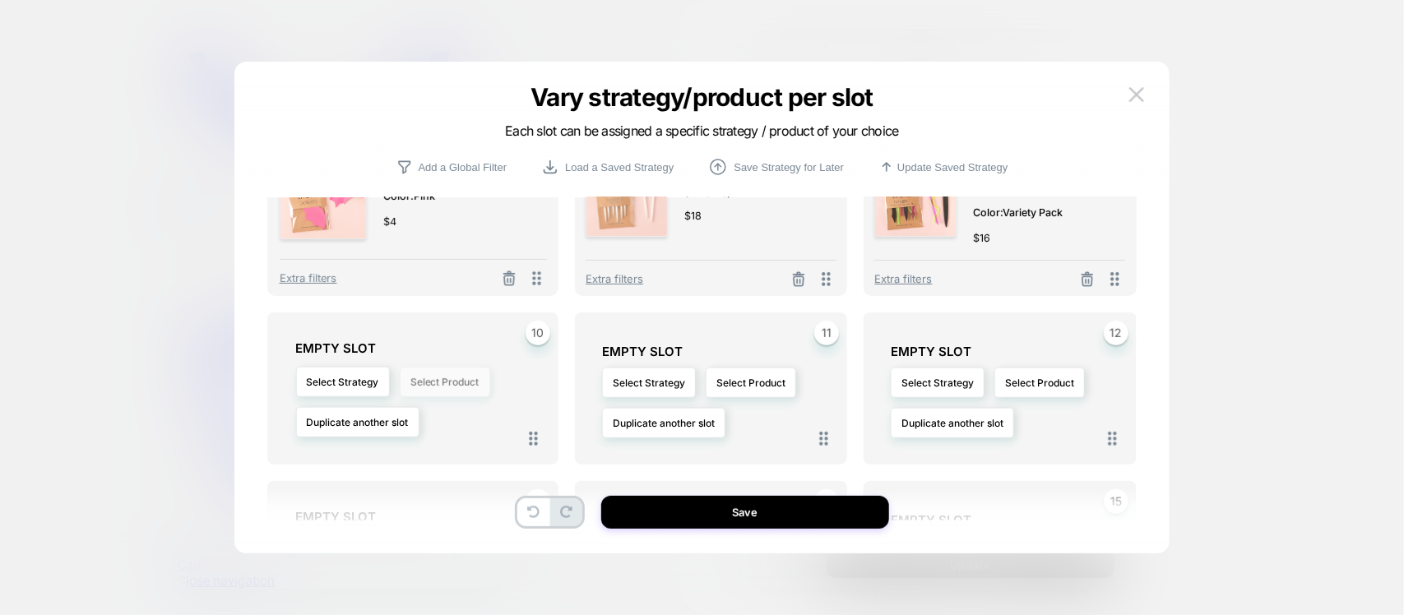
click at [470, 375] on button "Select Product" at bounding box center [445, 382] width 90 height 30
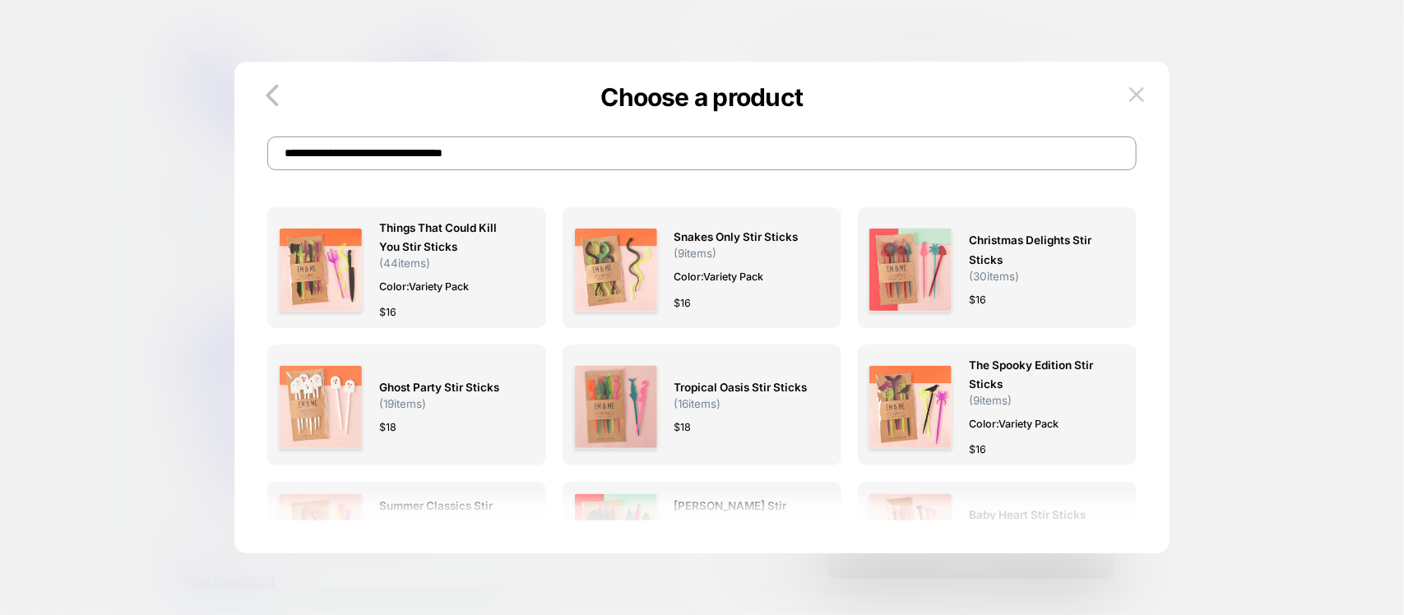
click at [688, 166] on input "**********" at bounding box center [701, 154] width 869 height 34
paste input
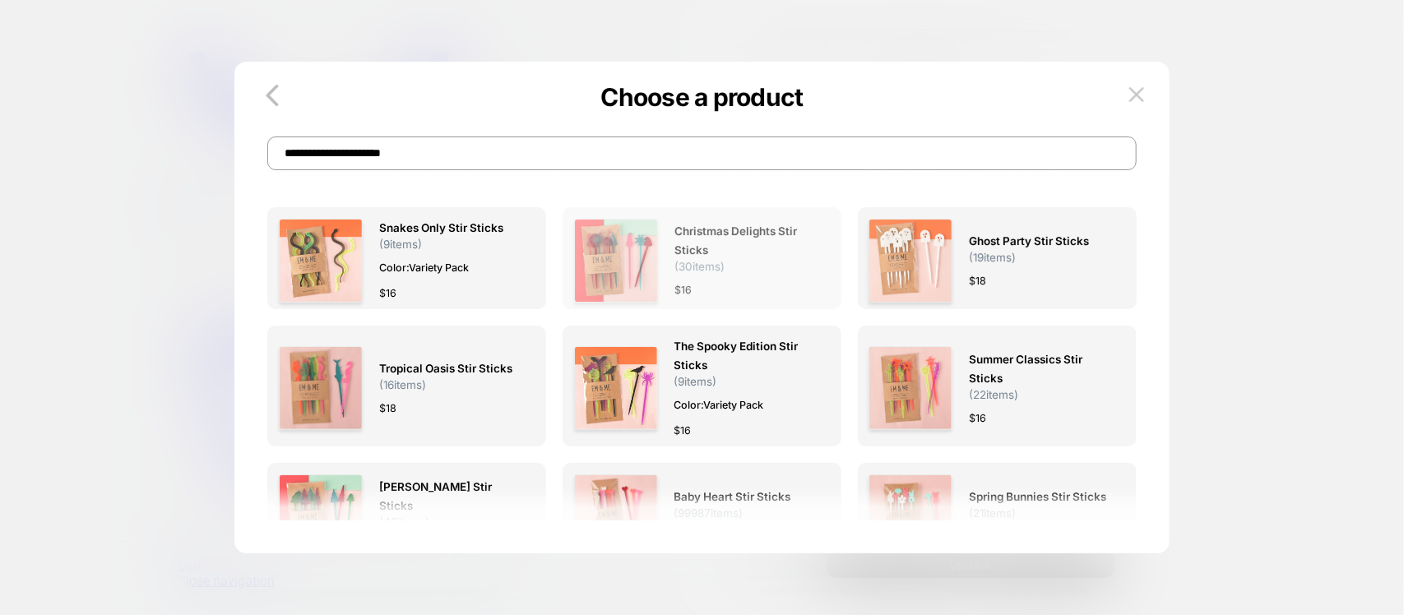
type input "**********"
click at [753, 306] on div "Christmas Delights Stir Sticks ( 30 items) $ 16" at bounding box center [702, 258] width 279 height 102
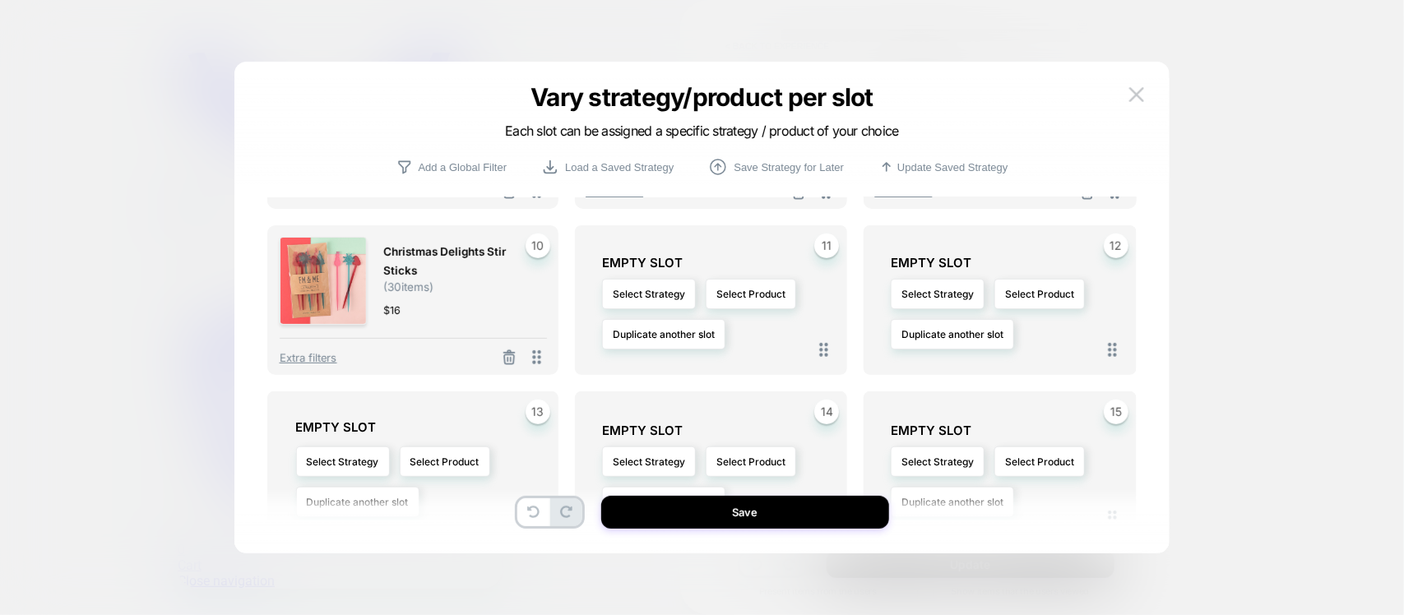
scroll to position [514, 0]
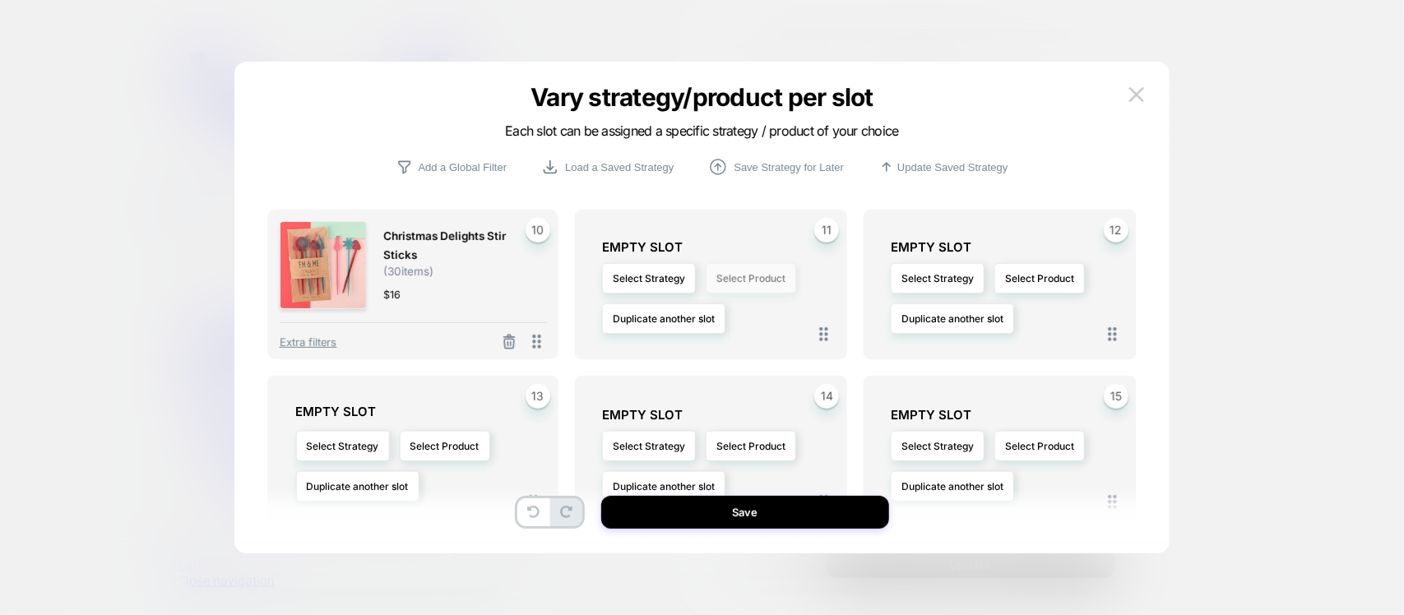
click at [749, 272] on button "Select Product" at bounding box center [751, 278] width 90 height 30
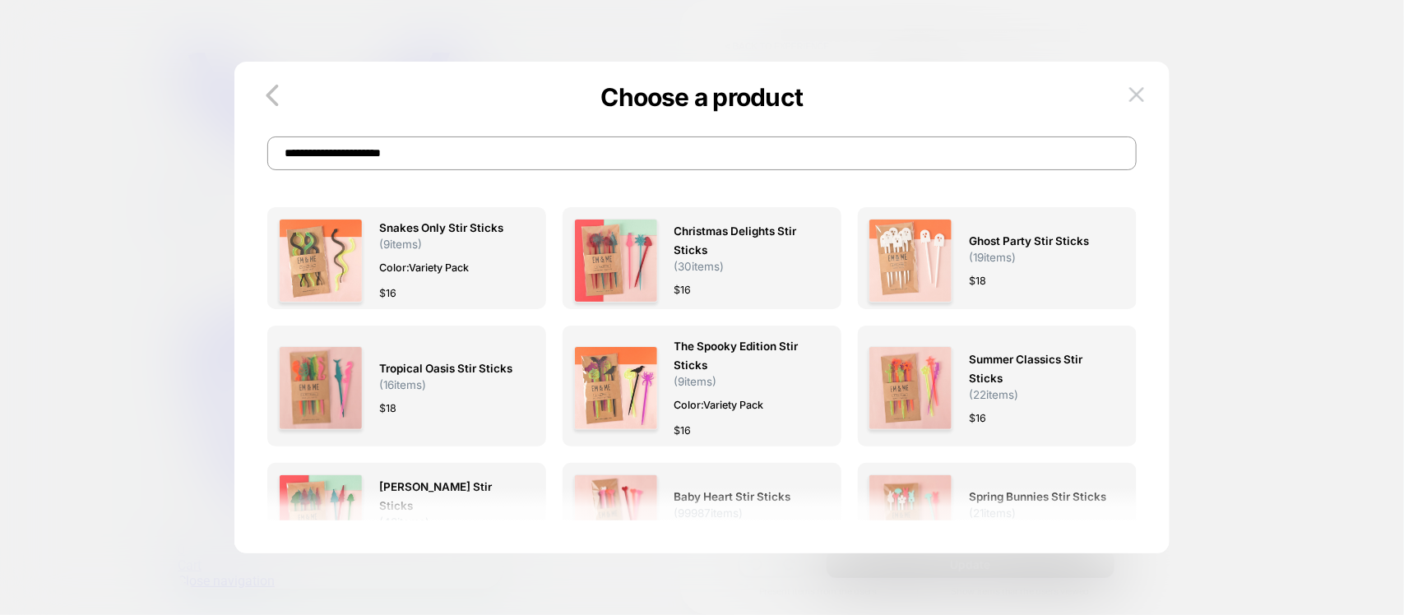
scroll to position [0, 0]
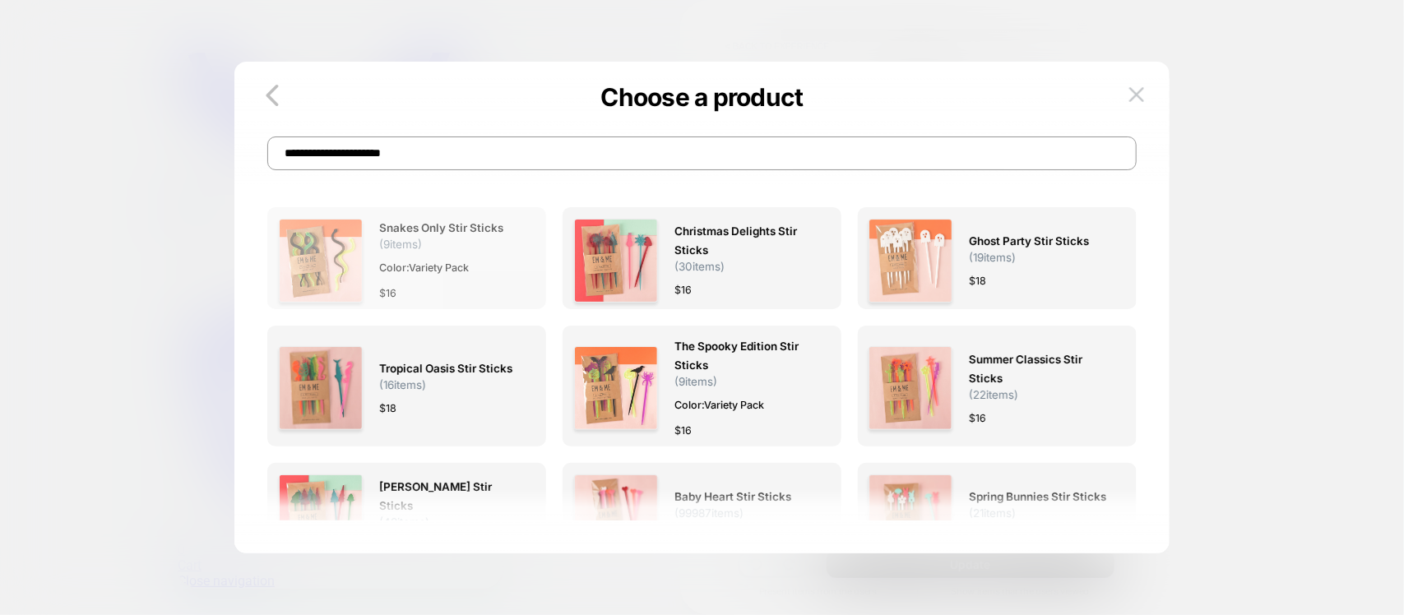
click at [437, 294] on div "$ 16" at bounding box center [449, 293] width 140 height 17
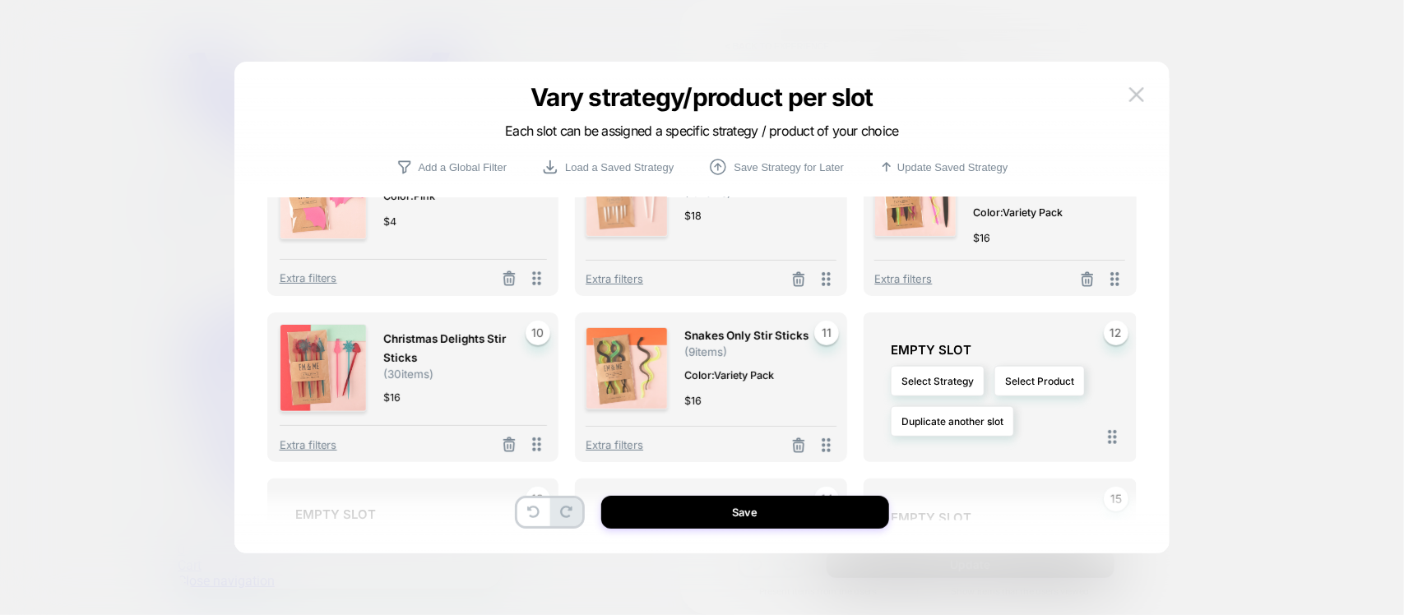
scroll to position [514, 0]
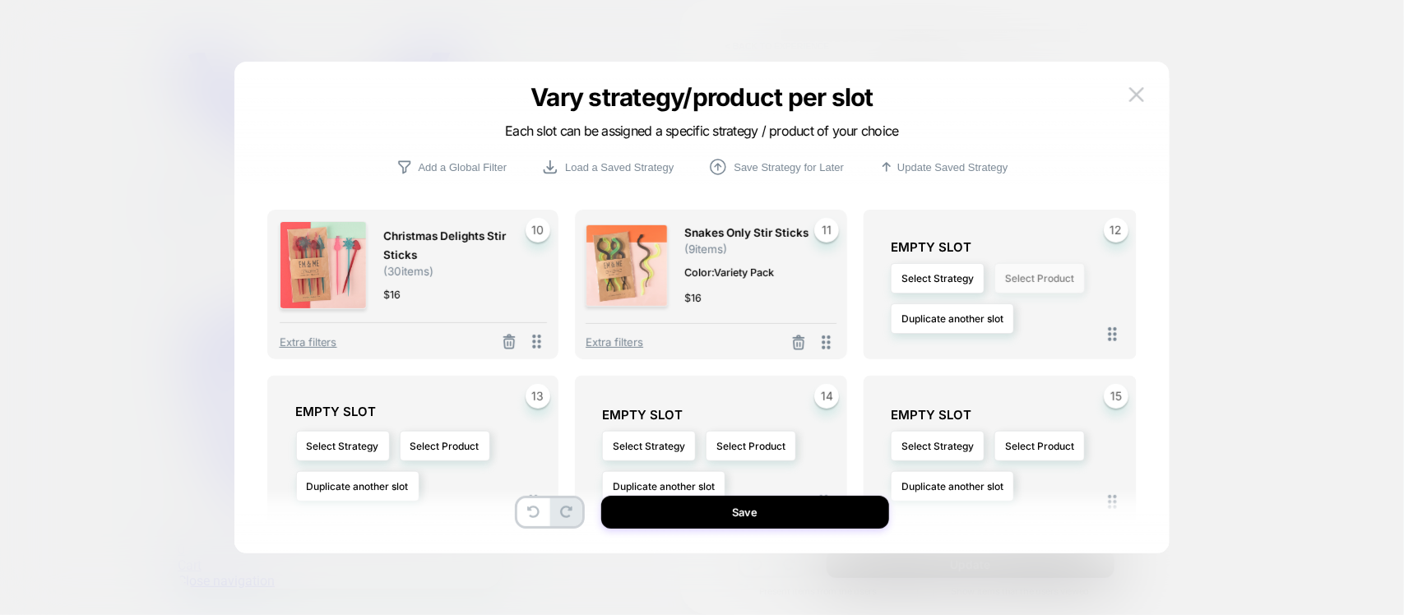
click at [1022, 274] on button "Select Product" at bounding box center [1040, 278] width 90 height 30
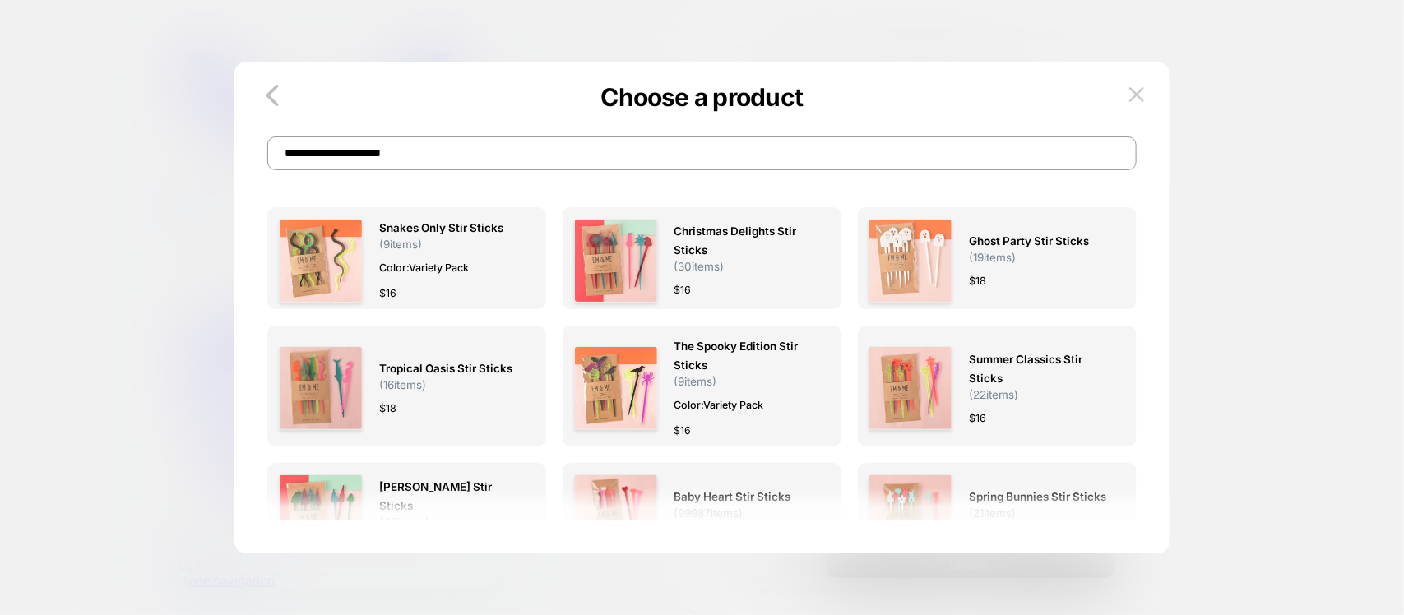
scroll to position [0, 0]
click at [640, 144] on input "**********" at bounding box center [701, 154] width 869 height 34
paste input "**********"
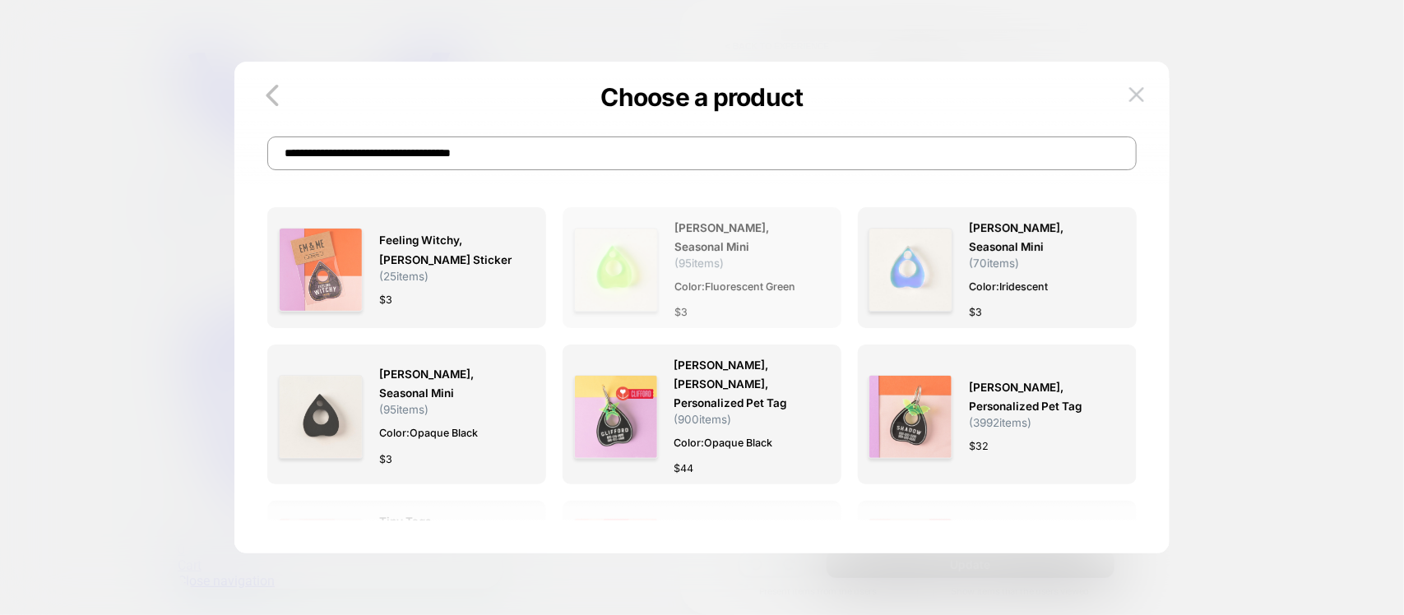
type input "**********"
click at [721, 308] on div "$ 3" at bounding box center [745, 312] width 140 height 17
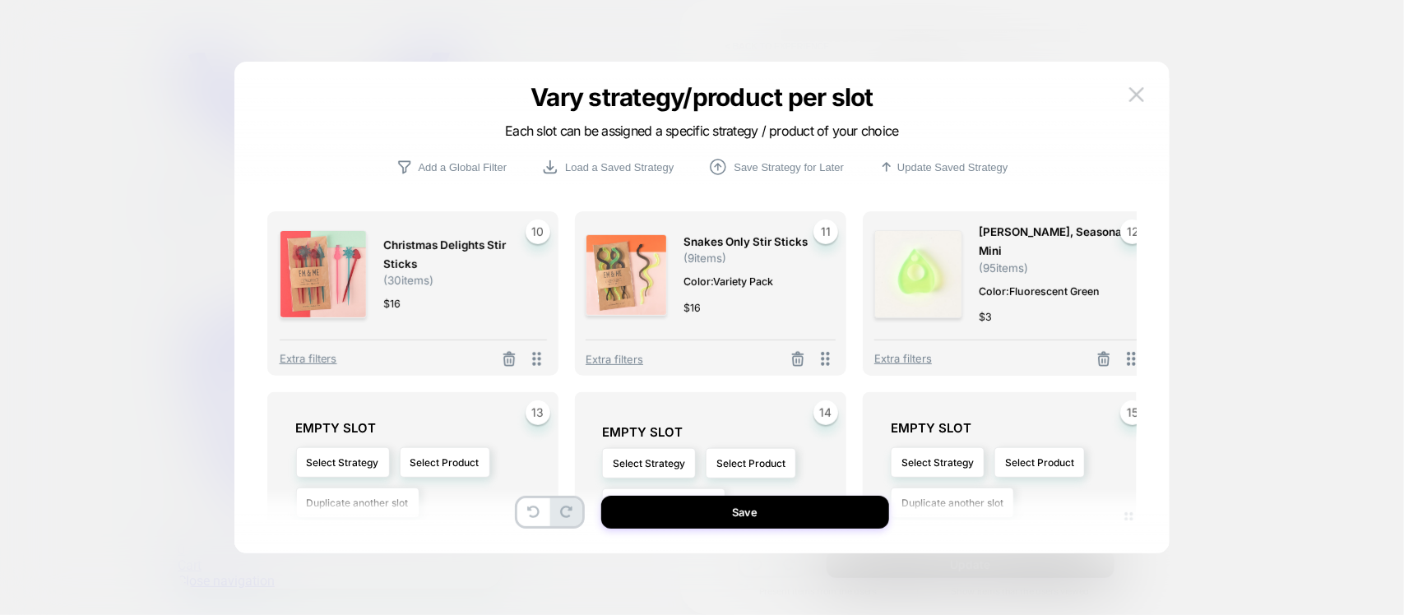
scroll to position [617, 0]
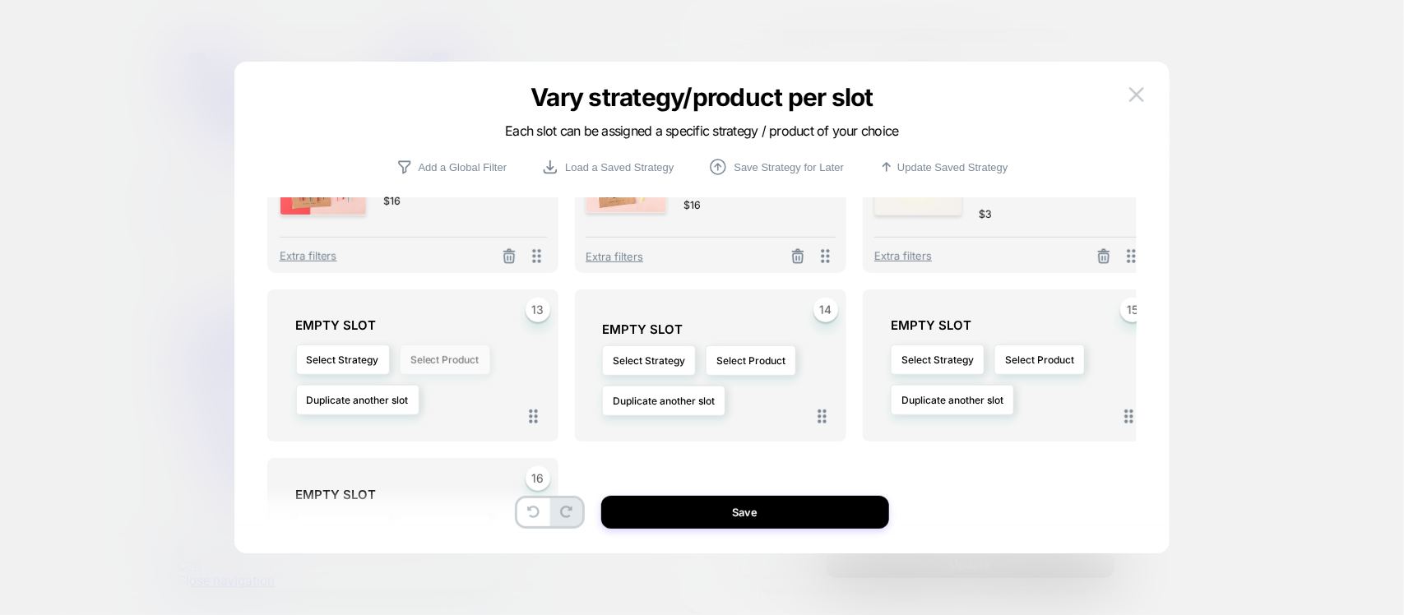
click at [480, 359] on button "Select Product" at bounding box center [445, 360] width 90 height 30
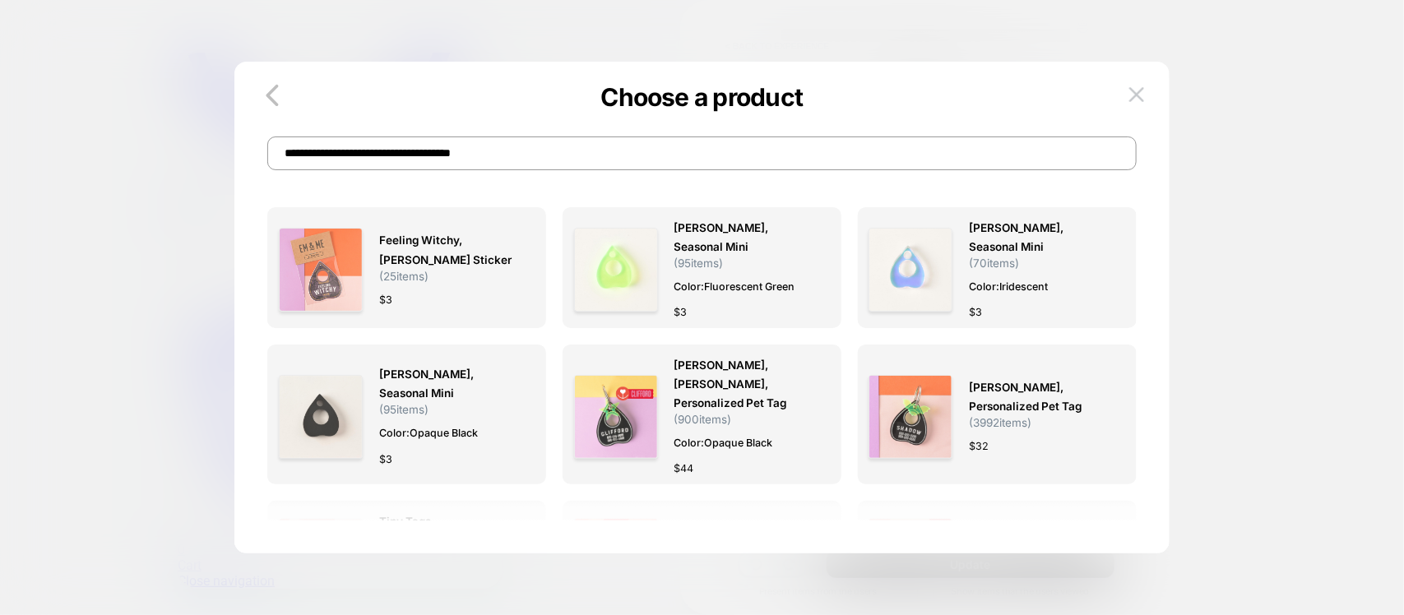
scroll to position [0, 0]
click at [577, 148] on input "**********" at bounding box center [701, 154] width 869 height 34
paste input
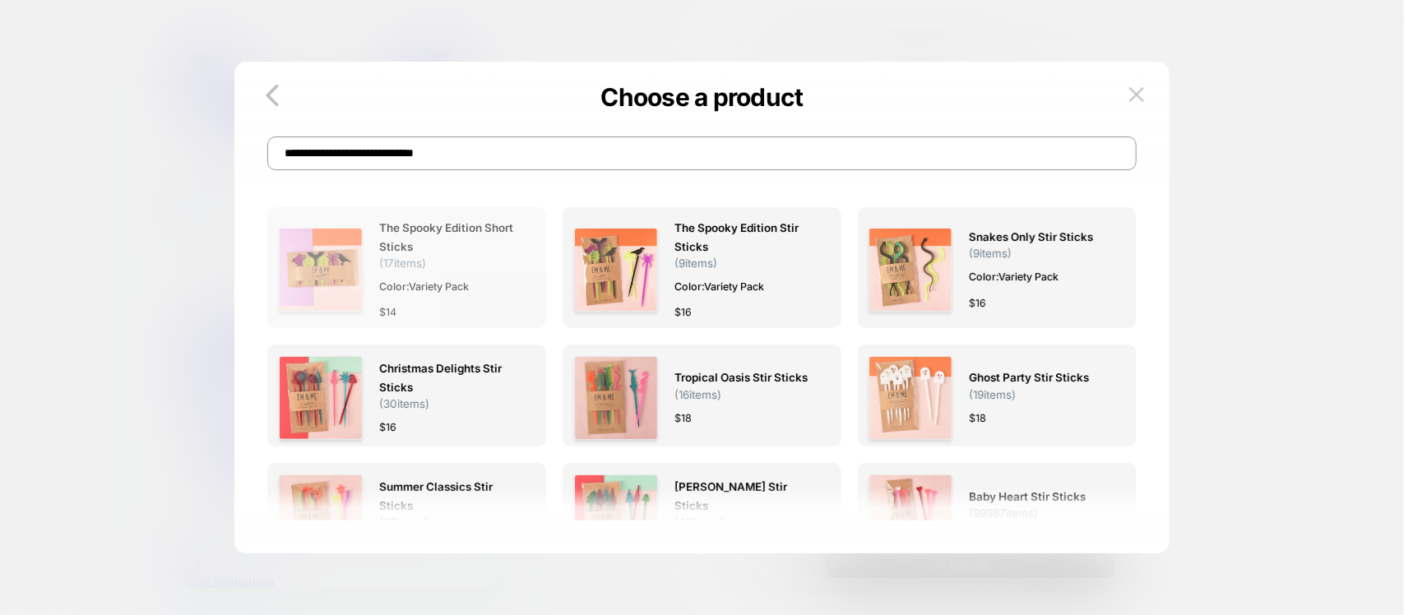
type input "**********"
click at [498, 270] on div "The Spooky Edition Short Sticks ( 17 items) Color: Variety Pack $ 14" at bounding box center [449, 270] width 140 height 103
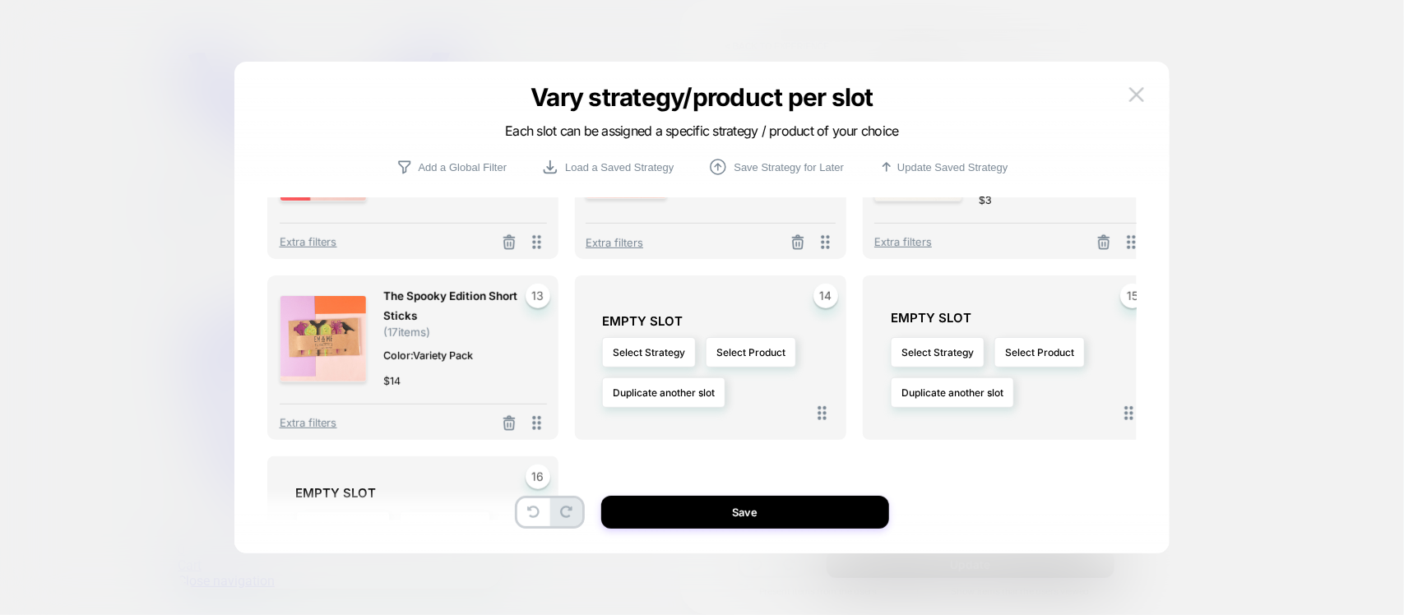
scroll to position [617, 0]
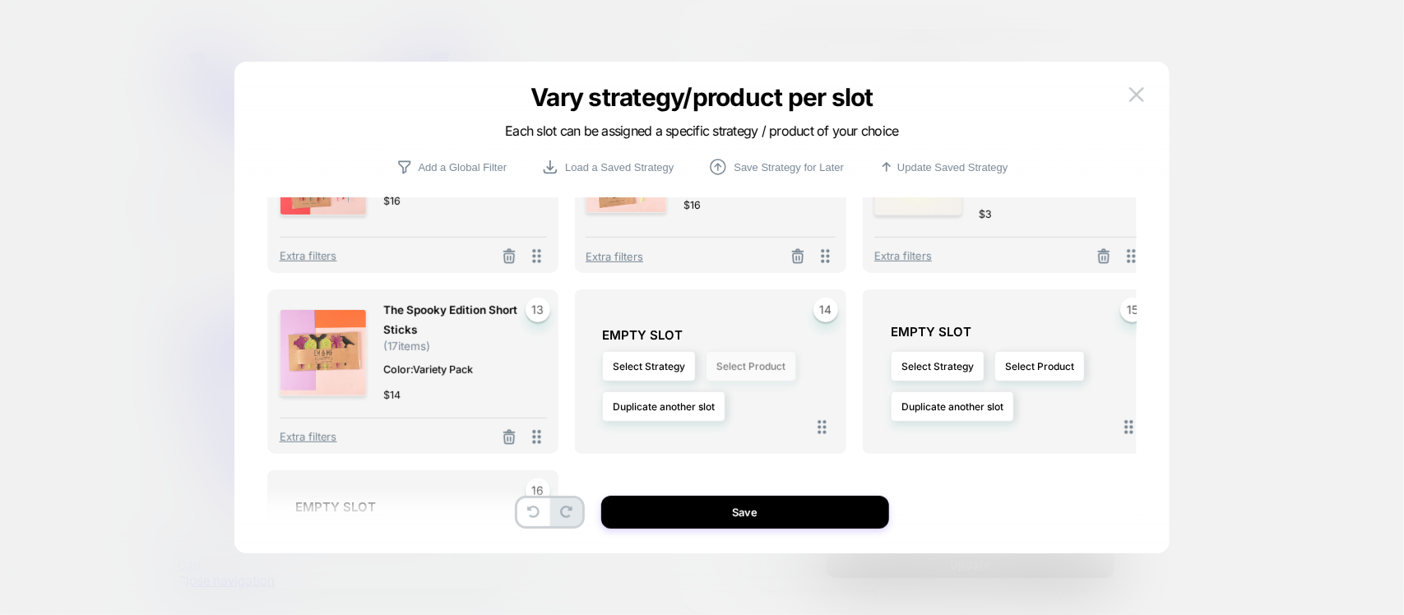
click at [775, 360] on button "Select Product" at bounding box center [751, 366] width 90 height 30
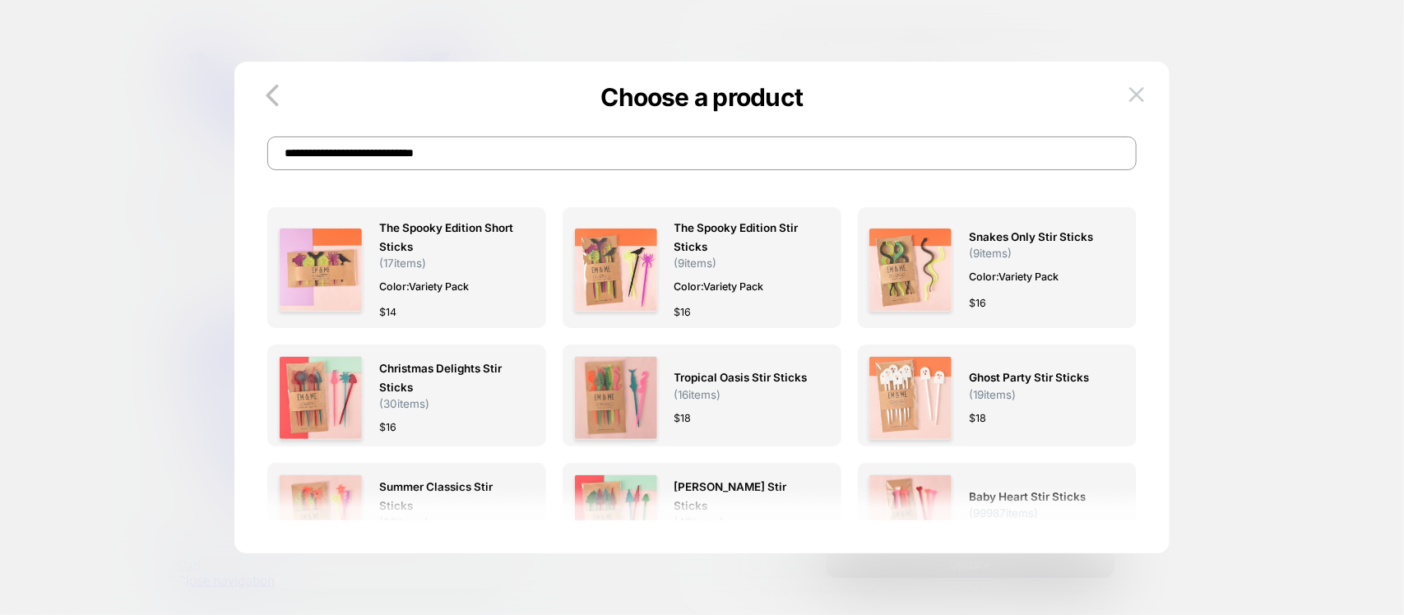
click at [606, 158] on input "**********" at bounding box center [701, 154] width 869 height 34
paste input
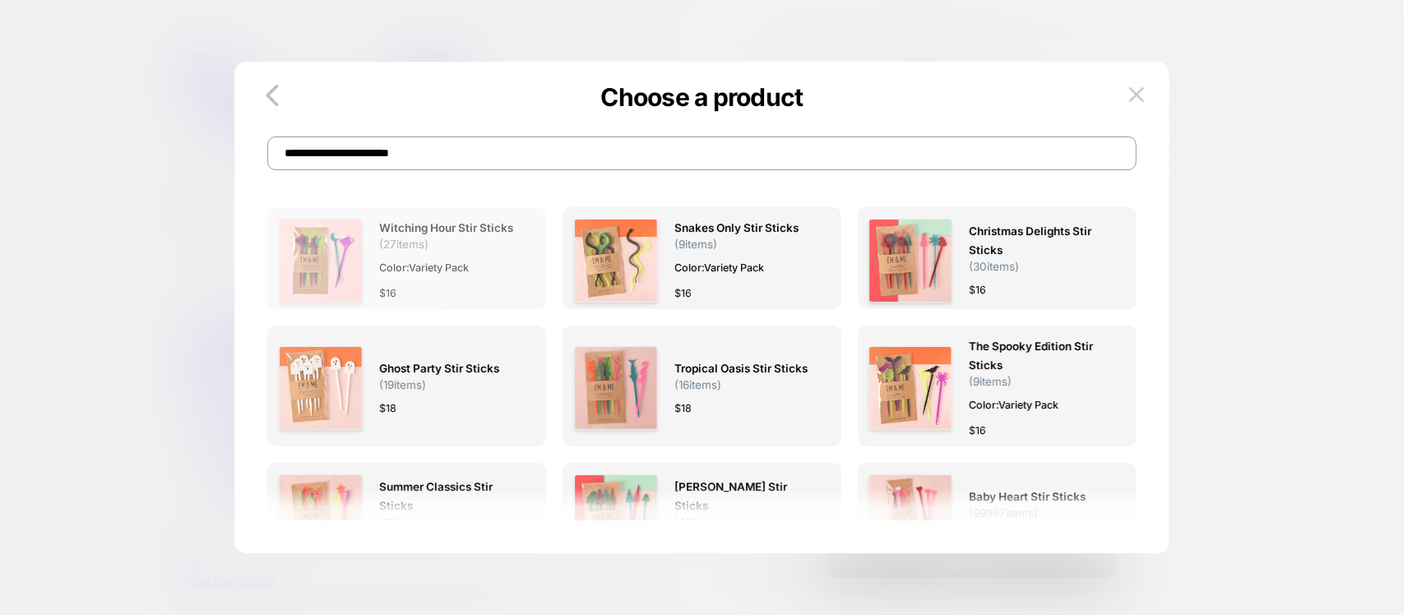
type input "**********"
click at [457, 285] on div "$ 16" at bounding box center [449, 293] width 140 height 17
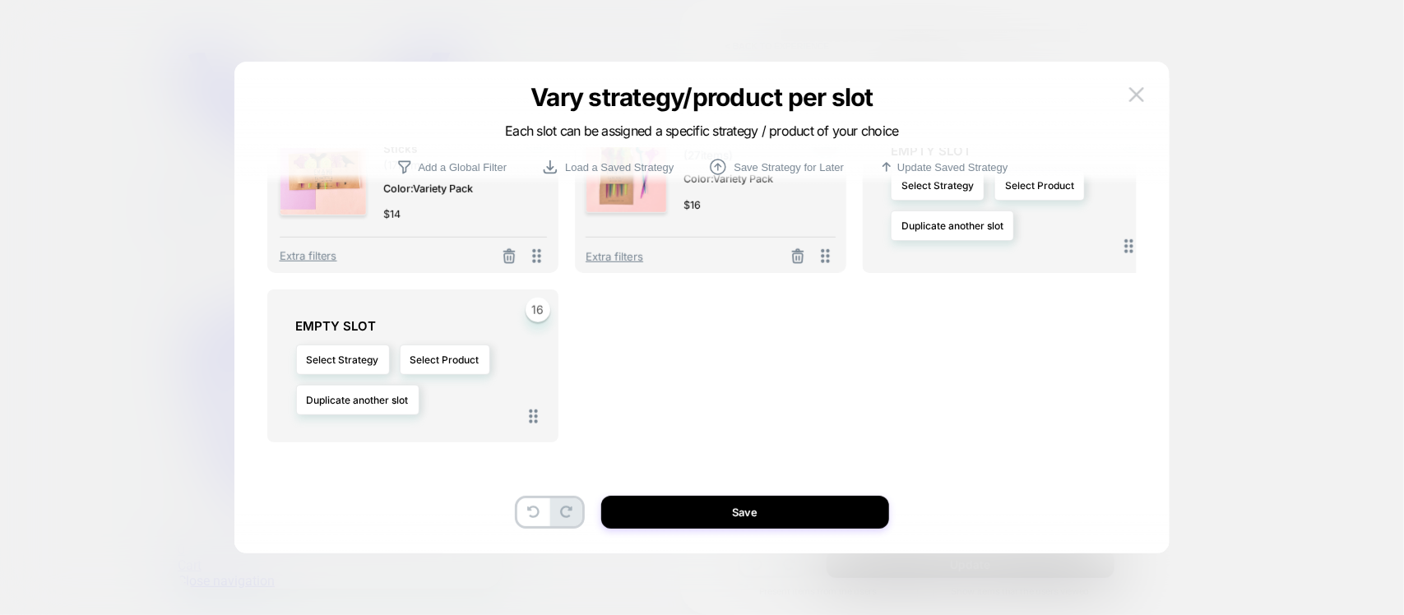
scroll to position [646, 0]
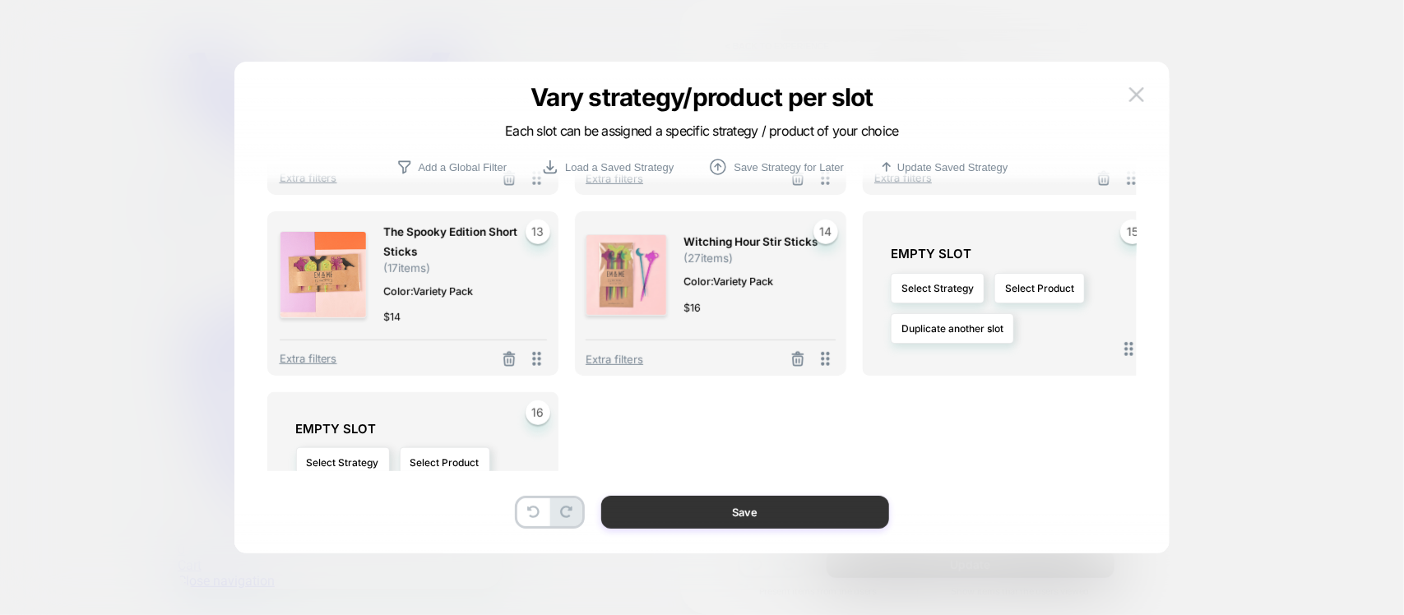
click at [771, 510] on button "Save" at bounding box center [745, 512] width 288 height 33
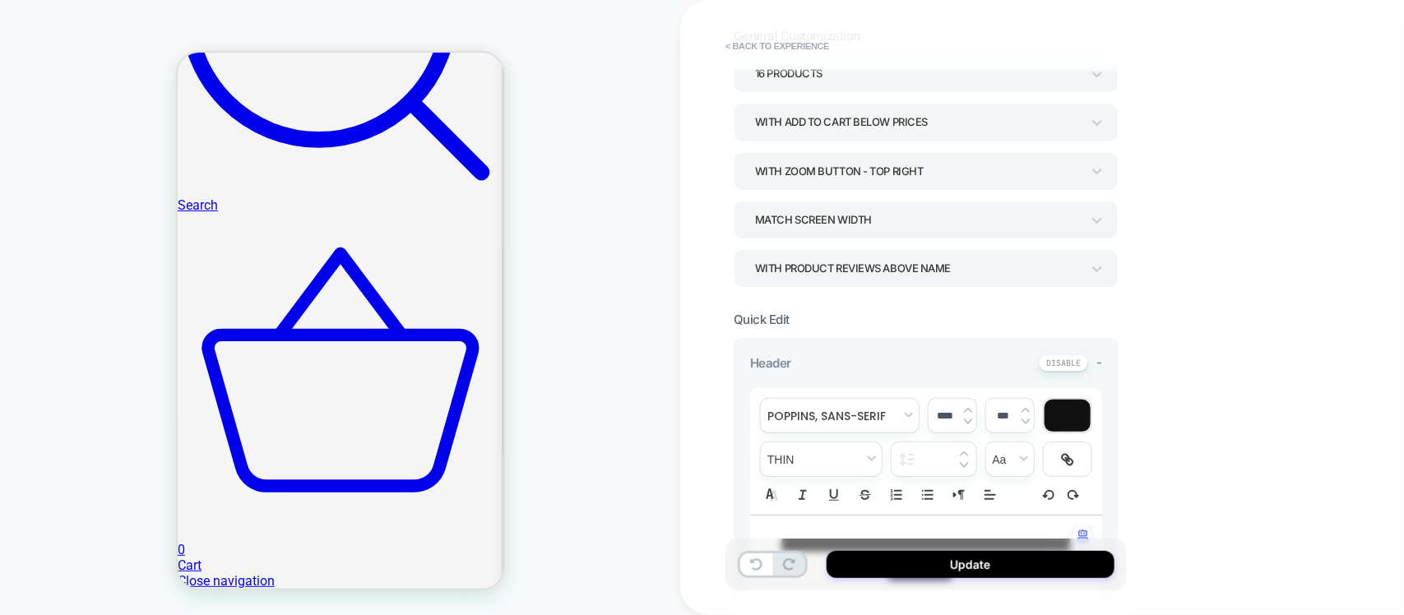
scroll to position [103, 0]
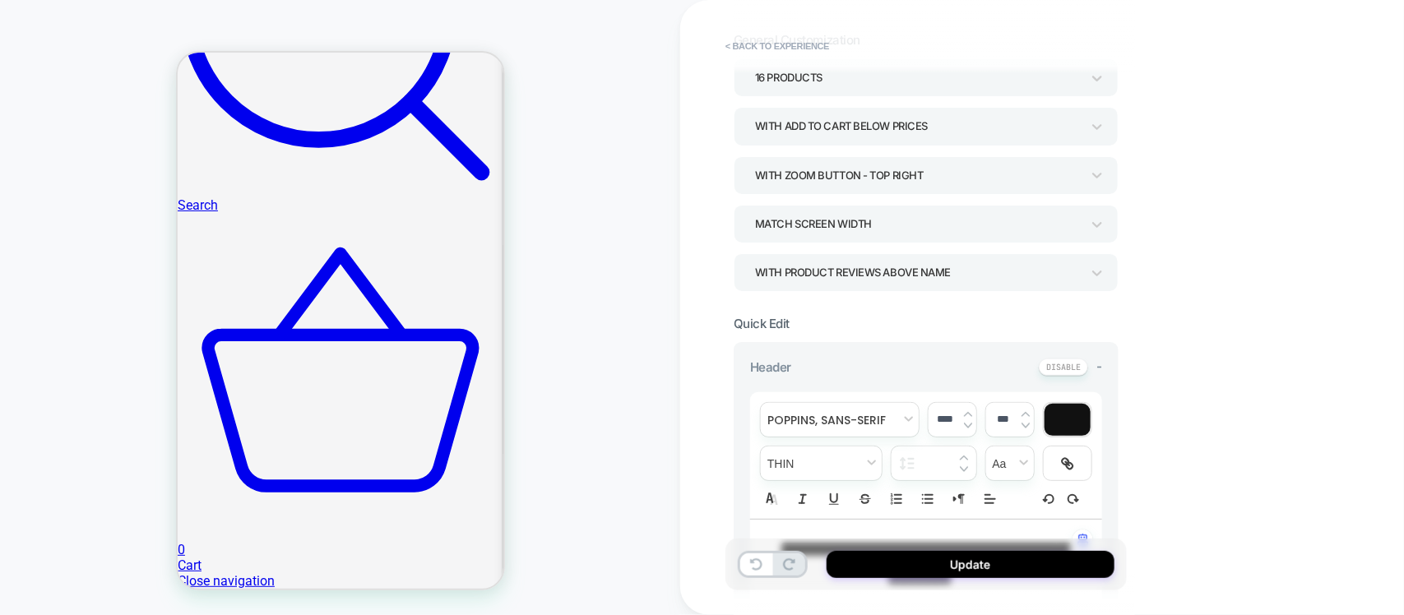
click at [994, 276] on div "With Product Reviews Above Name" at bounding box center [918, 273] width 326 height 22
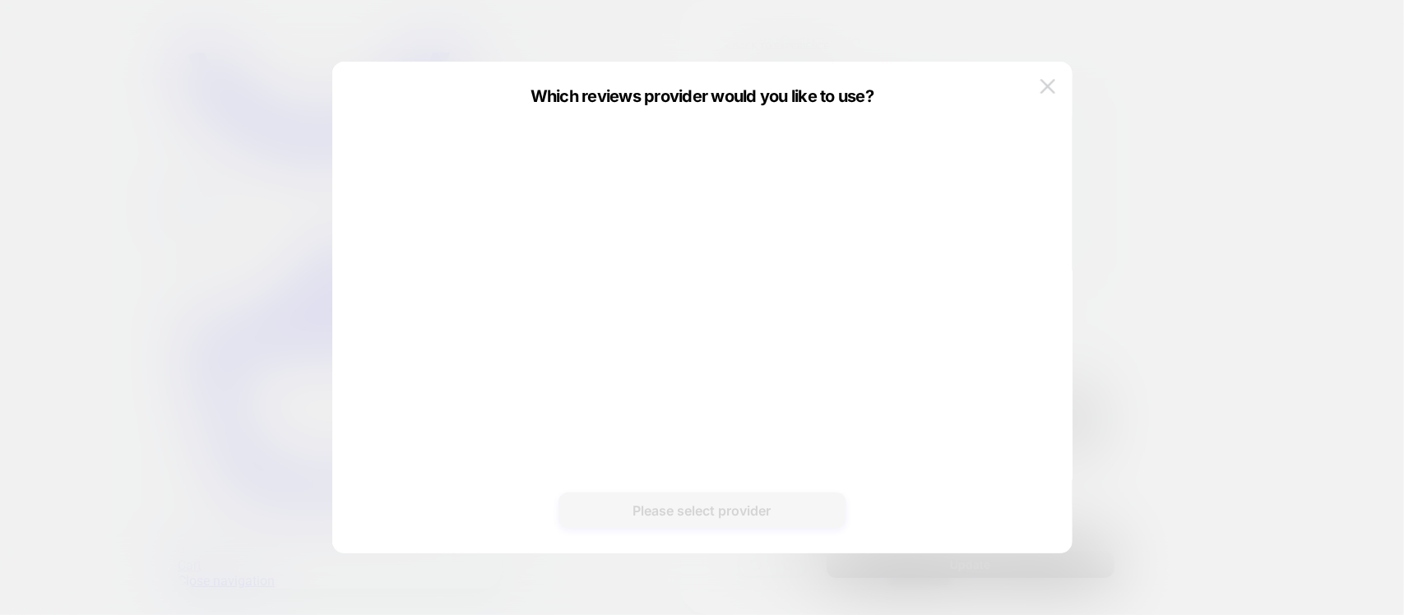
click at [1043, 86] on img at bounding box center [1048, 86] width 15 height 14
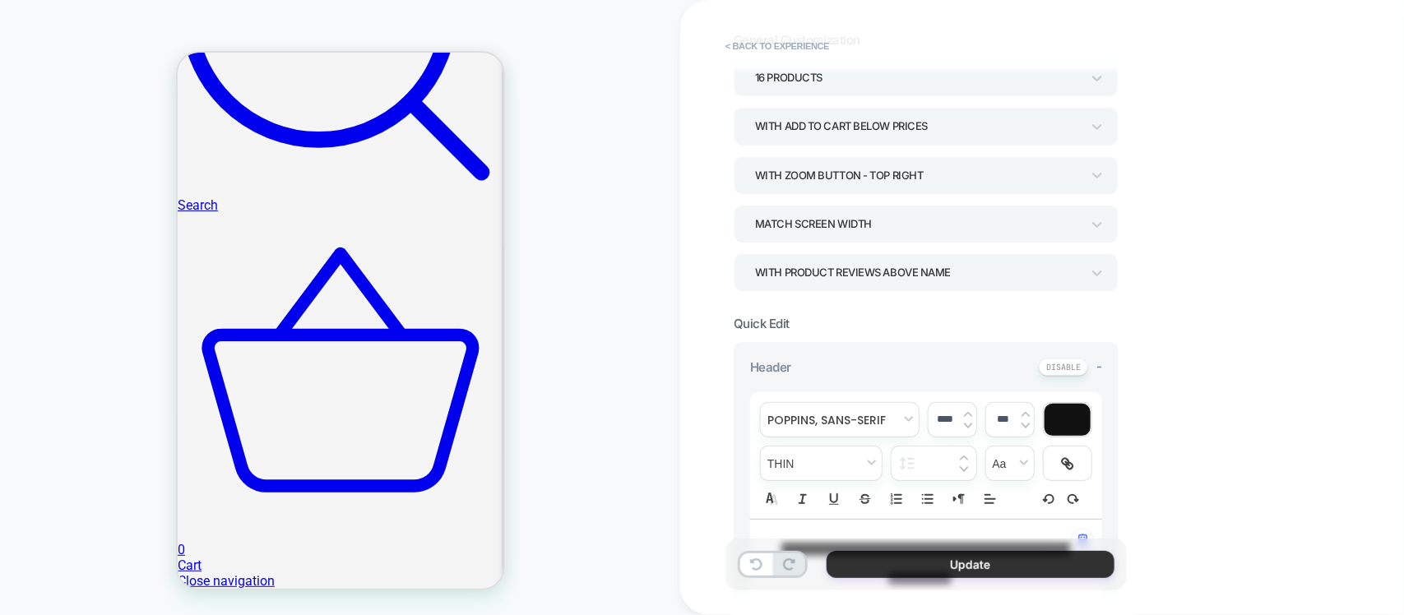
click at [1001, 561] on button "Update" at bounding box center [971, 564] width 288 height 27
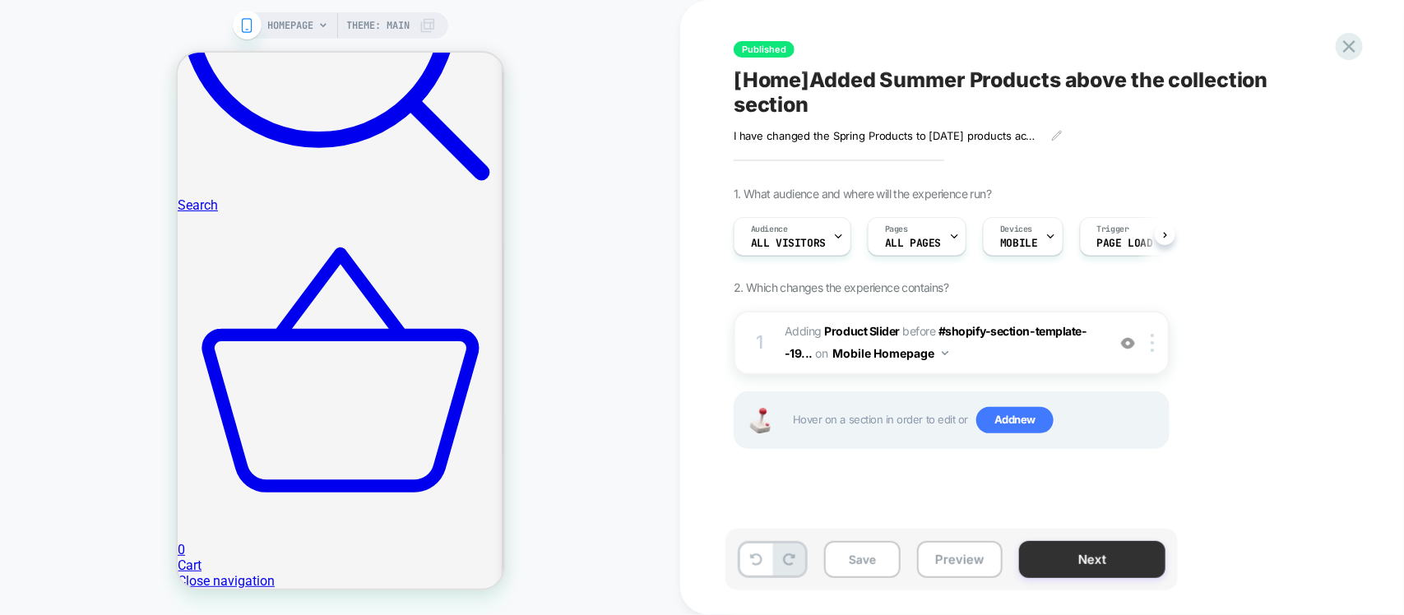
scroll to position [0, 1]
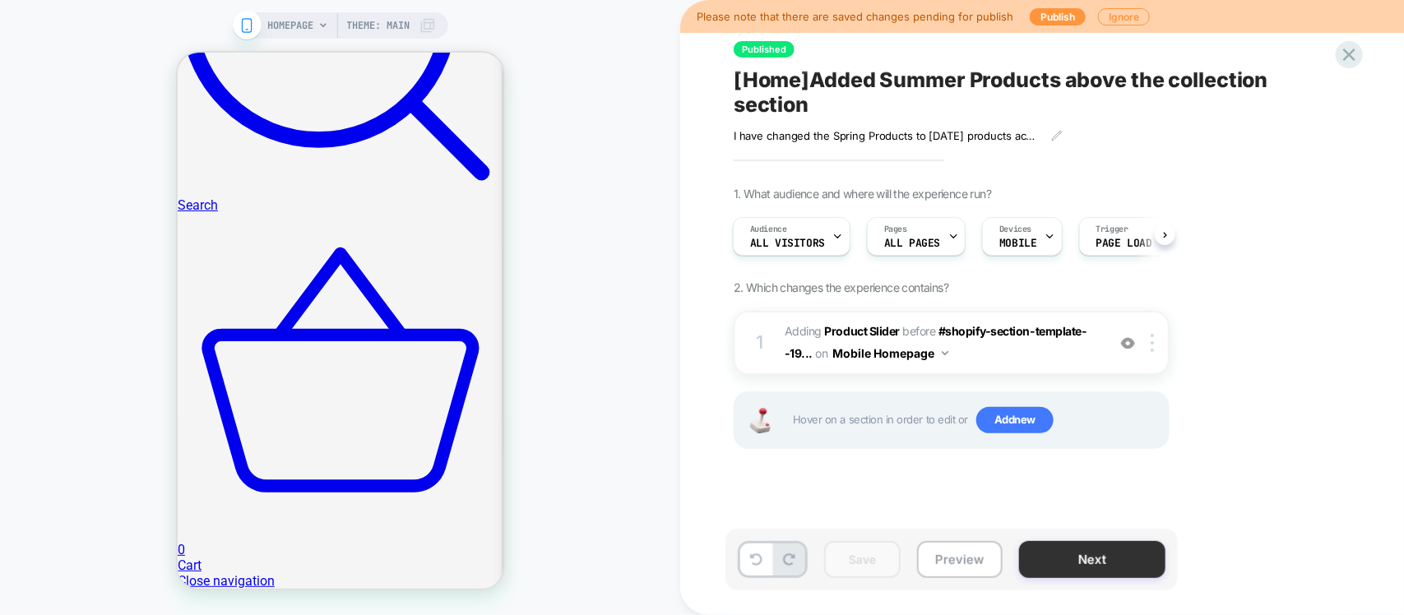
click at [1094, 564] on button "Next" at bounding box center [1092, 559] width 146 height 37
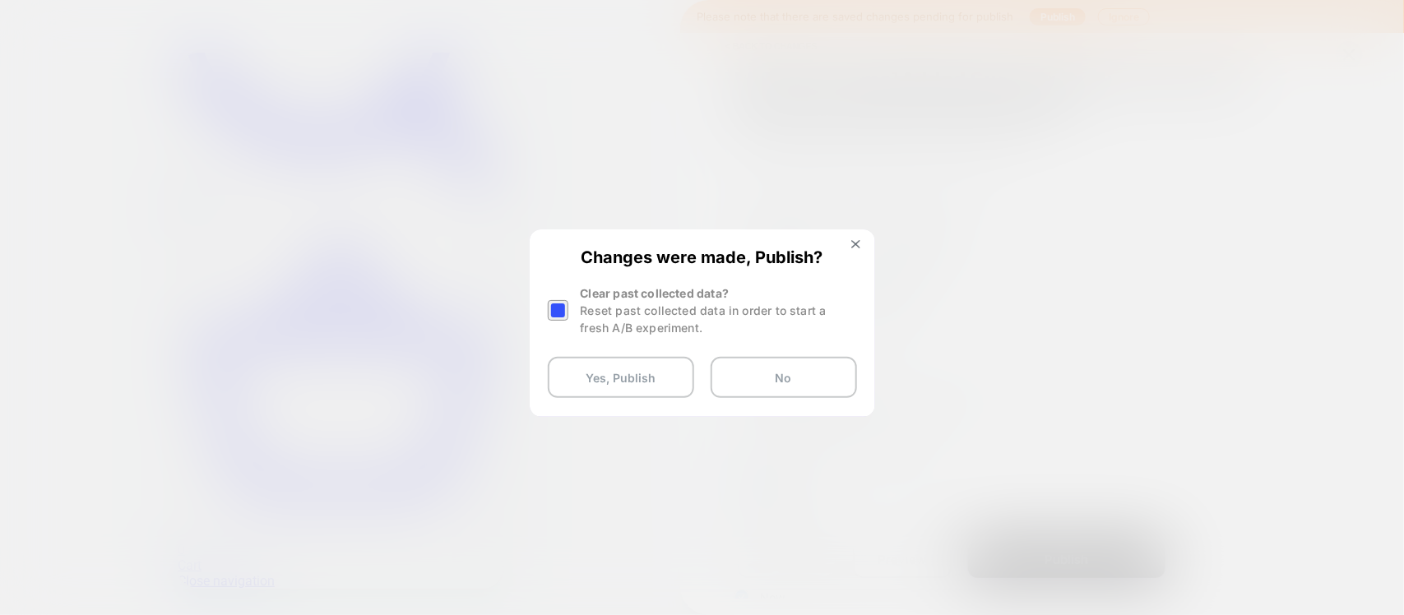
click at [554, 308] on div at bounding box center [558, 310] width 21 height 21
click at [679, 385] on button "Yes, Publish" at bounding box center [621, 377] width 146 height 41
